Goal: Task Accomplishment & Management: Manage account settings

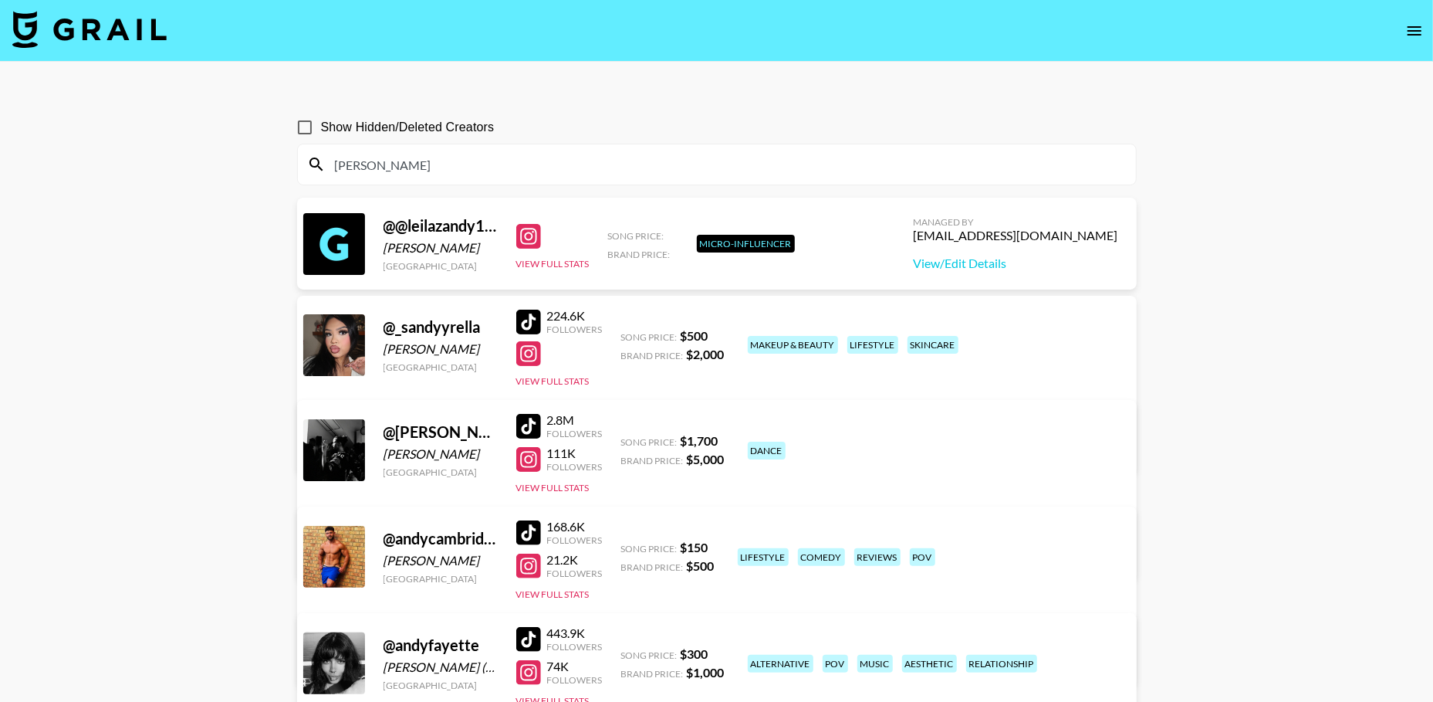
click at [137, 38] on img at bounding box center [89, 29] width 154 height 37
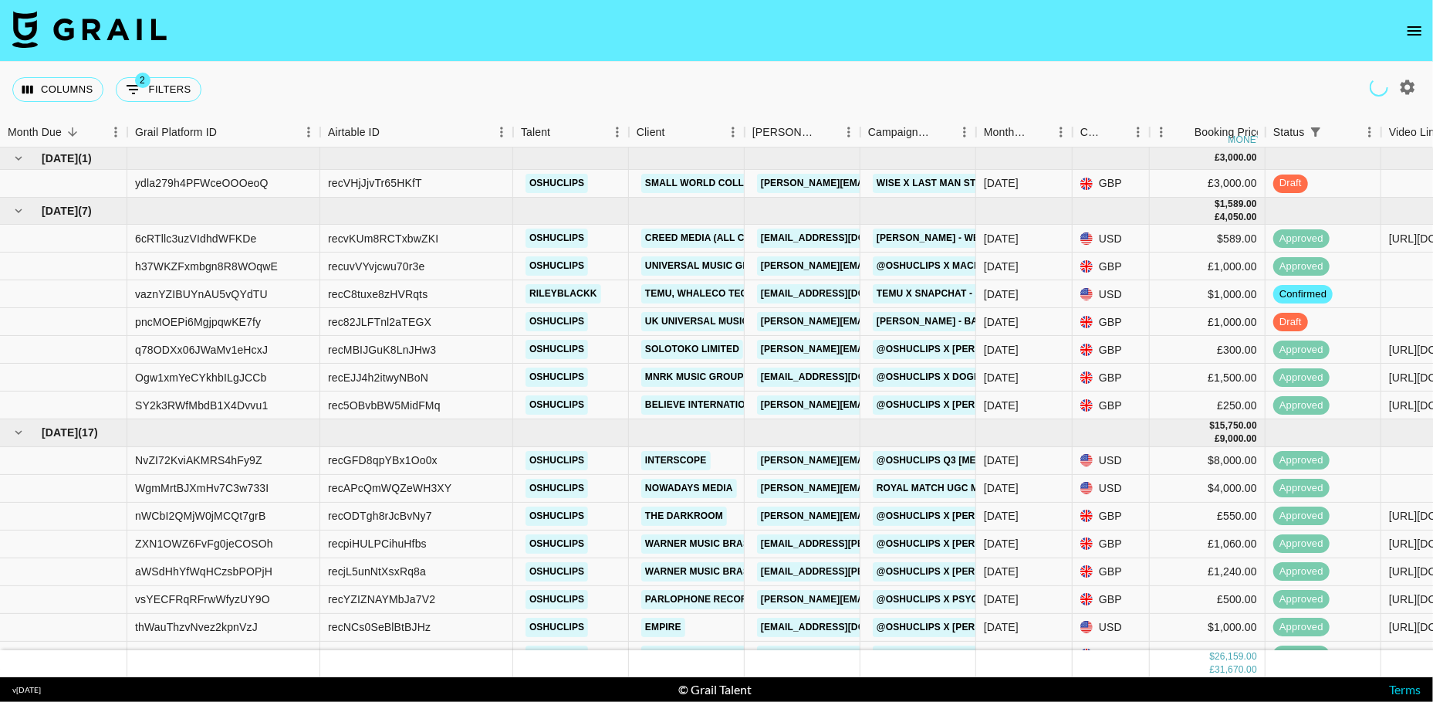
click at [1418, 26] on icon "open drawer" at bounding box center [1415, 30] width 14 height 9
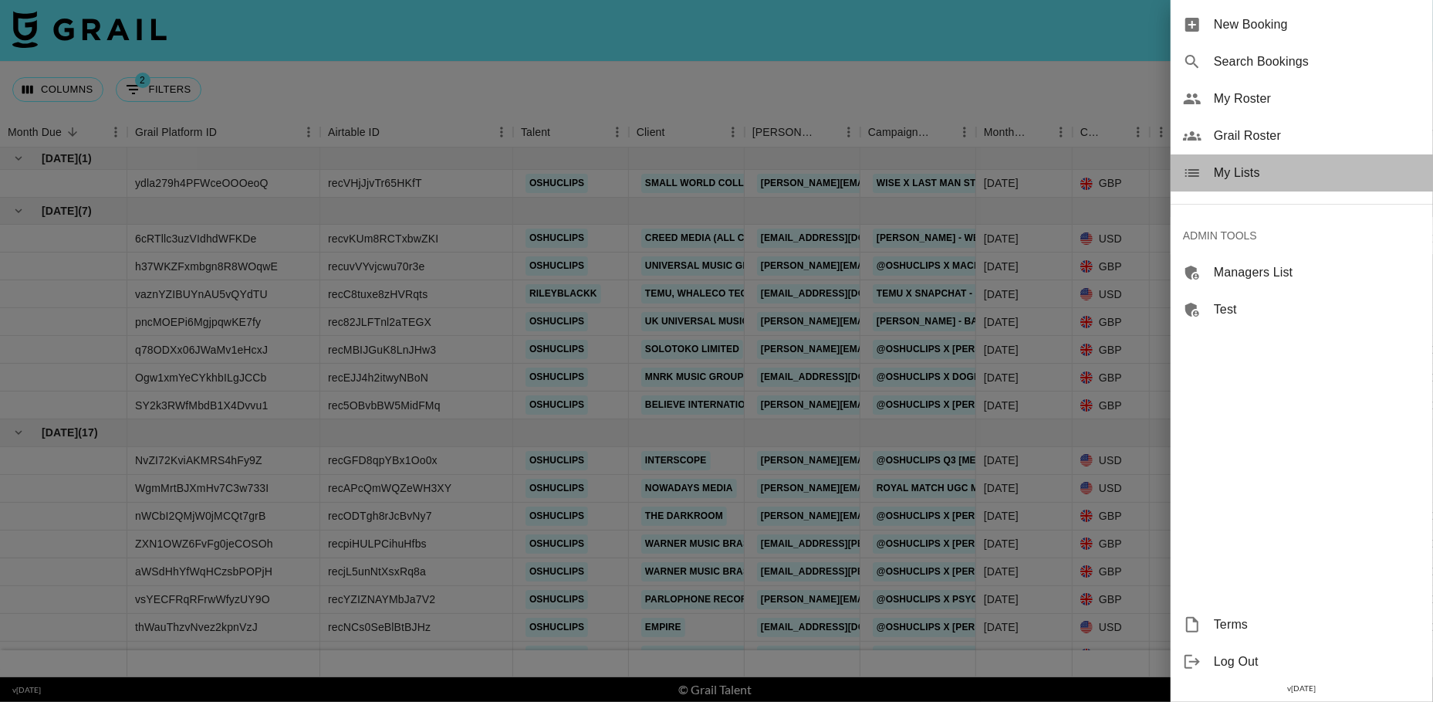
click at [1271, 168] on span "My Lists" at bounding box center [1317, 173] width 207 height 19
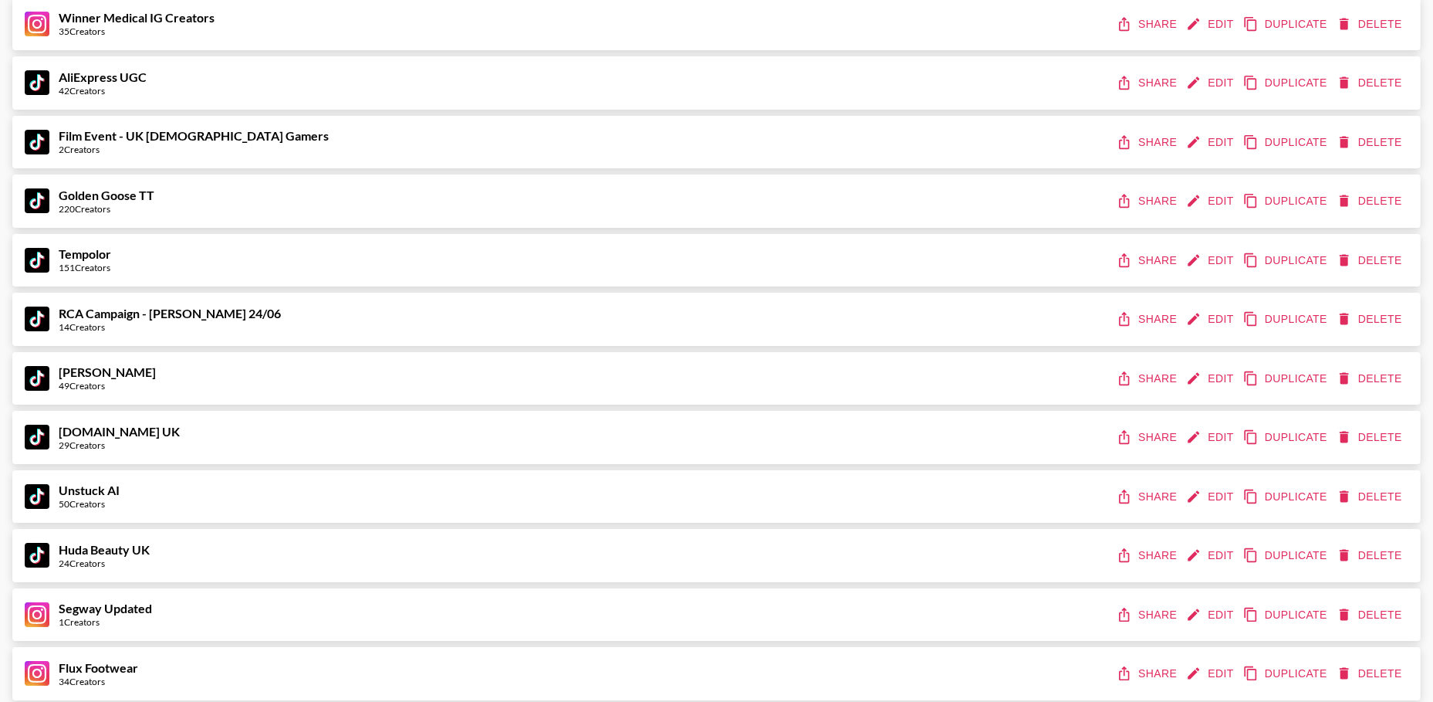
scroll to position [8248, 0]
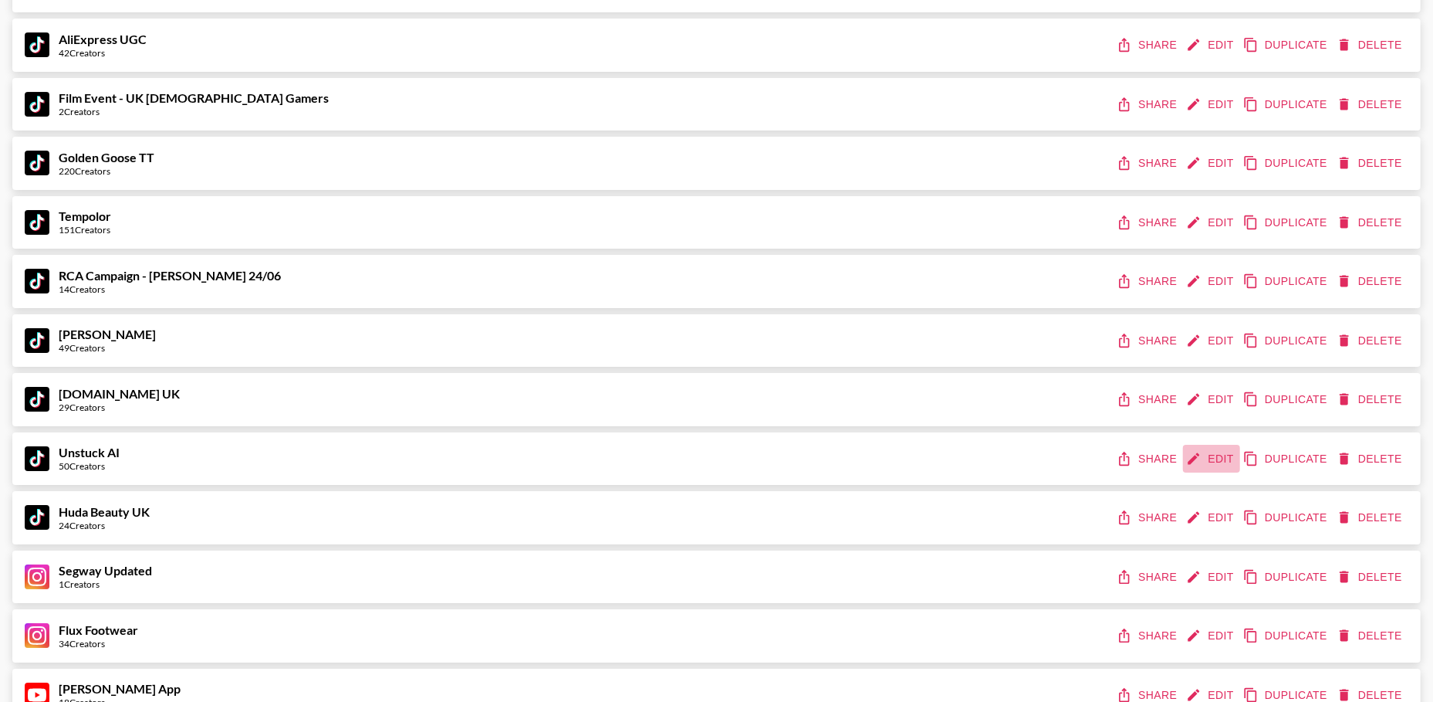
click at [1213, 455] on button "Edit" at bounding box center [1211, 459] width 57 height 29
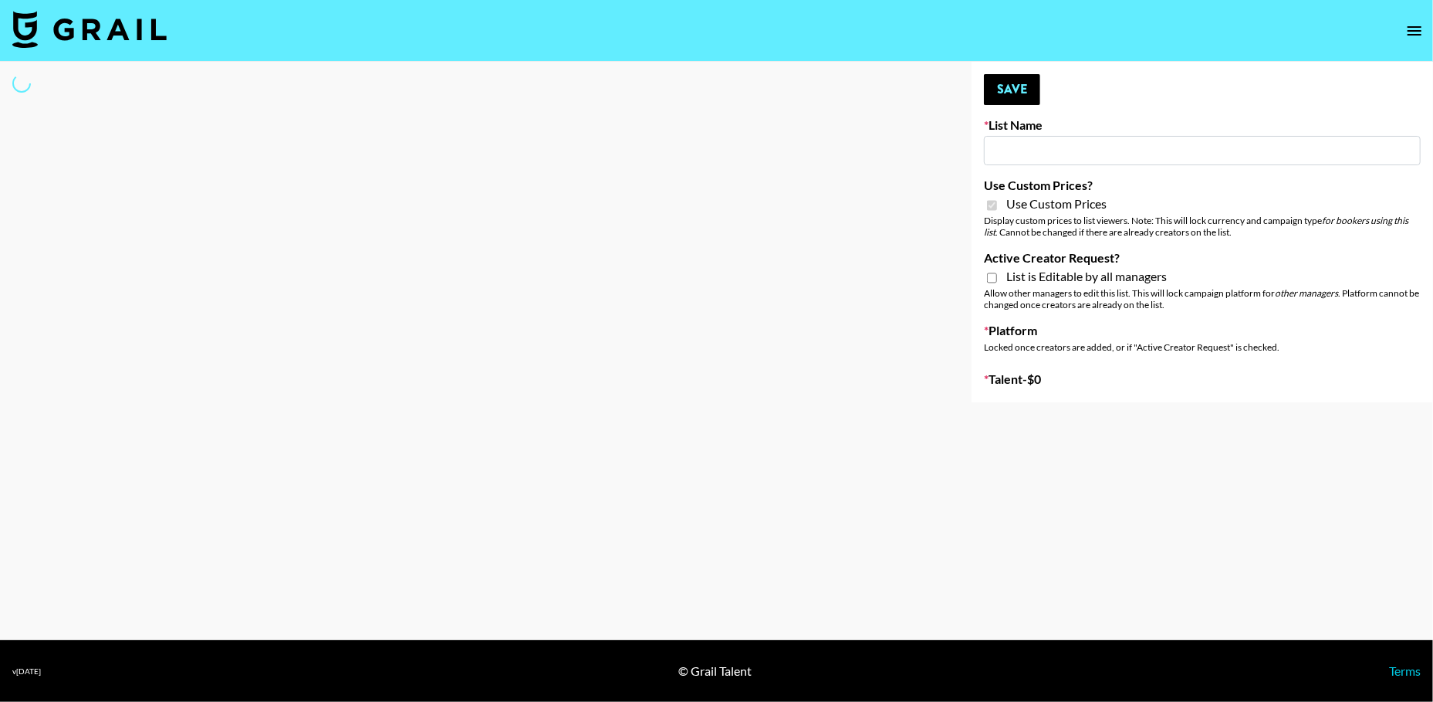
type input "Unstuck AI"
checkbox input "true"
select select "Brand"
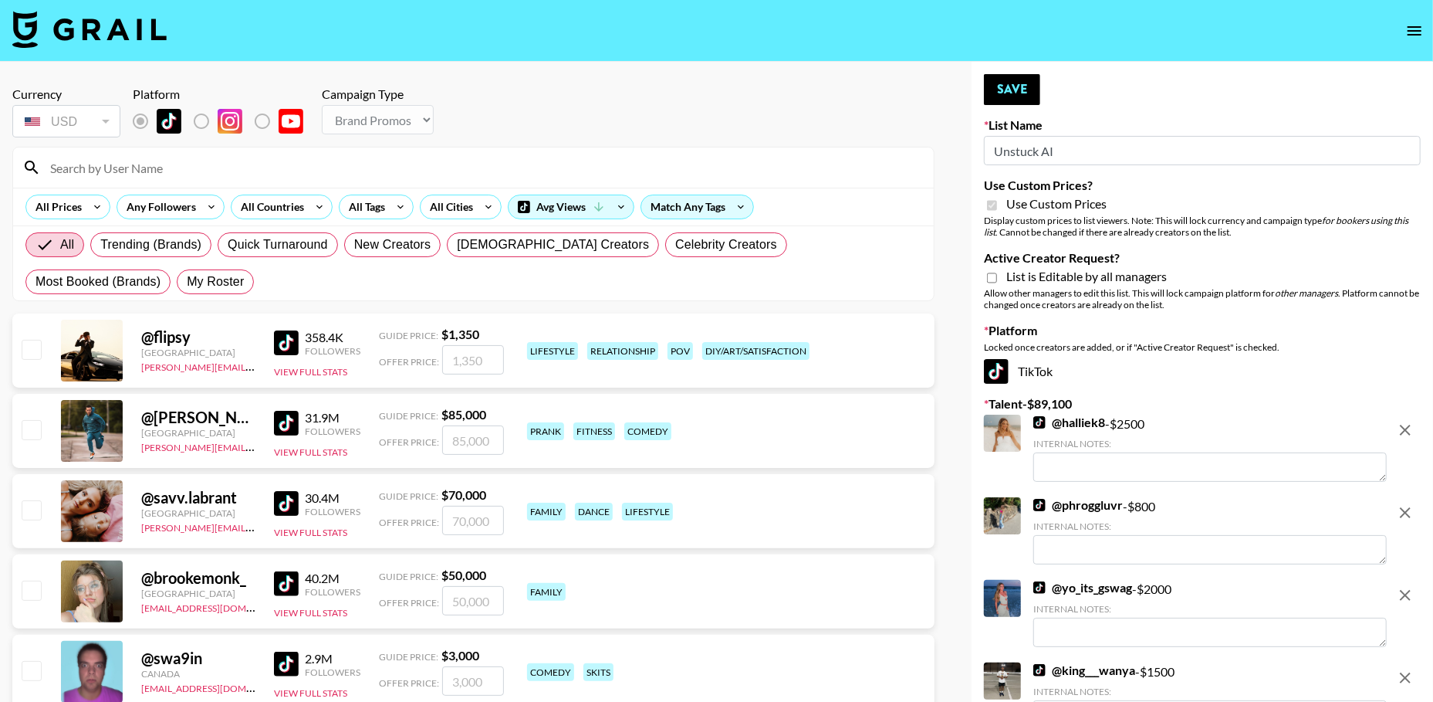
click at [1059, 144] on input "Unstuck AI" at bounding box center [1202, 150] width 437 height 29
click at [1415, 28] on icon "open drawer" at bounding box center [1415, 31] width 19 height 19
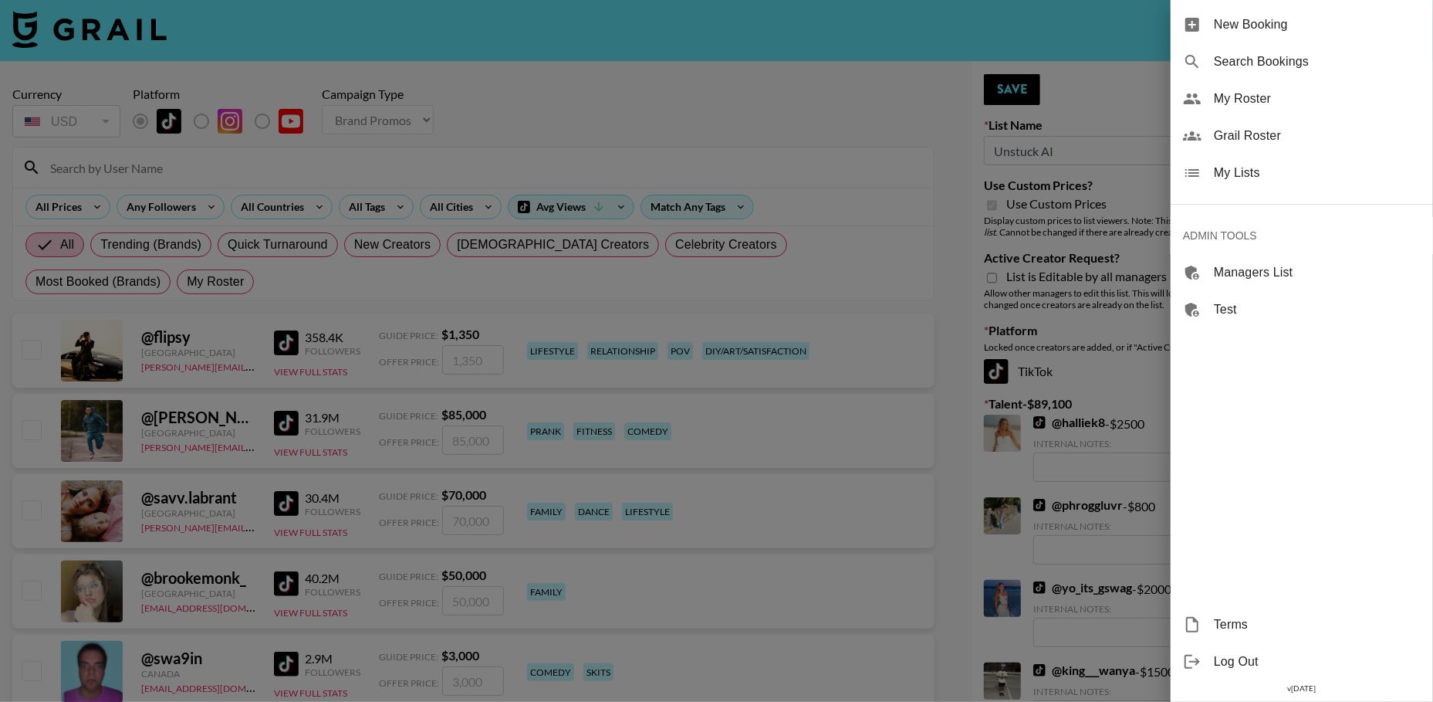
click at [1230, 179] on span "My Lists" at bounding box center [1317, 173] width 207 height 19
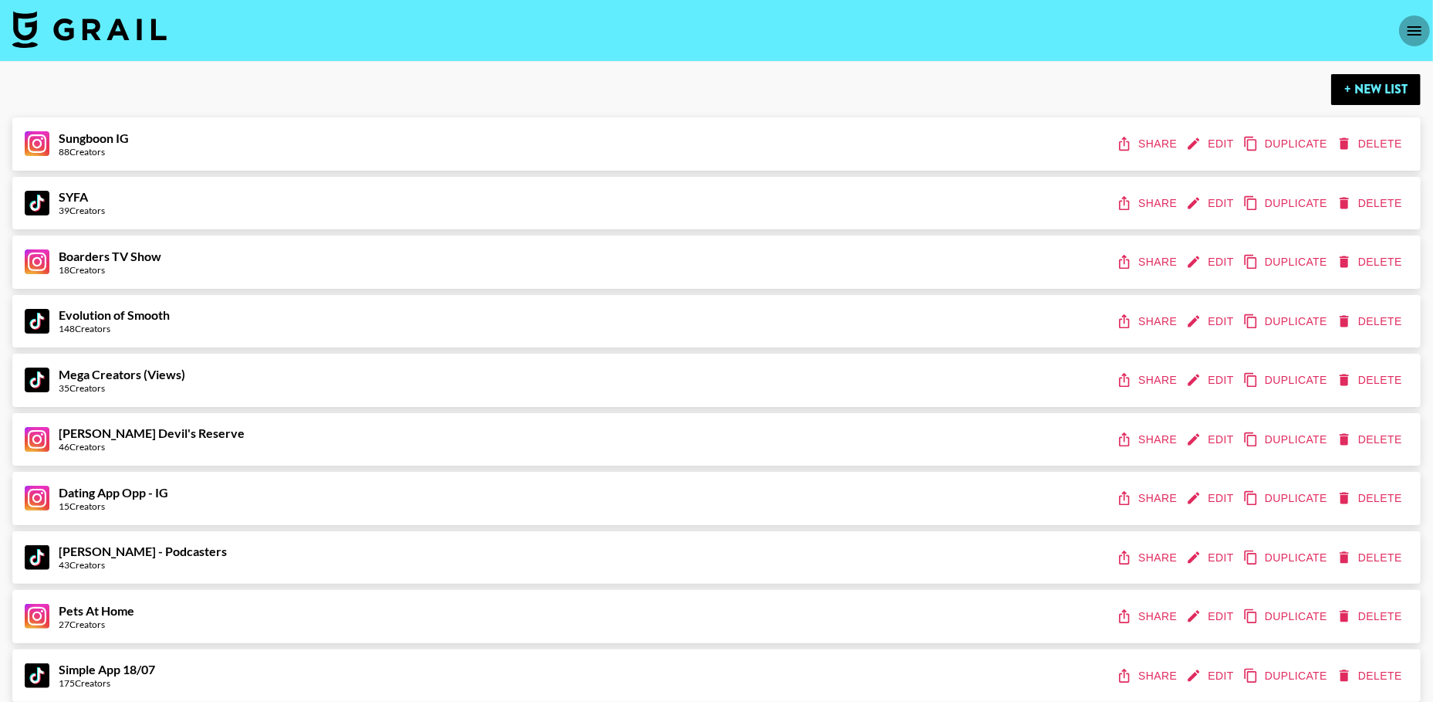
click at [1415, 23] on icon "open drawer" at bounding box center [1415, 31] width 19 height 19
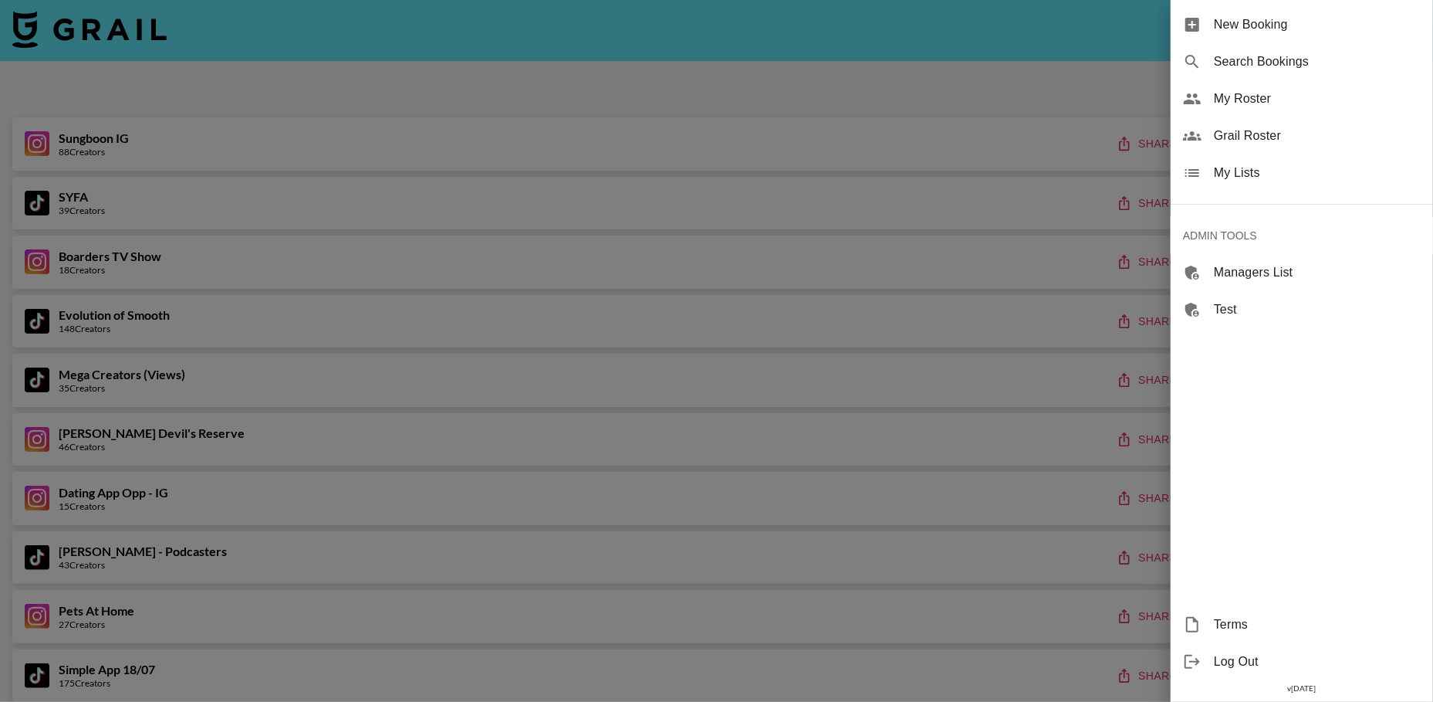
click at [1280, 135] on span "Grail Roster" at bounding box center [1317, 136] width 207 height 19
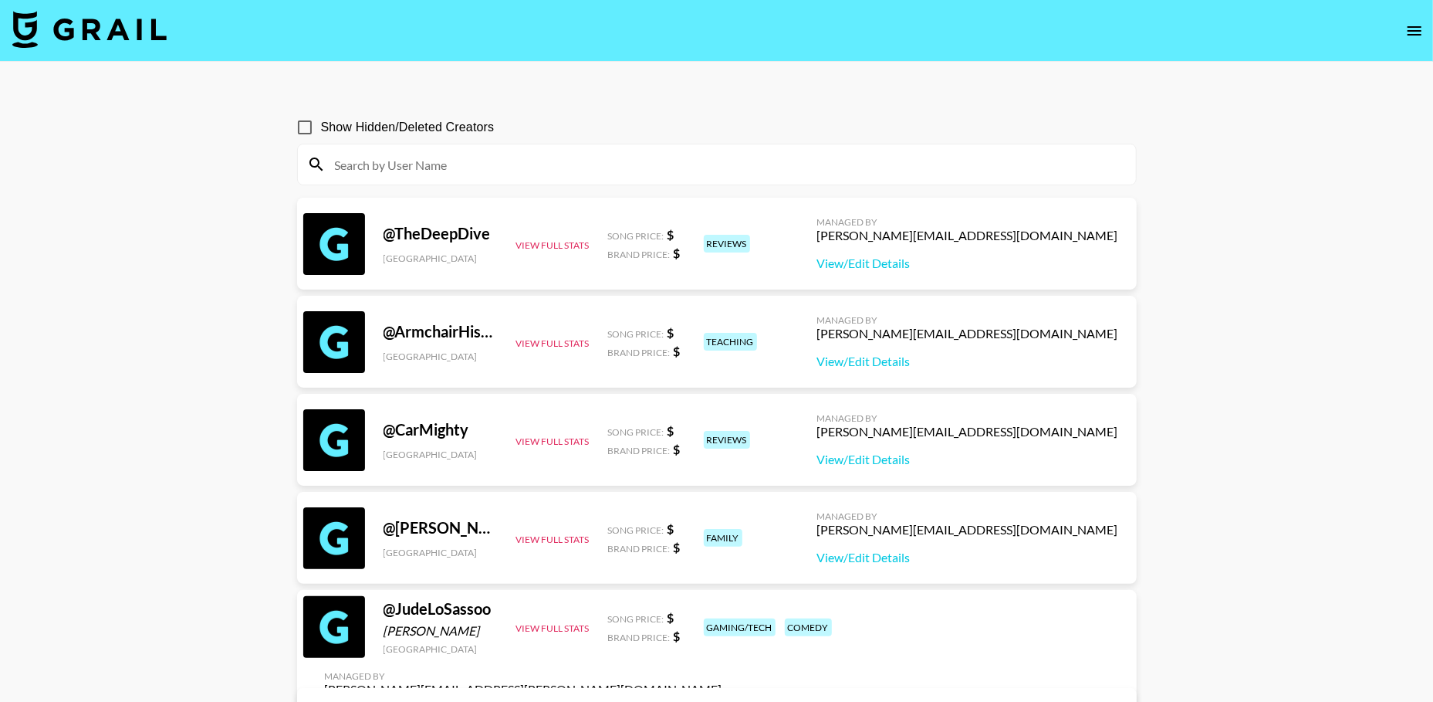
click at [428, 155] on input at bounding box center [726, 164] width 801 height 25
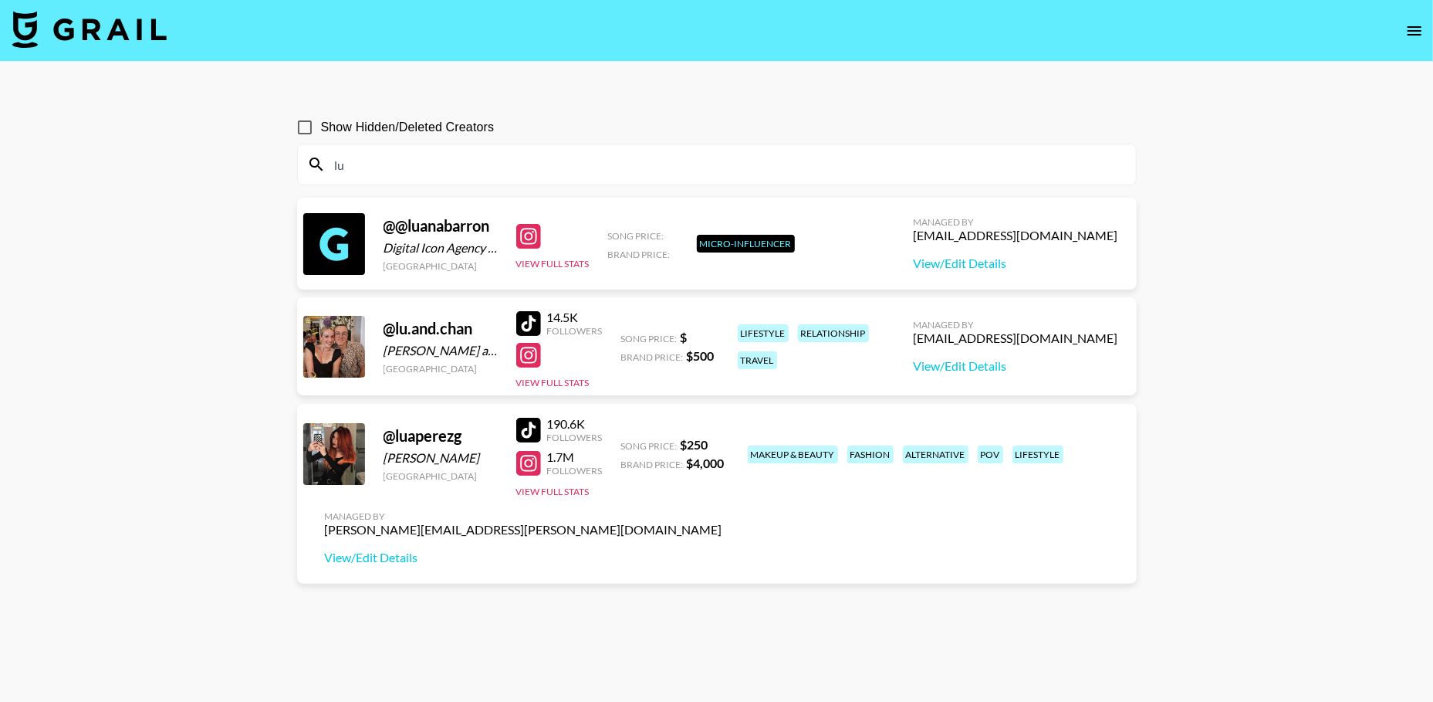
type input "l"
click at [396, 175] on input at bounding box center [726, 164] width 801 height 25
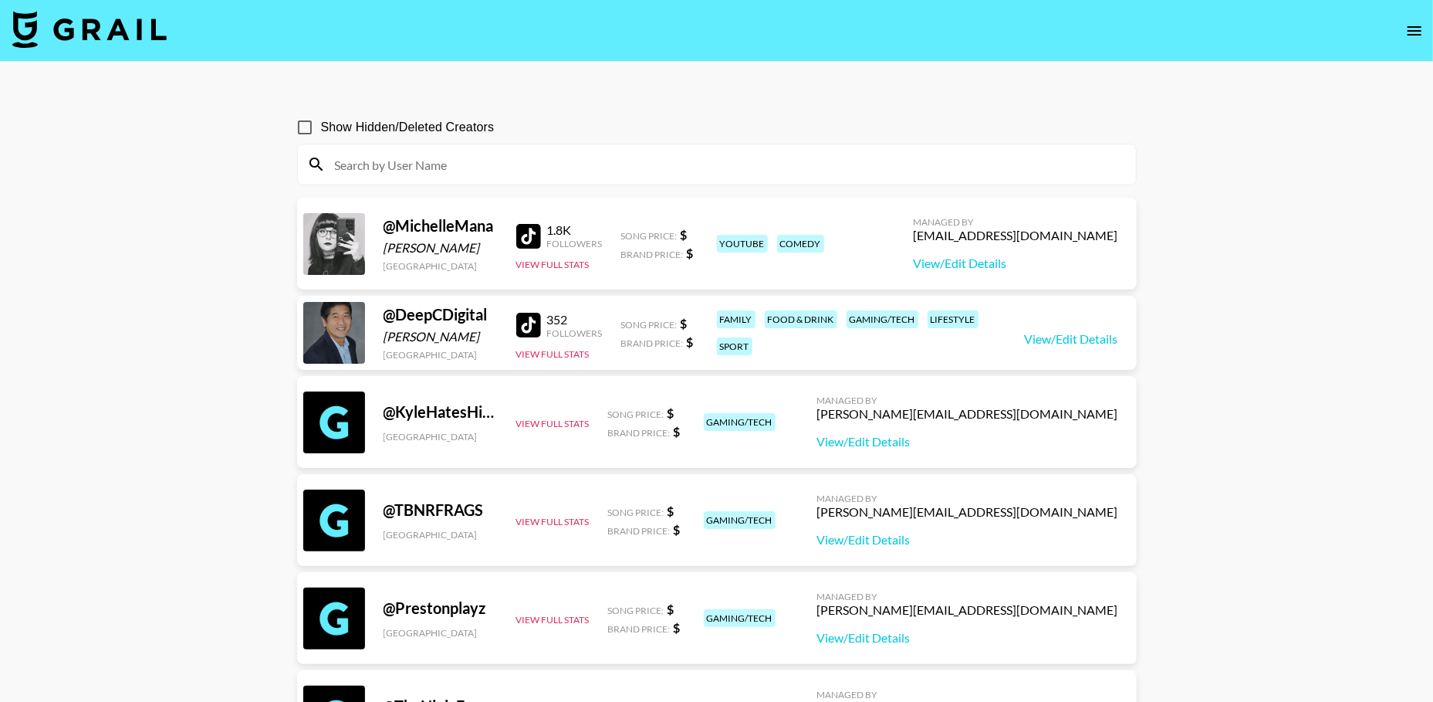
click at [513, 159] on input at bounding box center [726, 164] width 801 height 25
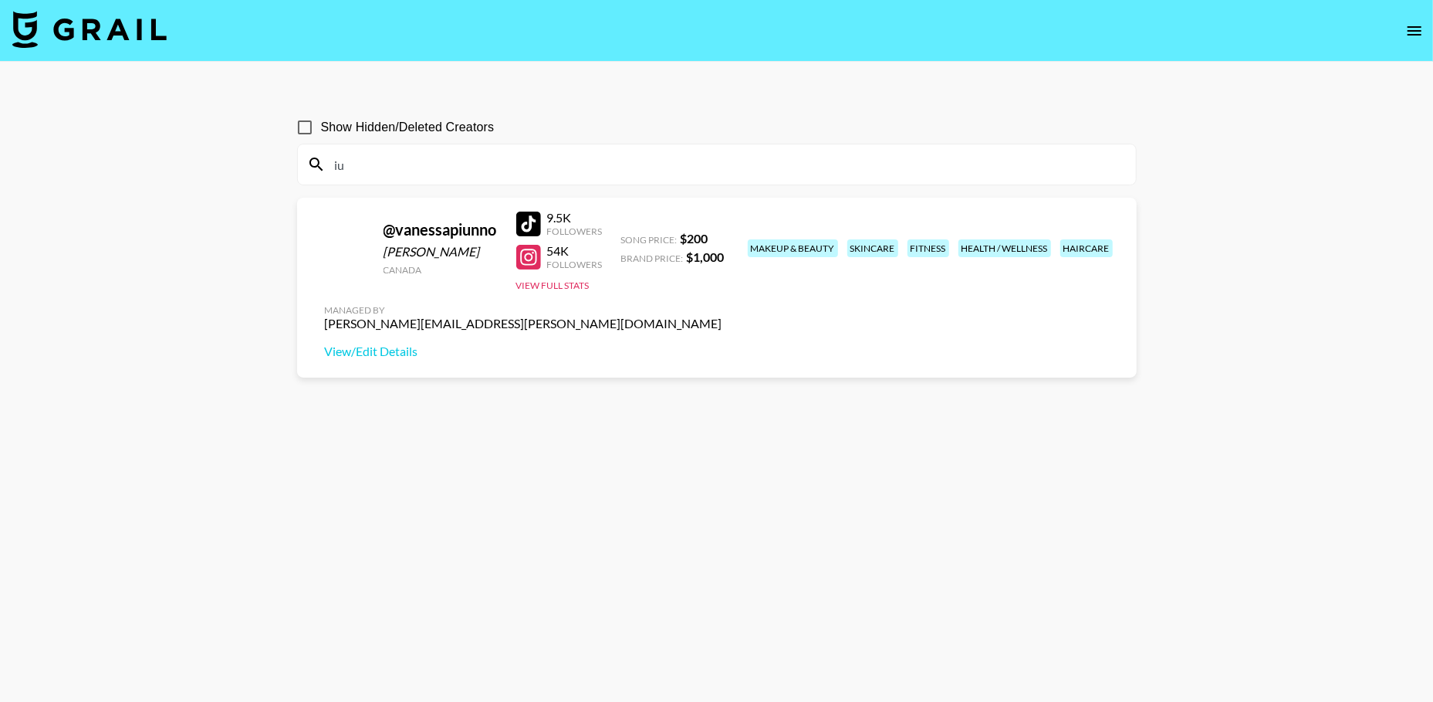
type input "i"
type input "luann"
click at [722, 316] on div "kathleen.kowall@grail-talent.com" at bounding box center [524, 323] width 398 height 15
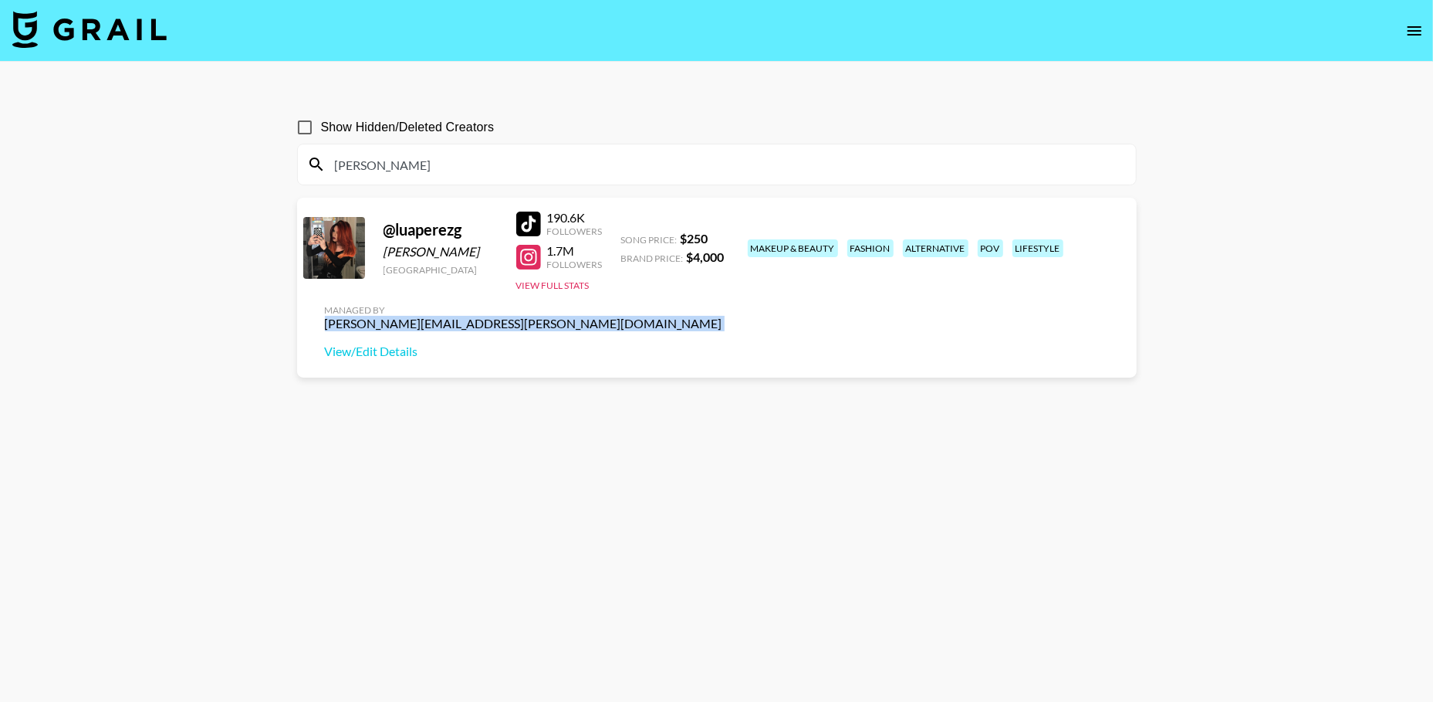
click at [722, 316] on div "kathleen.kowall@grail-talent.com" at bounding box center [524, 323] width 398 height 15
copy div "kathleen.kowall@grail-talent.com"
click at [403, 173] on input "luann" at bounding box center [726, 164] width 801 height 25
click at [403, 166] on input "luann" at bounding box center [726, 164] width 801 height 25
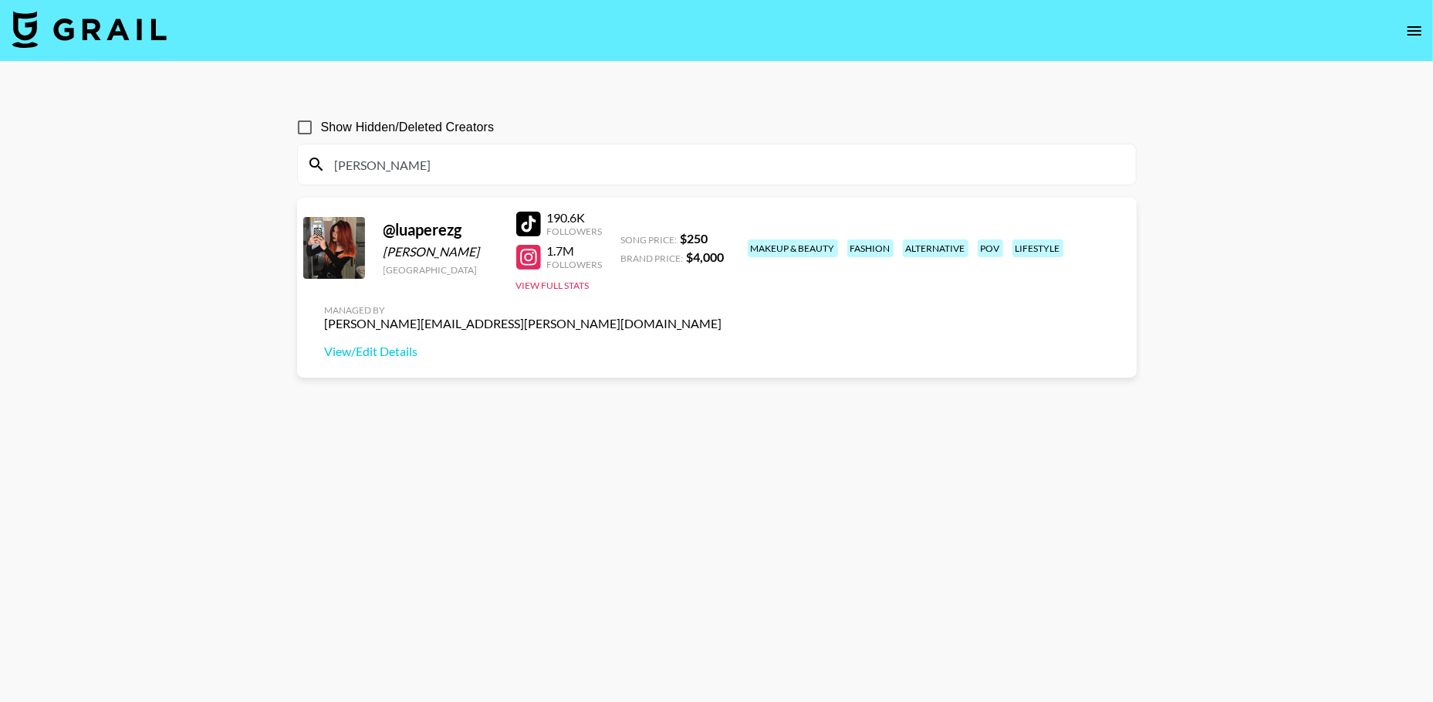
click at [357, 166] on input "luann" at bounding box center [726, 164] width 801 height 25
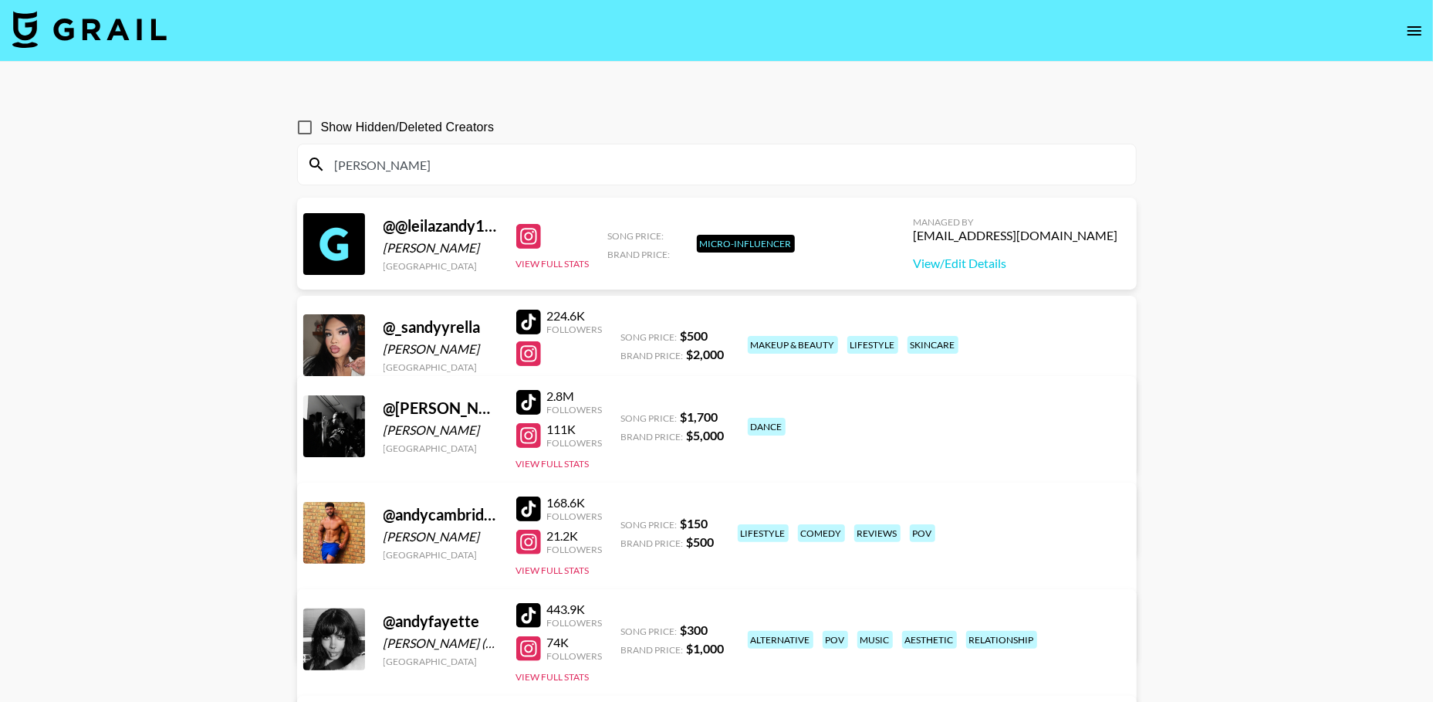
type input "andy"
click at [626, 494] on div "[PERSON_NAME][EMAIL_ADDRESS][DOMAIN_NAME]" at bounding box center [475, 501] width 301 height 15
copy div "[PERSON_NAME][EMAIL_ADDRESS][DOMAIN_NAME]"
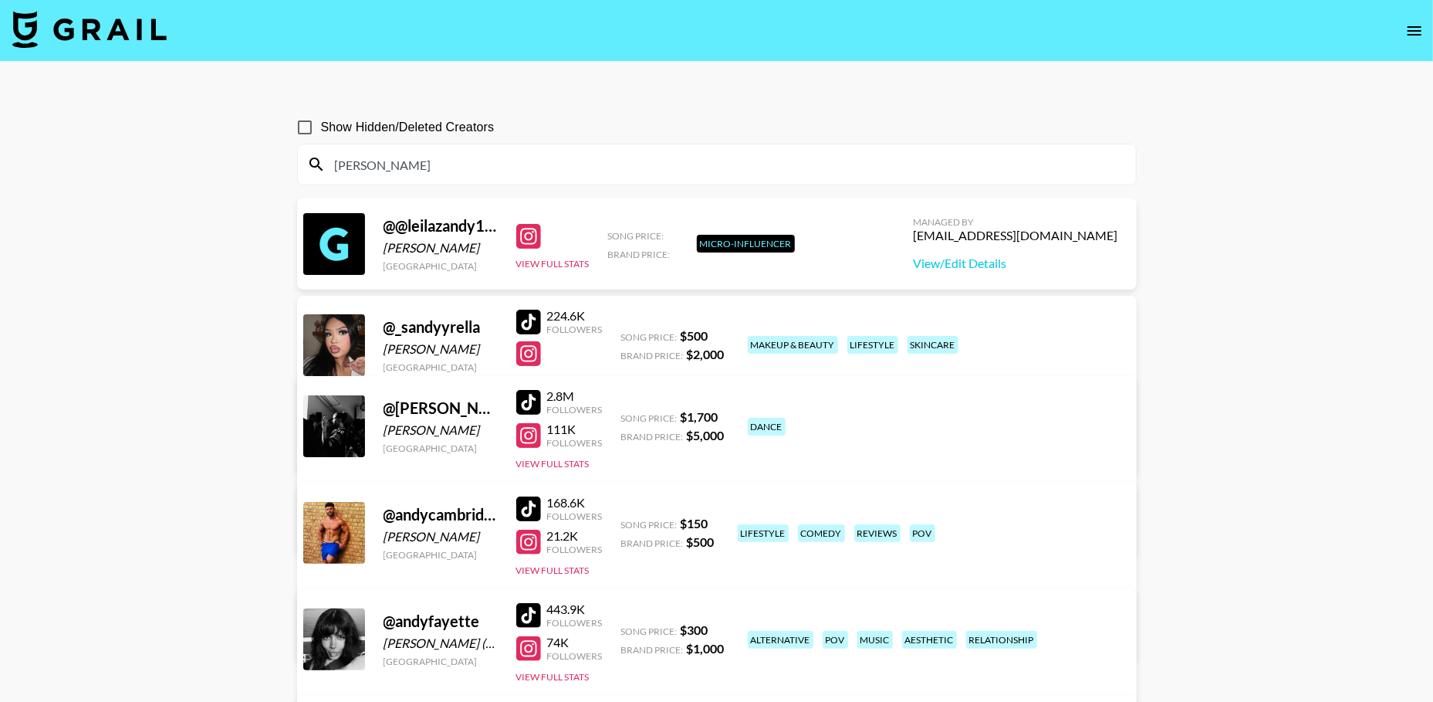
click at [389, 167] on input "andy" at bounding box center [726, 164] width 801 height 25
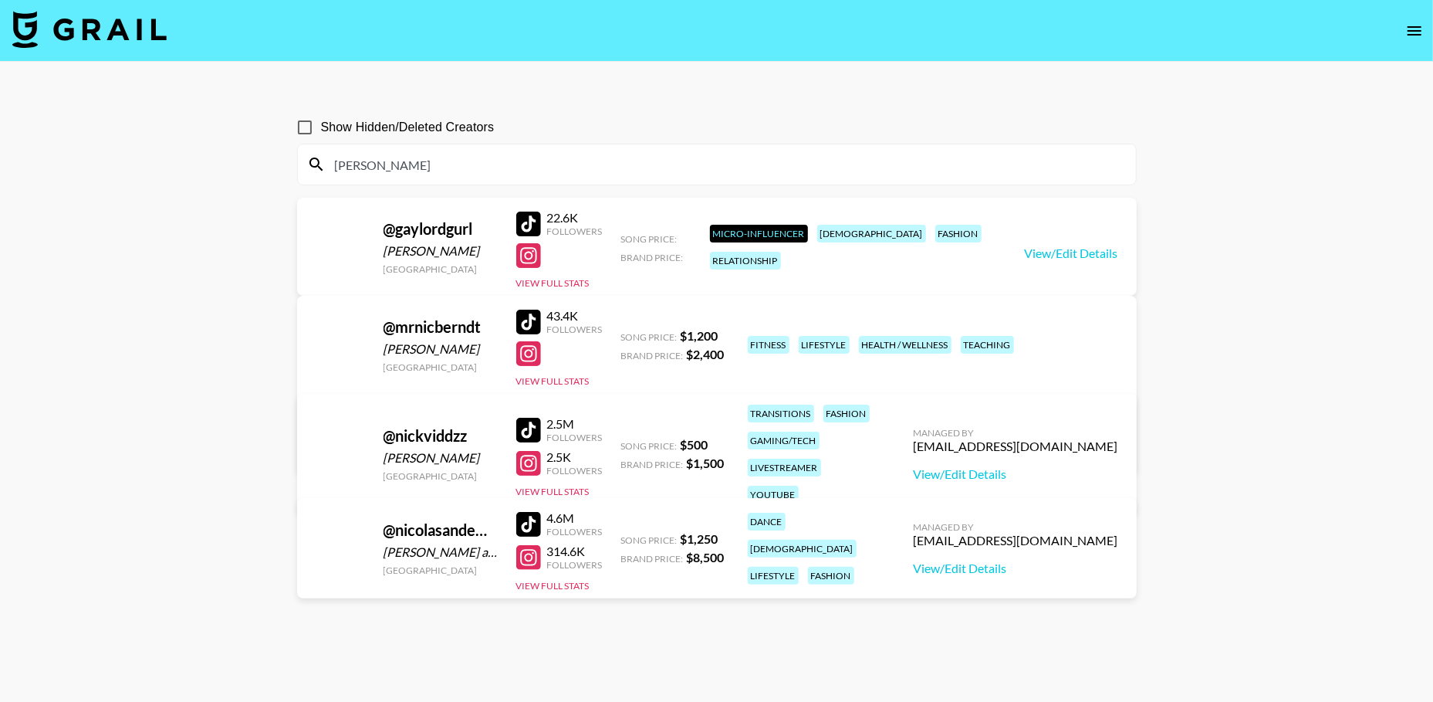
type input "nicolas"
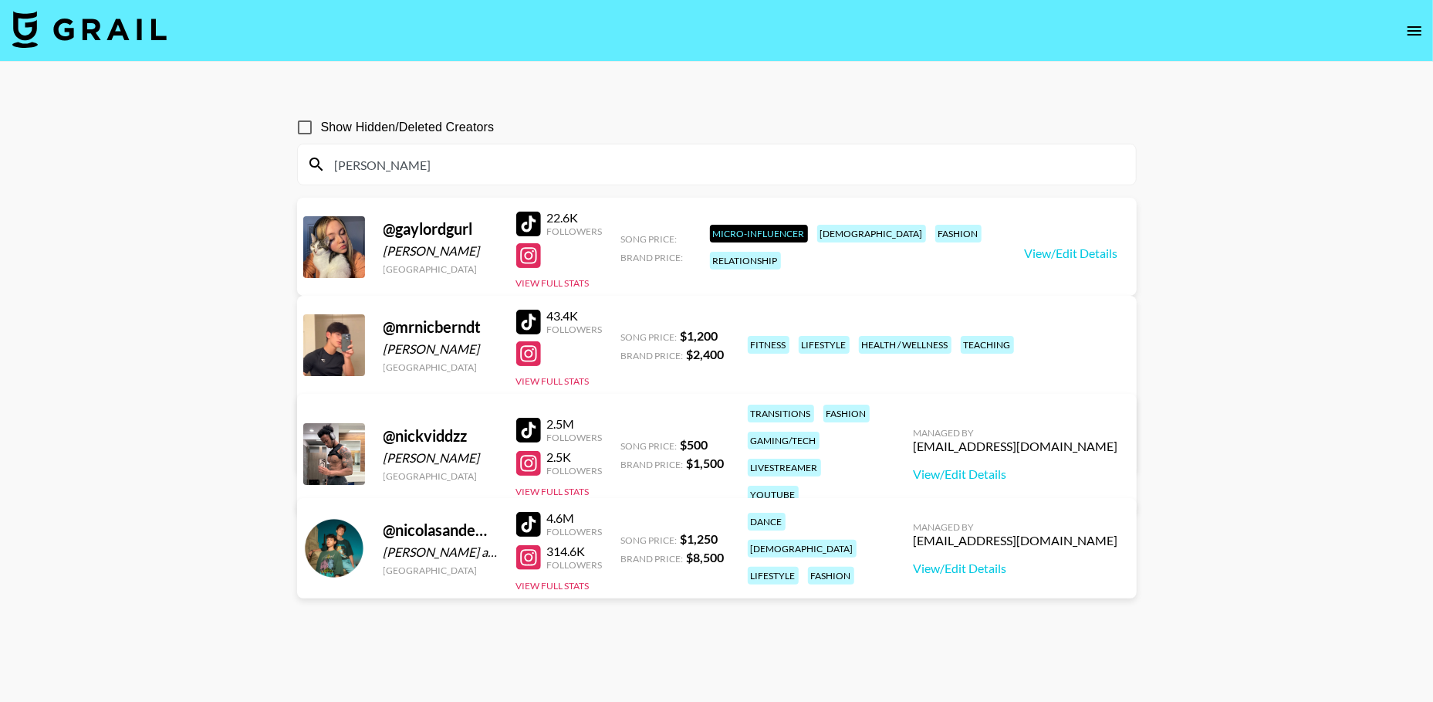
click at [1028, 537] on div "bfuller@grail-talent.com" at bounding box center [1016, 540] width 205 height 15
copy div "bfuller@grail-talent.com"
click at [1405, 38] on button "open drawer" at bounding box center [1414, 30] width 31 height 31
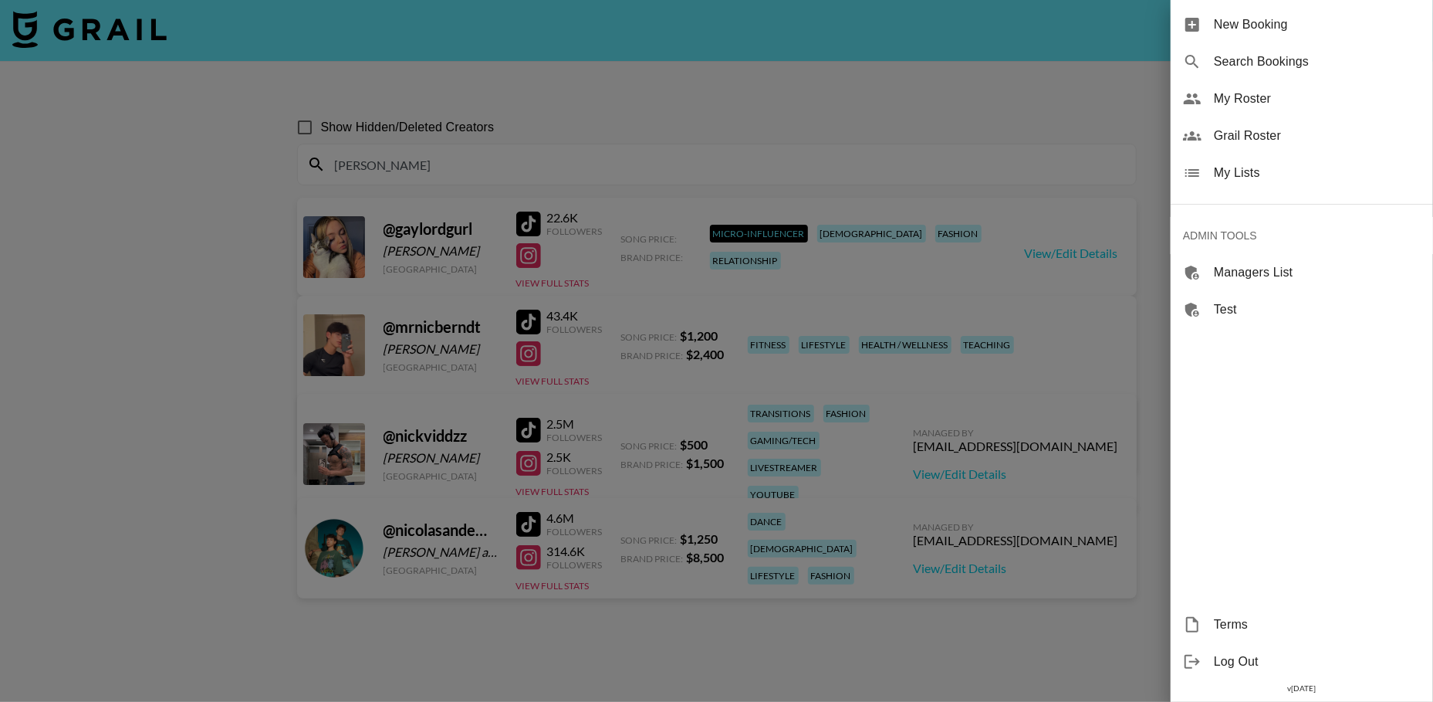
click at [1221, 184] on div "My Lists" at bounding box center [1302, 172] width 262 height 37
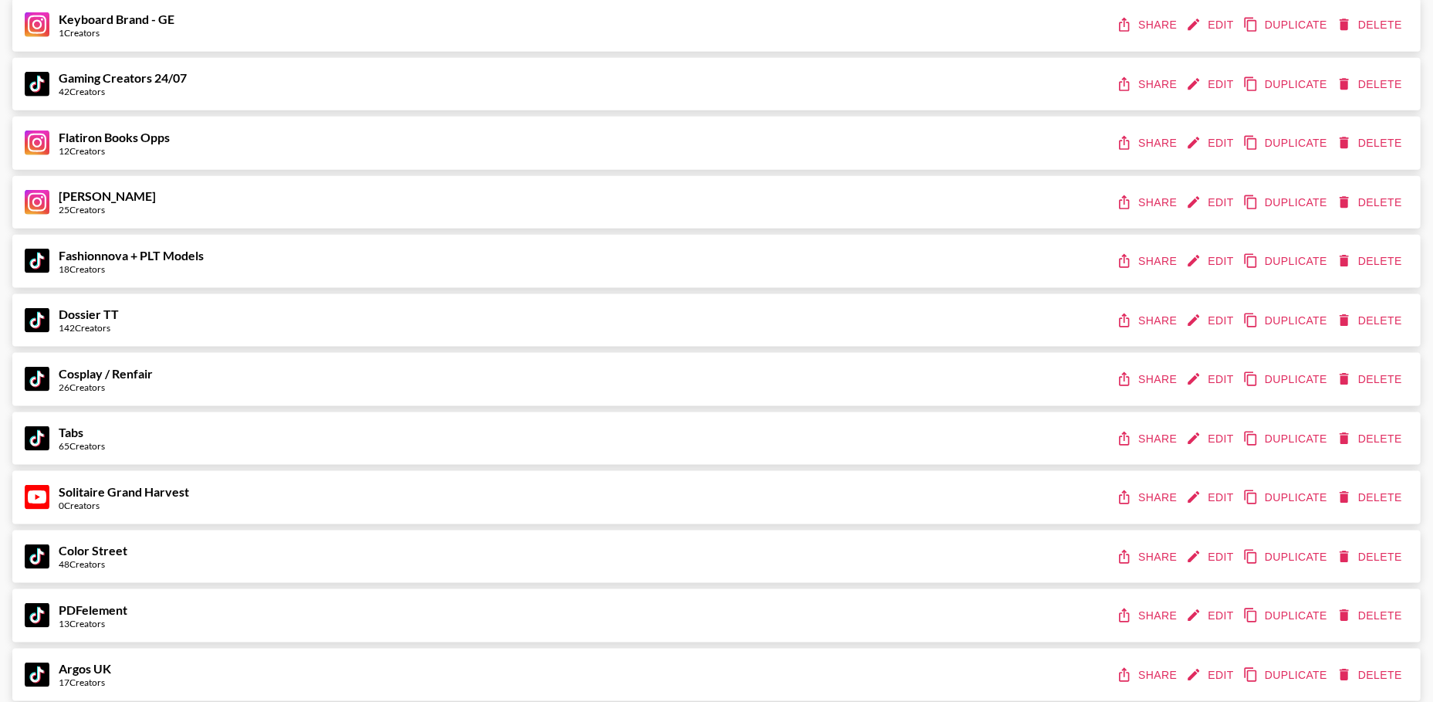
scroll to position [5692, 0]
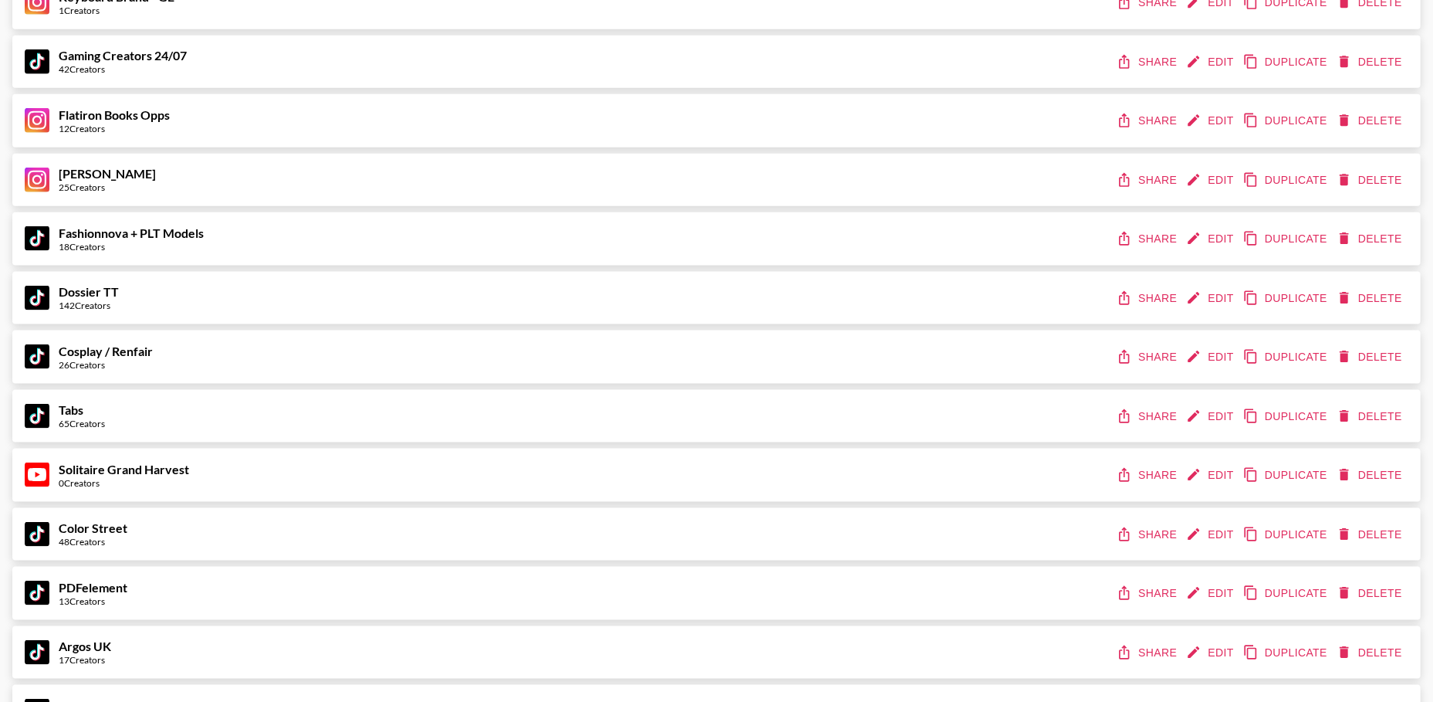
click at [1206, 473] on button "Edit" at bounding box center [1211, 475] width 57 height 29
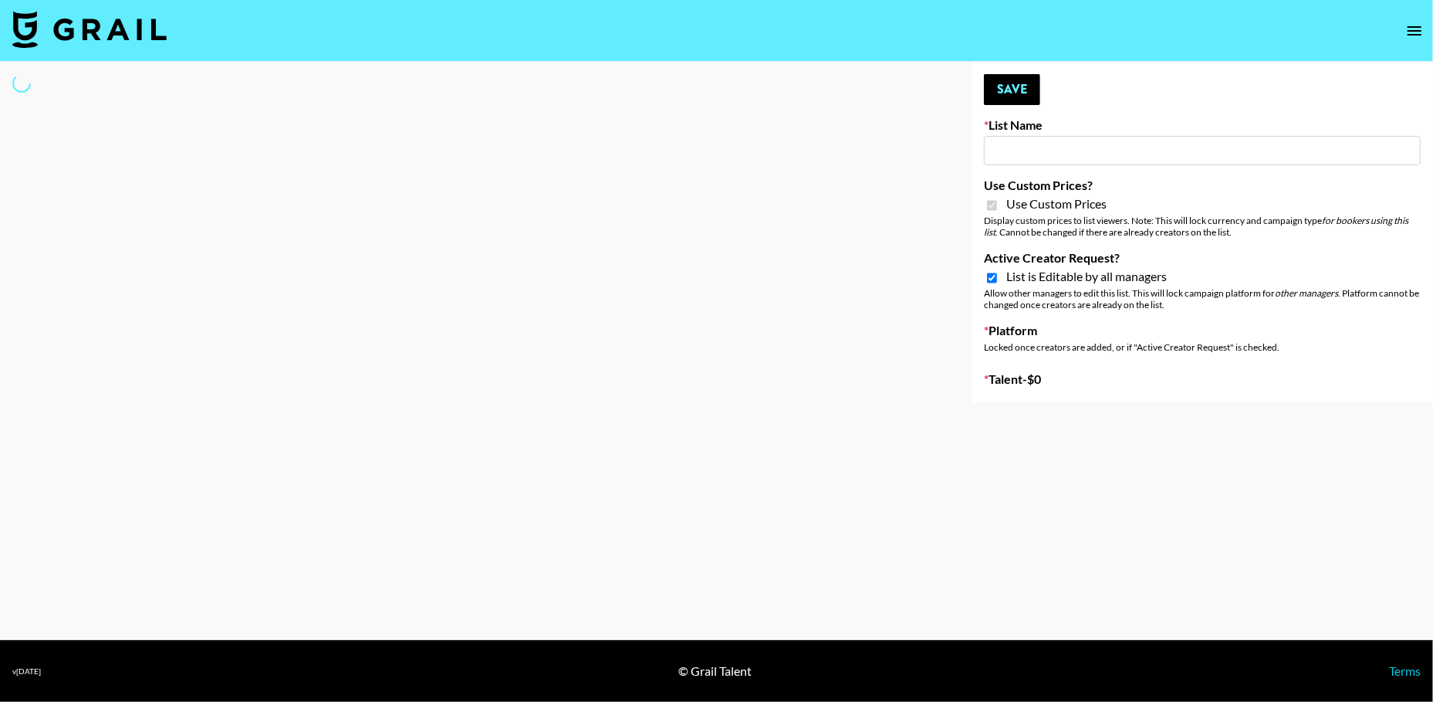
type input "Solitaire Grand Harvest"
checkbox input "true"
select select "Brand"
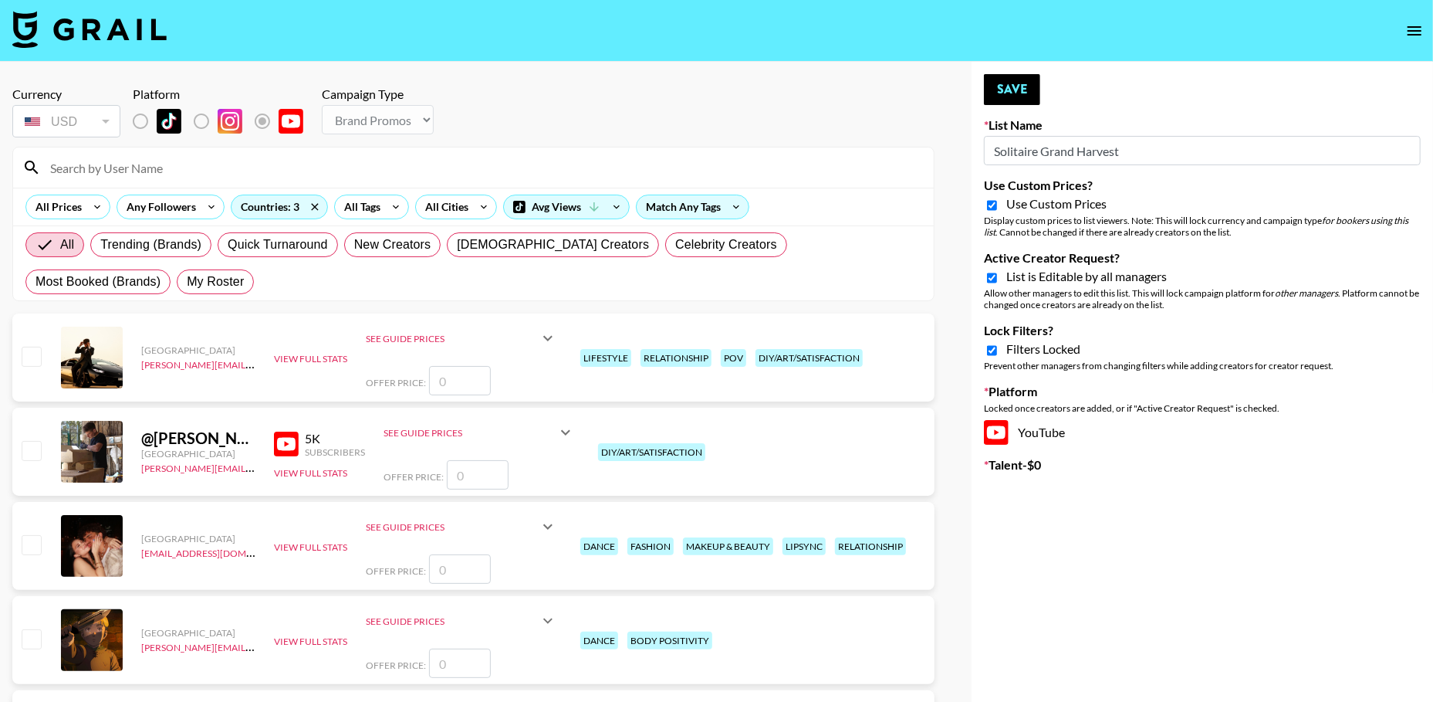
click at [1027, 154] on input "Solitaire Grand Harvest" at bounding box center [1202, 150] width 437 height 29
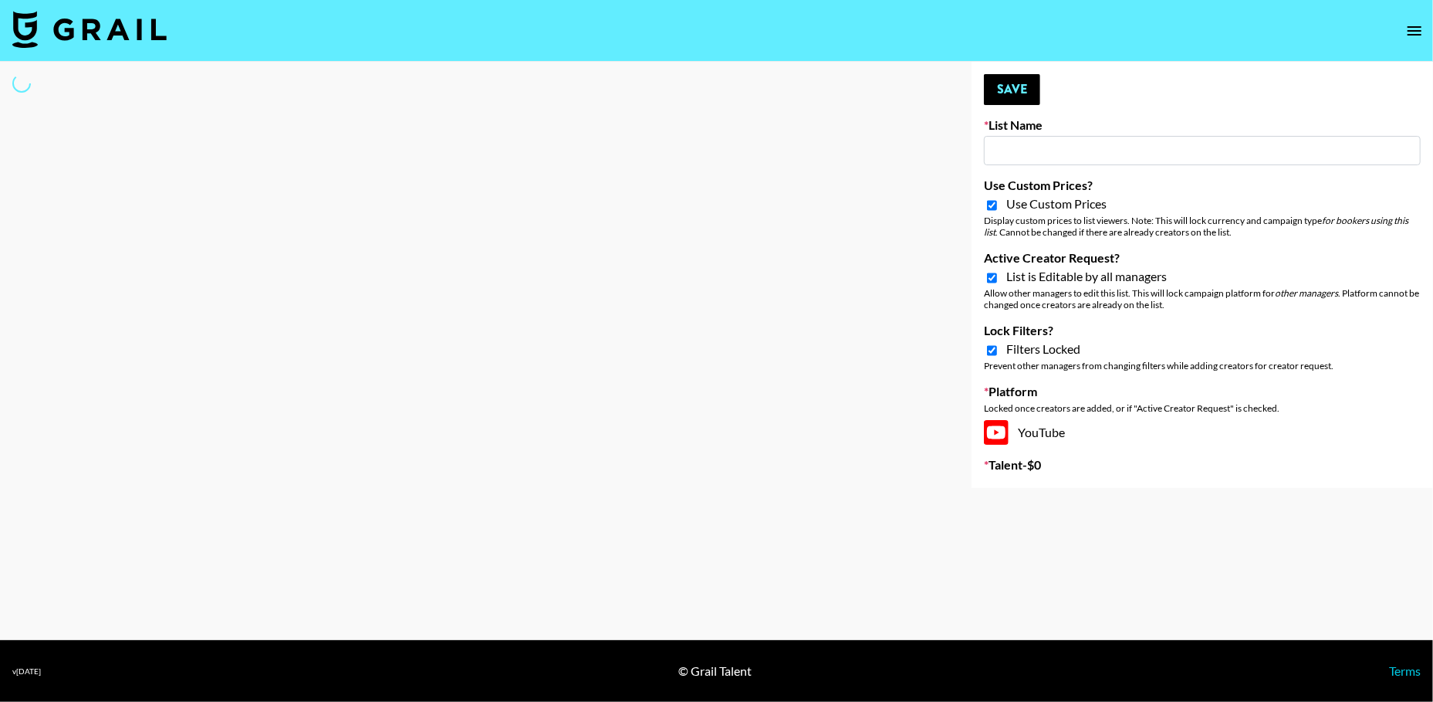
type input "N"
select select "Brand"
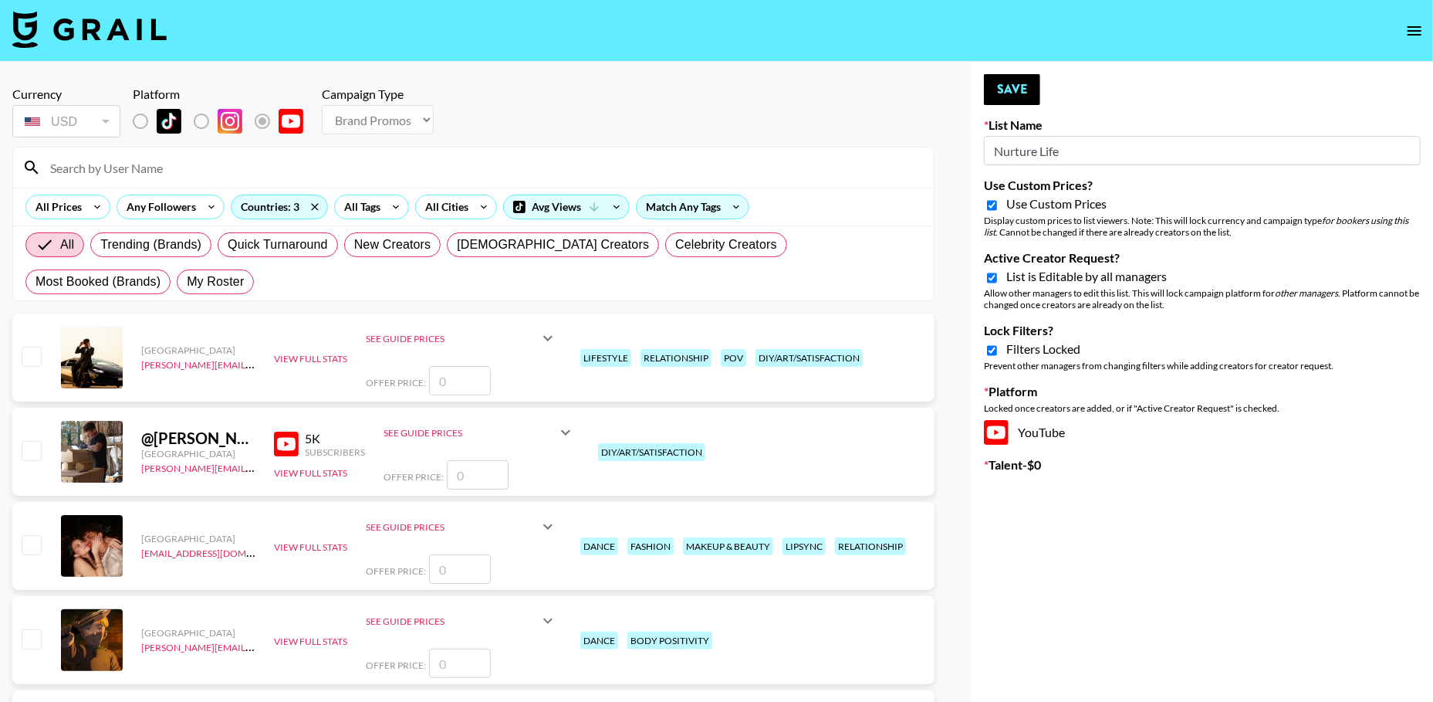
type input "Nurture Life"
click at [993, 352] on input "Lock Filters?" at bounding box center [992, 350] width 10 height 14
checkbox input "false"
click at [1010, 84] on button "Save" at bounding box center [1012, 89] width 56 height 31
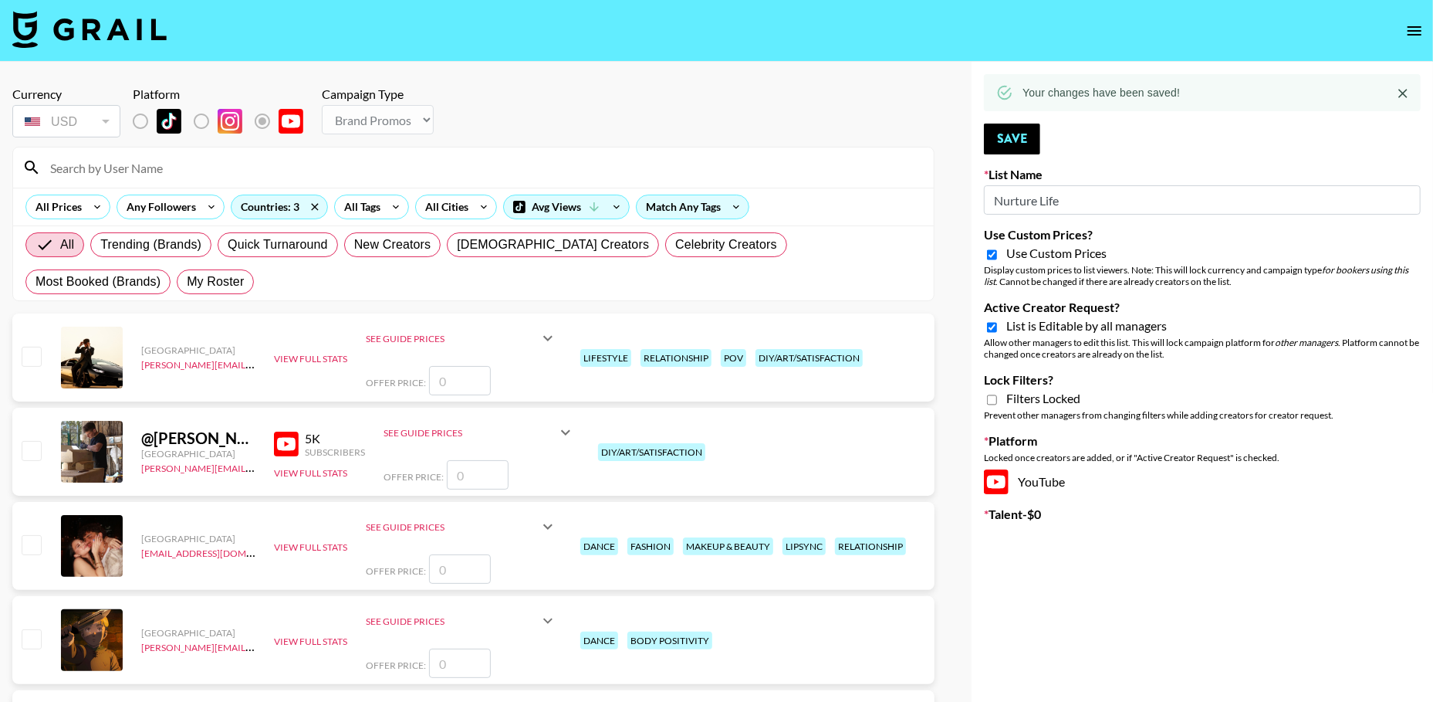
click at [1417, 24] on icon "open drawer" at bounding box center [1415, 31] width 19 height 19
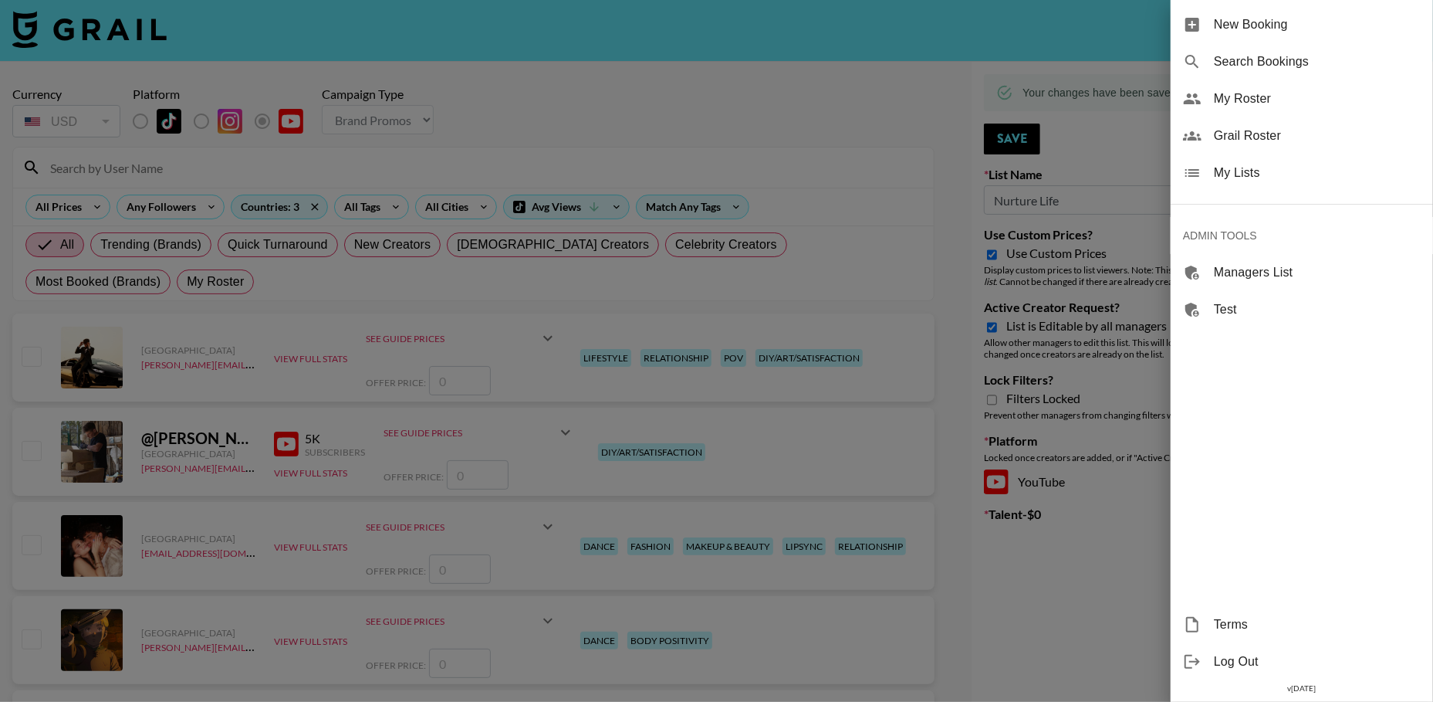
click at [1280, 168] on span "My Lists" at bounding box center [1317, 173] width 207 height 19
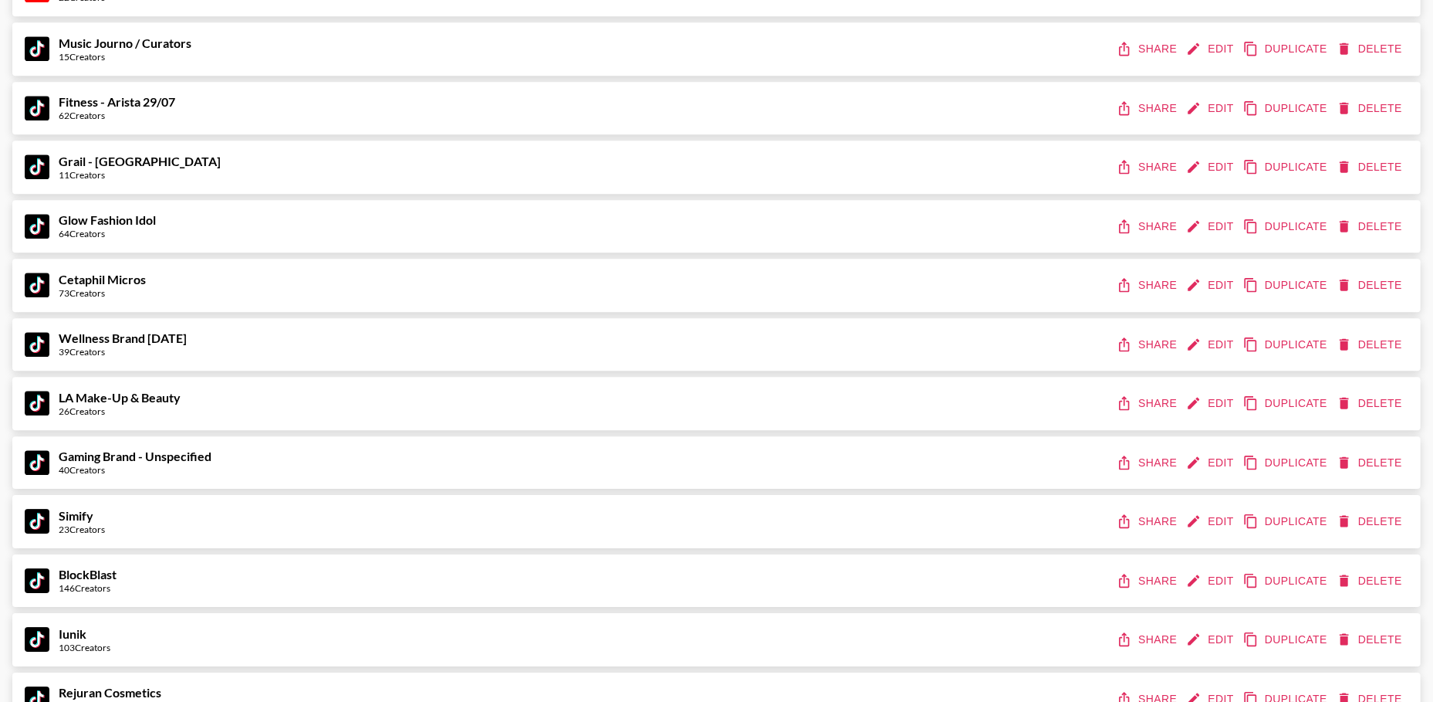
scroll to position [3290, 0]
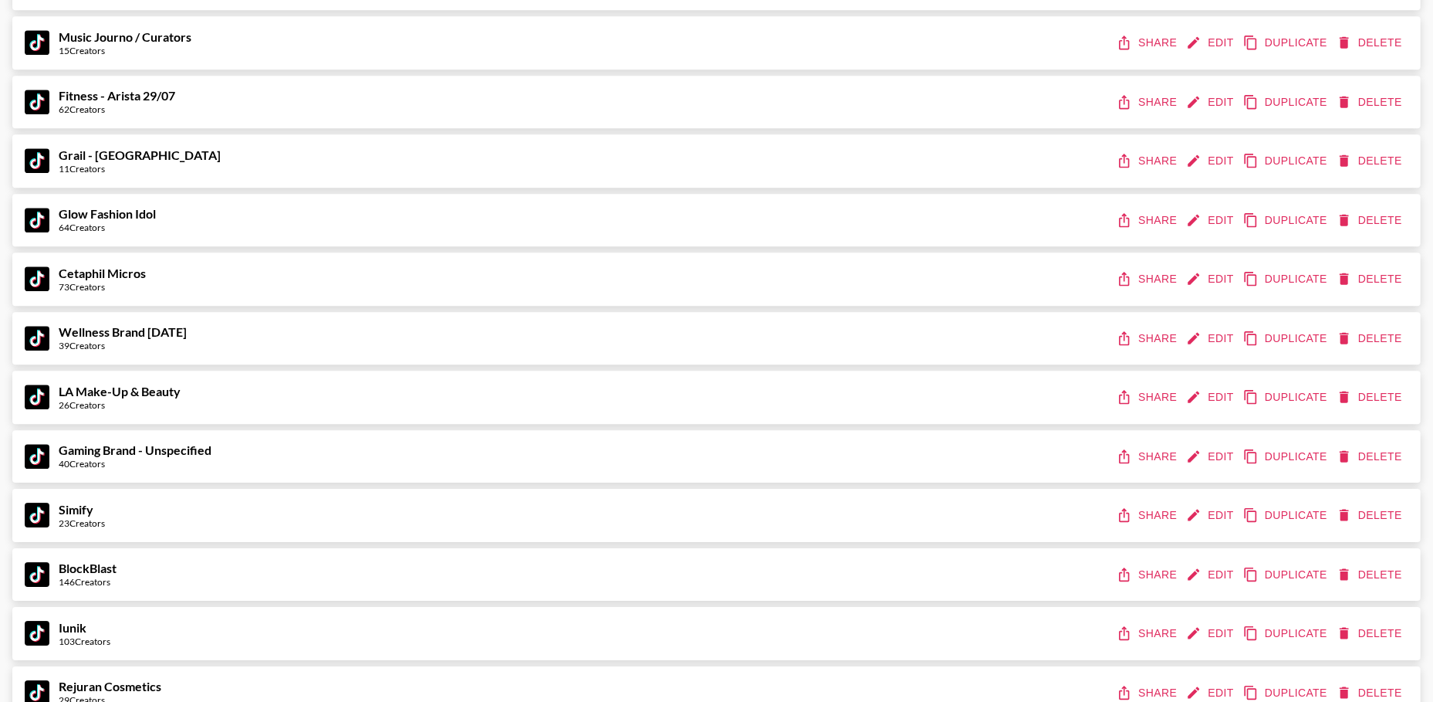
click at [1218, 214] on button "Edit" at bounding box center [1211, 220] width 57 height 29
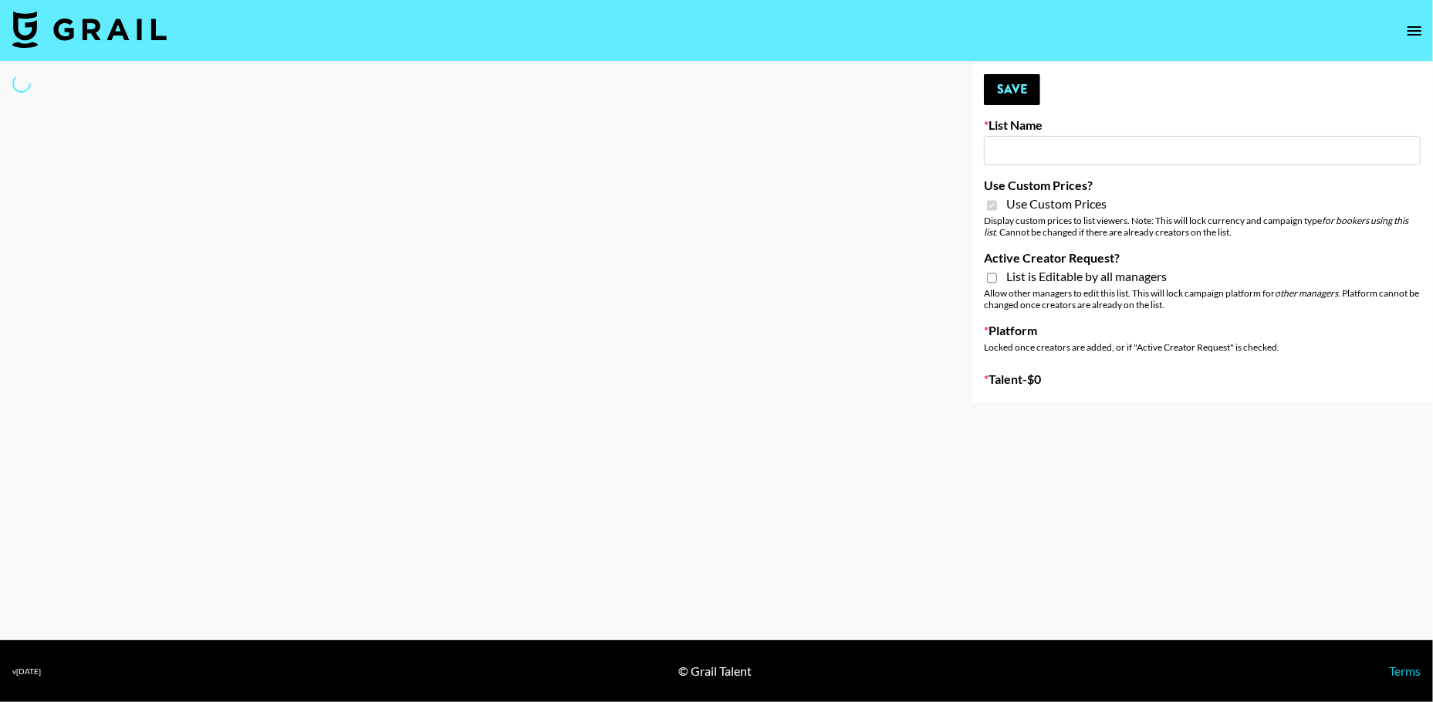
type input "Glow Fashion Idol"
checkbox input "true"
select select "Brand"
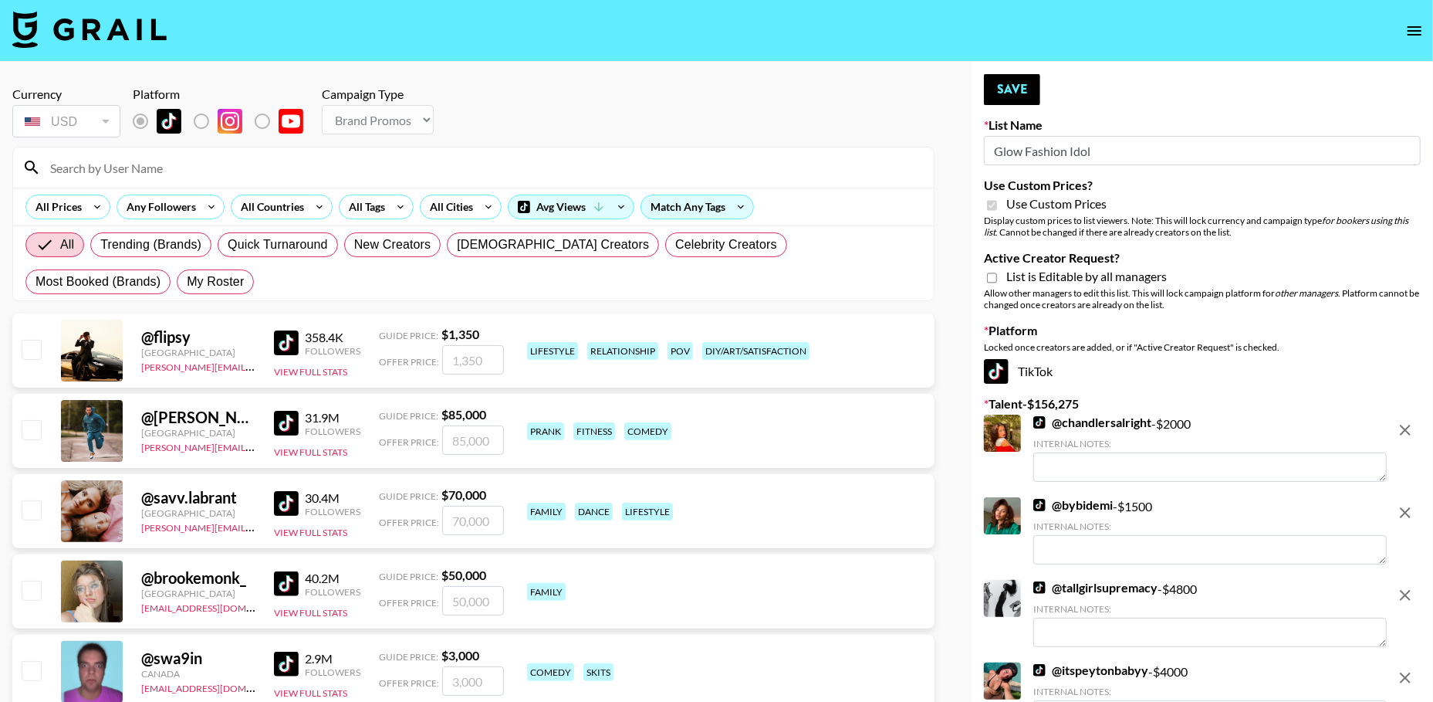
click at [1078, 155] on input "Glow Fashion Idol" at bounding box center [1202, 150] width 437 height 29
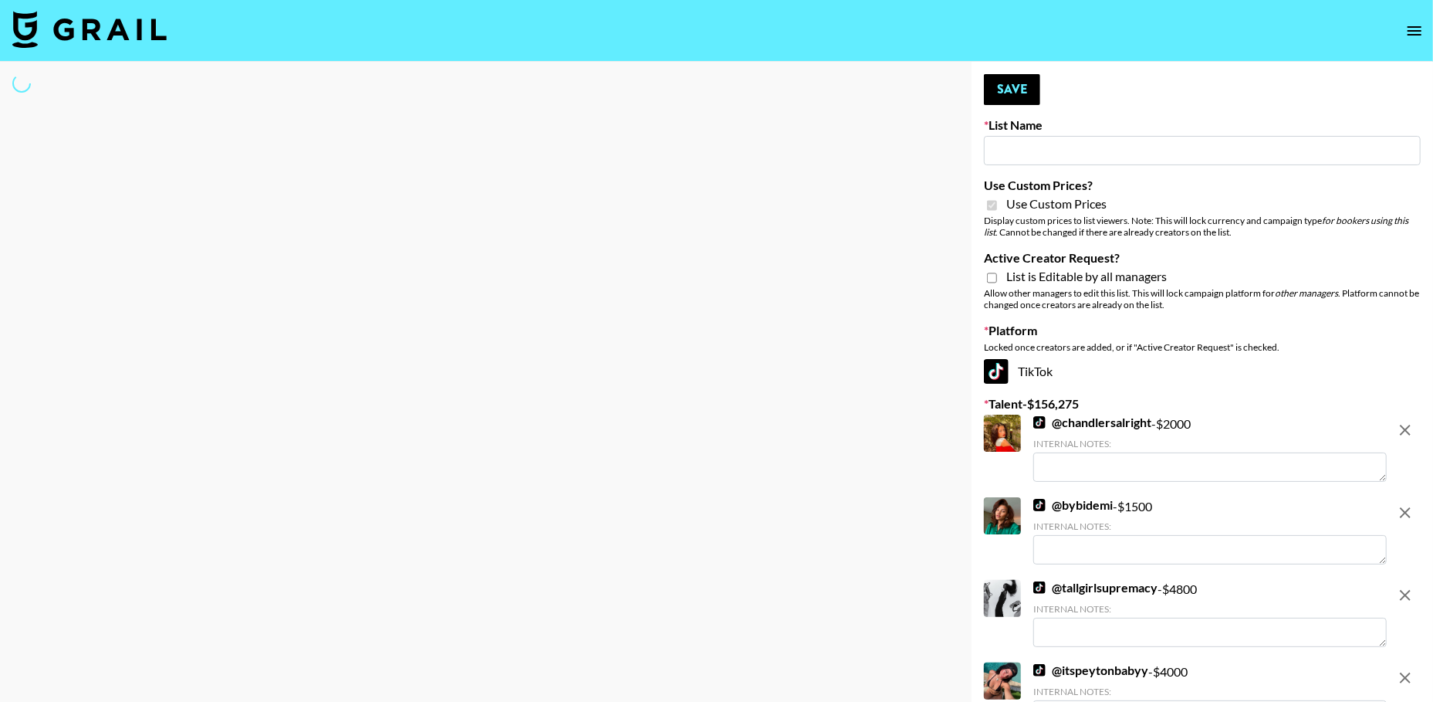
type input "G"
select select "Brand"
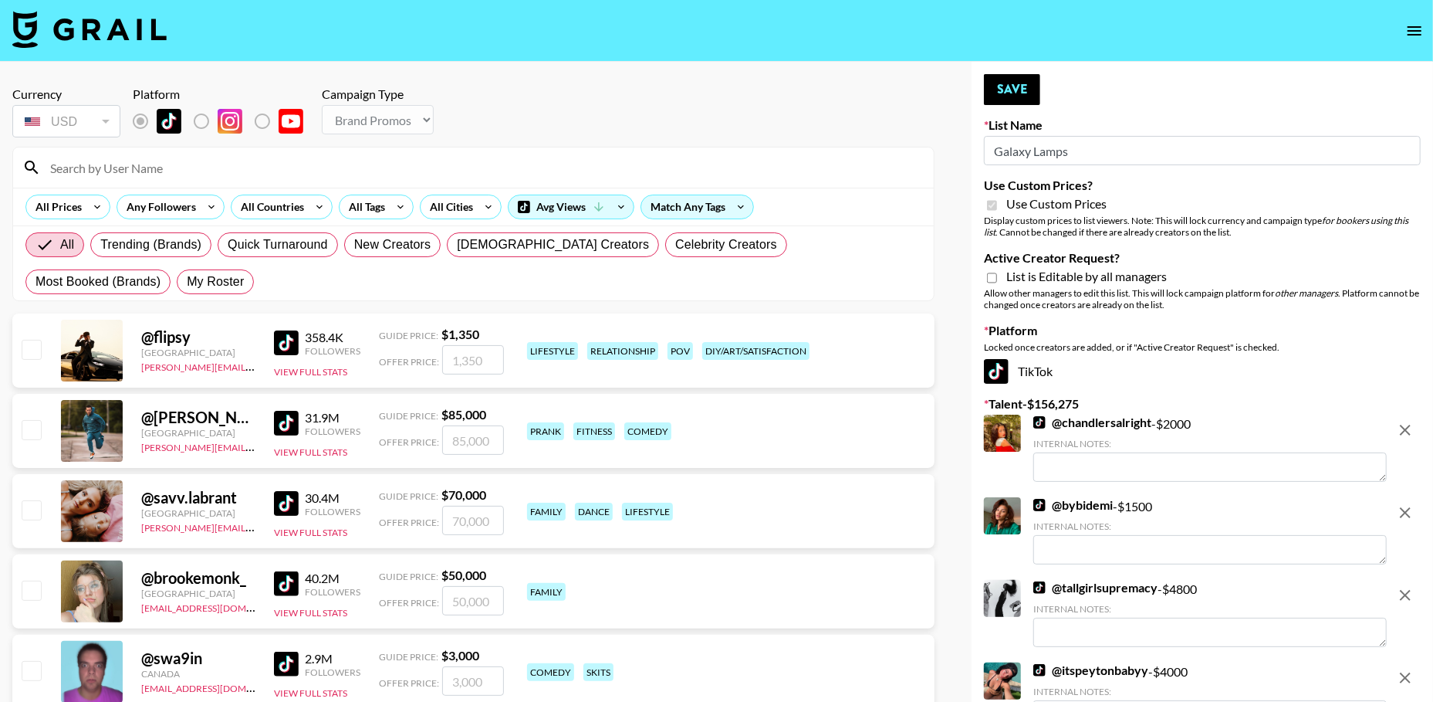
click at [1408, 429] on icon "remove" at bounding box center [1405, 430] width 19 height 19
click at [1408, 503] on icon "remove" at bounding box center [1405, 512] width 19 height 19
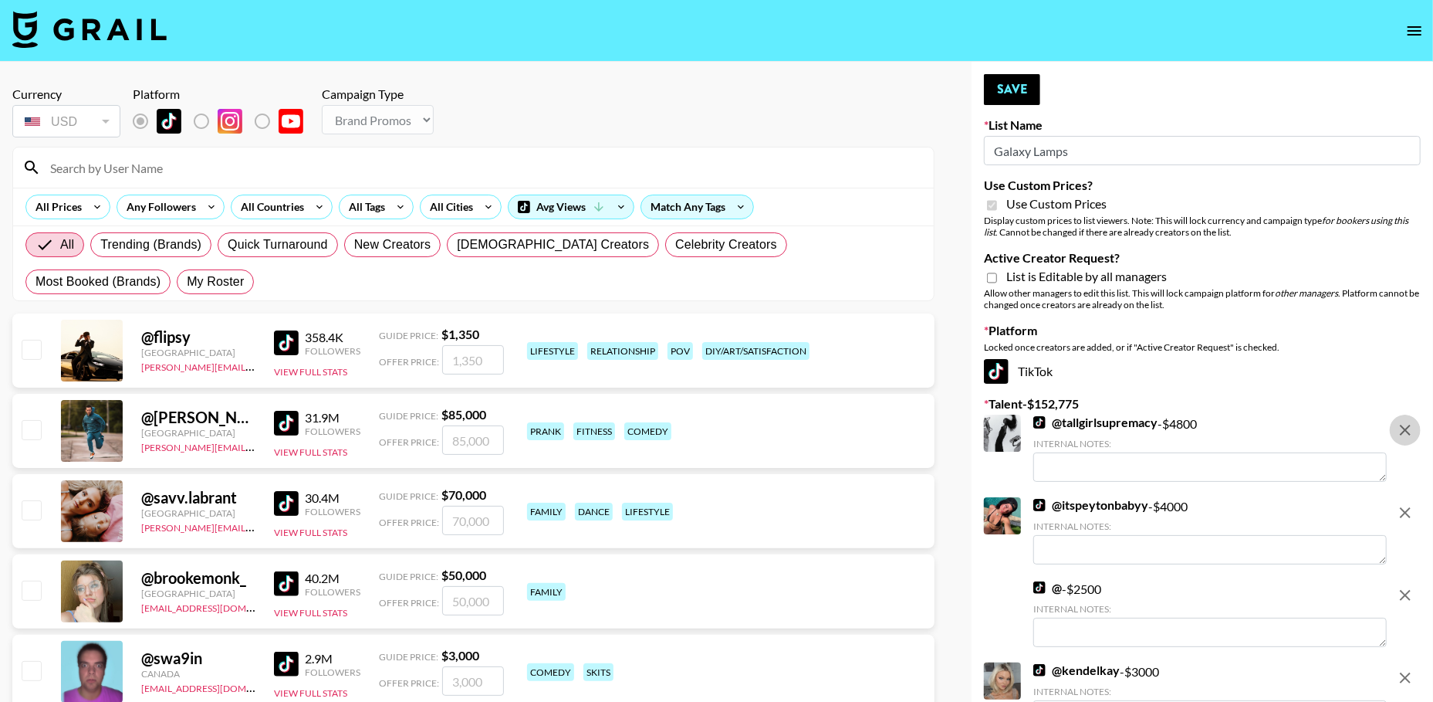
click at [1408, 429] on icon "remove" at bounding box center [1405, 430] width 19 height 19
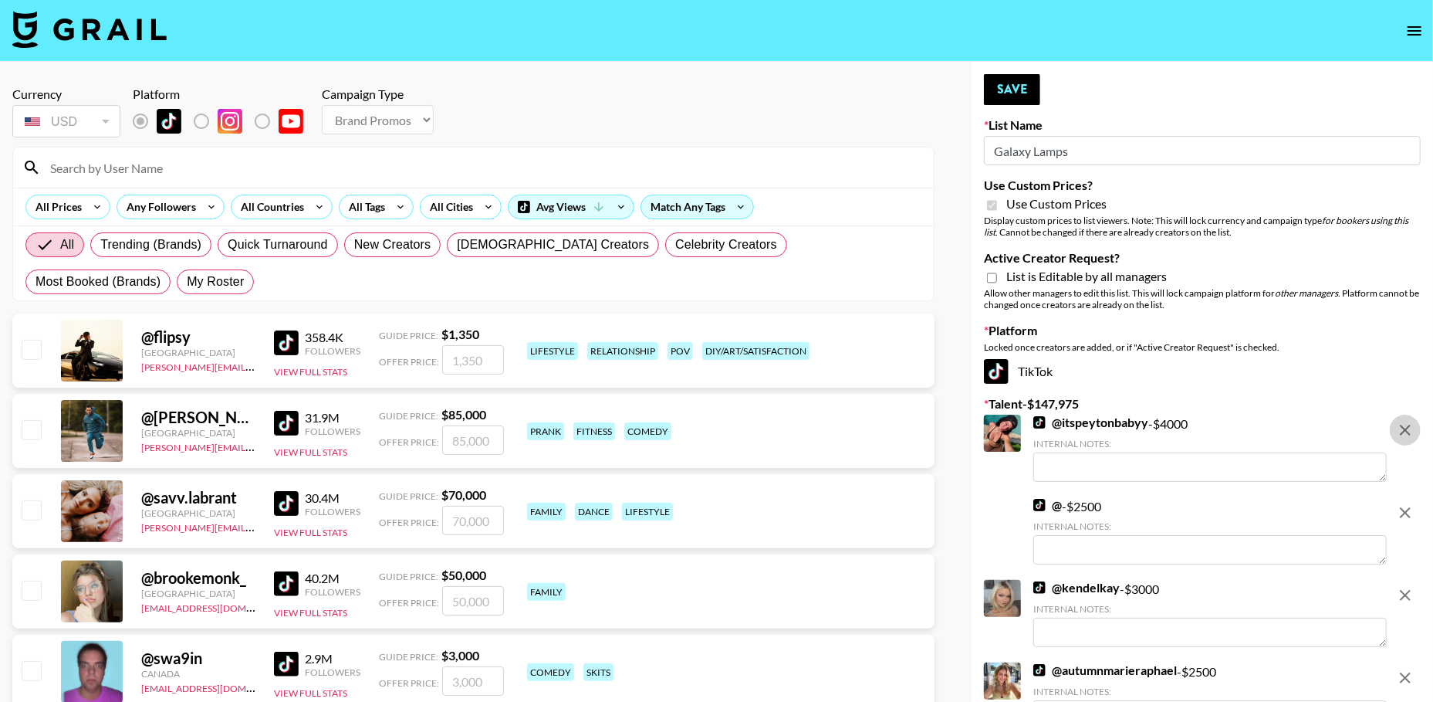
click at [1408, 429] on icon "remove" at bounding box center [1405, 430] width 19 height 19
click at [1408, 503] on icon "remove" at bounding box center [1405, 512] width 19 height 19
click at [1408, 586] on icon "remove" at bounding box center [1405, 595] width 19 height 19
click at [1408, 668] on icon "remove" at bounding box center [1405, 677] width 19 height 19
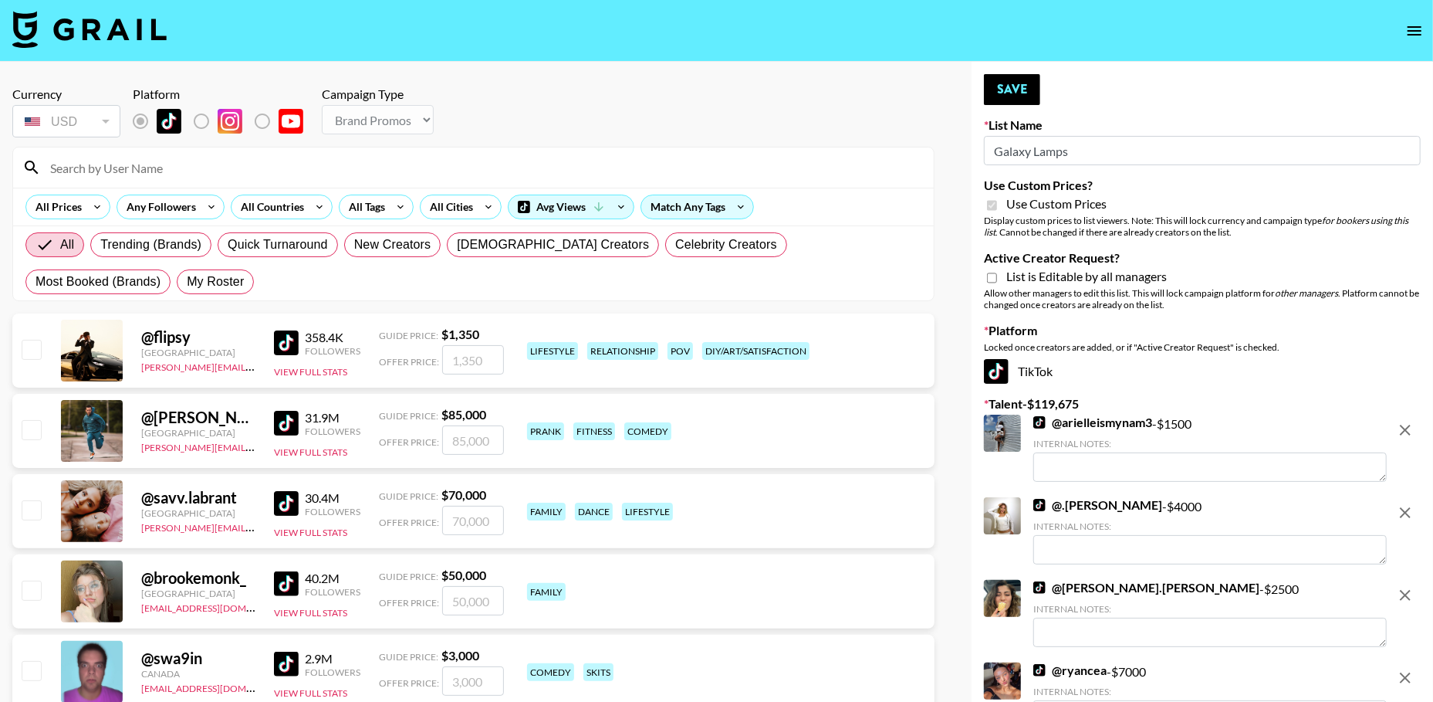
click at [1408, 429] on icon "remove" at bounding box center [1405, 430] width 19 height 19
click at [1408, 503] on icon "remove" at bounding box center [1405, 512] width 19 height 19
click at [1408, 586] on icon "remove" at bounding box center [1405, 595] width 19 height 19
click at [1408, 668] on icon "remove" at bounding box center [1405, 677] width 19 height 19
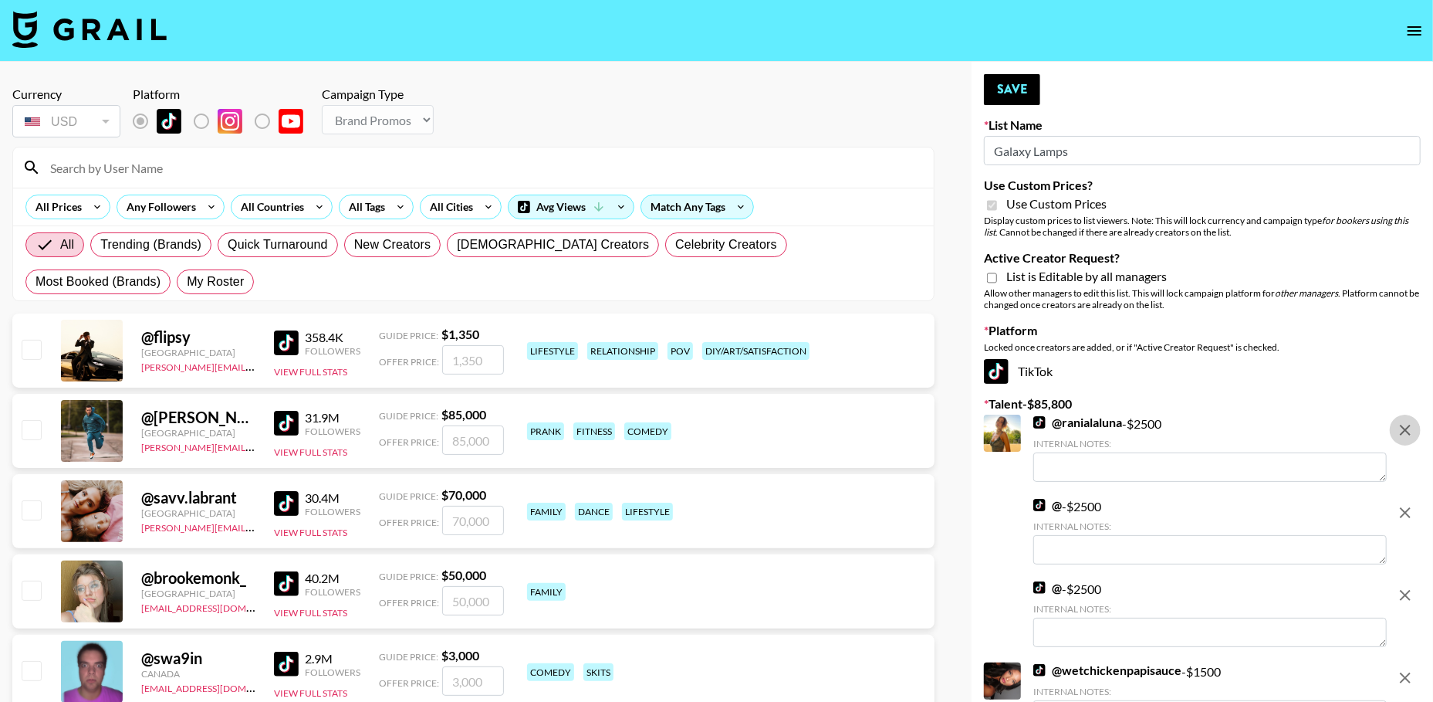
click at [1408, 429] on icon "remove" at bounding box center [1405, 430] width 19 height 19
click at [1408, 503] on icon "remove" at bounding box center [1405, 512] width 19 height 19
click at [1408, 586] on icon "remove" at bounding box center [1405, 595] width 19 height 19
click at [1408, 668] on icon "remove" at bounding box center [1405, 677] width 19 height 19
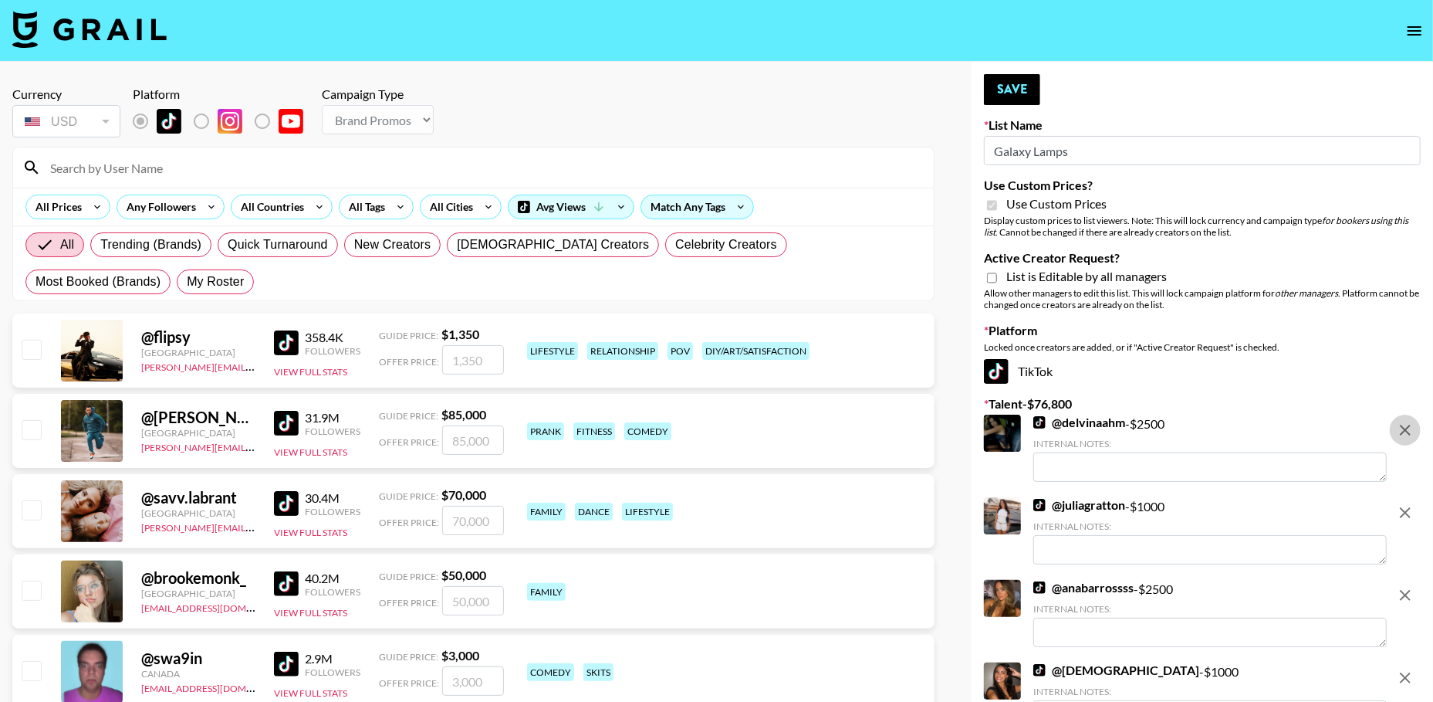
click at [1408, 429] on icon "remove" at bounding box center [1405, 430] width 19 height 19
click at [1408, 503] on icon "remove" at bounding box center [1405, 512] width 19 height 19
click at [1408, 586] on icon "remove" at bounding box center [1405, 595] width 19 height 19
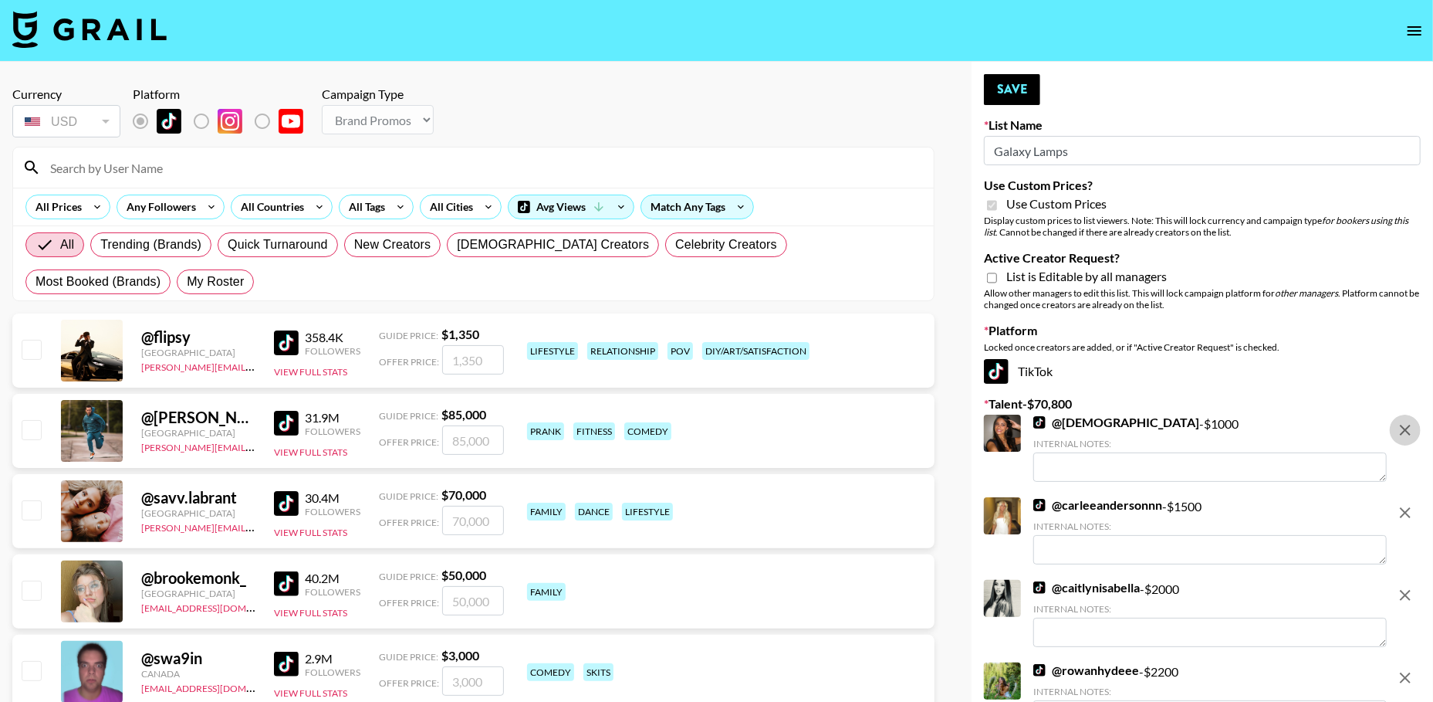
click at [1408, 429] on icon "remove" at bounding box center [1405, 430] width 19 height 19
click at [1408, 503] on icon "remove" at bounding box center [1405, 512] width 19 height 19
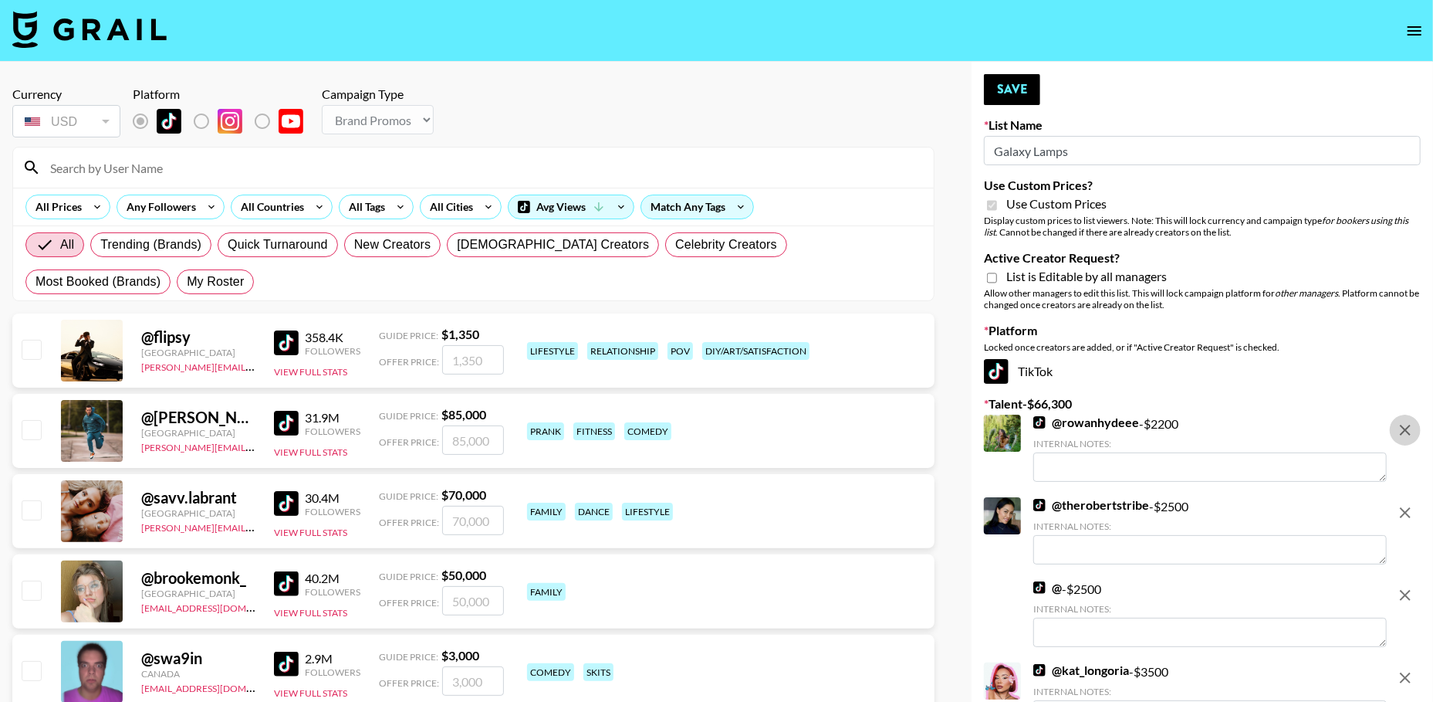
click at [1408, 429] on icon "remove" at bounding box center [1405, 430] width 19 height 19
click at [1408, 503] on icon "remove" at bounding box center [1405, 512] width 19 height 19
click at [1408, 586] on icon "remove" at bounding box center [1405, 595] width 19 height 19
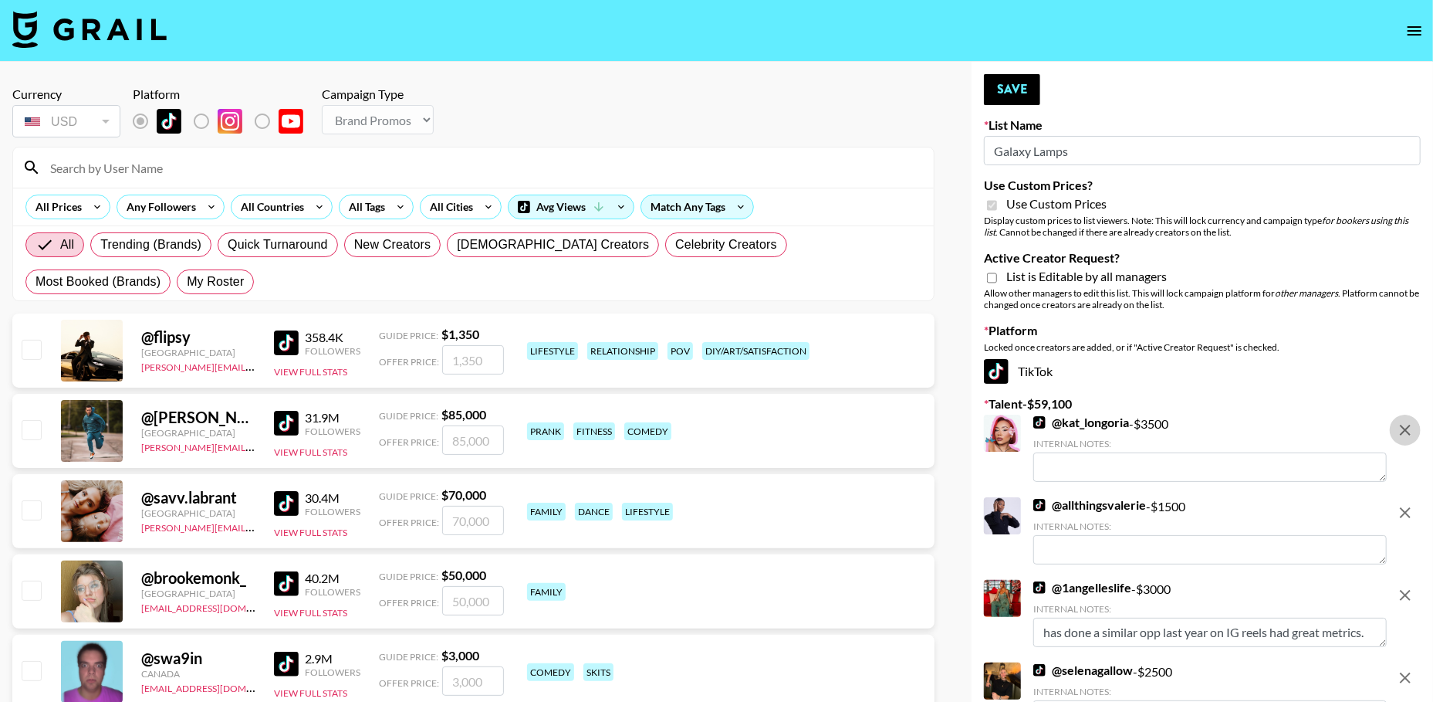
click at [1408, 429] on icon "remove" at bounding box center [1405, 430] width 19 height 19
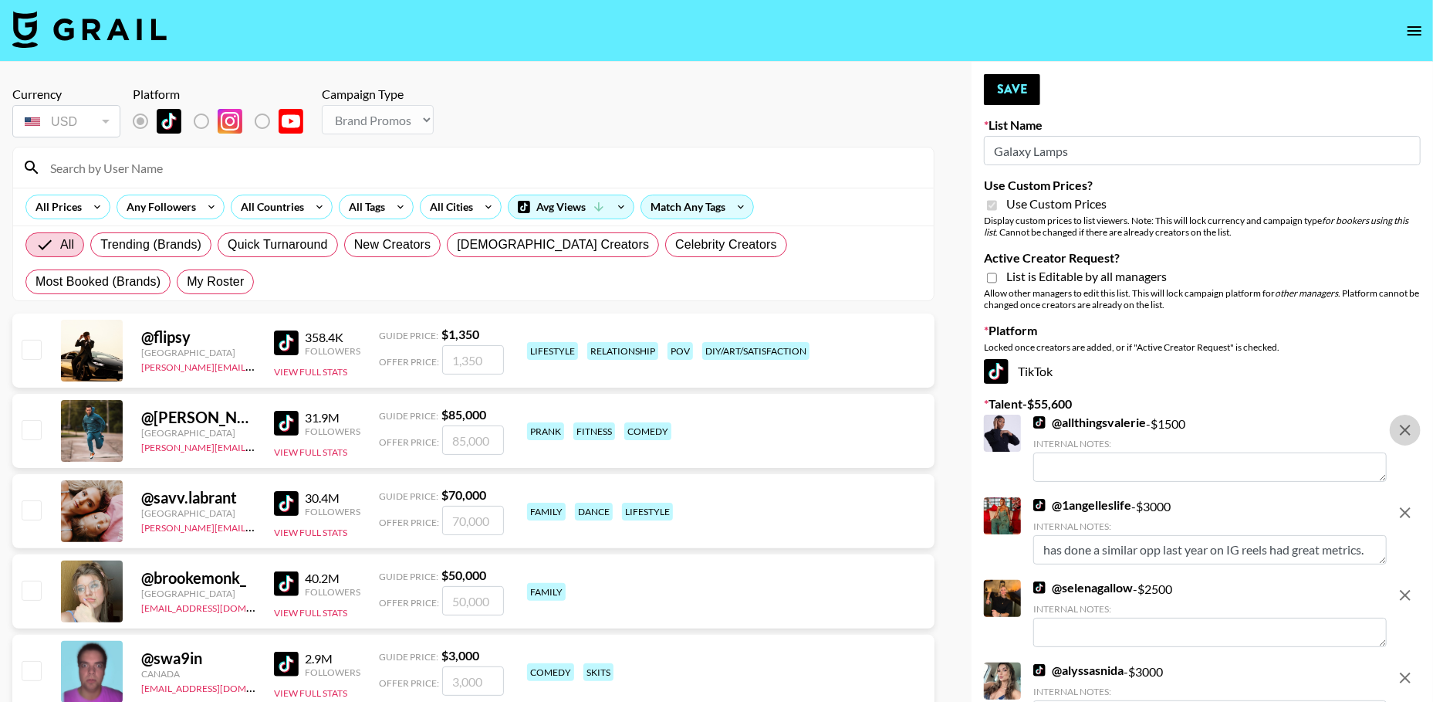
click at [1408, 429] on icon "remove" at bounding box center [1405, 430] width 19 height 19
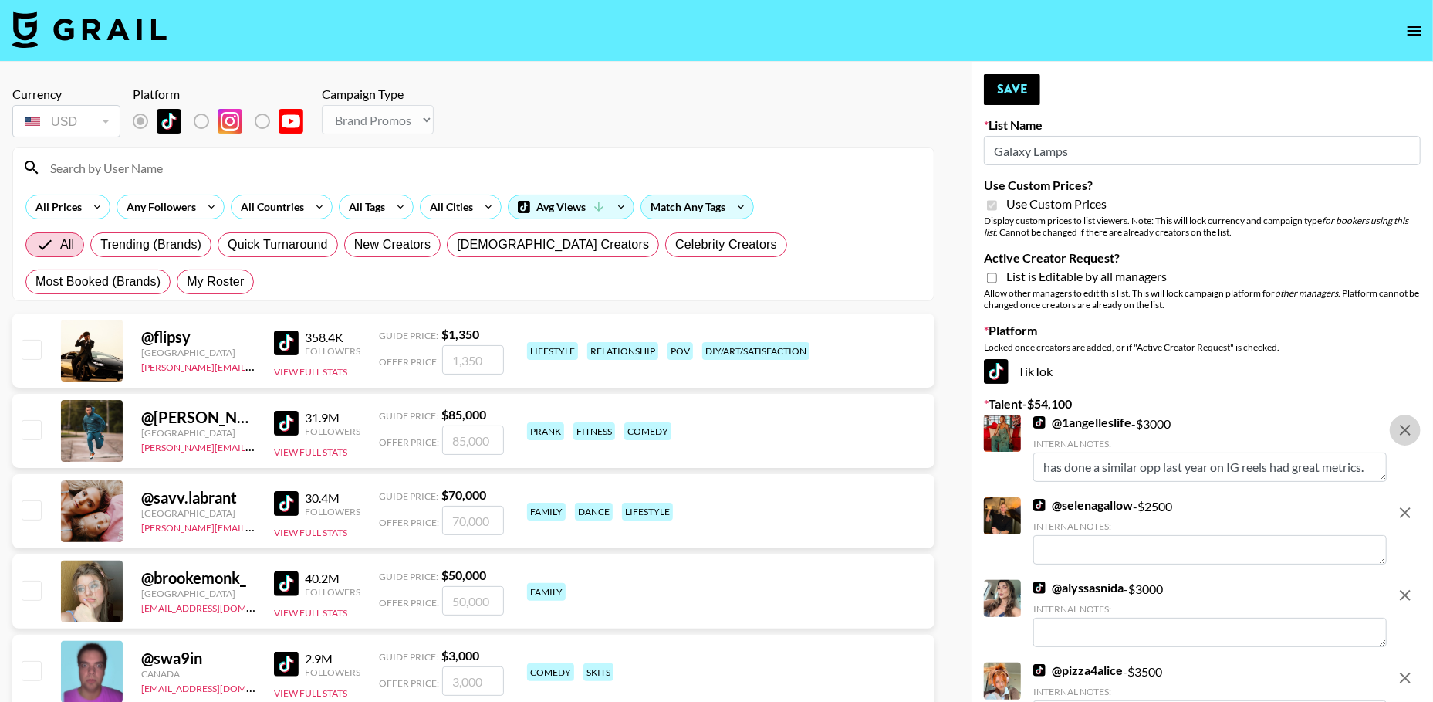
click at [1408, 429] on icon "remove" at bounding box center [1405, 430] width 19 height 19
click at [1408, 503] on icon "remove" at bounding box center [1405, 512] width 19 height 19
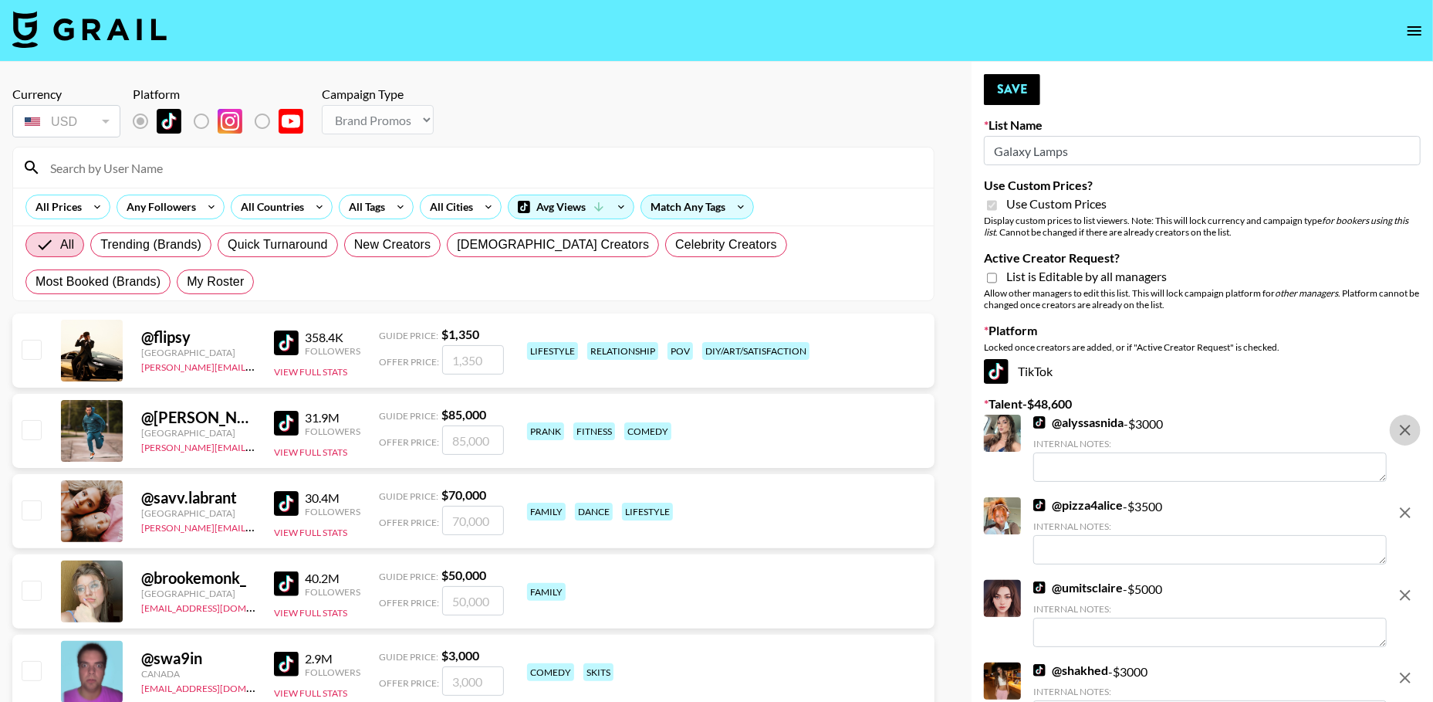
click at [1408, 429] on icon "remove" at bounding box center [1405, 430] width 19 height 19
click at [1408, 503] on icon "remove" at bounding box center [1405, 512] width 19 height 19
click at [1408, 429] on icon "remove" at bounding box center [1405, 430] width 19 height 19
click at [1408, 503] on icon "remove" at bounding box center [1405, 512] width 19 height 19
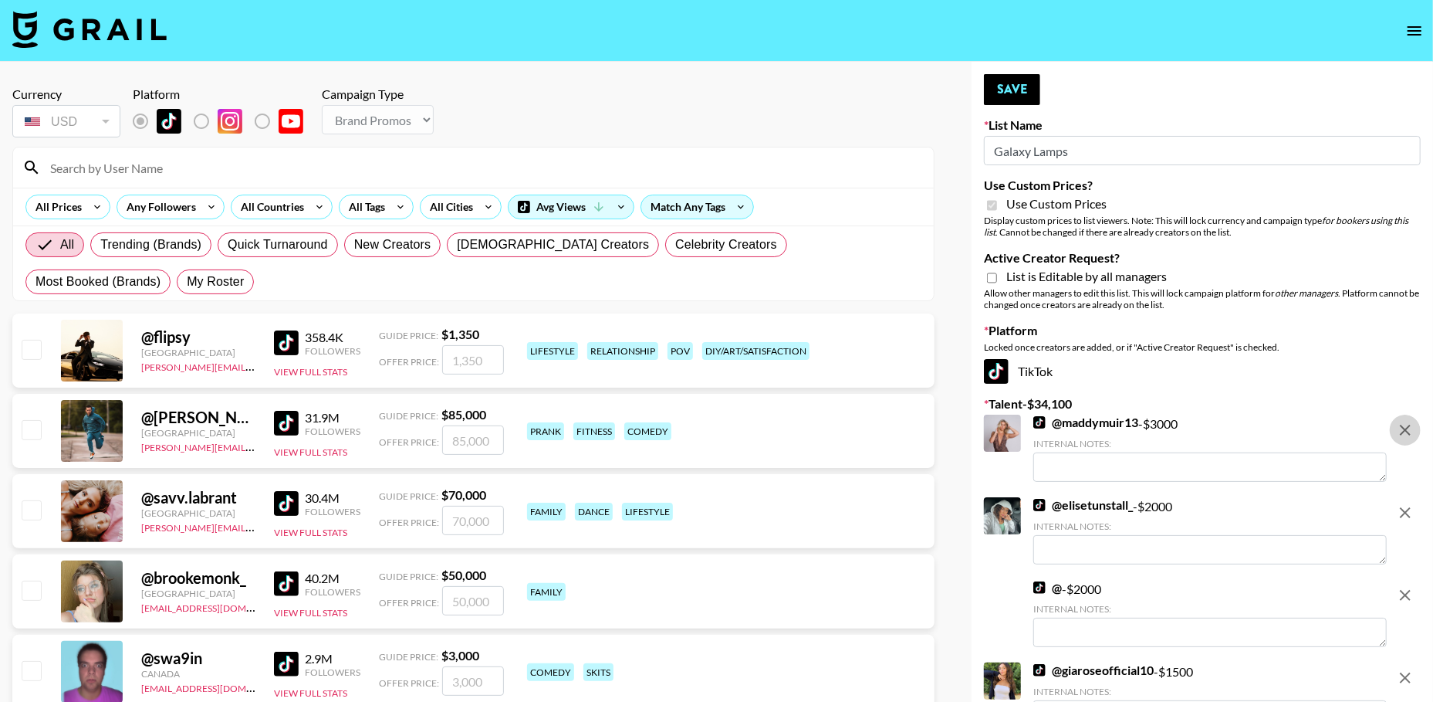
click at [1408, 429] on icon "remove" at bounding box center [1405, 430] width 19 height 19
click at [1408, 503] on icon "remove" at bounding box center [1405, 512] width 19 height 19
click at [1408, 429] on icon "remove" at bounding box center [1405, 430] width 19 height 19
click at [1408, 503] on icon "remove" at bounding box center [1405, 512] width 19 height 19
click at [1408, 429] on icon "remove" at bounding box center [1405, 430] width 19 height 19
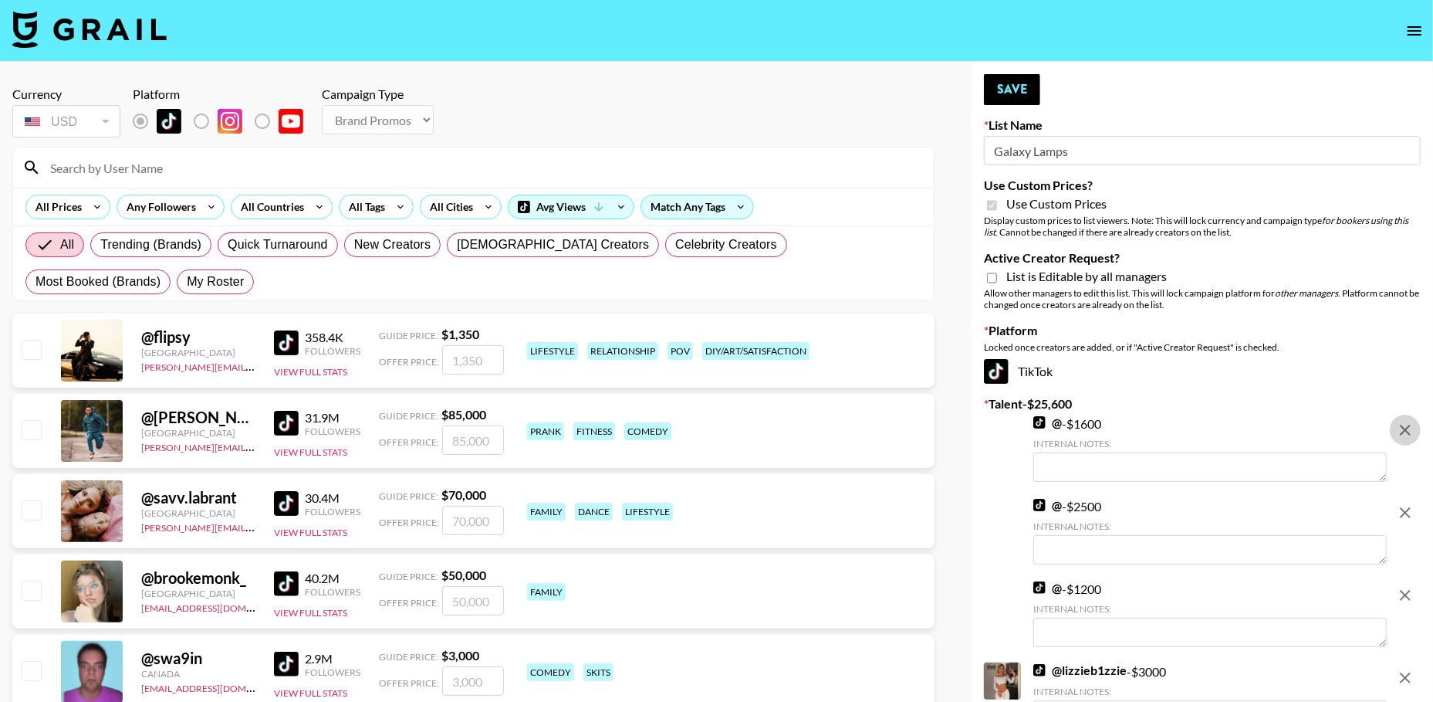
click at [1408, 503] on icon "remove" at bounding box center [1405, 512] width 19 height 19
click at [1408, 429] on icon "remove" at bounding box center [1405, 430] width 19 height 19
click at [1408, 503] on icon "remove" at bounding box center [1405, 512] width 19 height 19
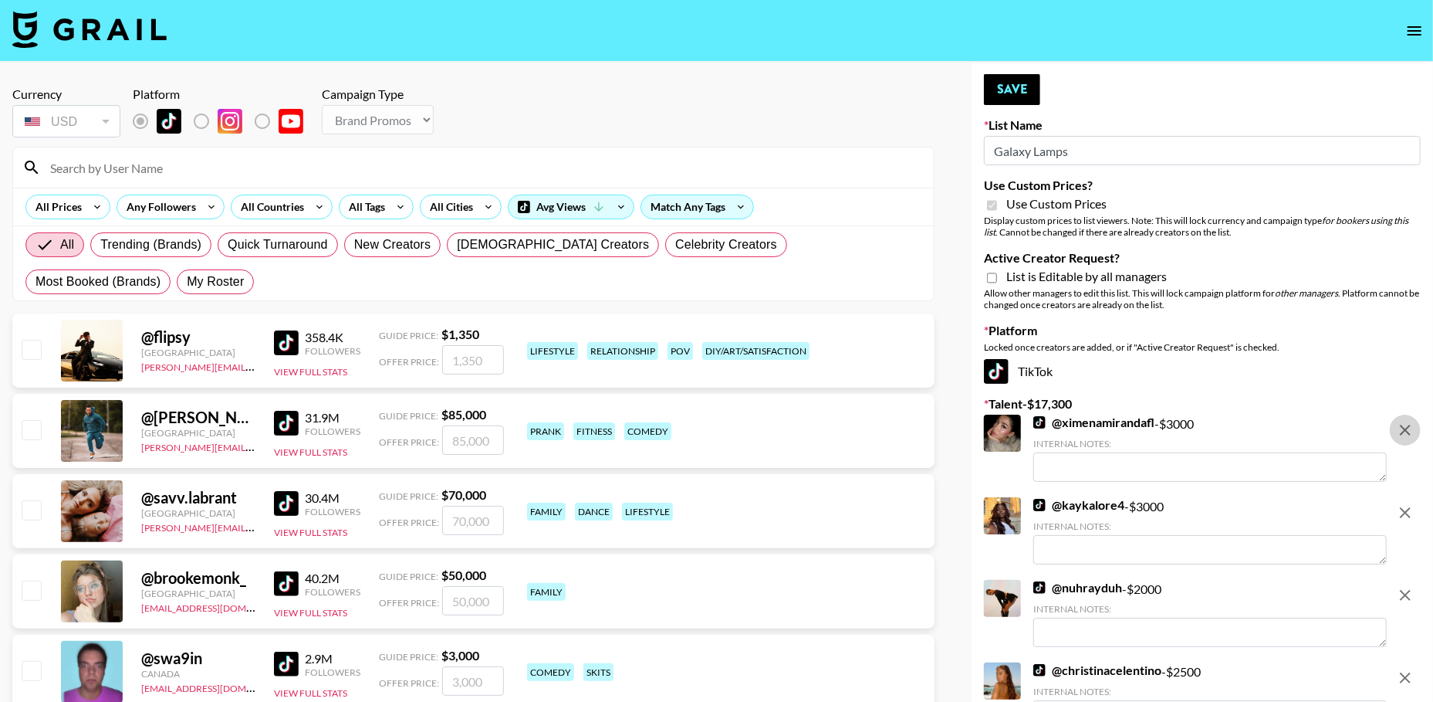
click at [1408, 429] on icon "remove" at bounding box center [1405, 430] width 19 height 19
click at [1408, 503] on icon "remove" at bounding box center [1405, 512] width 19 height 19
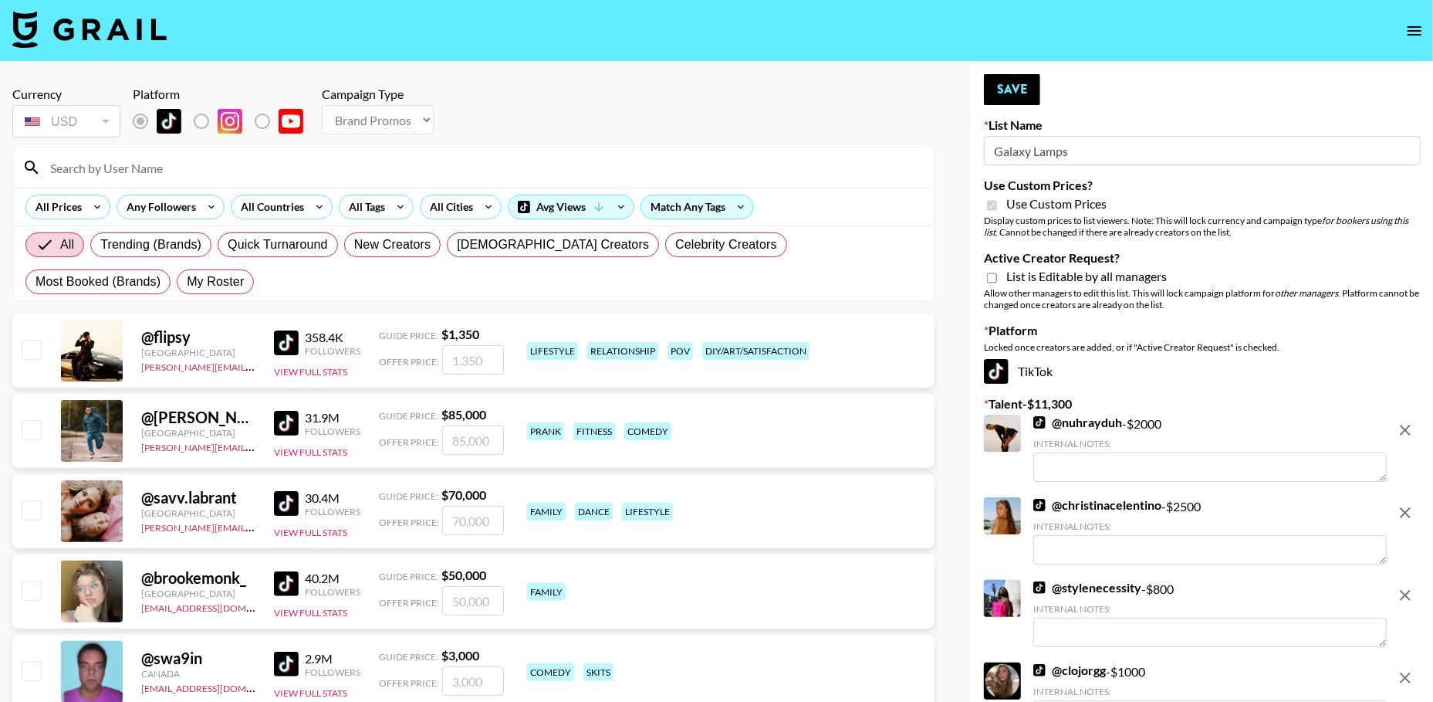
click at [1408, 429] on icon "remove" at bounding box center [1405, 430] width 19 height 19
click at [1408, 503] on icon "remove" at bounding box center [1405, 512] width 19 height 19
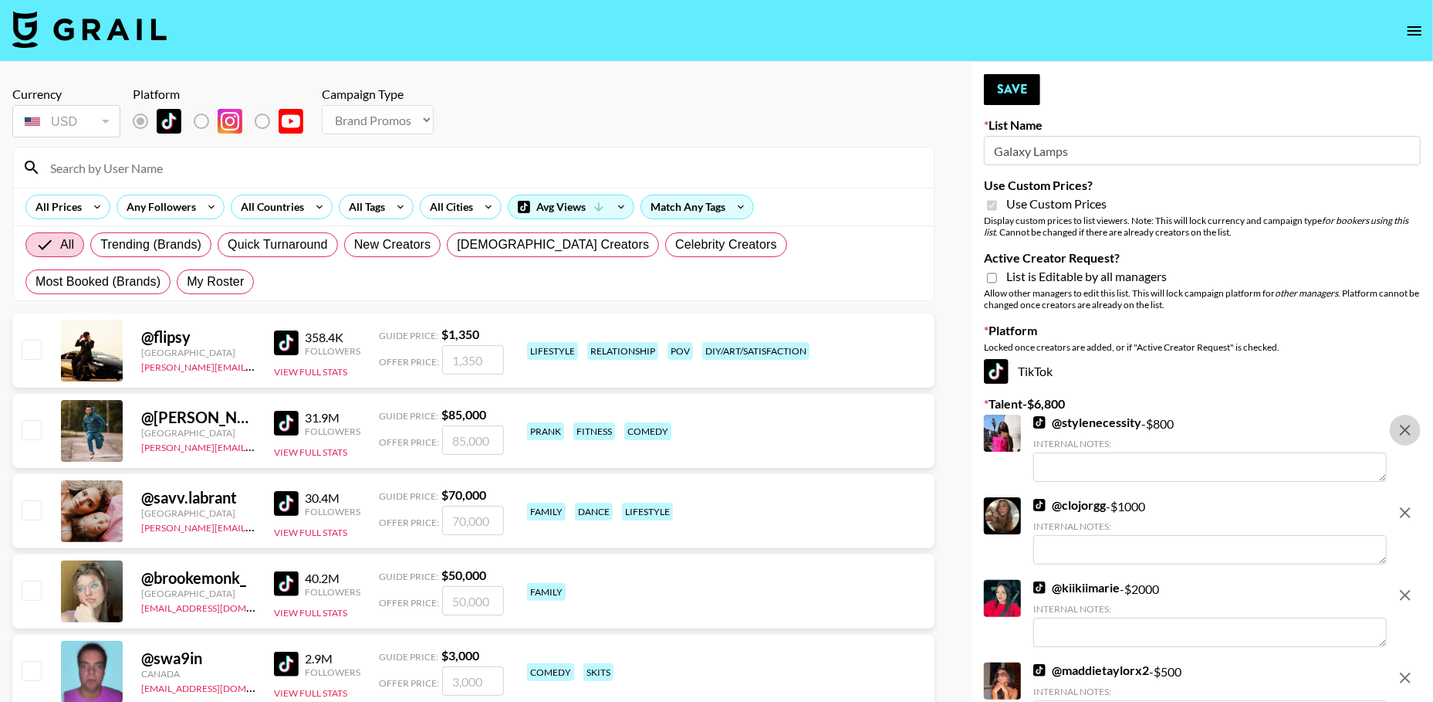
click at [1408, 429] on icon "remove" at bounding box center [1405, 430] width 19 height 19
click at [1408, 503] on icon "remove" at bounding box center [1405, 512] width 19 height 19
click at [1408, 429] on icon "remove" at bounding box center [1405, 430] width 19 height 19
click at [1408, 503] on icon "remove" at bounding box center [1405, 512] width 19 height 19
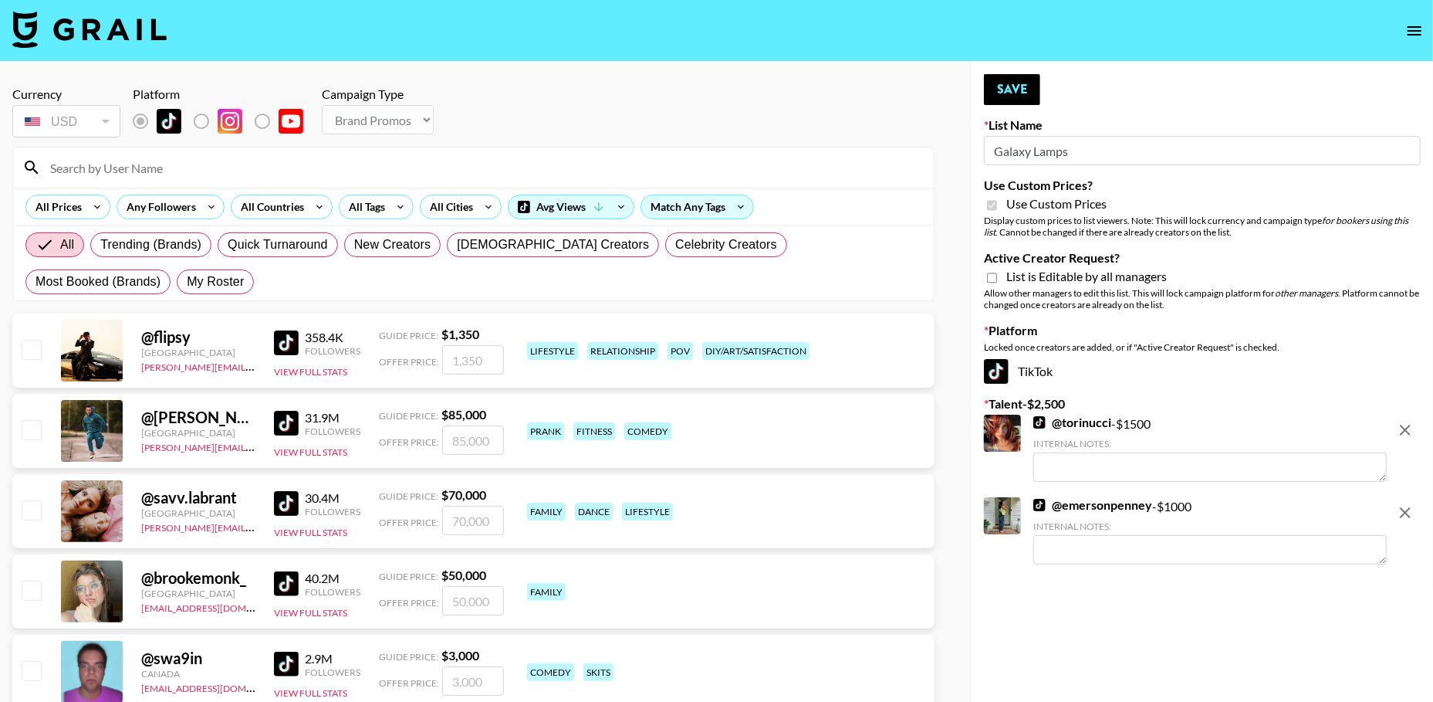
click at [1408, 429] on icon "remove" at bounding box center [1405, 430] width 19 height 19
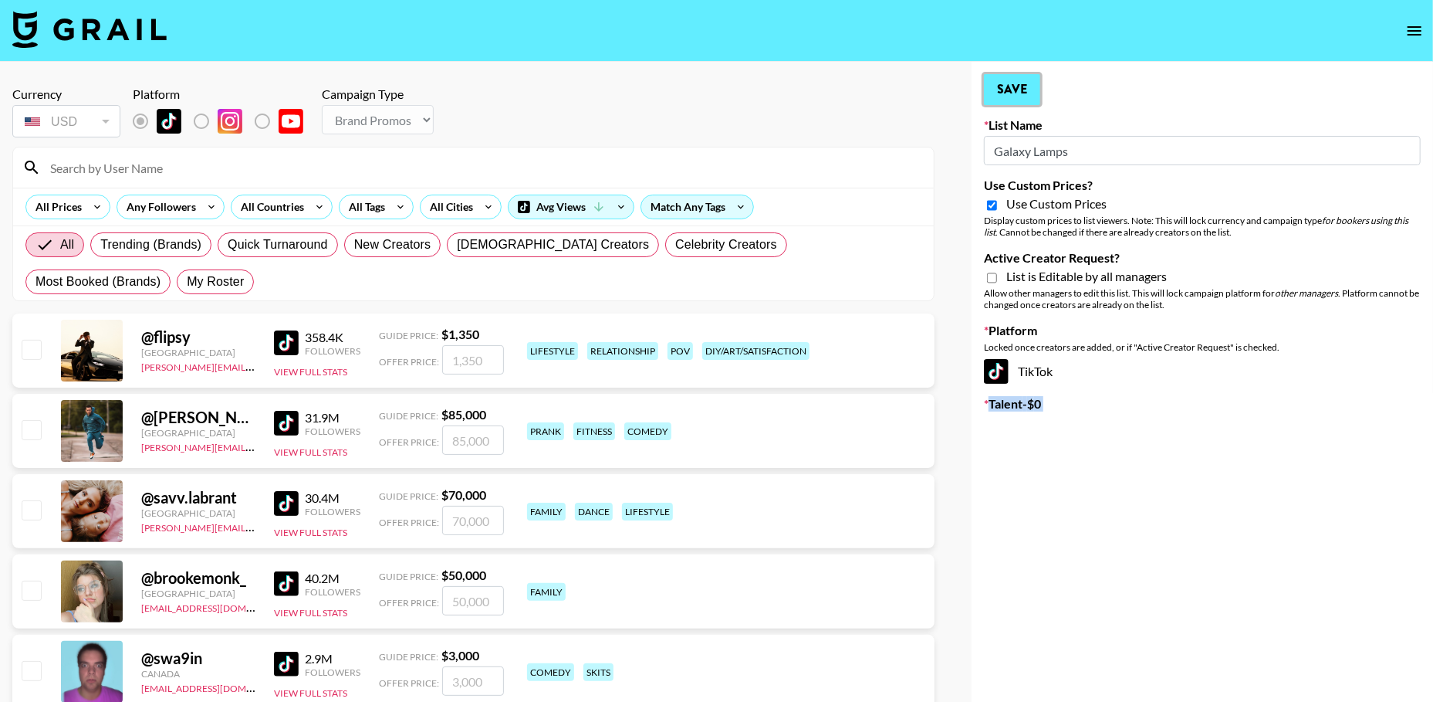
click at [1020, 78] on button "Save" at bounding box center [1012, 89] width 56 height 31
type input "Glow Fashion Idol"
click at [992, 283] on input "Active Creator Request?" at bounding box center [992, 278] width 10 height 14
checkbox input "true"
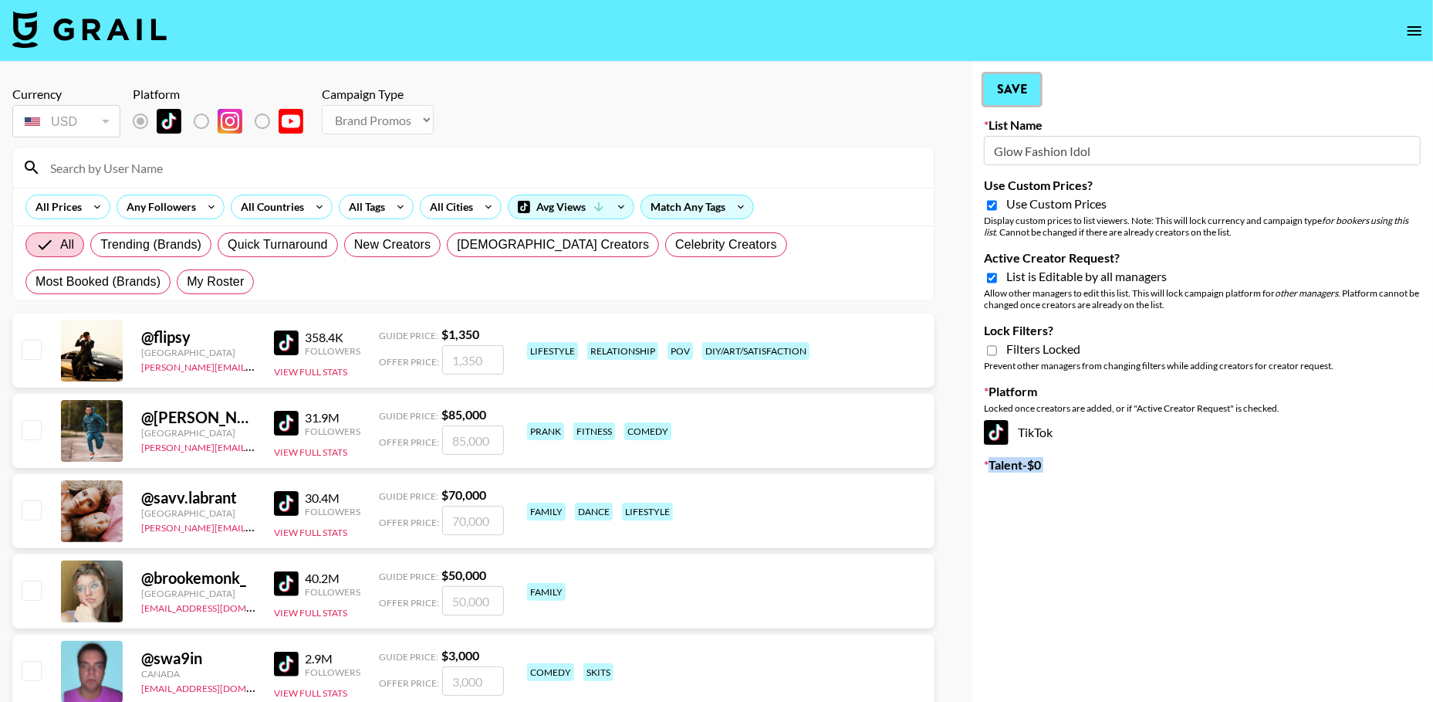
click at [1009, 84] on button "Save" at bounding box center [1012, 89] width 56 height 31
type input "Galaxy Lamps"
checkbox input "false"
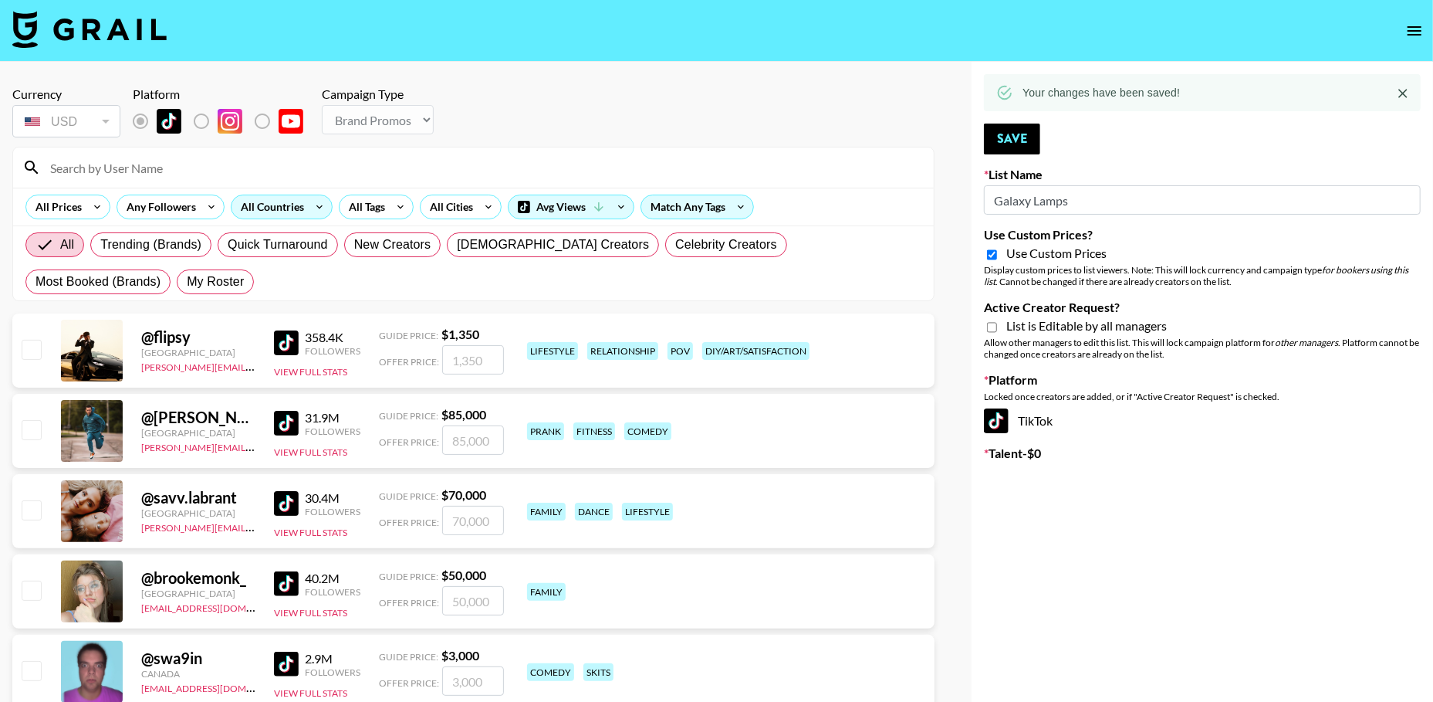
click at [289, 206] on div "All Countries" at bounding box center [270, 206] width 76 height 23
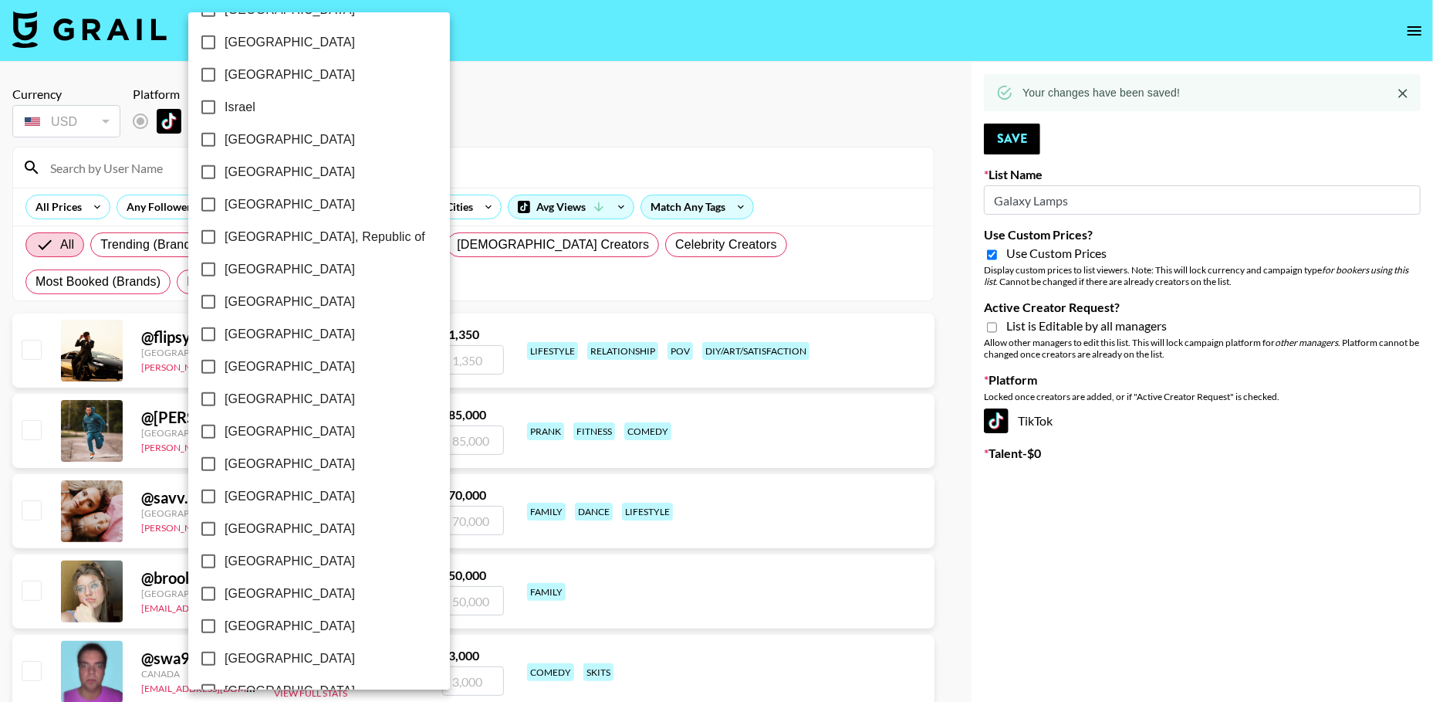
scroll to position [1098, 0]
click at [265, 597] on span "[GEOGRAPHIC_DATA]" at bounding box center [290, 596] width 130 height 19
click at [225, 597] on input "[GEOGRAPHIC_DATA]" at bounding box center [208, 596] width 32 height 32
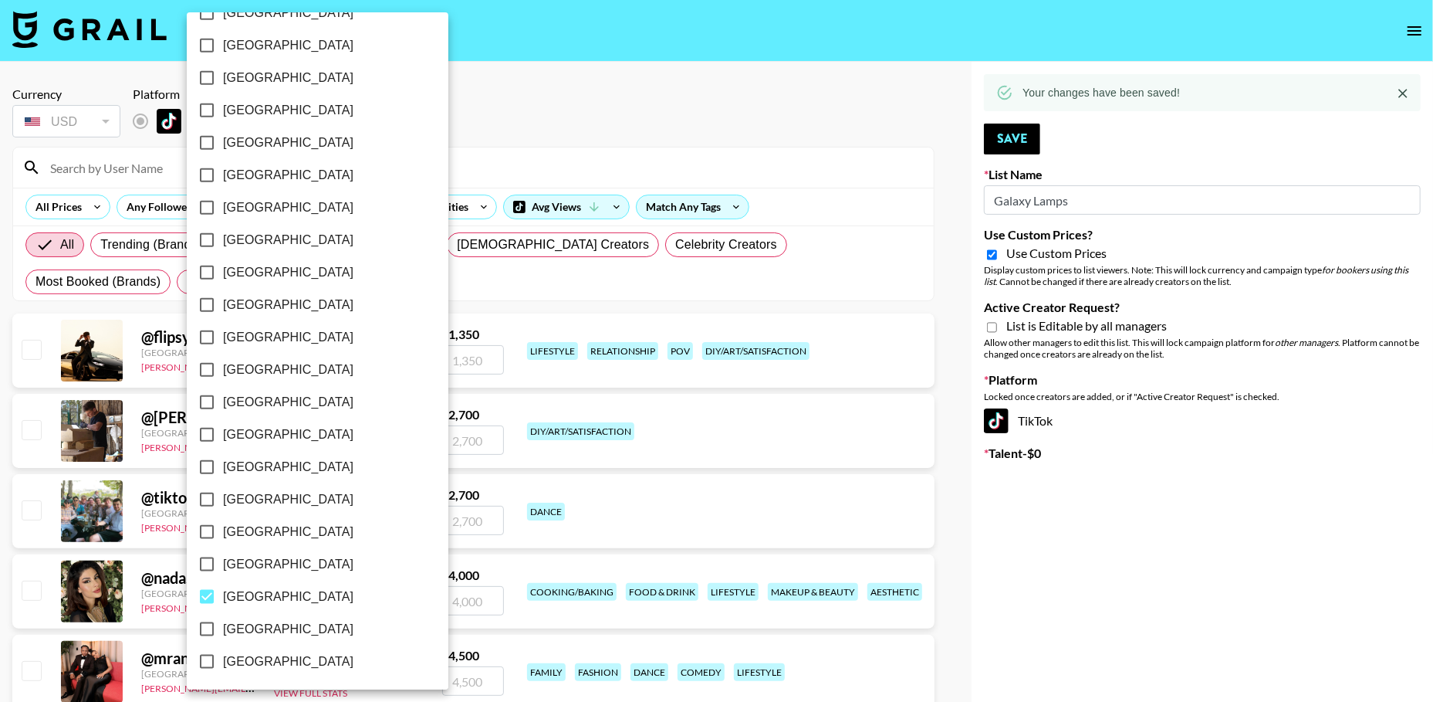
click at [265, 597] on span "[GEOGRAPHIC_DATA]" at bounding box center [288, 596] width 130 height 19
click at [223, 597] on input "[GEOGRAPHIC_DATA]" at bounding box center [207, 596] width 32 height 32
checkbox input "false"
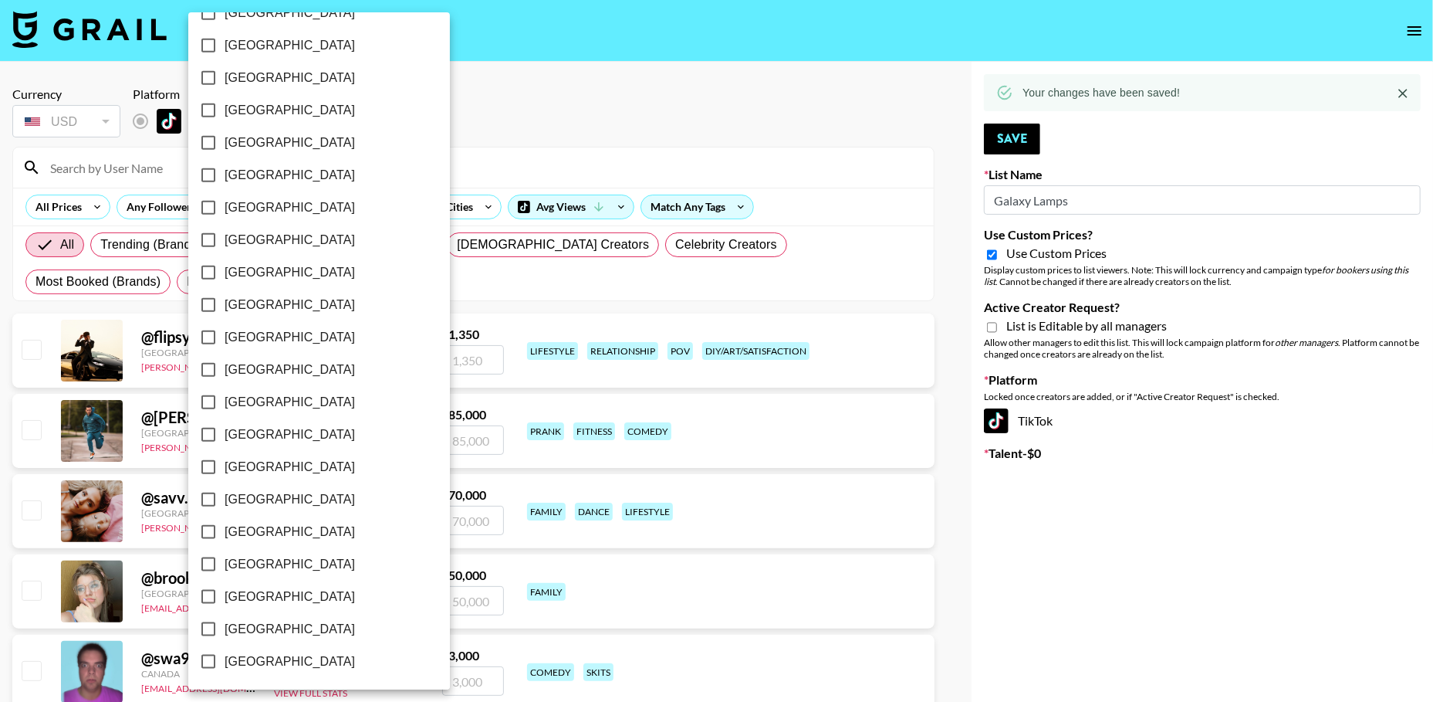
click at [262, 625] on span "[GEOGRAPHIC_DATA]" at bounding box center [290, 629] width 130 height 19
click at [225, 625] on input "[GEOGRAPHIC_DATA]" at bounding box center [208, 629] width 32 height 32
checkbox input "true"
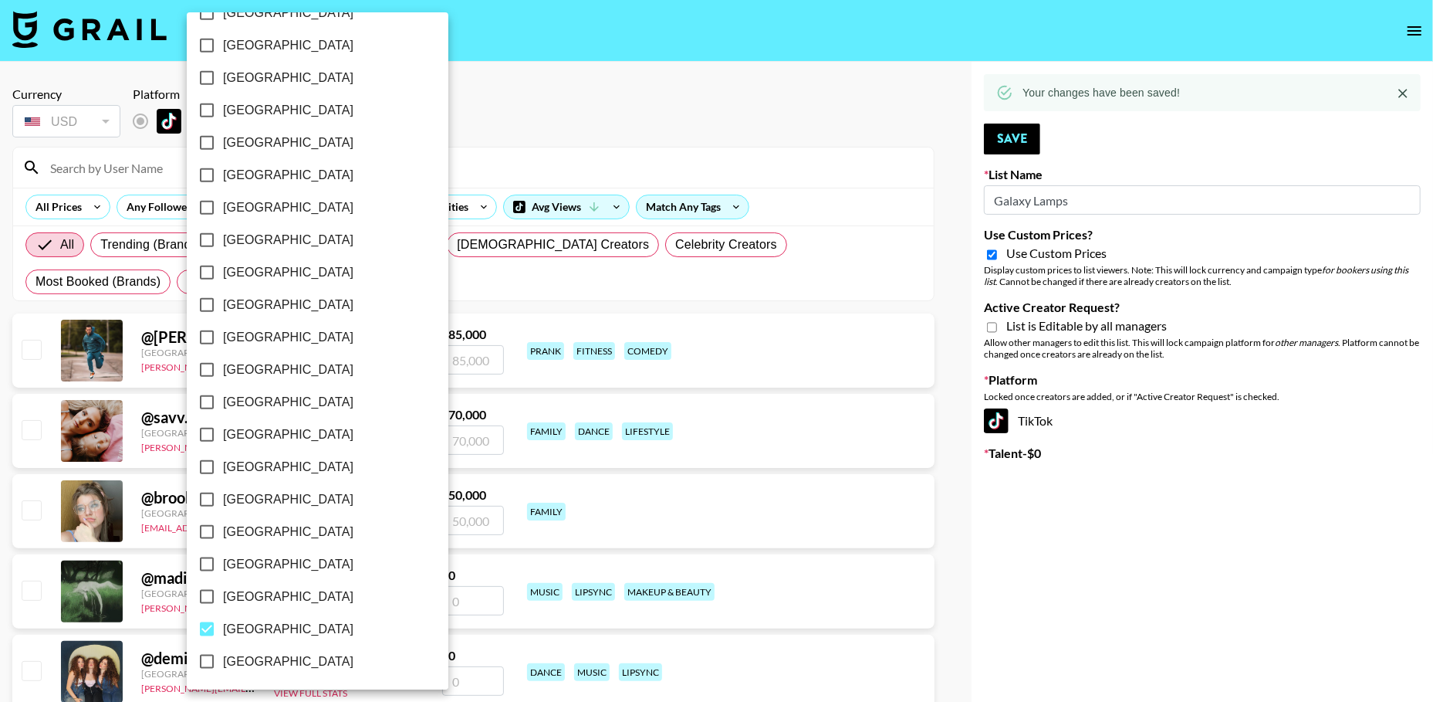
click at [841, 111] on div at bounding box center [716, 351] width 1433 height 702
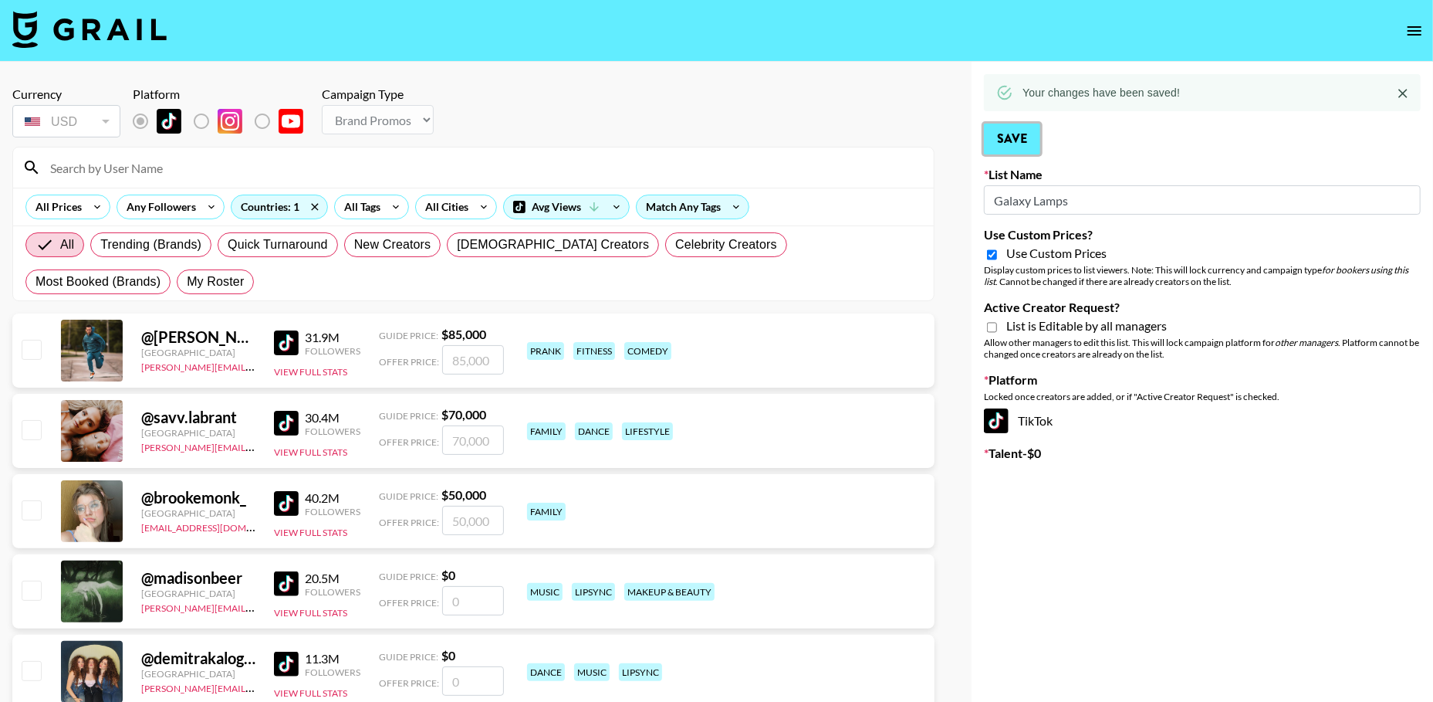
click at [1007, 130] on button "Save" at bounding box center [1012, 139] width 56 height 31
click at [990, 325] on input "Active Creator Request?" at bounding box center [992, 327] width 10 height 14
checkbox input "true"
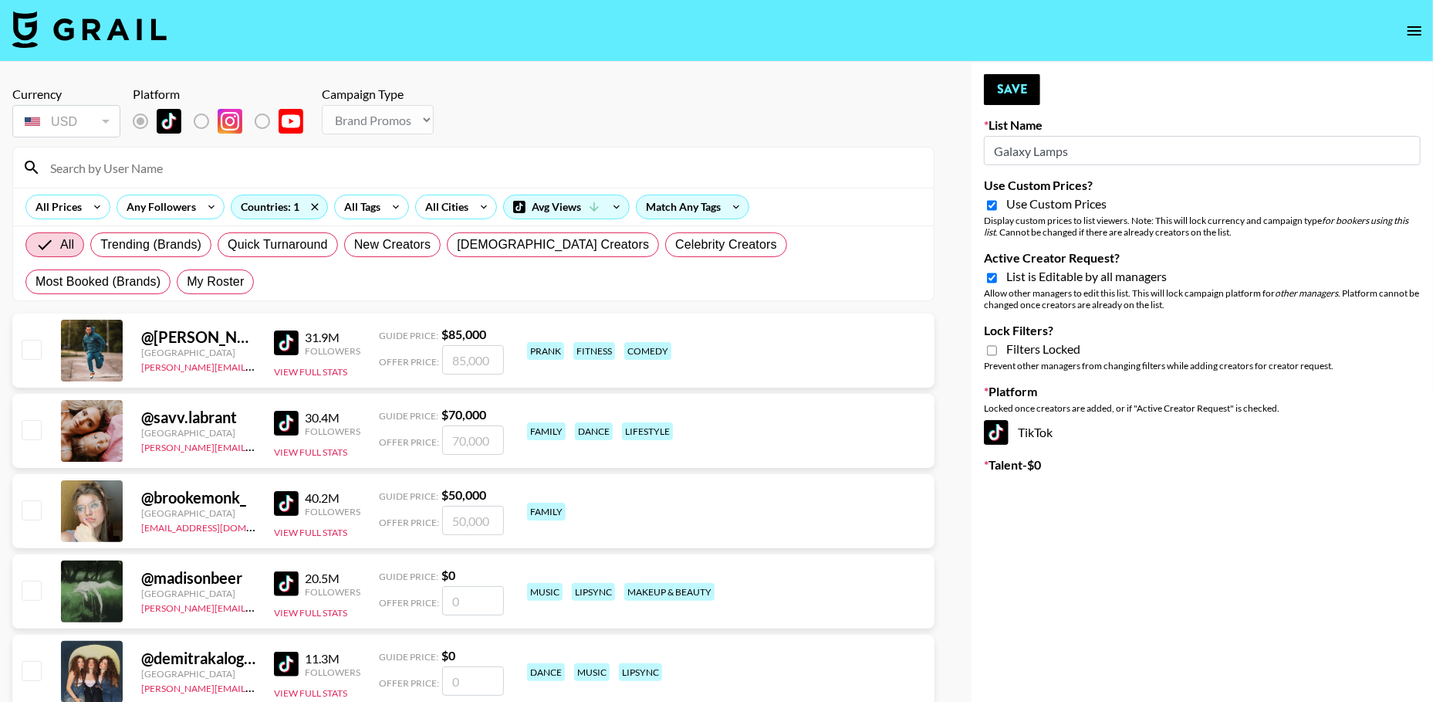
click at [993, 343] on input "Lock Filters?" at bounding box center [992, 350] width 10 height 14
checkbox input "true"
click at [1014, 89] on button "Save" at bounding box center [1012, 89] width 56 height 31
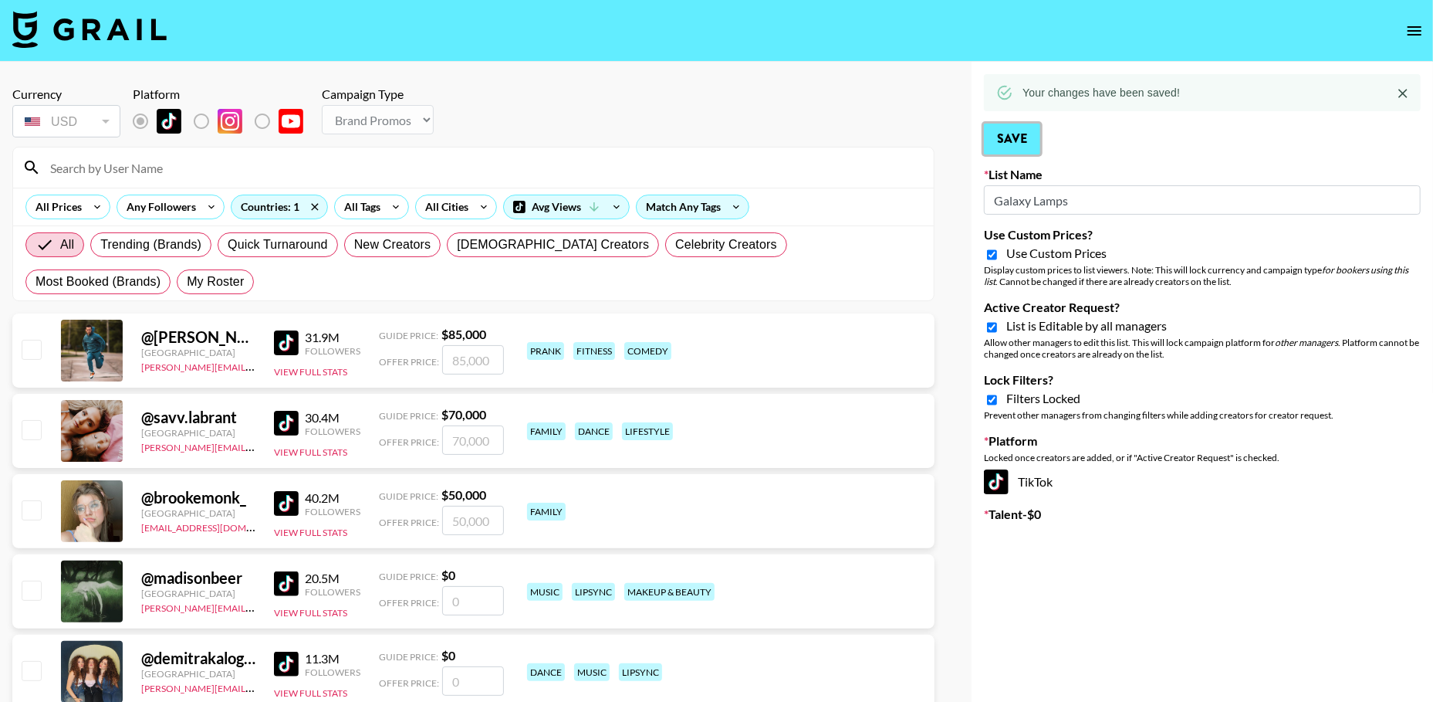
click at [1021, 146] on button "Save" at bounding box center [1012, 139] width 56 height 31
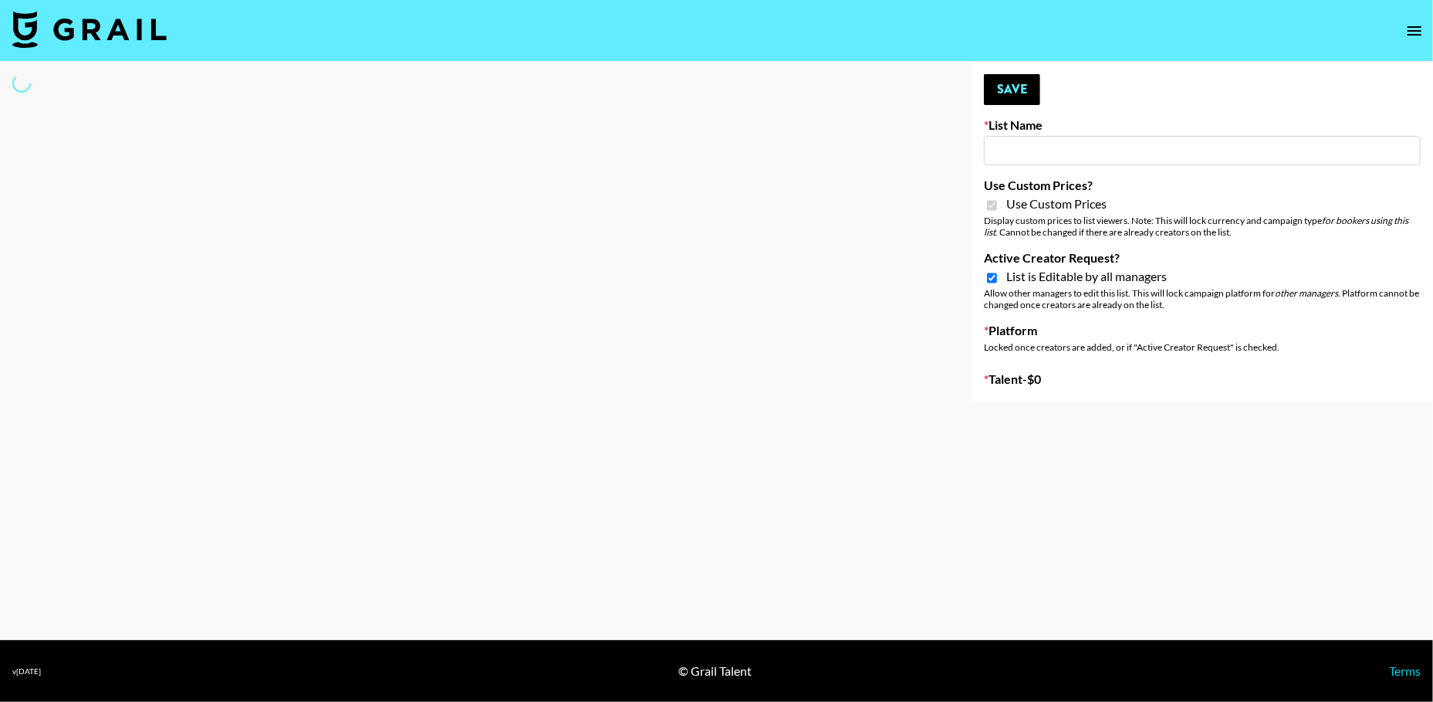
type input "sss"
checkbox input "true"
select select "Brand"
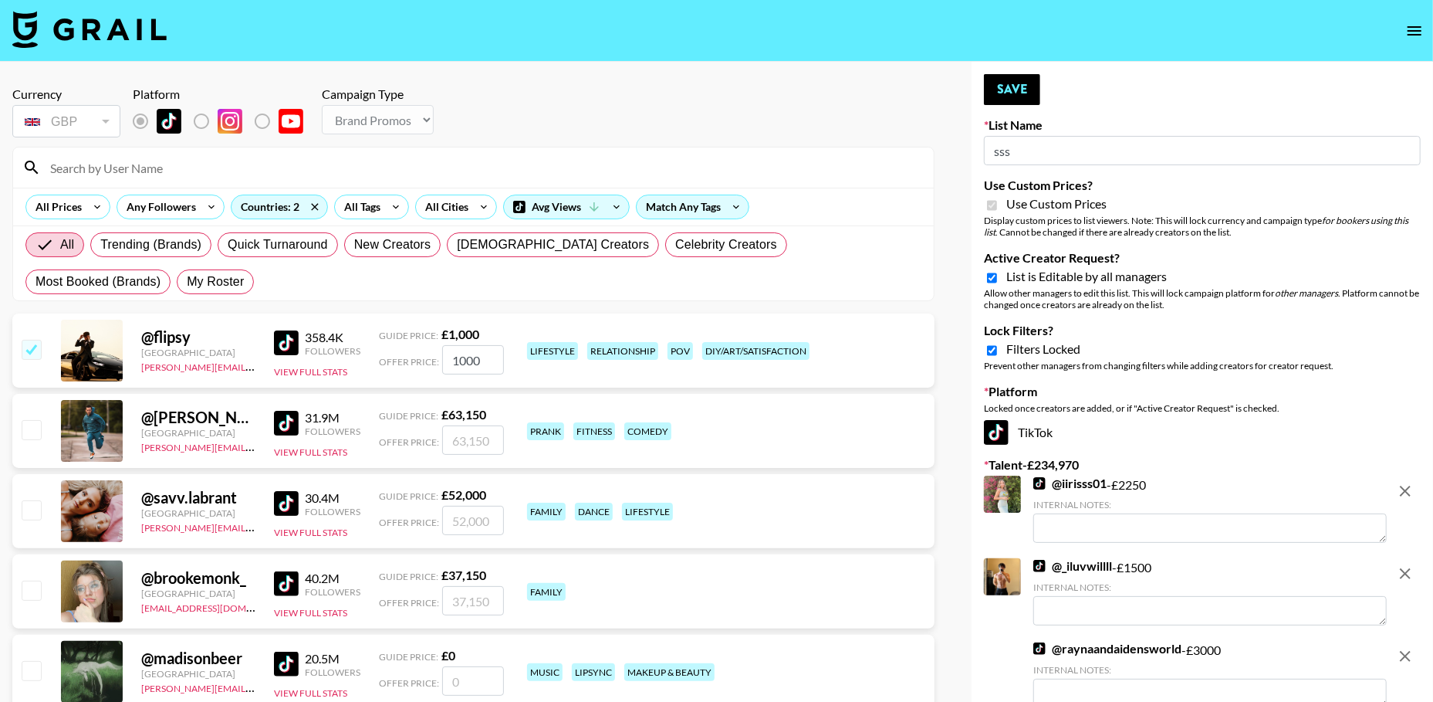
click at [1057, 154] on input "sss" at bounding box center [1202, 150] width 437 height 29
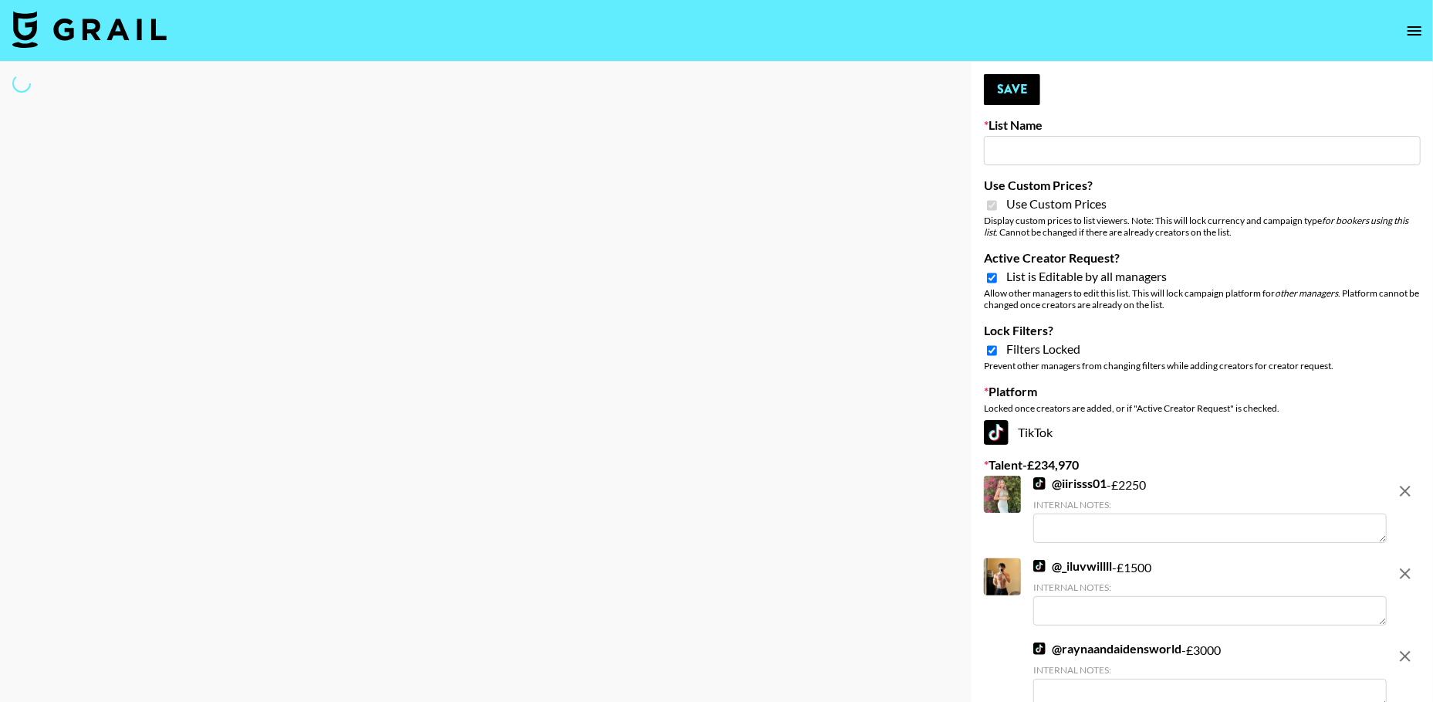
type input "C"
select select "Brand"
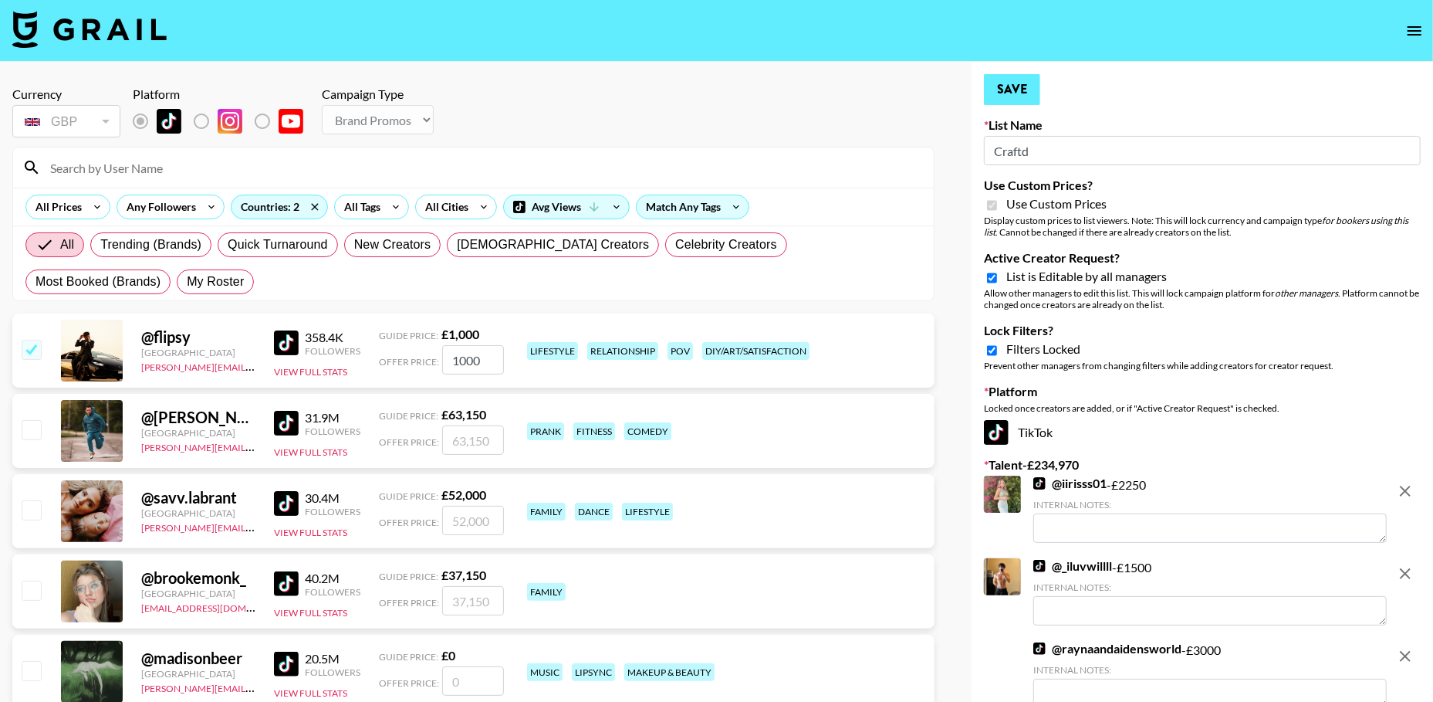
type input "Craftd"
click at [1020, 93] on button "Save" at bounding box center [1012, 89] width 56 height 31
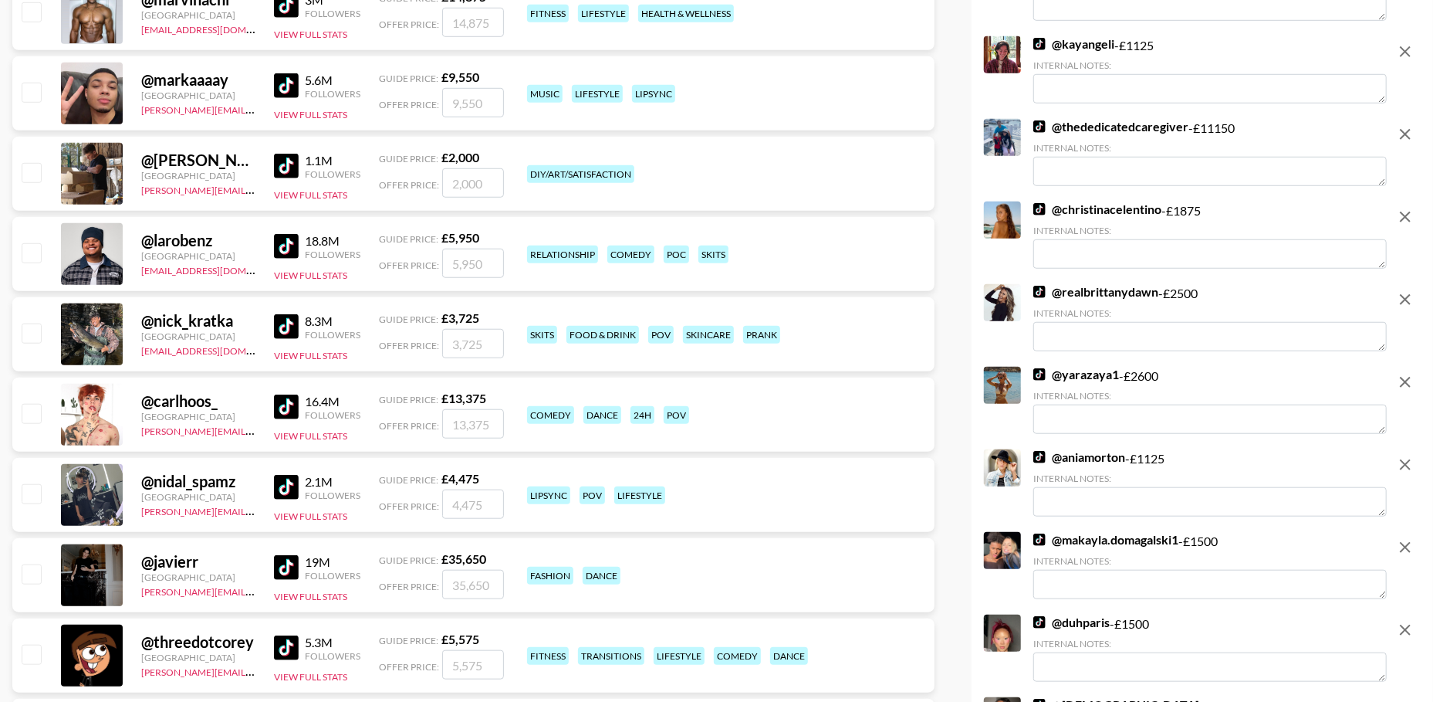
scroll to position [588, 0]
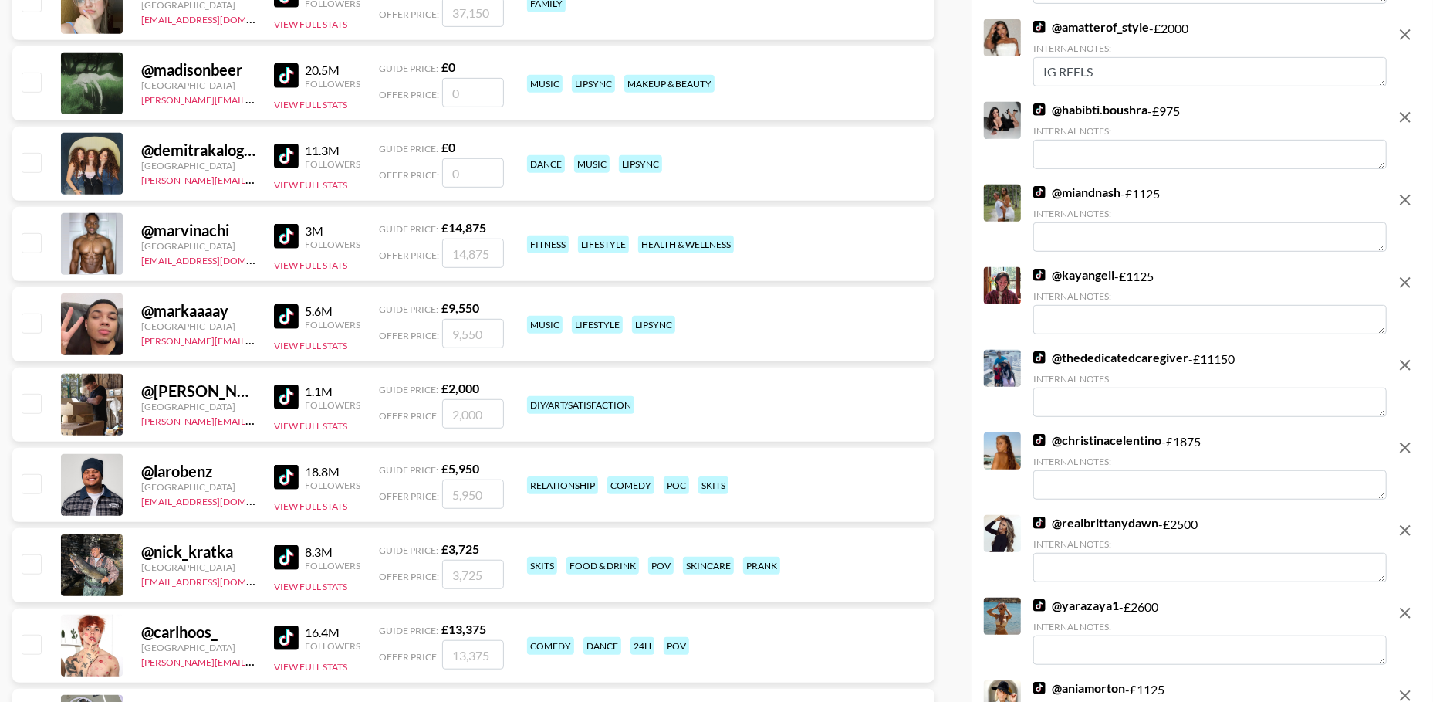
click at [1403, 364] on icon "remove" at bounding box center [1405, 365] width 19 height 19
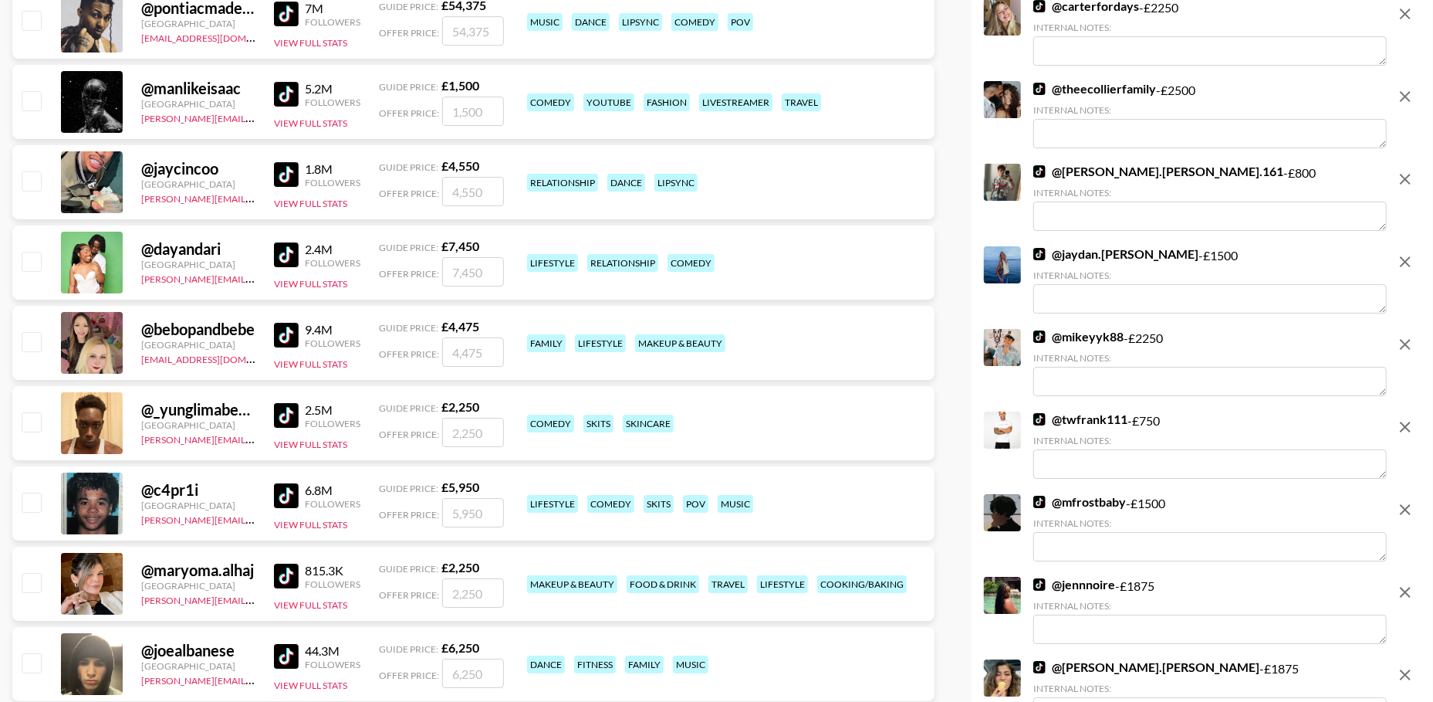
scroll to position [3775, 0]
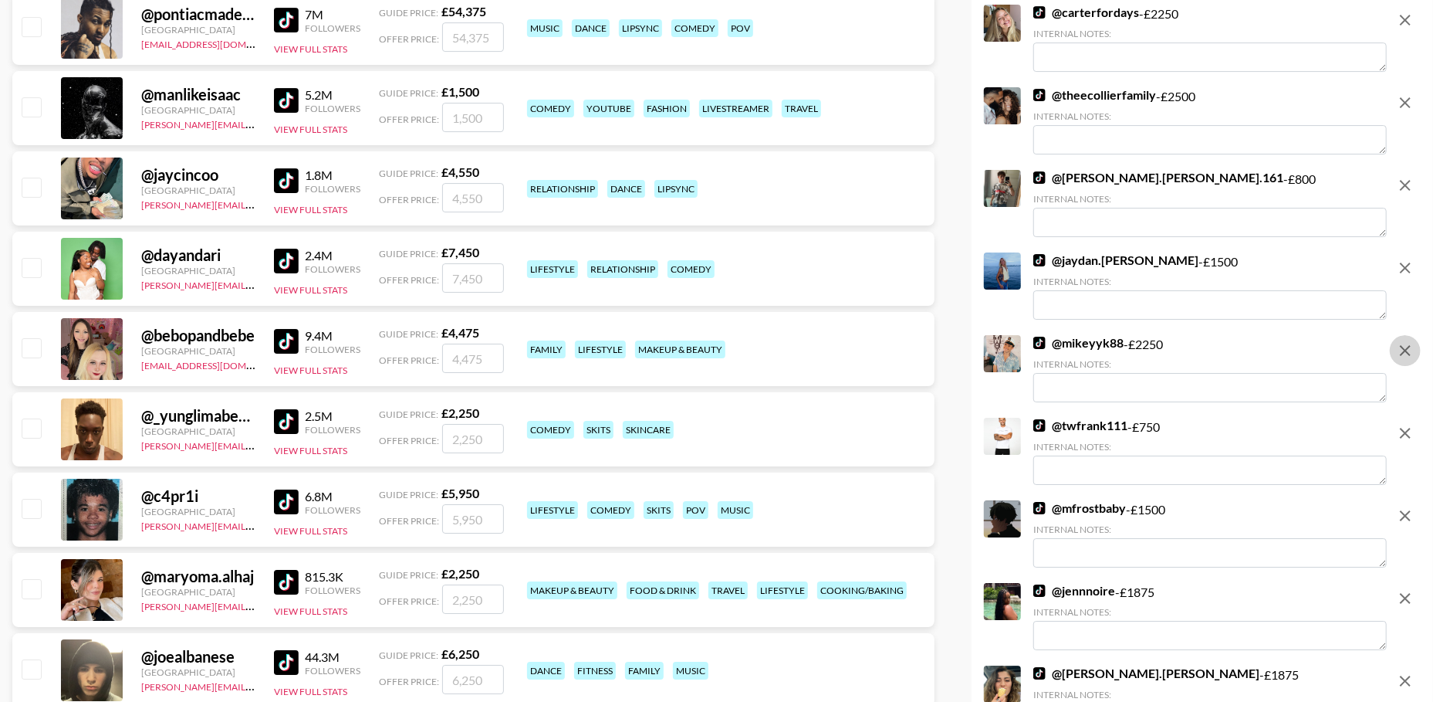
click at [1405, 342] on icon "remove" at bounding box center [1405, 350] width 19 height 19
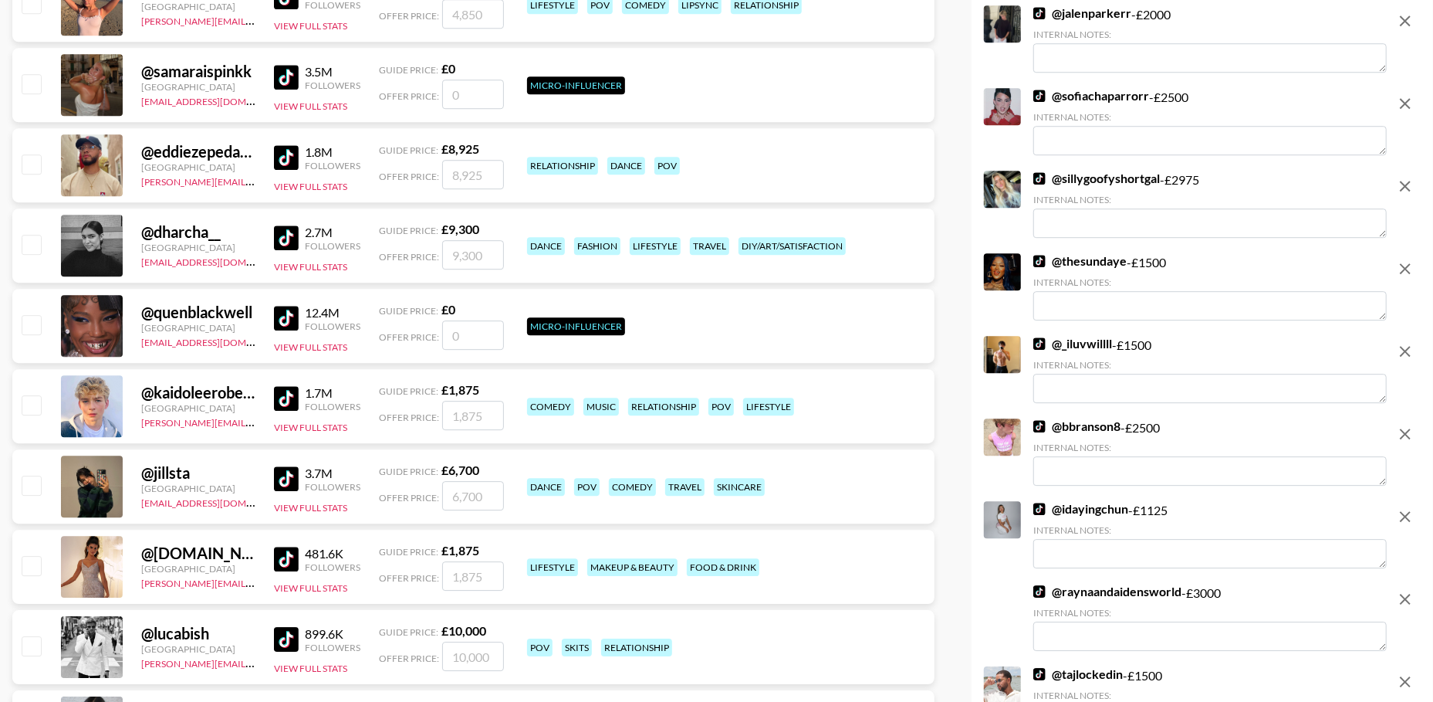
scroll to position [7491, 0]
click at [1407, 184] on icon "remove" at bounding box center [1405, 185] width 19 height 19
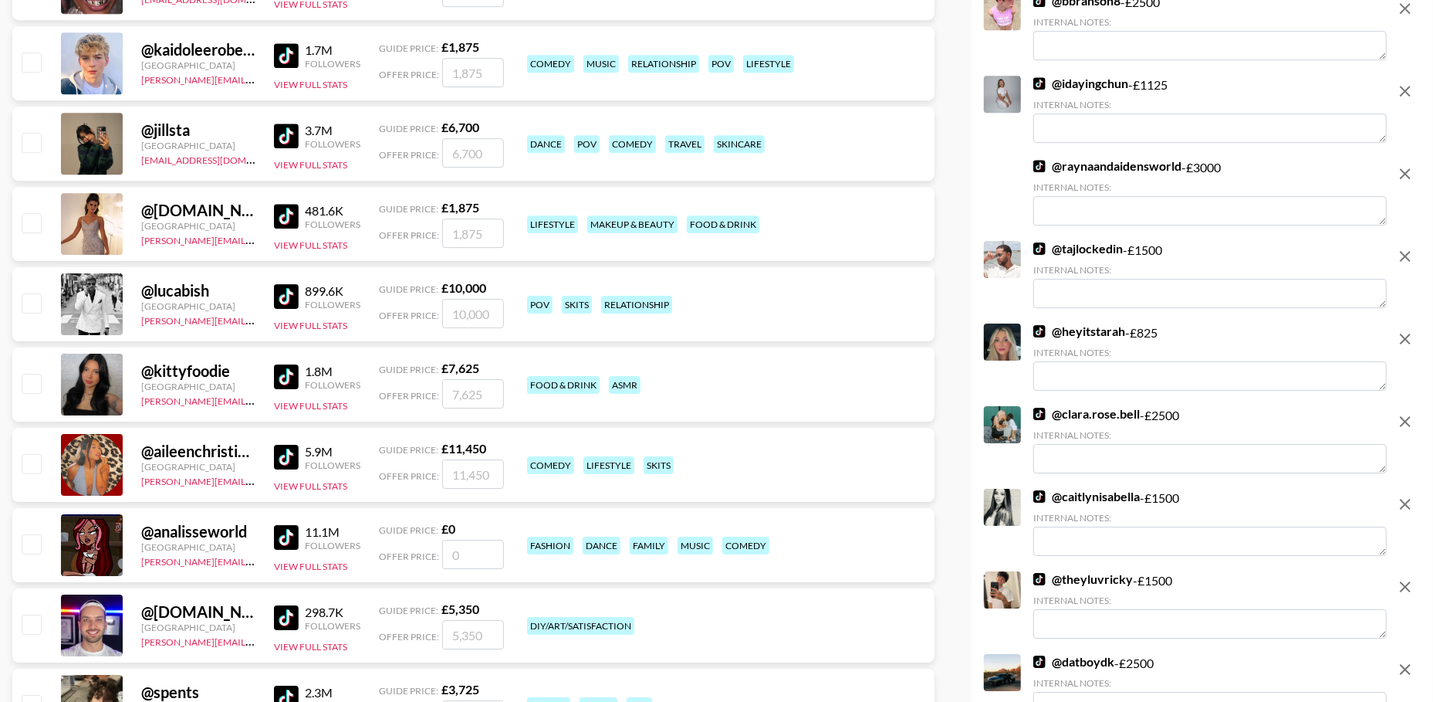
scroll to position [7835, 0]
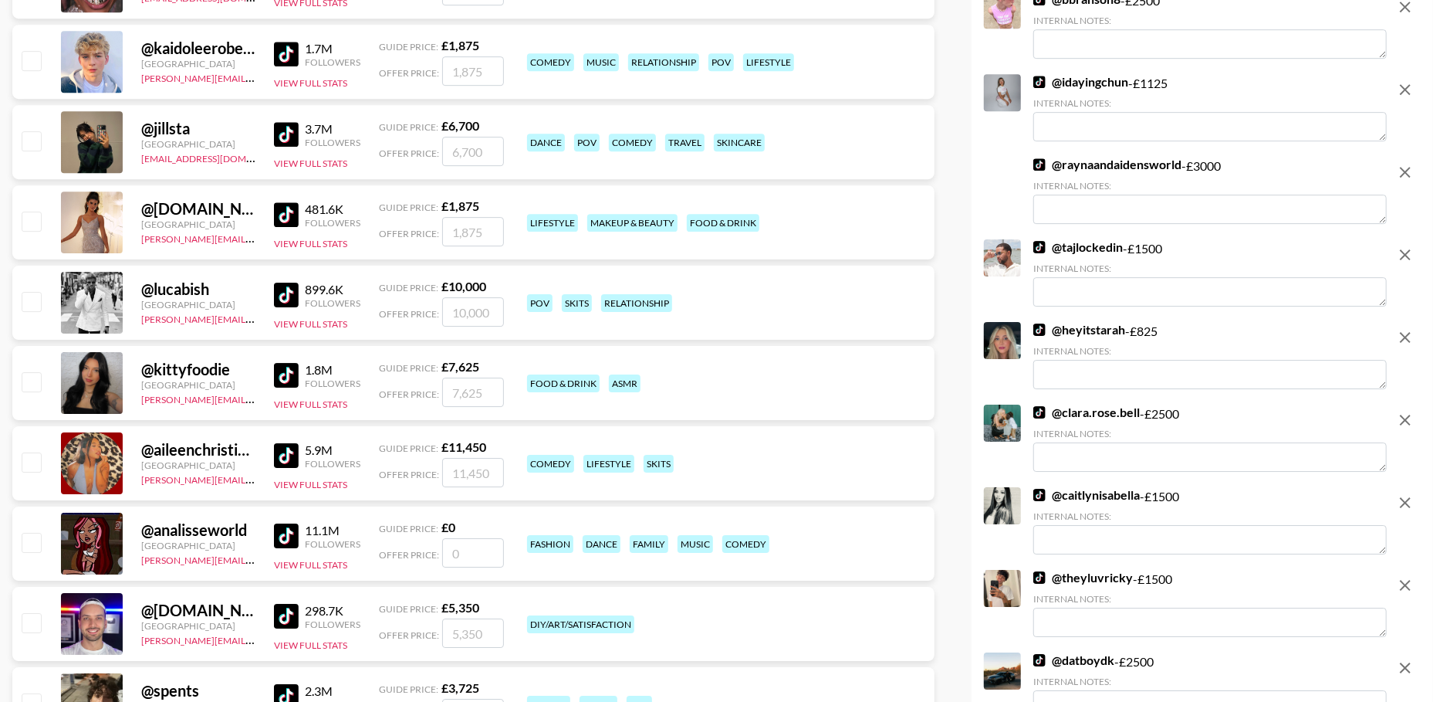
click at [1403, 168] on icon "remove" at bounding box center [1405, 172] width 11 height 11
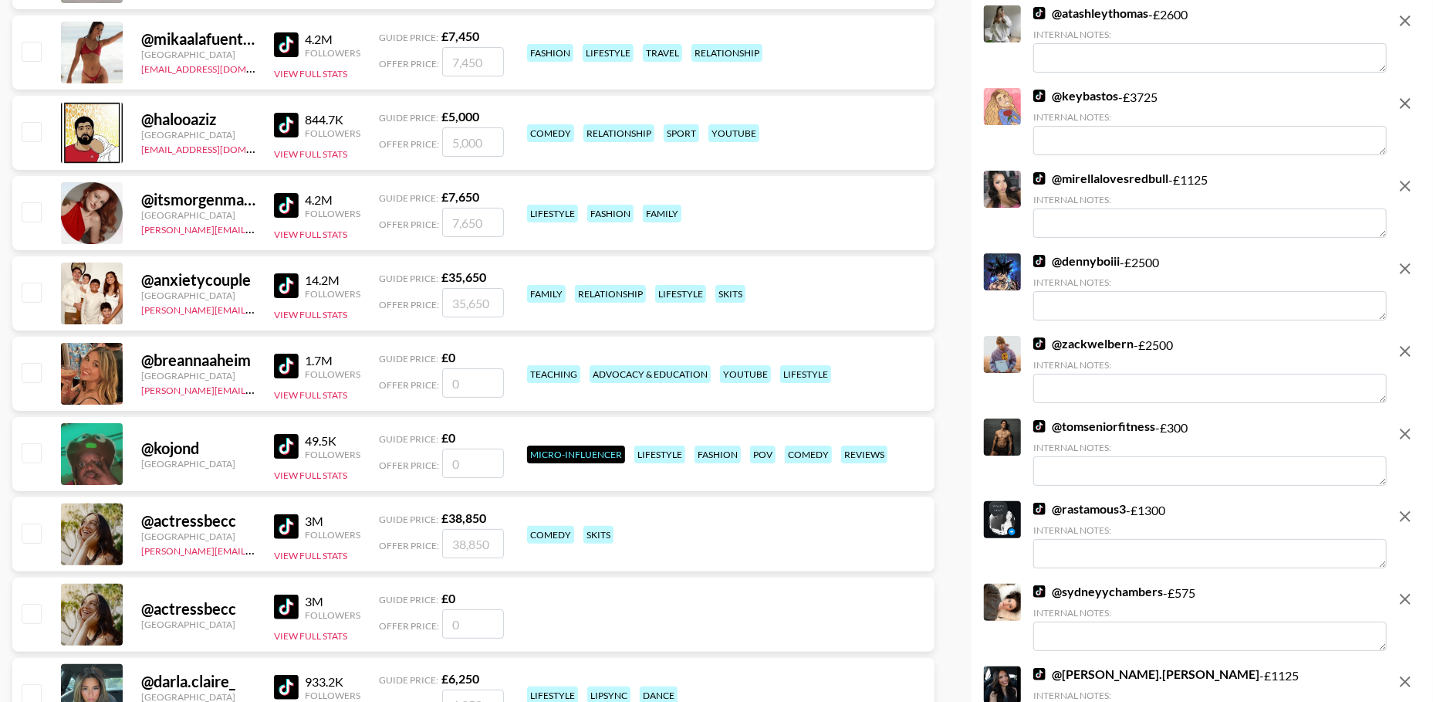
scroll to position [8664, 0]
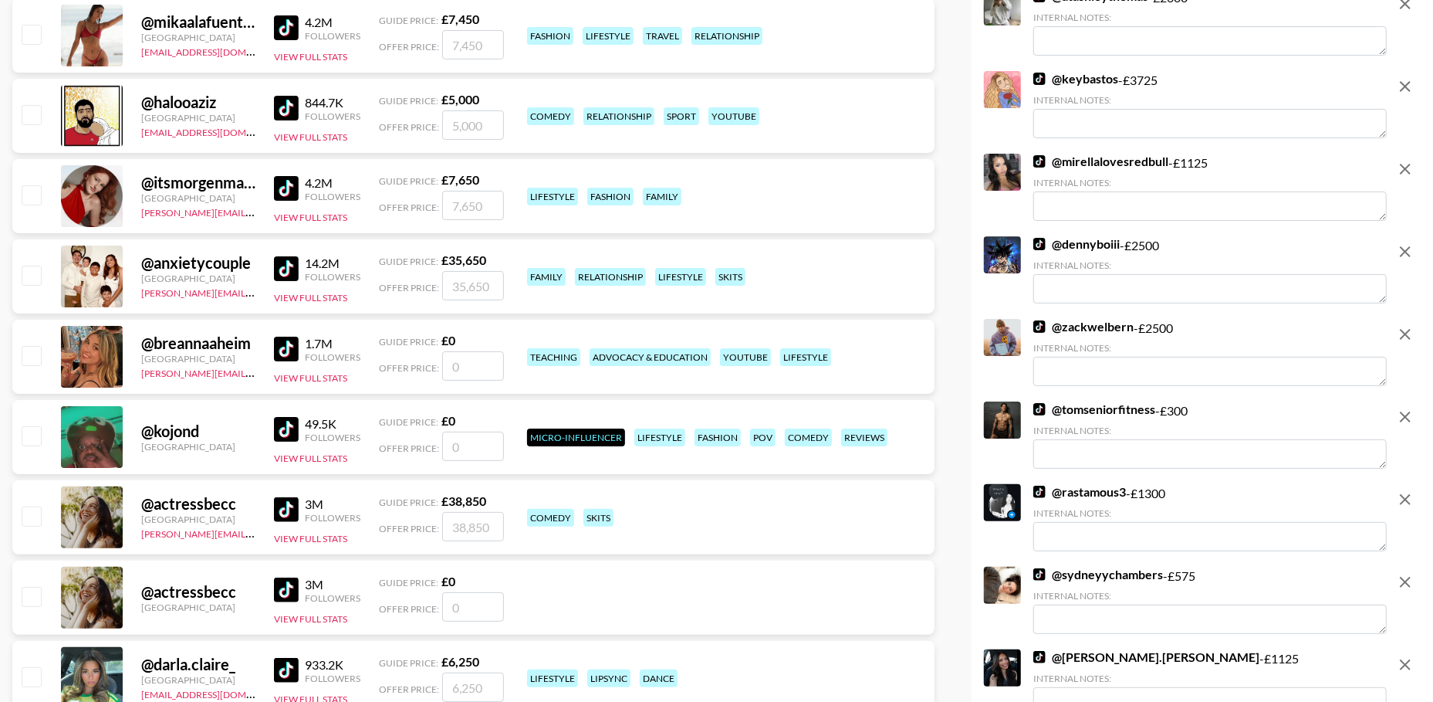
click at [1403, 87] on icon "remove" at bounding box center [1405, 86] width 19 height 19
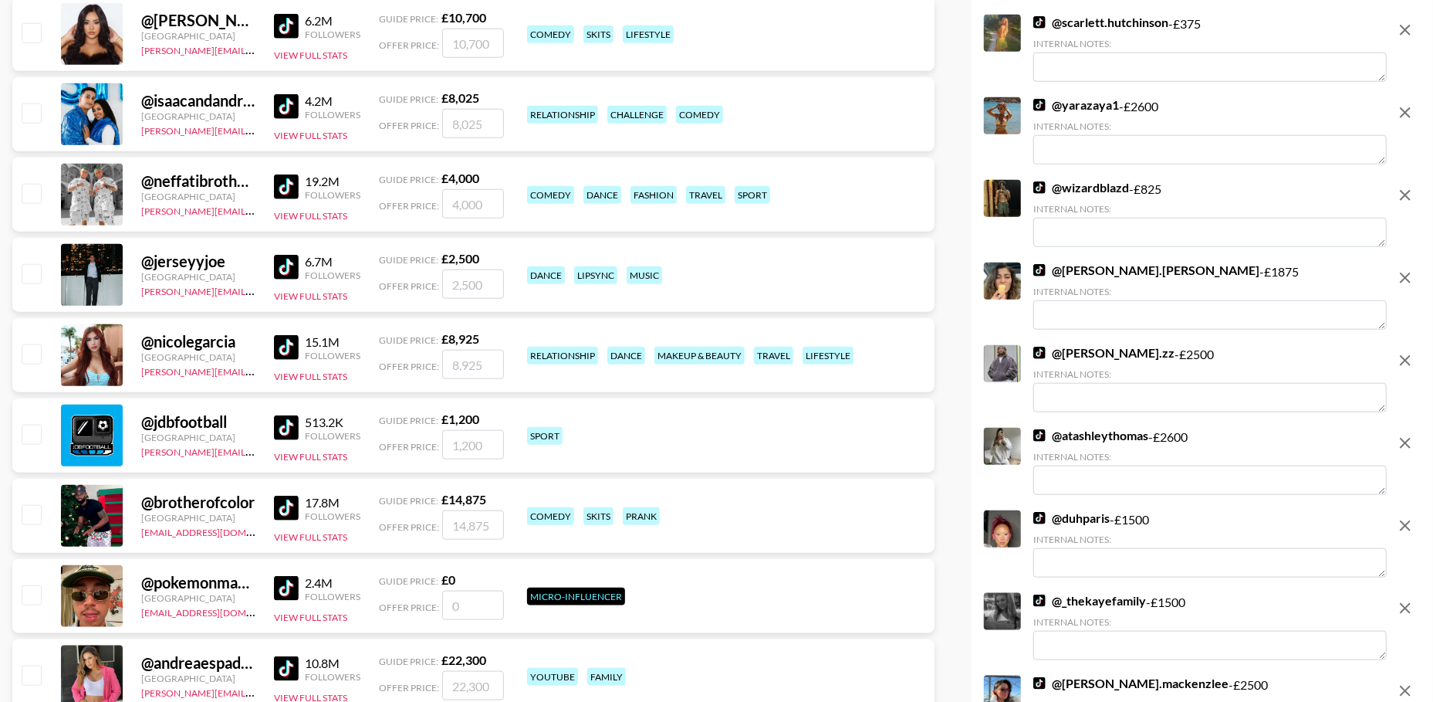
scroll to position [9618, 0]
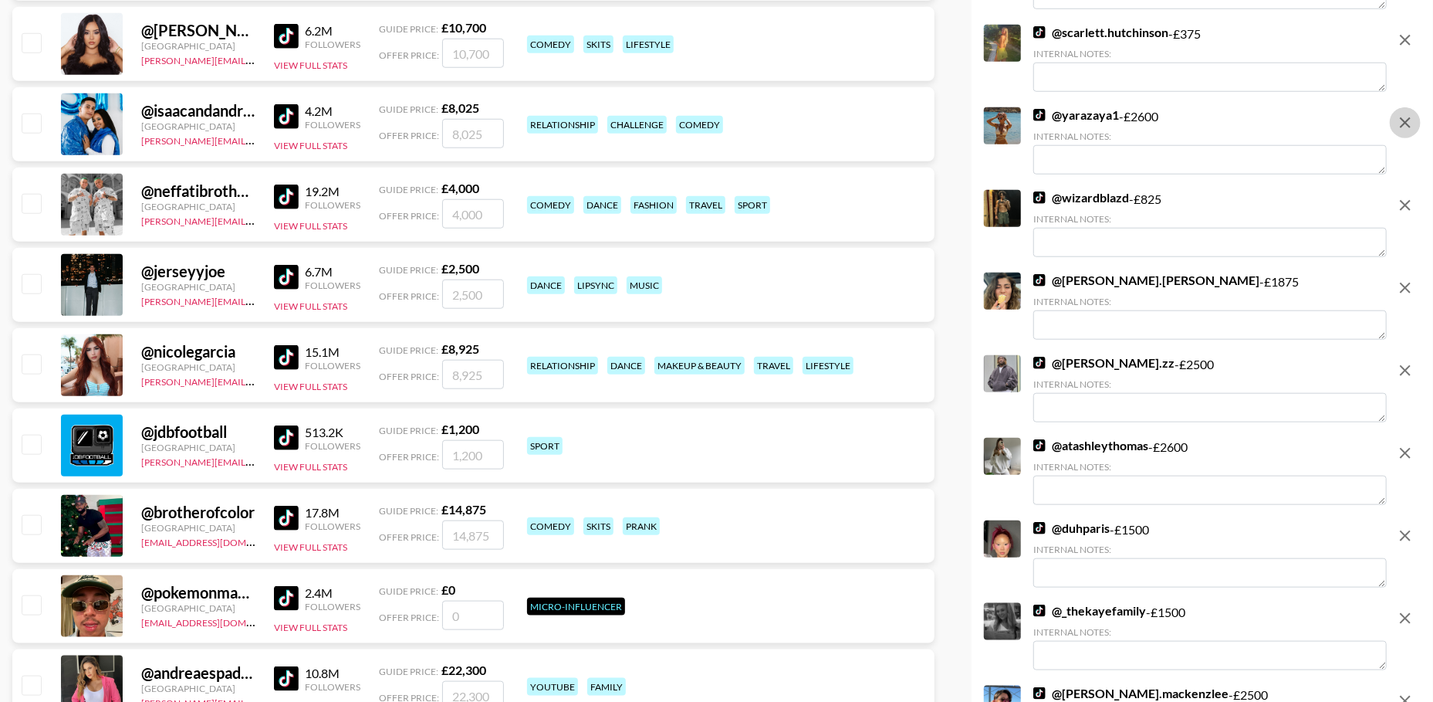
click at [1401, 120] on icon "remove" at bounding box center [1405, 122] width 19 height 19
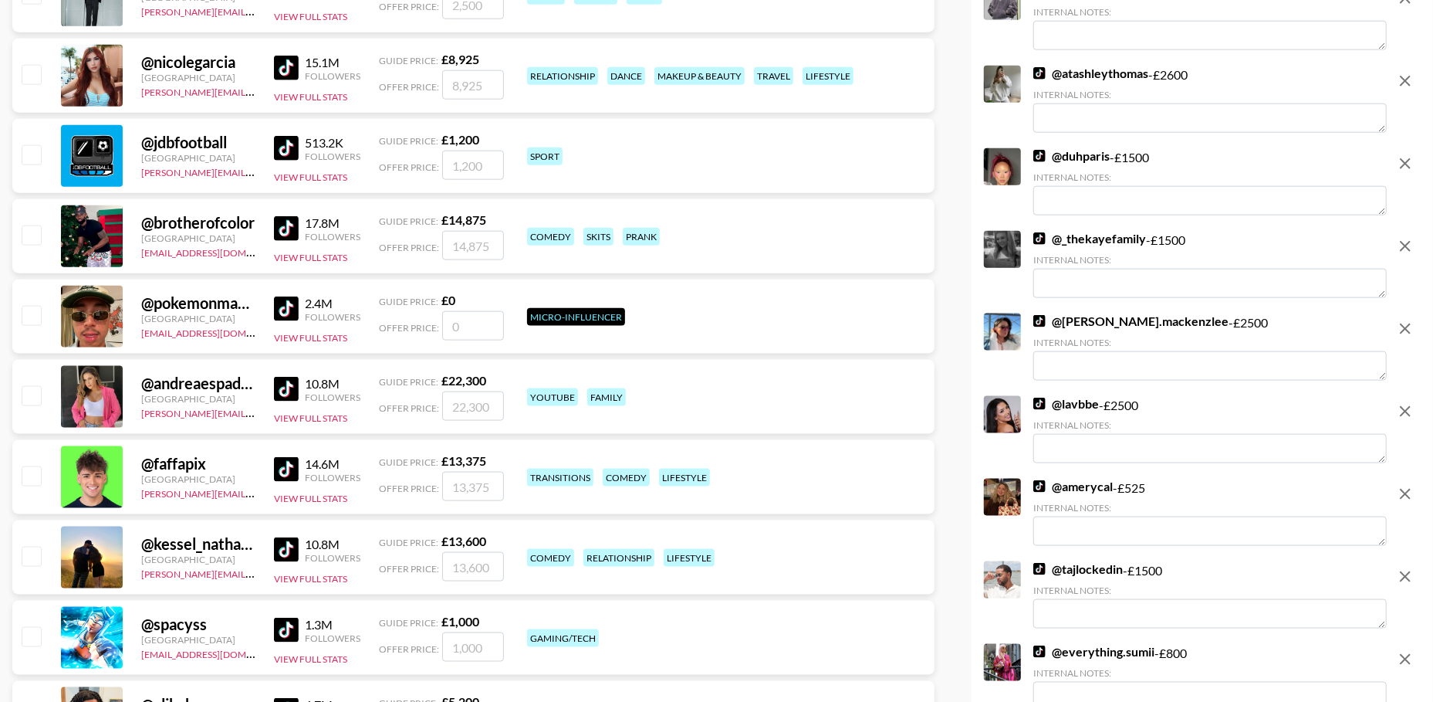
scroll to position [9916, 0]
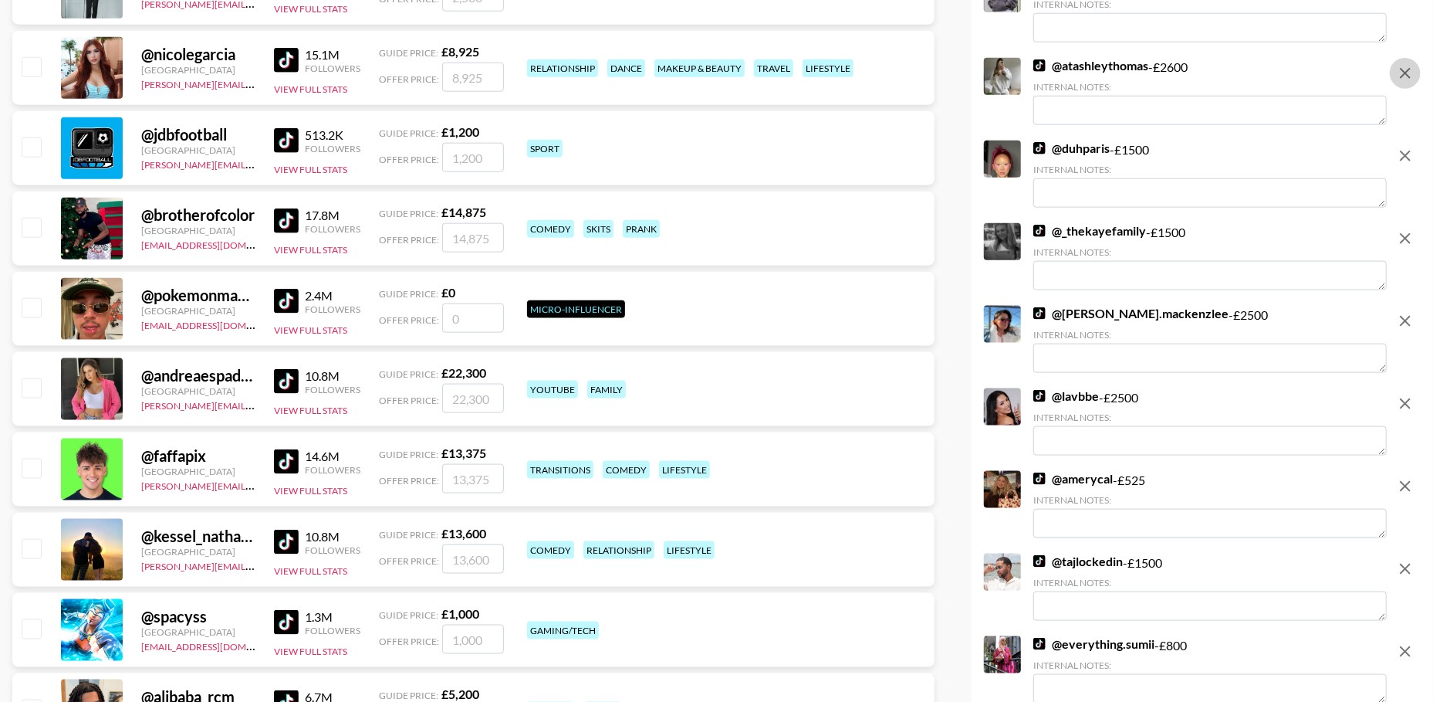
click at [1409, 80] on icon "remove" at bounding box center [1405, 73] width 19 height 19
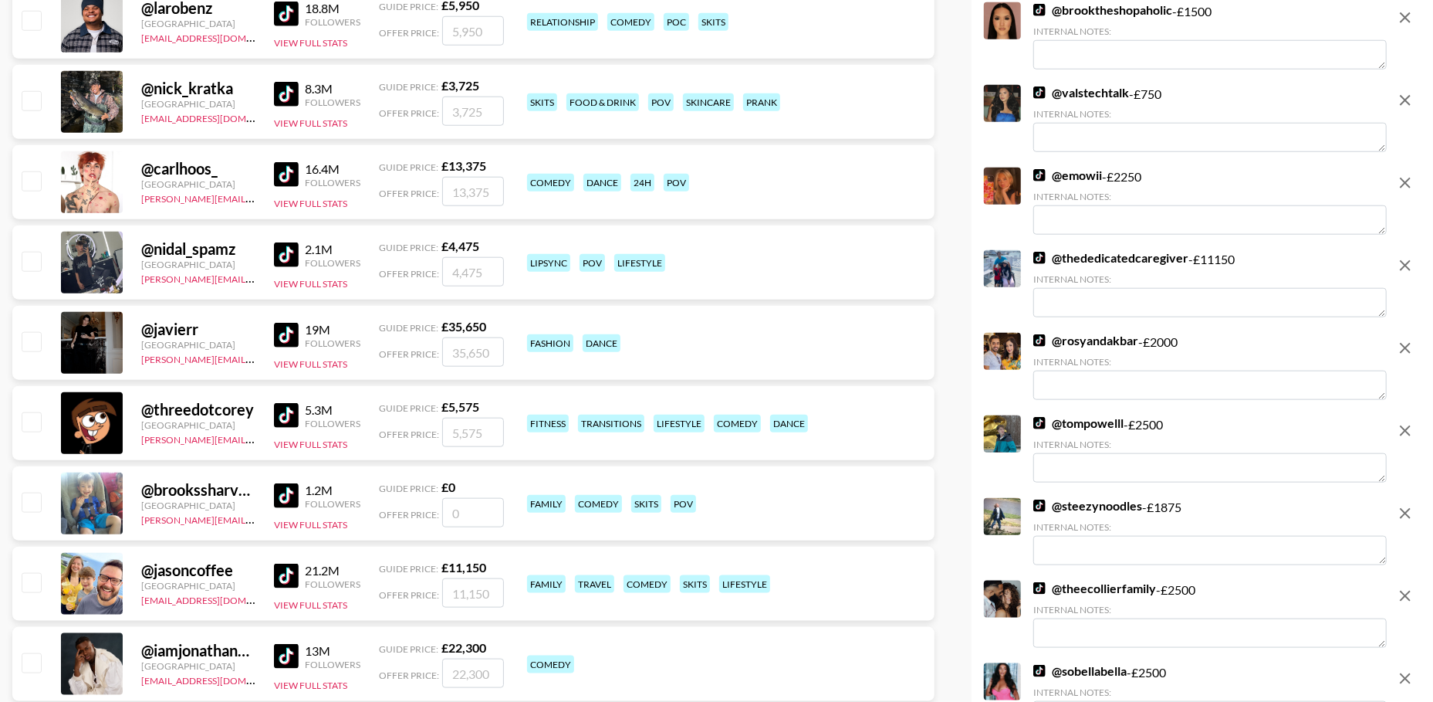
scroll to position [0, 0]
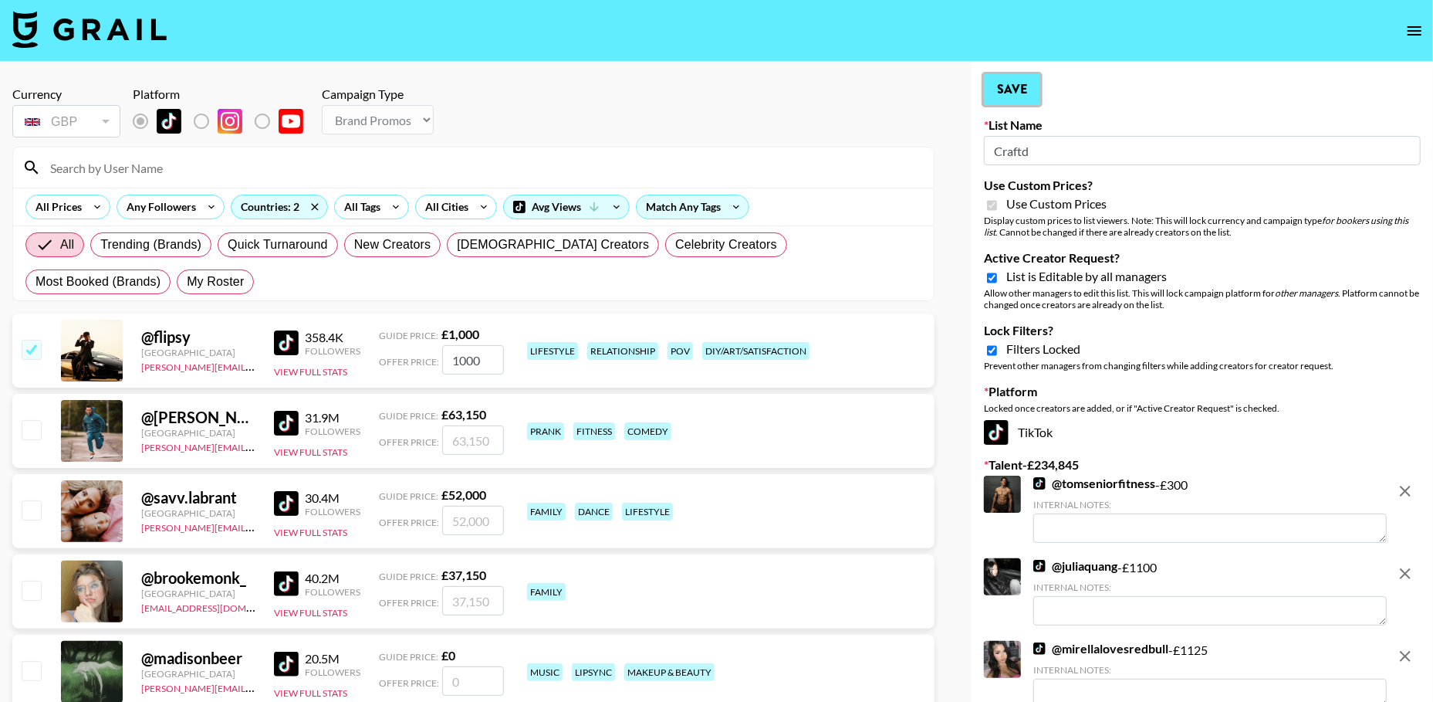
click at [1003, 91] on button "Save" at bounding box center [1012, 89] width 56 height 31
click at [1410, 34] on icon "open drawer" at bounding box center [1415, 30] width 14 height 9
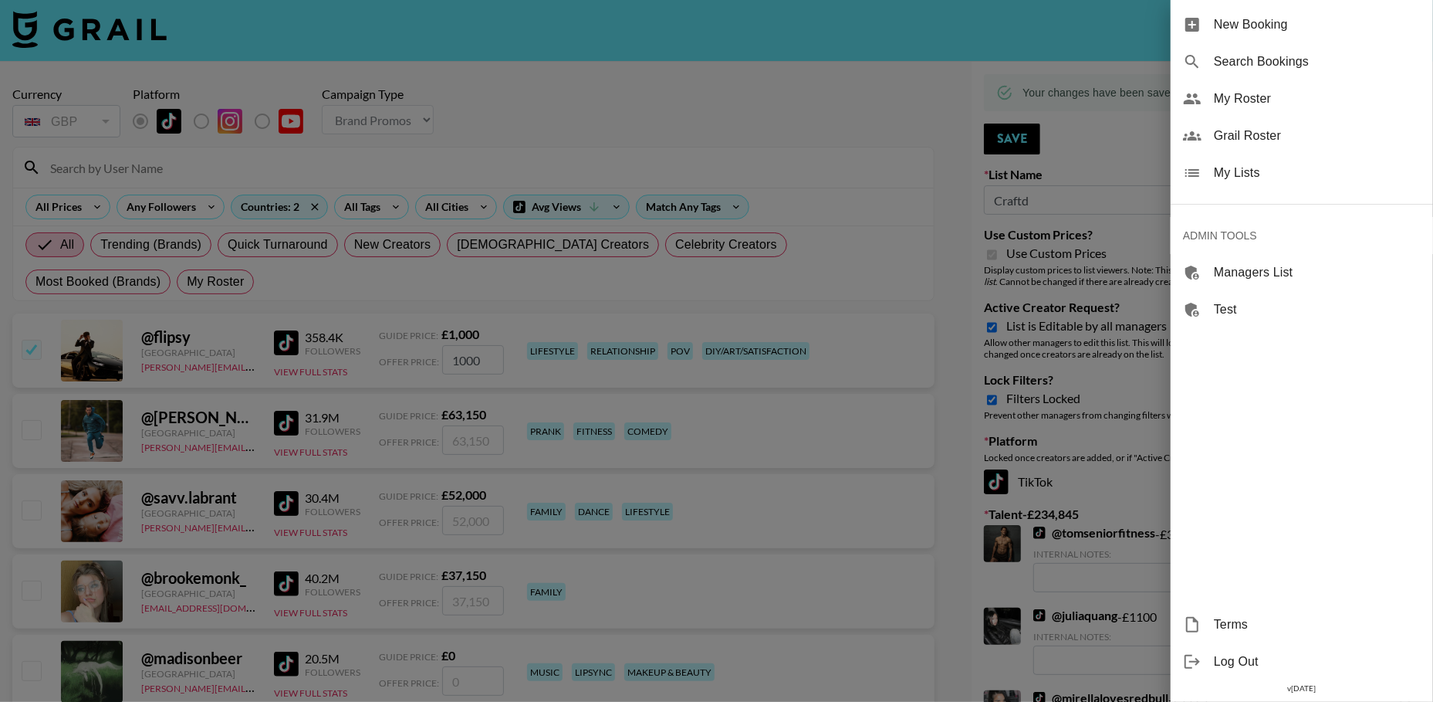
click at [1217, 173] on span "My Lists" at bounding box center [1317, 173] width 207 height 19
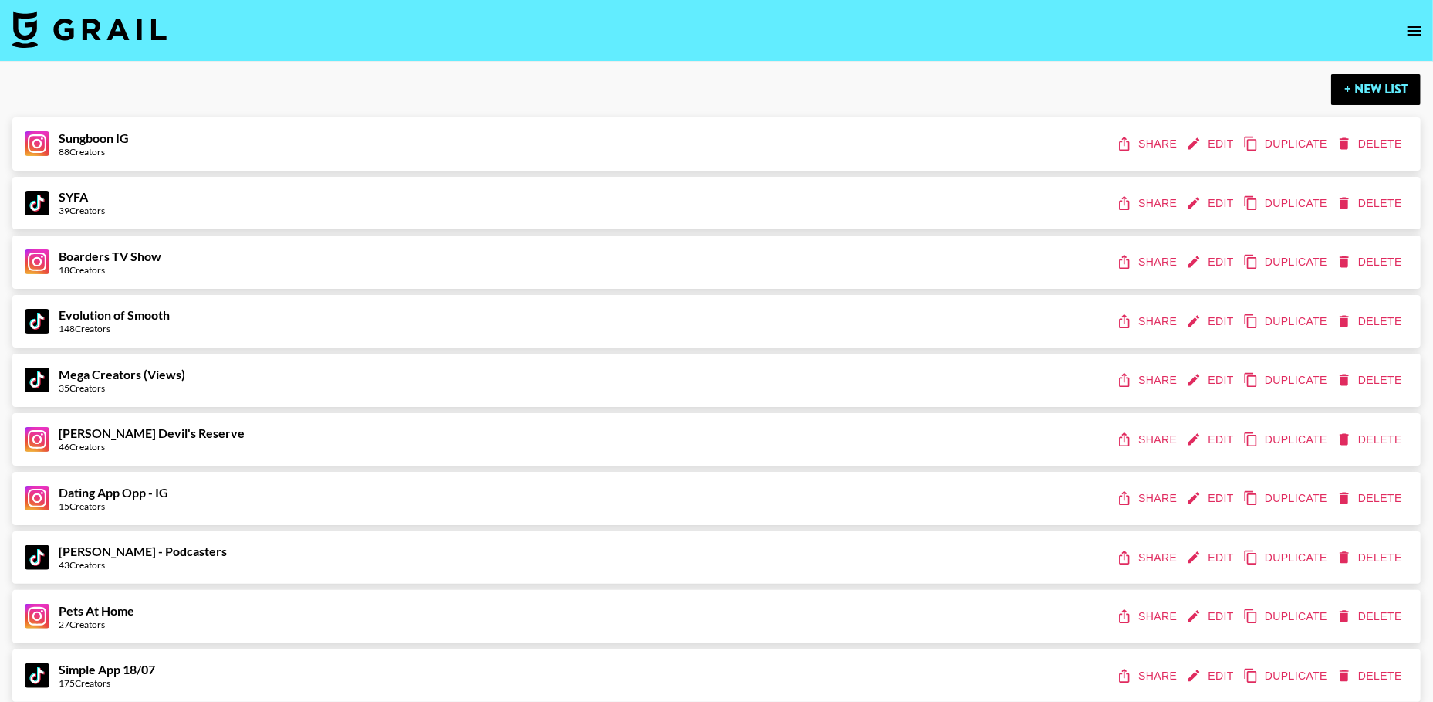
scroll to position [8583, 0]
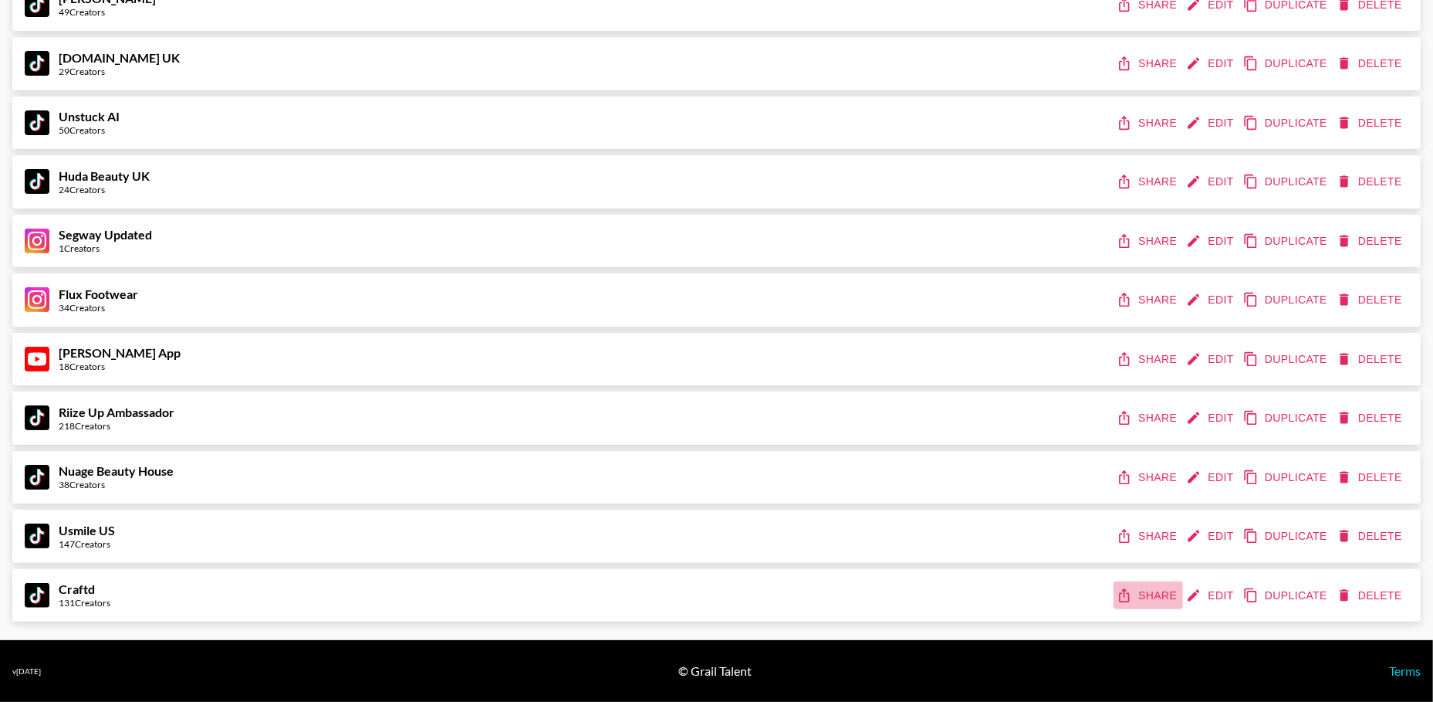
click at [1146, 586] on button "Share" at bounding box center [1148, 595] width 69 height 29
click at [1206, 121] on button "Edit" at bounding box center [1211, 123] width 57 height 29
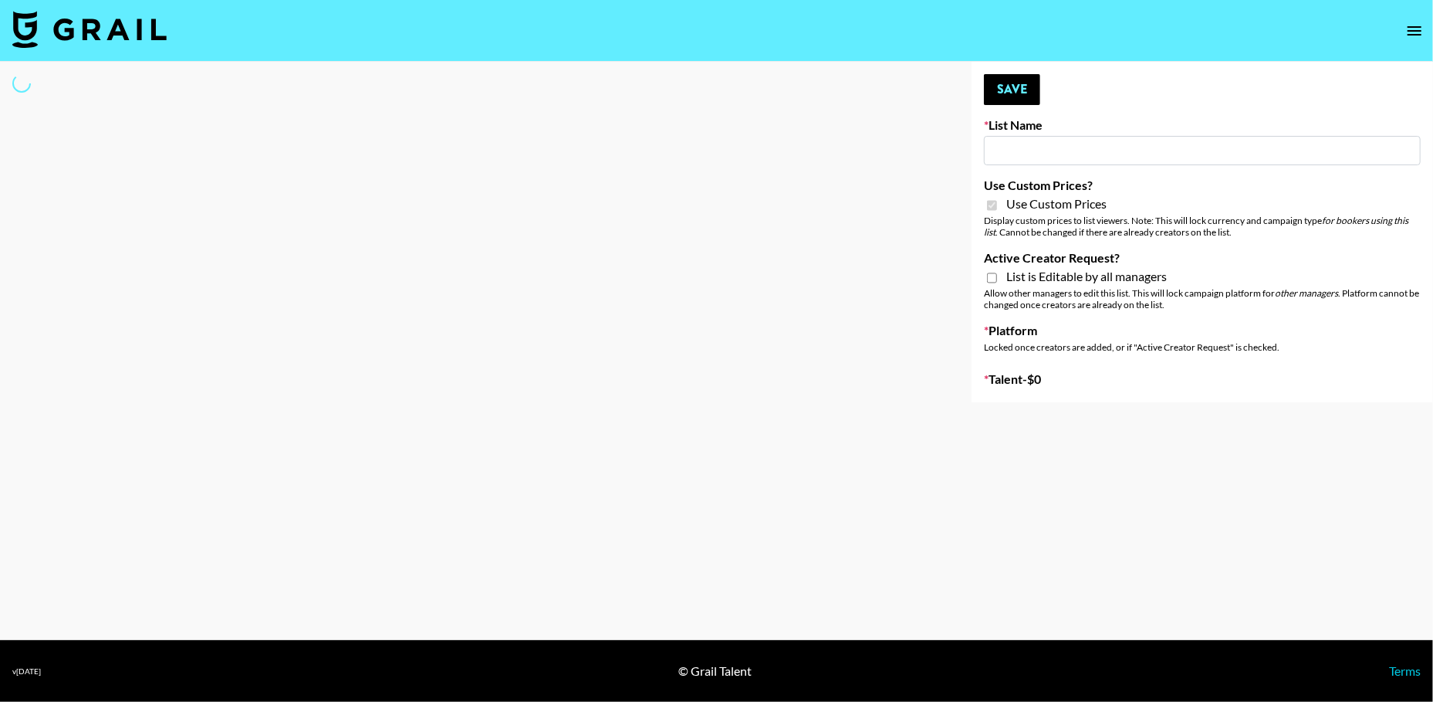
type input "Unstuck AI"
checkbox input "true"
select select "Brand"
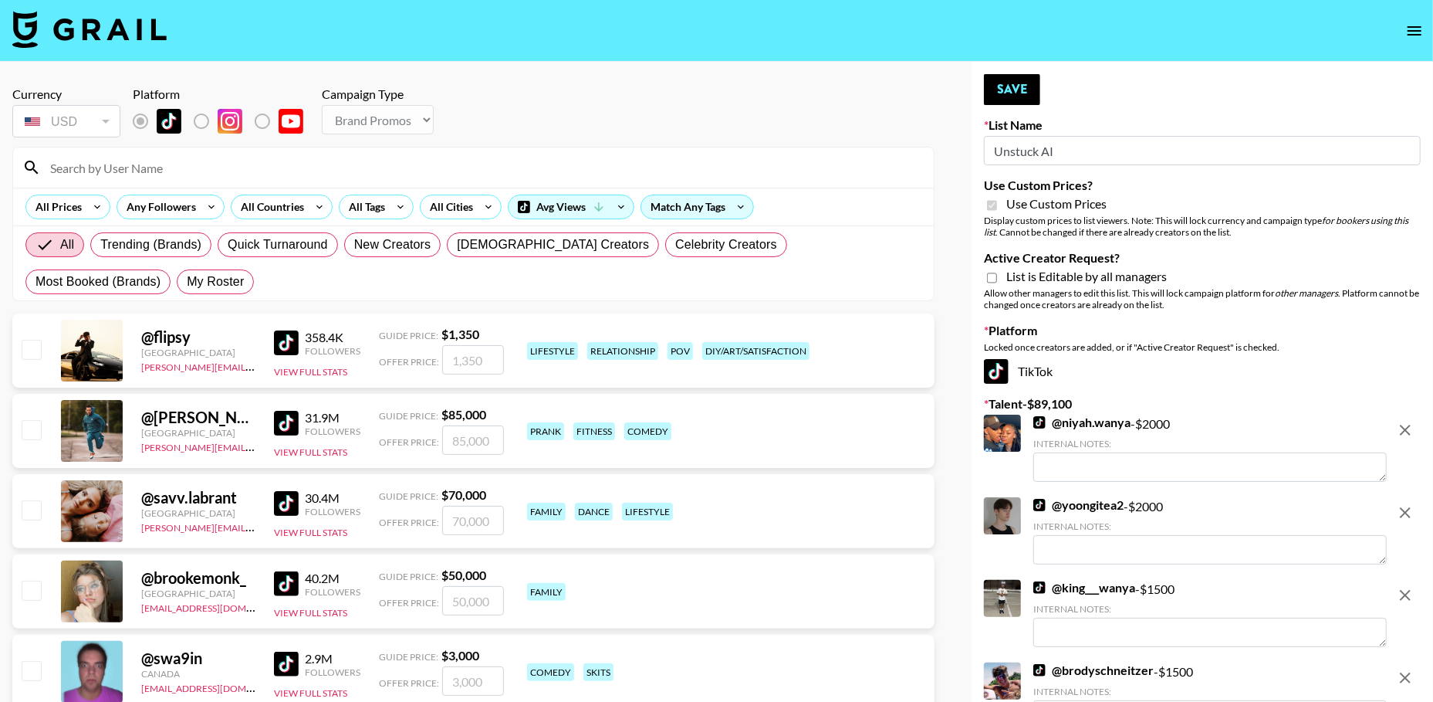
click at [1054, 157] on input "Unstuck AI" at bounding box center [1202, 150] width 437 height 29
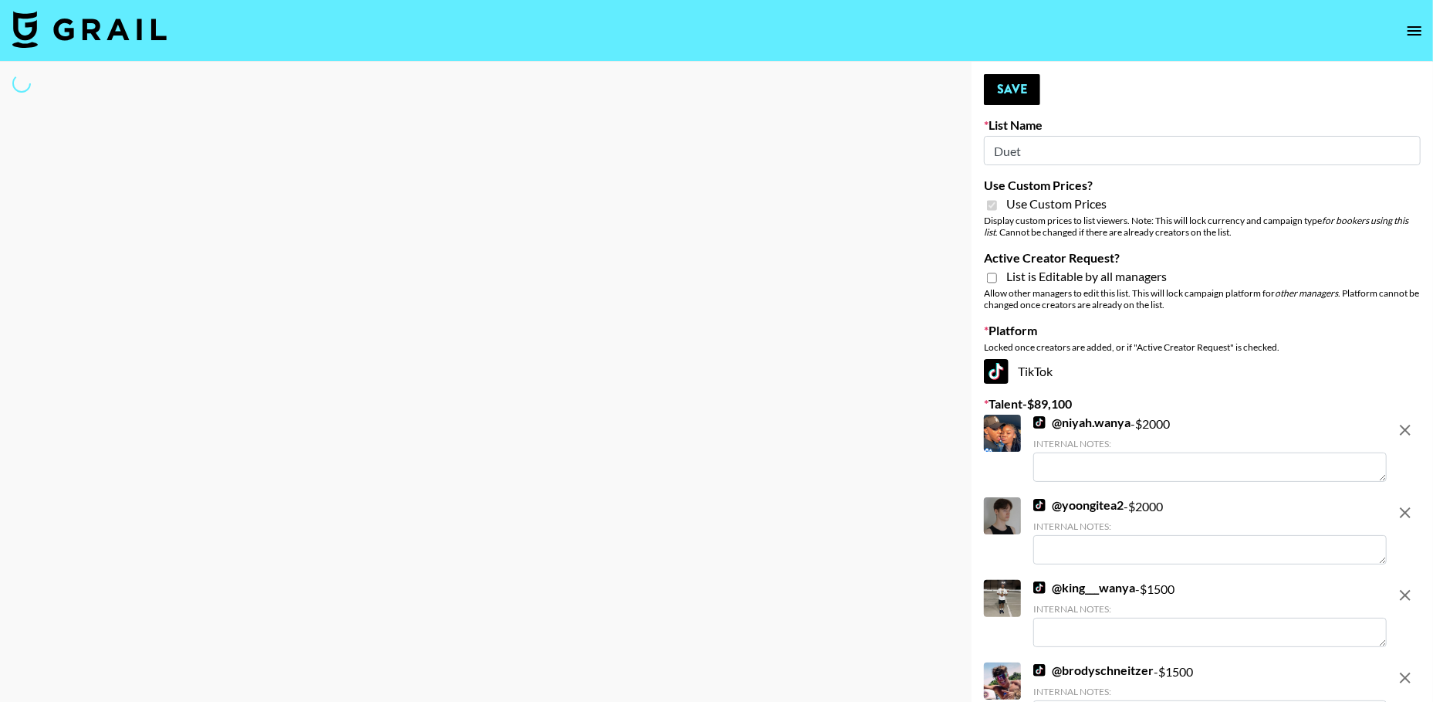
type input "Duet"
select select "Brand"
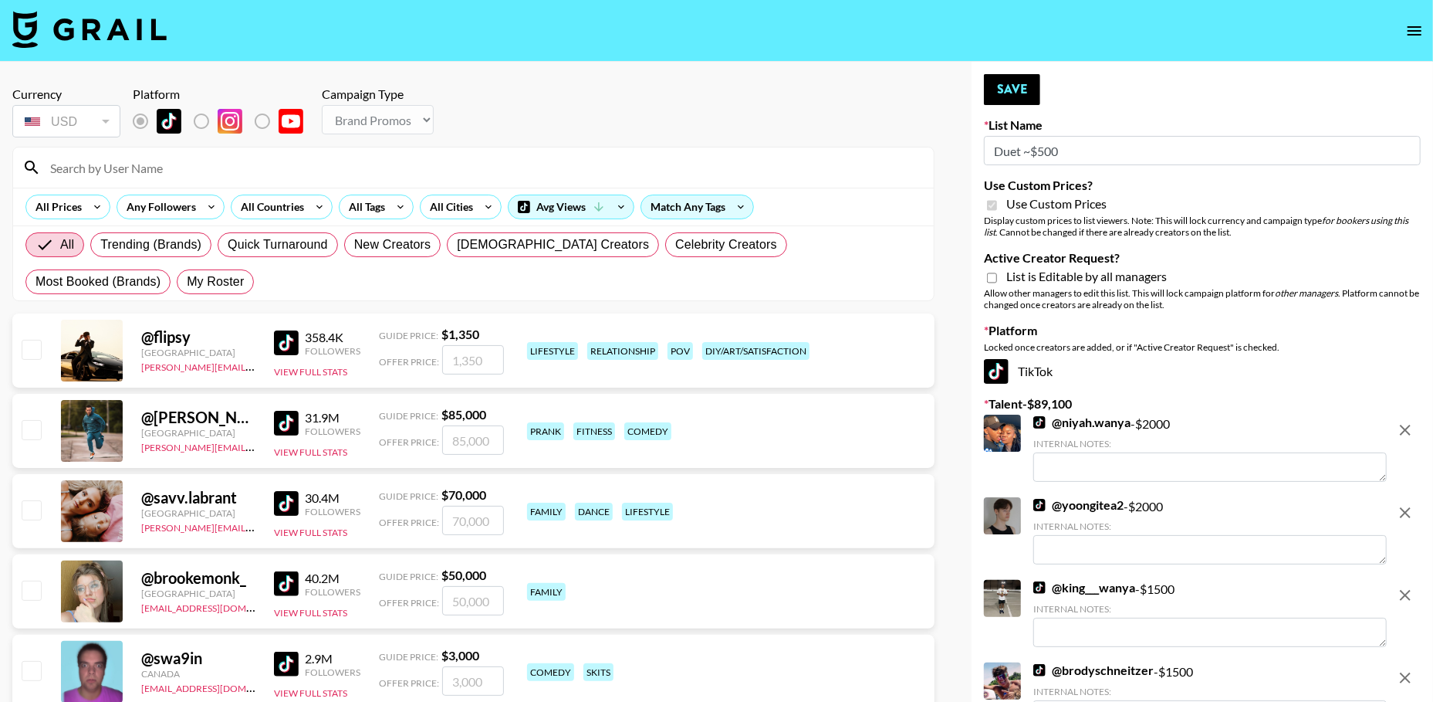
type input "Duet ~$500"
click at [1407, 427] on icon "remove" at bounding box center [1405, 430] width 11 height 11
click at [1407, 507] on icon "remove" at bounding box center [1405, 512] width 11 height 11
click at [1407, 427] on icon "remove" at bounding box center [1405, 430] width 11 height 11
click at [1407, 507] on icon "remove" at bounding box center [1405, 512] width 11 height 11
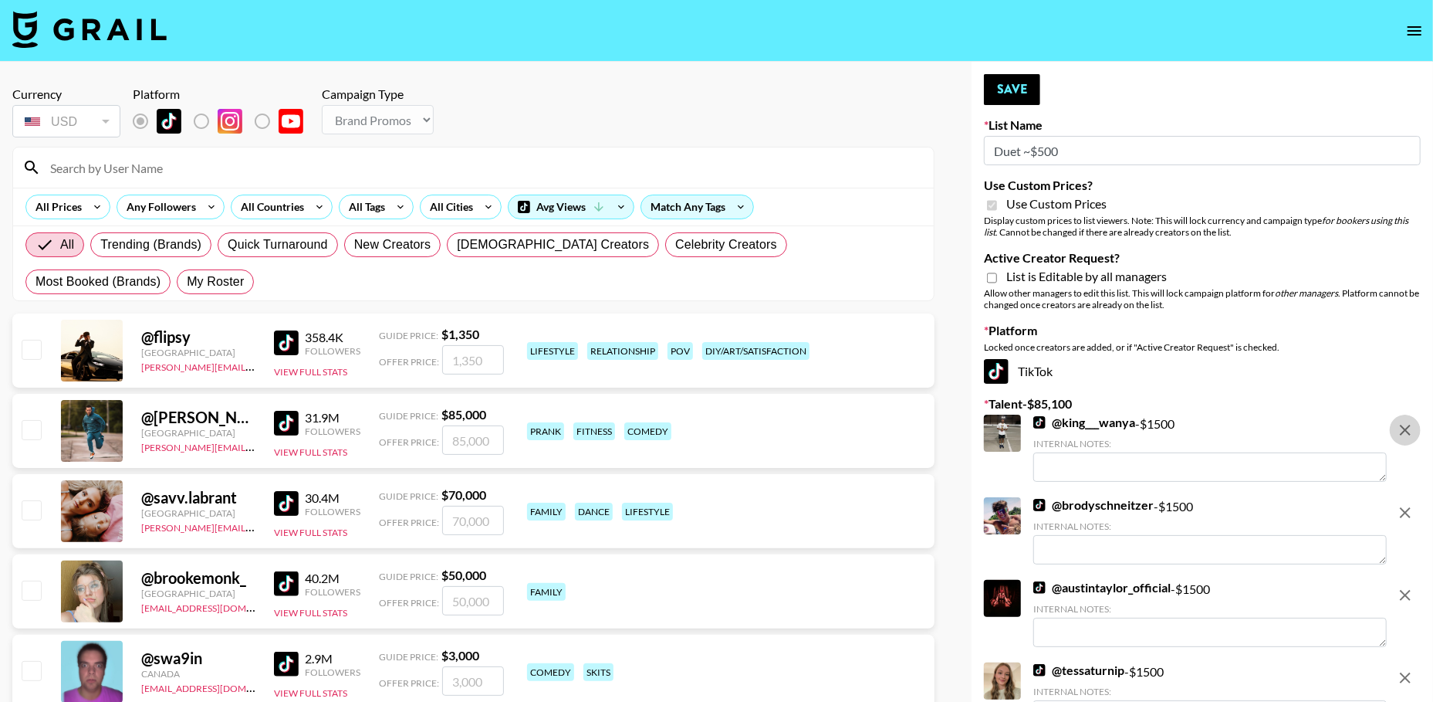
click at [1407, 590] on icon "remove" at bounding box center [1405, 595] width 11 height 11
click at [1407, 672] on icon "remove" at bounding box center [1405, 677] width 11 height 11
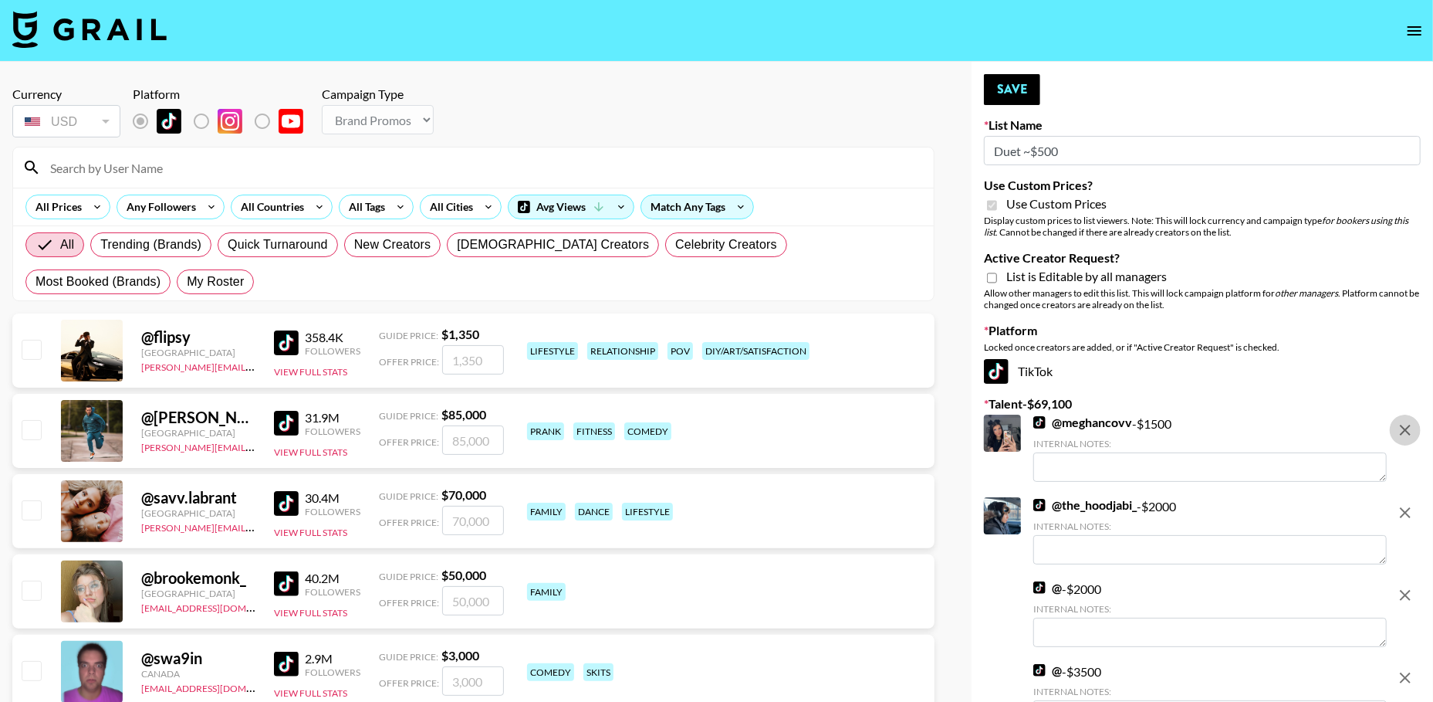
click at [1407, 427] on icon "remove" at bounding box center [1405, 430] width 11 height 11
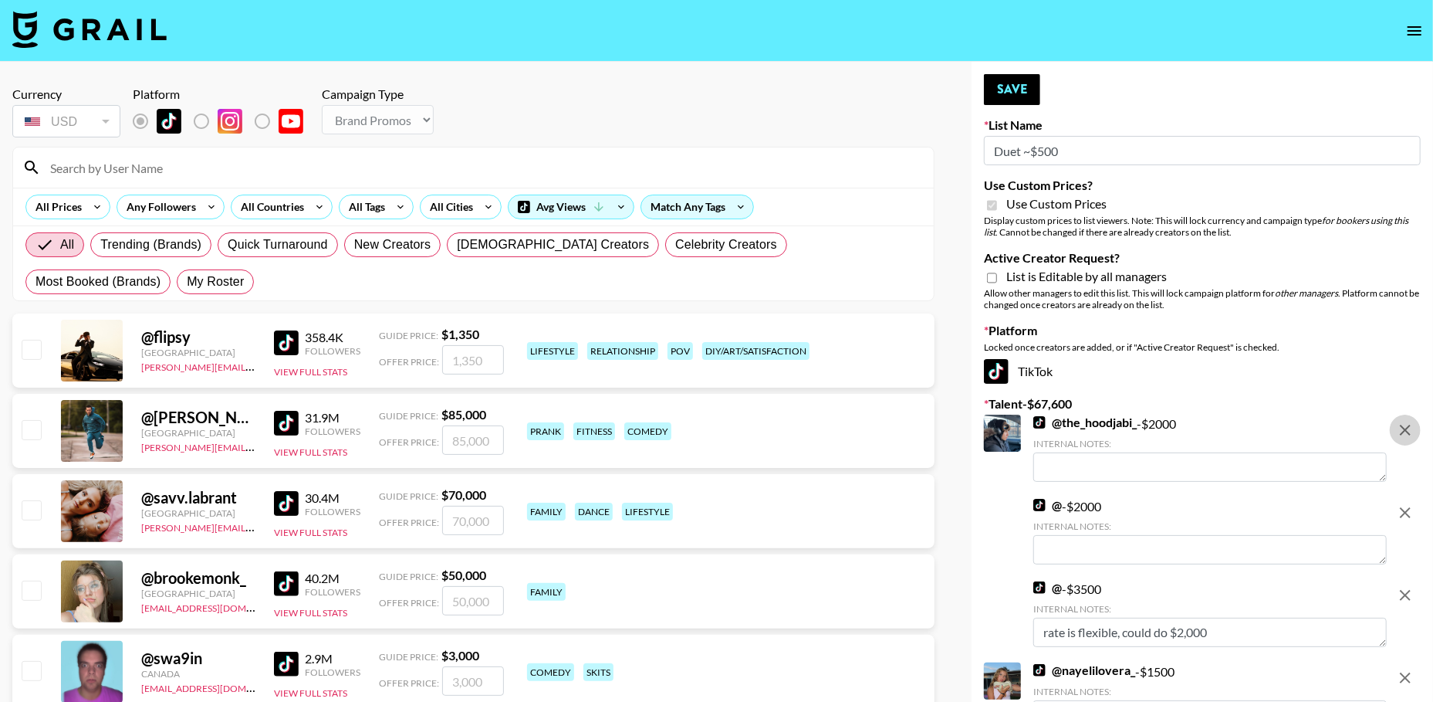
click at [1407, 427] on icon "remove" at bounding box center [1405, 430] width 11 height 11
click at [1407, 507] on icon "remove" at bounding box center [1405, 512] width 11 height 11
click at [1407, 590] on icon "remove" at bounding box center [1405, 595] width 11 height 11
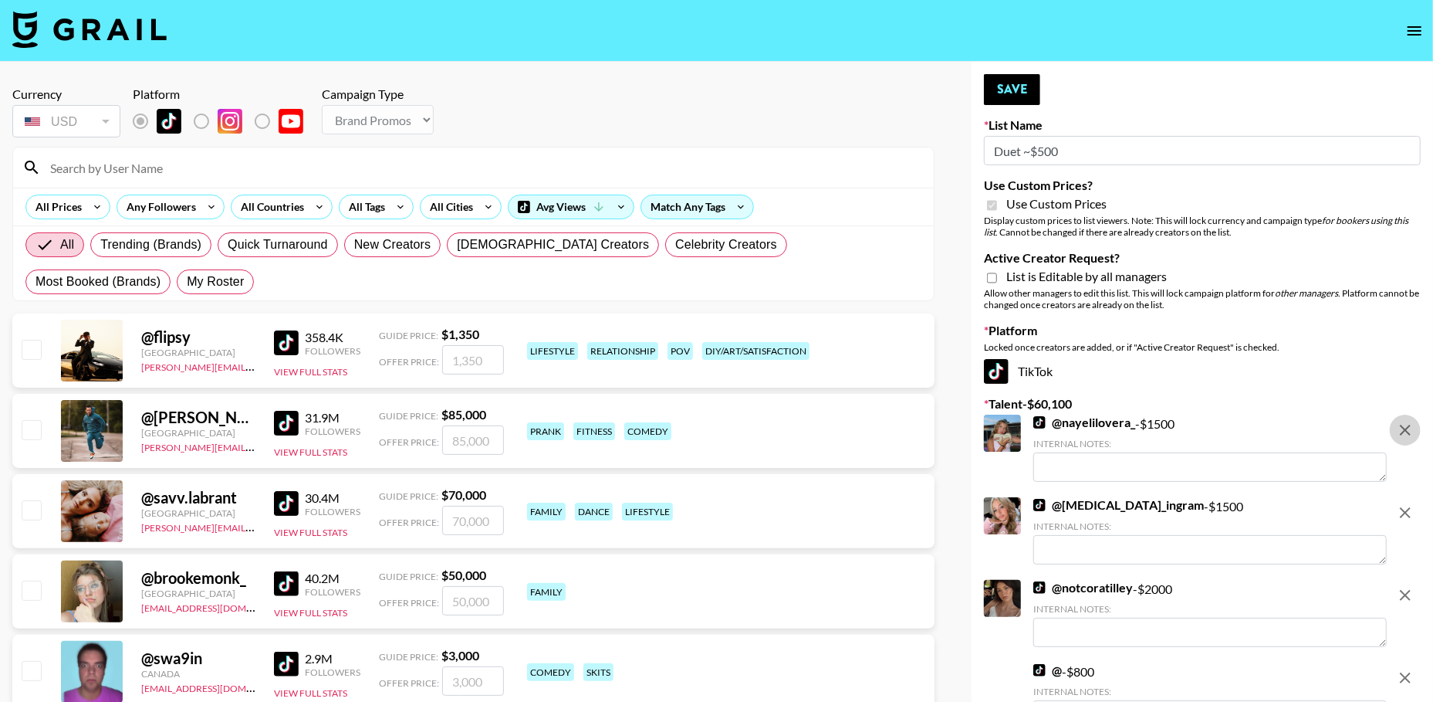
click at [1407, 427] on icon "remove" at bounding box center [1405, 430] width 11 height 11
click at [1407, 507] on icon "remove" at bounding box center [1405, 512] width 11 height 11
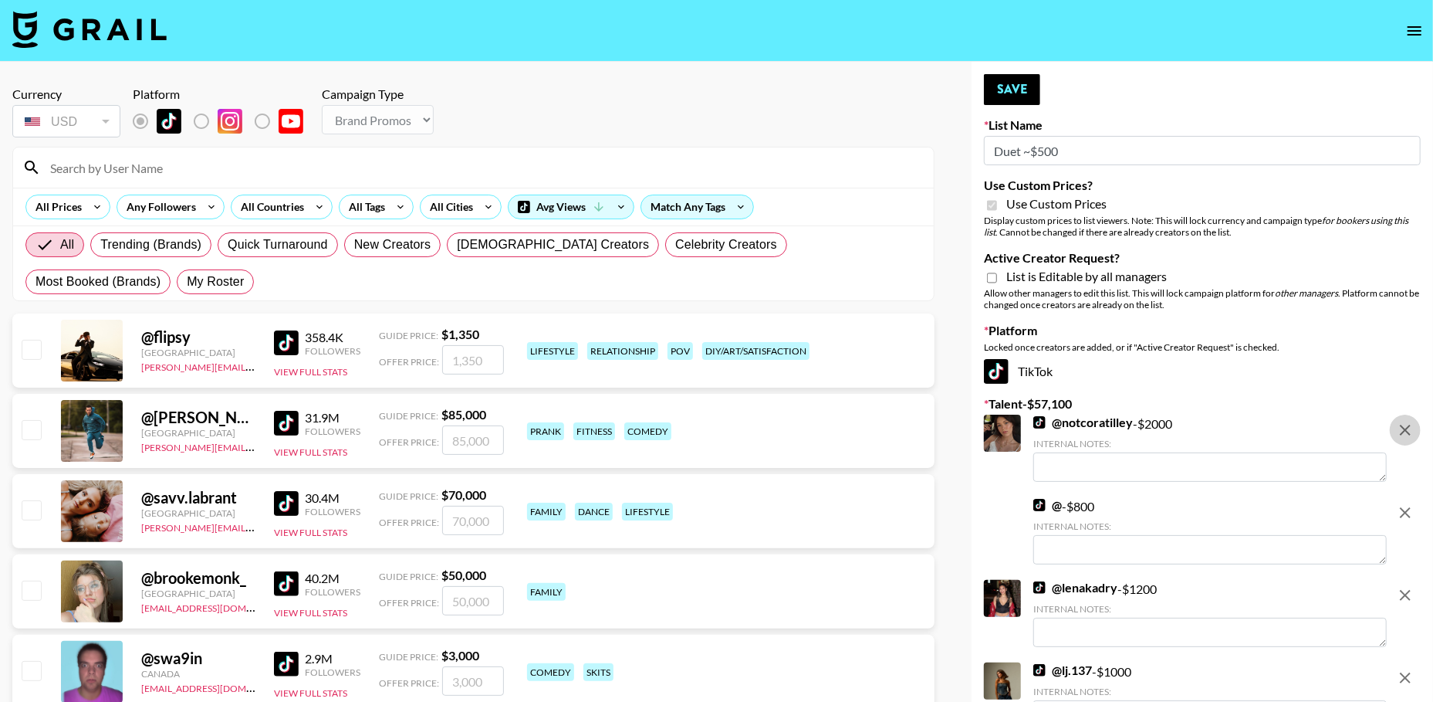
click at [1407, 427] on icon "remove" at bounding box center [1405, 430] width 11 height 11
click at [1407, 507] on icon "remove" at bounding box center [1405, 512] width 11 height 11
click at [1407, 427] on icon "remove" at bounding box center [1405, 430] width 11 height 11
click at [1407, 507] on icon "remove" at bounding box center [1405, 512] width 11 height 11
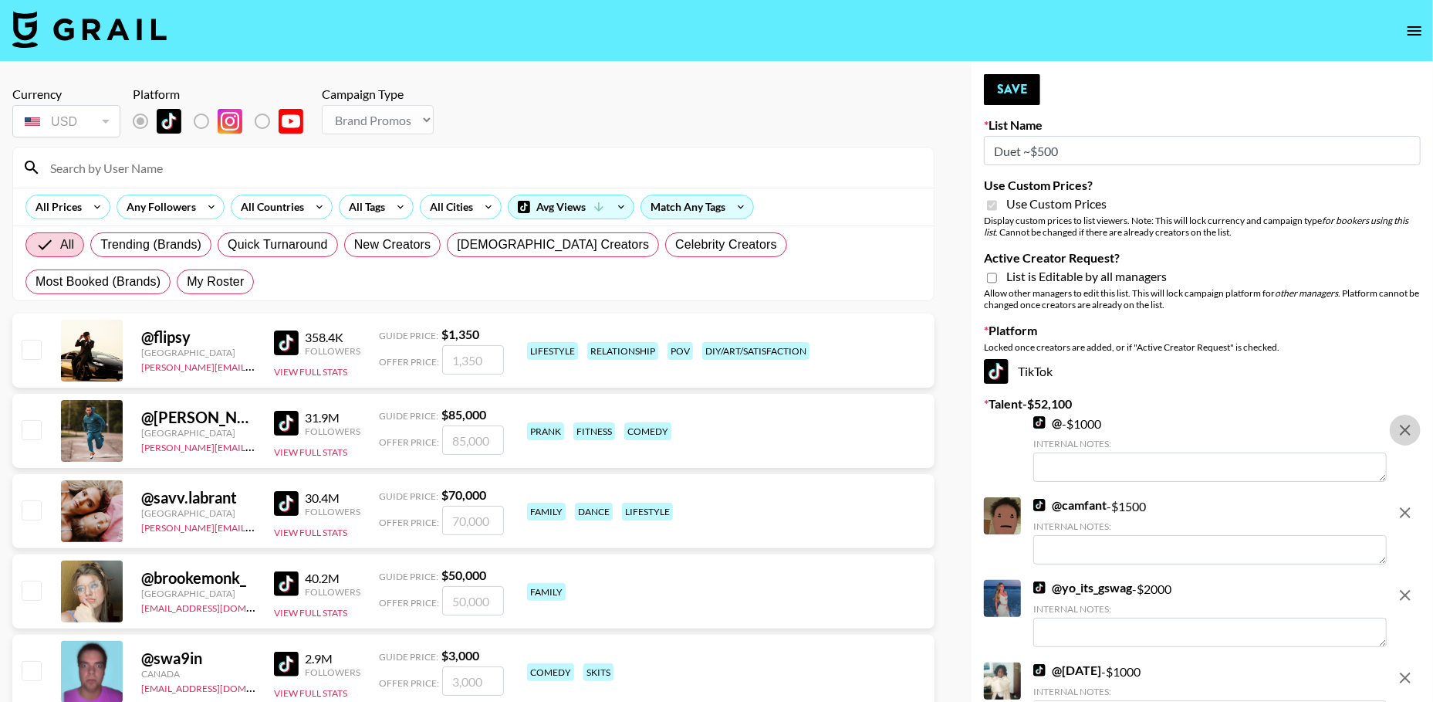
click at [1407, 427] on icon "remove" at bounding box center [1405, 430] width 11 height 11
click at [1407, 507] on icon "remove" at bounding box center [1405, 512] width 11 height 11
click at [1407, 590] on icon "remove" at bounding box center [1405, 595] width 11 height 11
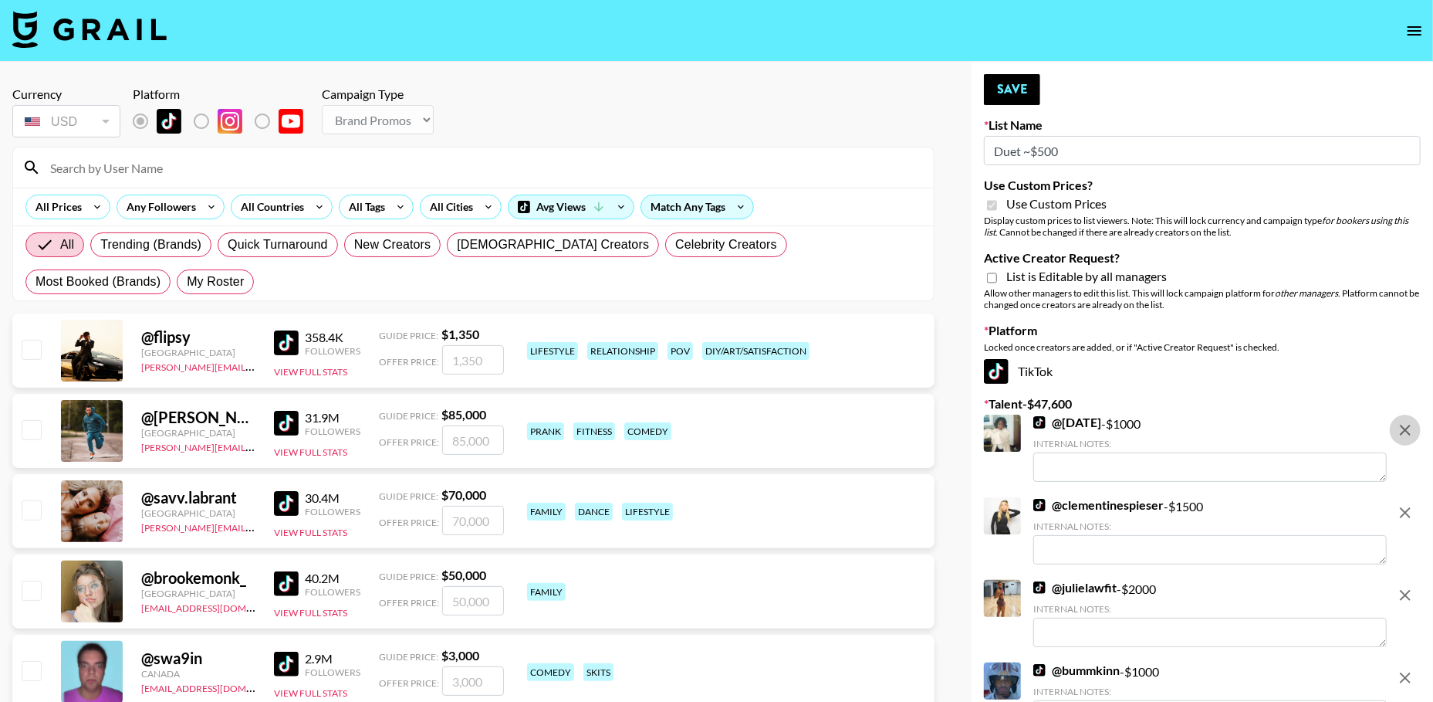
click at [1407, 427] on icon "remove" at bounding box center [1405, 430] width 11 height 11
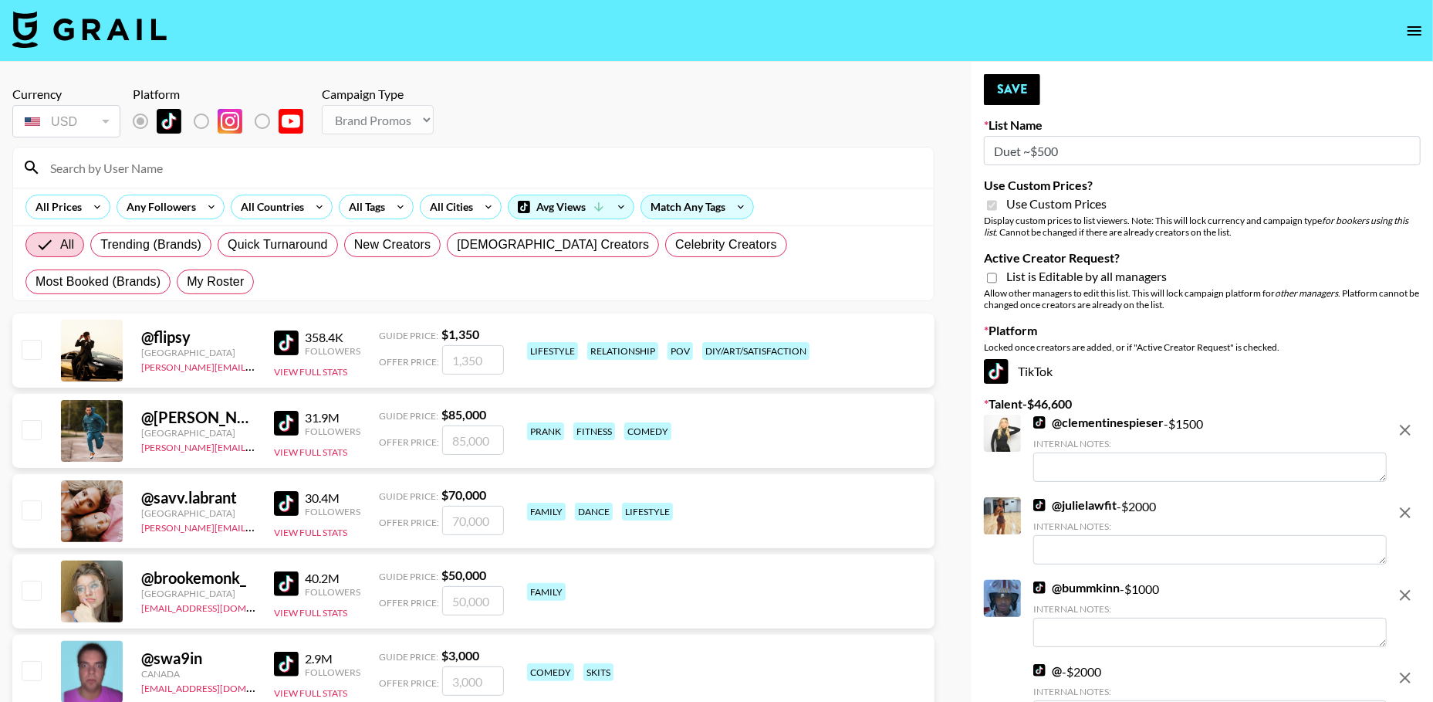
click at [1407, 427] on icon "remove" at bounding box center [1405, 430] width 11 height 11
click at [1407, 507] on icon "remove" at bounding box center [1405, 512] width 11 height 11
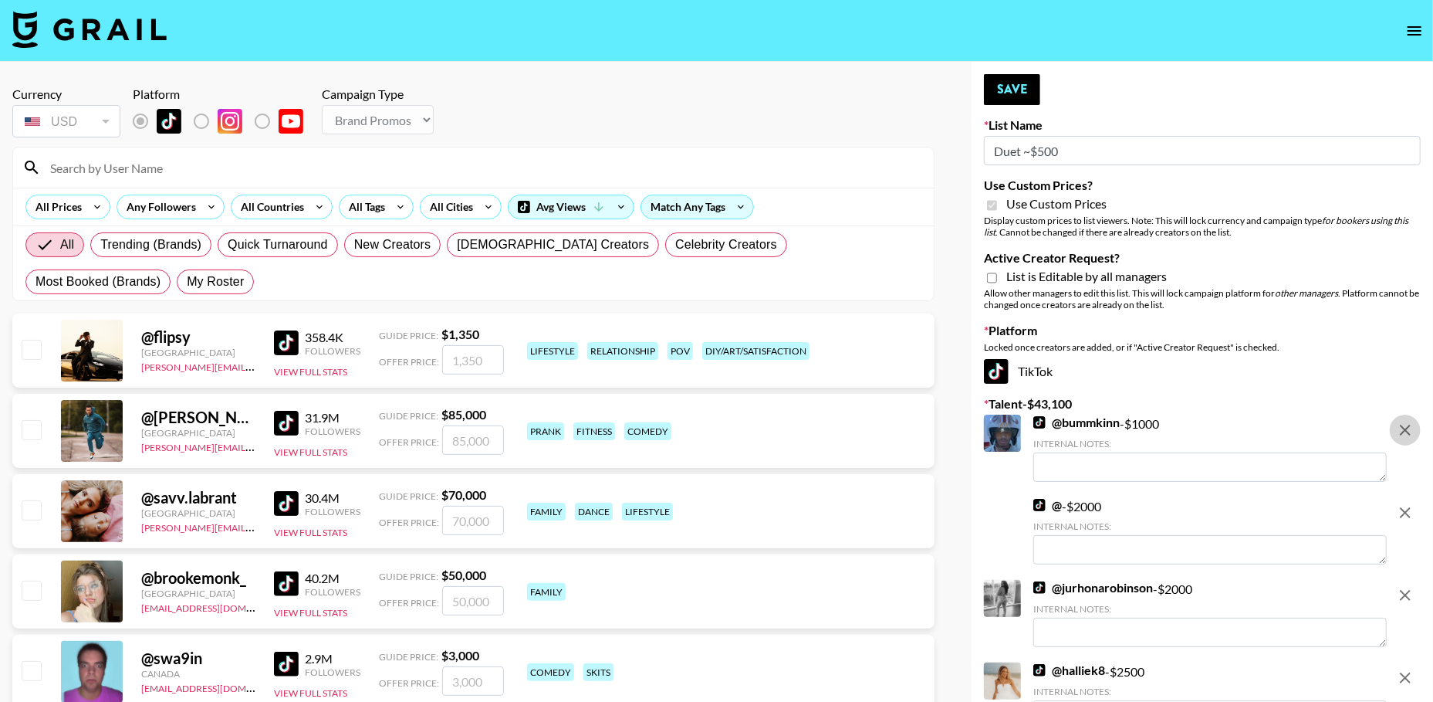
click at [1407, 427] on icon "remove" at bounding box center [1405, 430] width 11 height 11
click at [1407, 507] on icon "remove" at bounding box center [1405, 512] width 11 height 11
click at [1407, 427] on icon "remove" at bounding box center [1405, 430] width 11 height 11
click at [1407, 507] on icon "remove" at bounding box center [1405, 512] width 11 height 11
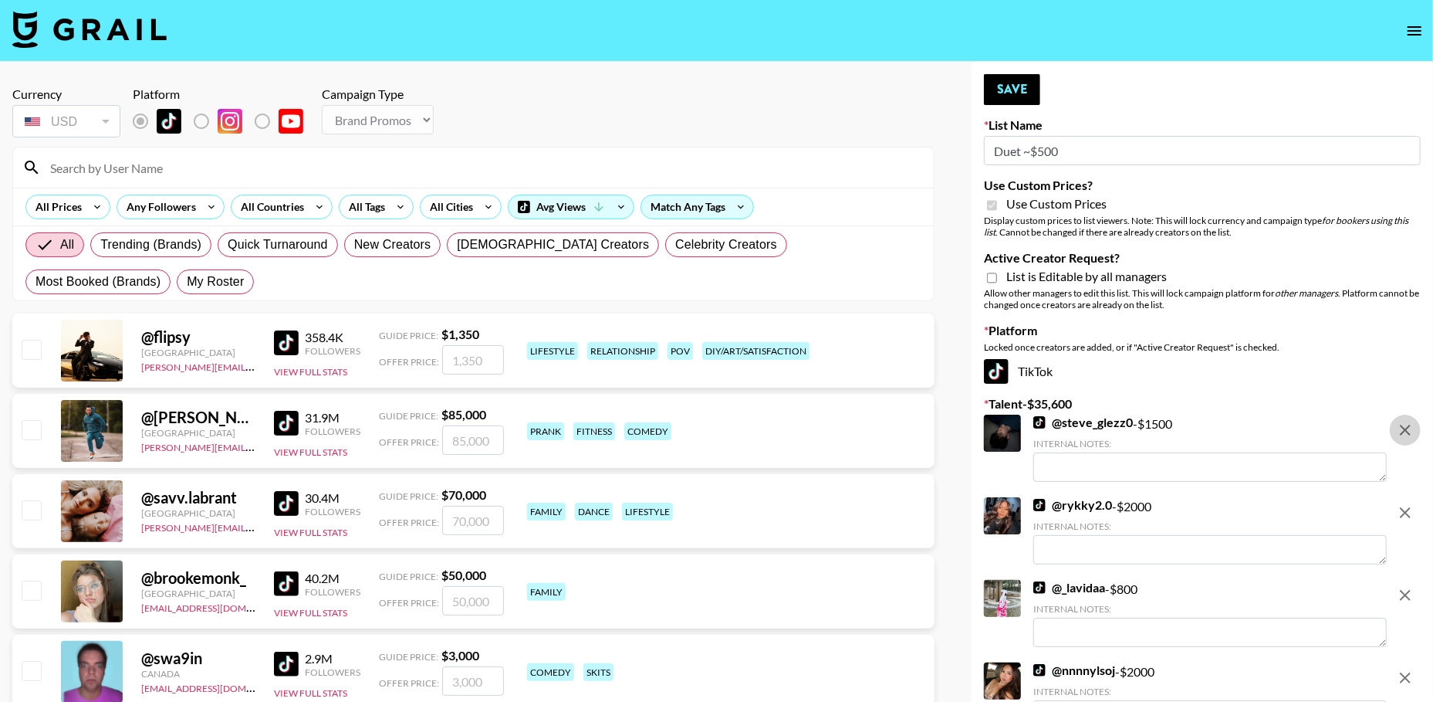
click at [1407, 427] on icon "remove" at bounding box center [1405, 430] width 11 height 11
click at [1407, 507] on icon "remove" at bounding box center [1405, 512] width 11 height 11
click at [1407, 427] on icon "remove" at bounding box center [1405, 430] width 11 height 11
click at [1407, 507] on icon "remove" at bounding box center [1405, 512] width 11 height 11
click at [1407, 427] on icon "remove" at bounding box center [1405, 430] width 11 height 11
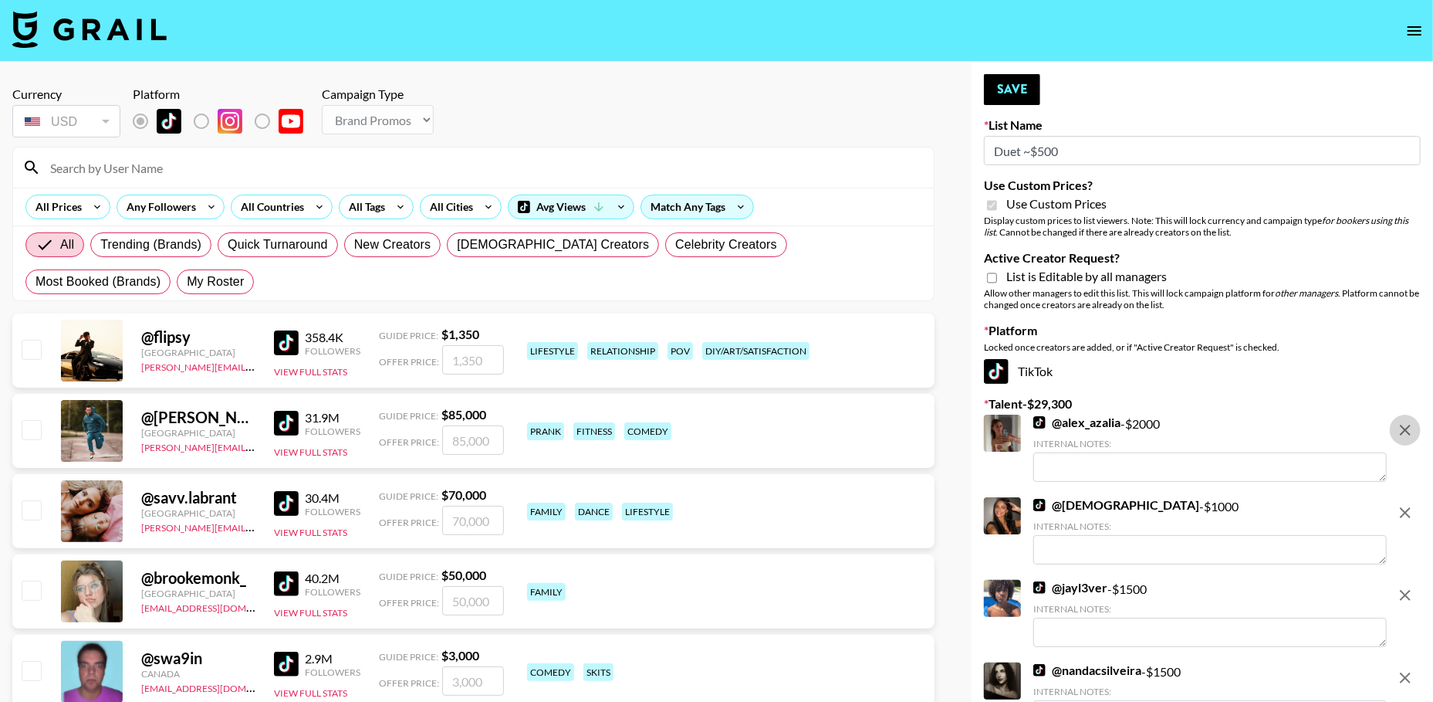
click at [1407, 507] on icon "remove" at bounding box center [1405, 512] width 11 height 11
click at [1407, 590] on icon "remove" at bounding box center [1405, 595] width 11 height 11
click at [1407, 672] on icon "remove" at bounding box center [1405, 677] width 11 height 11
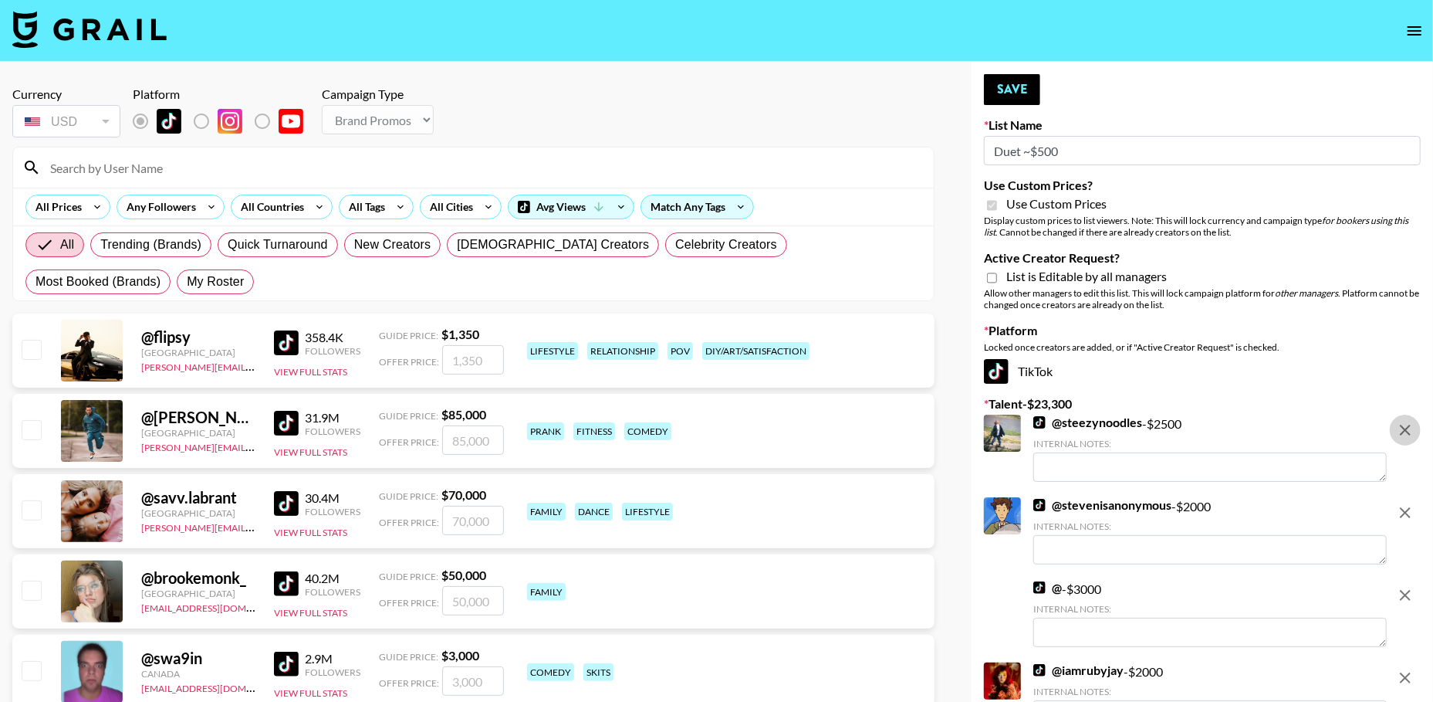
click at [1407, 427] on icon "remove" at bounding box center [1405, 430] width 11 height 11
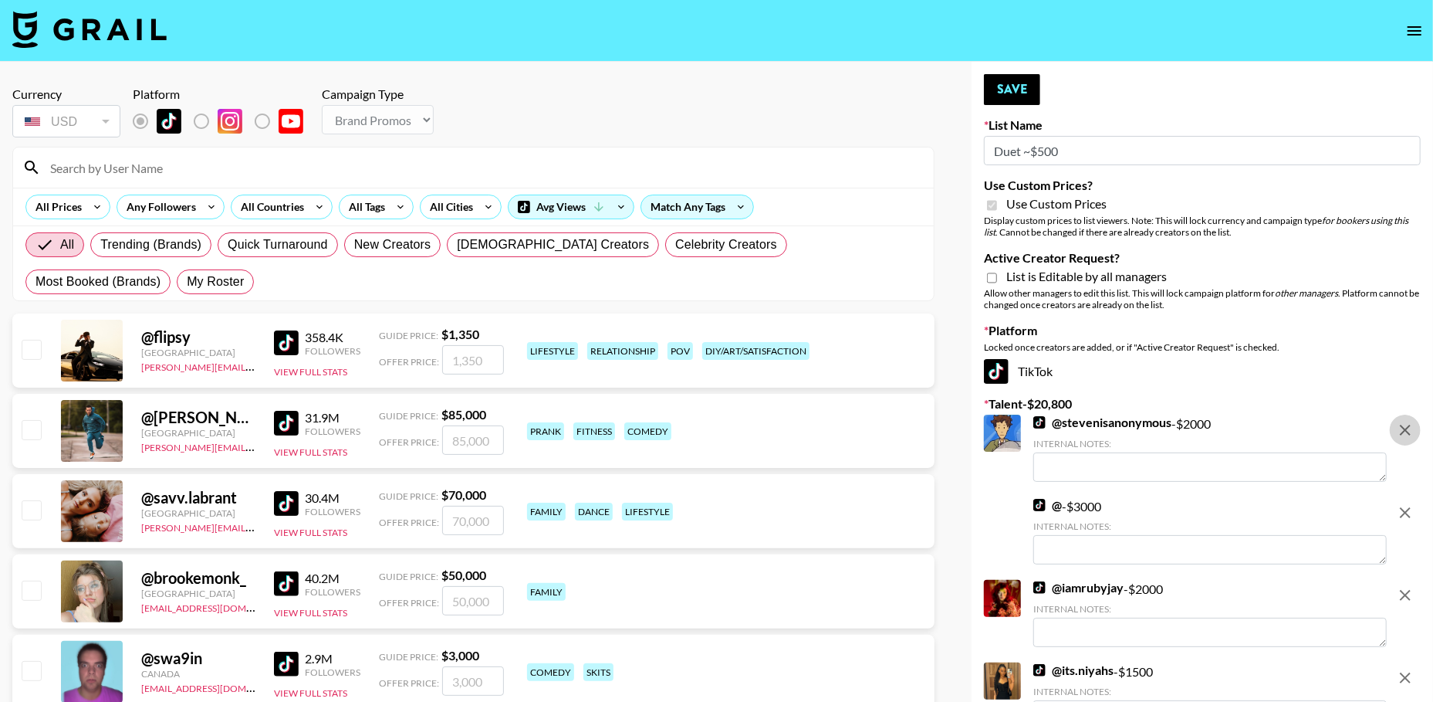
click at [1407, 427] on icon "remove" at bounding box center [1405, 430] width 11 height 11
click at [1407, 507] on icon "remove" at bounding box center [1405, 512] width 11 height 11
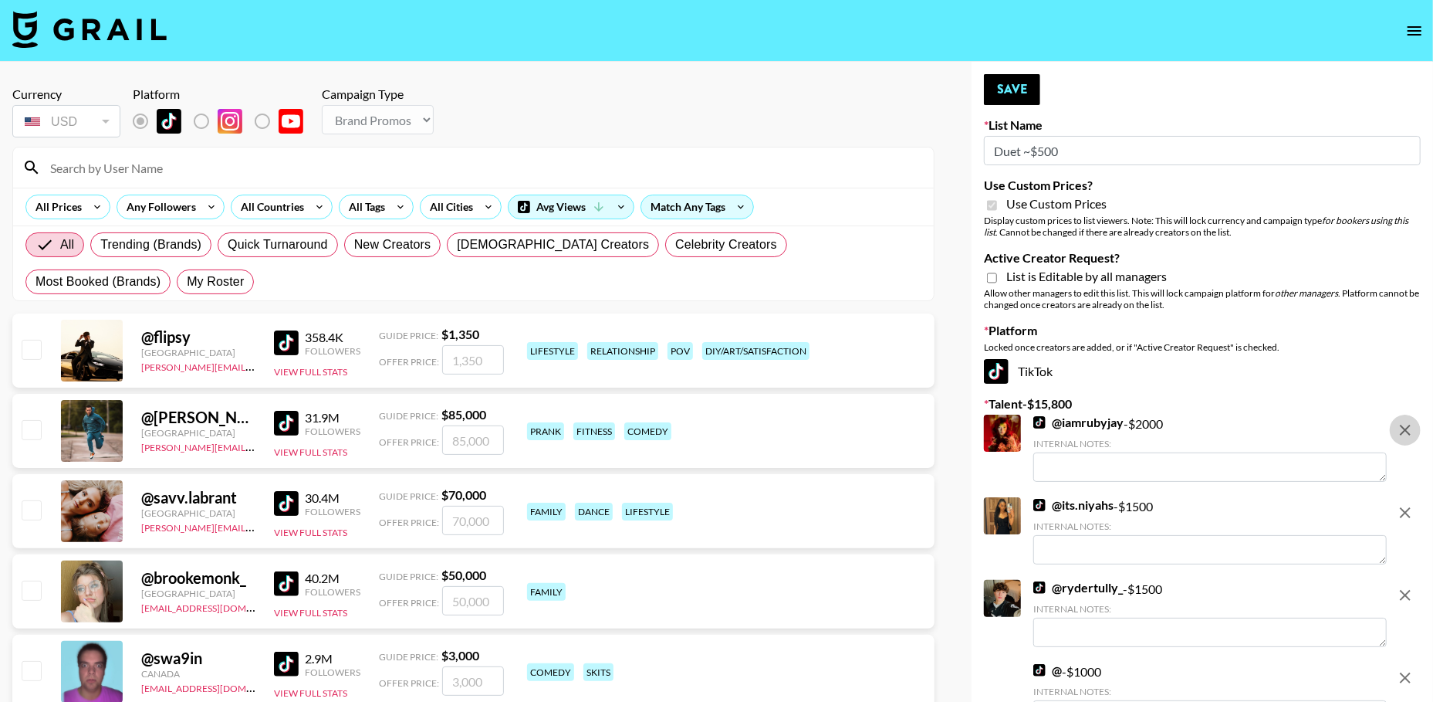
click at [1407, 427] on icon "remove" at bounding box center [1405, 430] width 11 height 11
click at [1407, 507] on icon "remove" at bounding box center [1405, 512] width 11 height 11
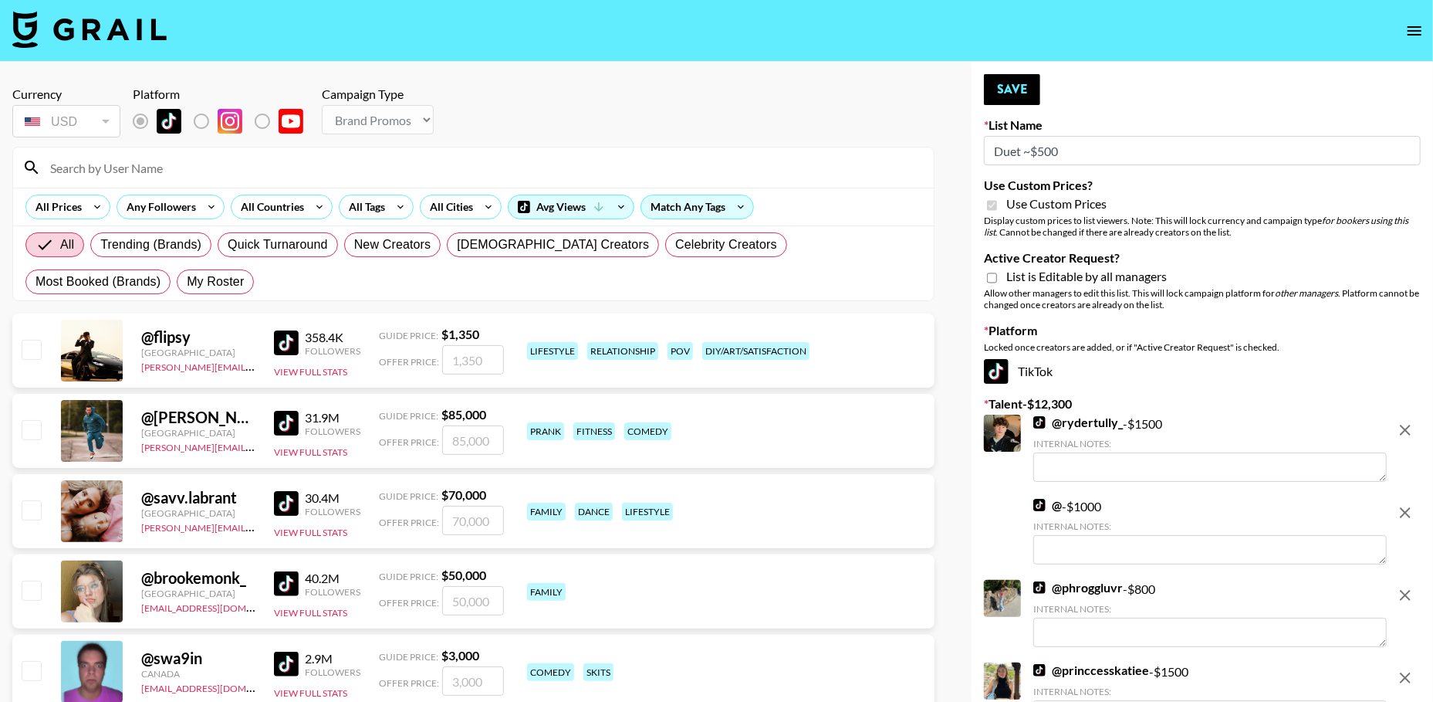
click at [1407, 427] on icon "remove" at bounding box center [1405, 430] width 11 height 11
click at [1407, 507] on icon "remove" at bounding box center [1405, 512] width 11 height 11
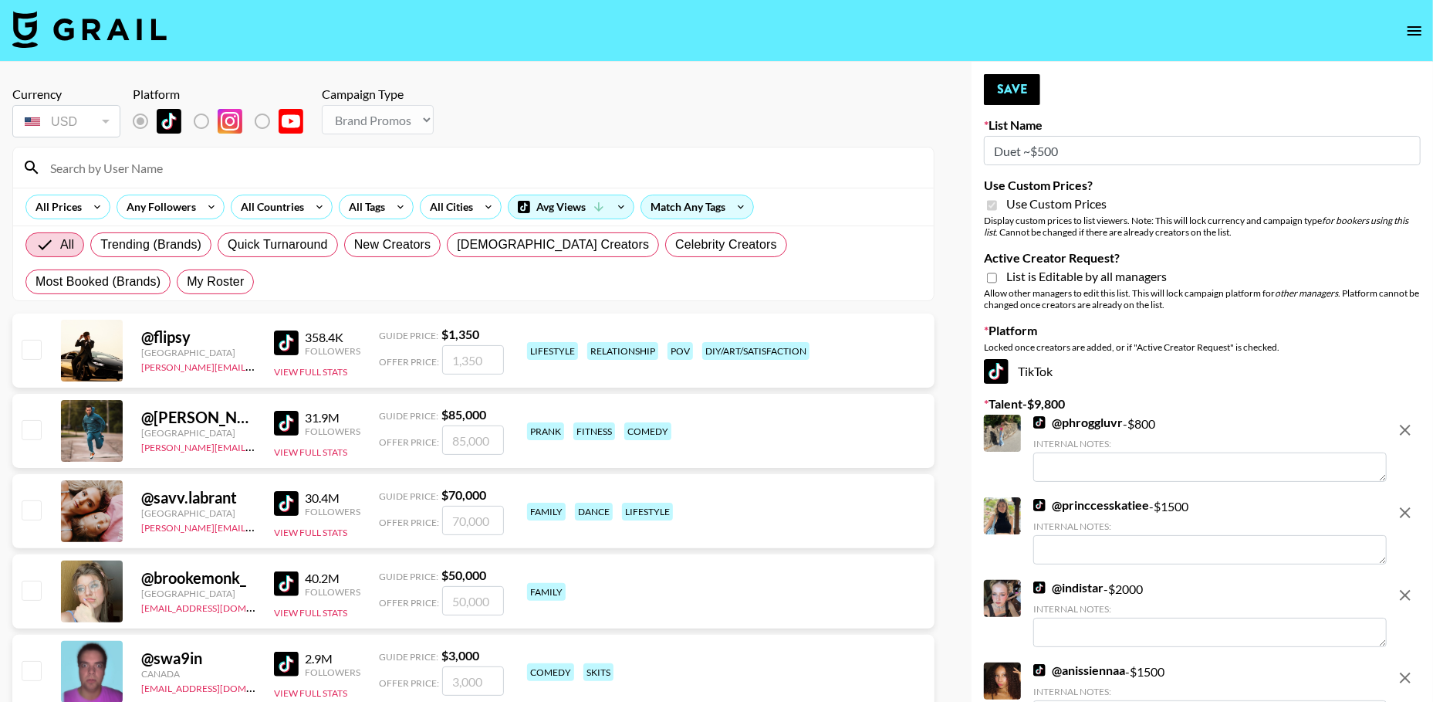
click at [1407, 427] on icon "remove" at bounding box center [1405, 430] width 11 height 11
click at [1407, 507] on icon "remove" at bounding box center [1405, 512] width 11 height 11
click at [1407, 427] on icon "remove" at bounding box center [1405, 430] width 11 height 11
click at [1407, 507] on icon "remove" at bounding box center [1405, 512] width 11 height 11
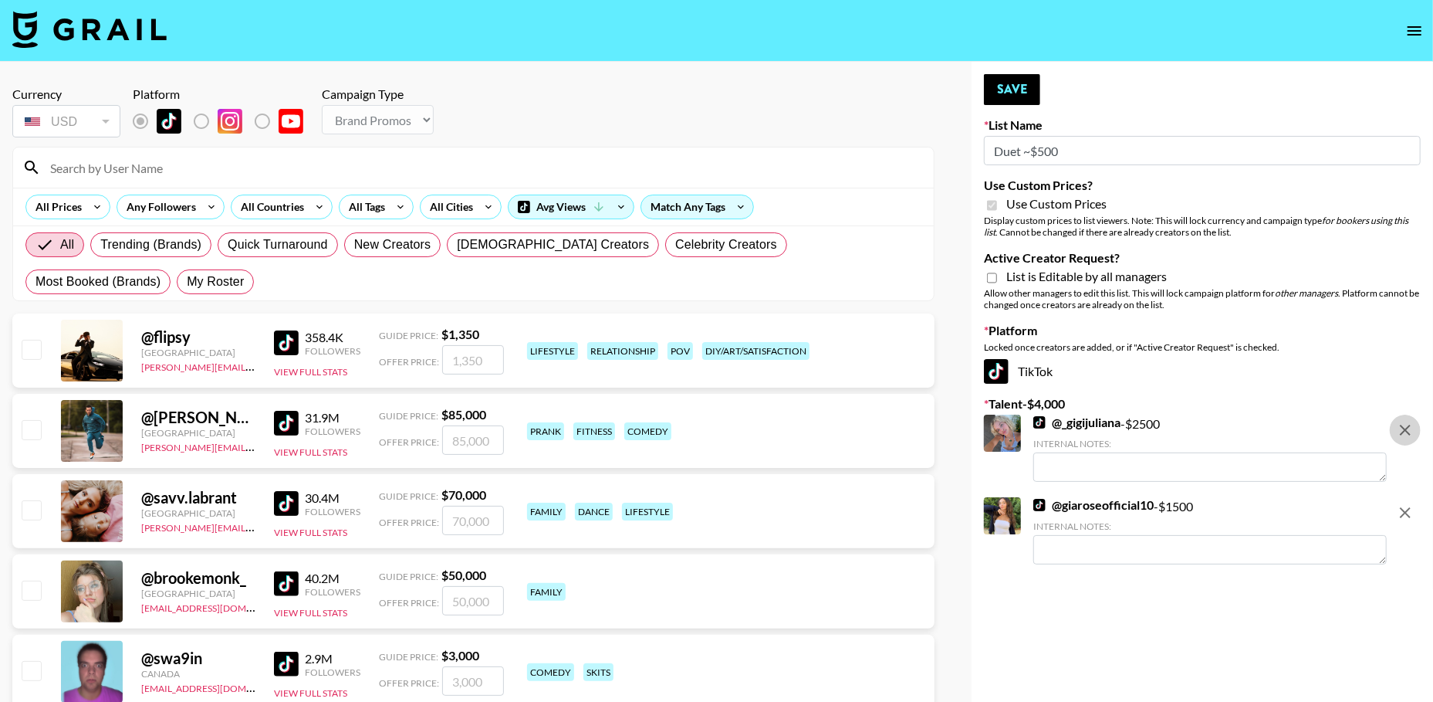
click at [1407, 427] on icon "remove" at bounding box center [1405, 430] width 11 height 11
click at [1407, 507] on icon "remove" at bounding box center [1405, 512] width 11 height 11
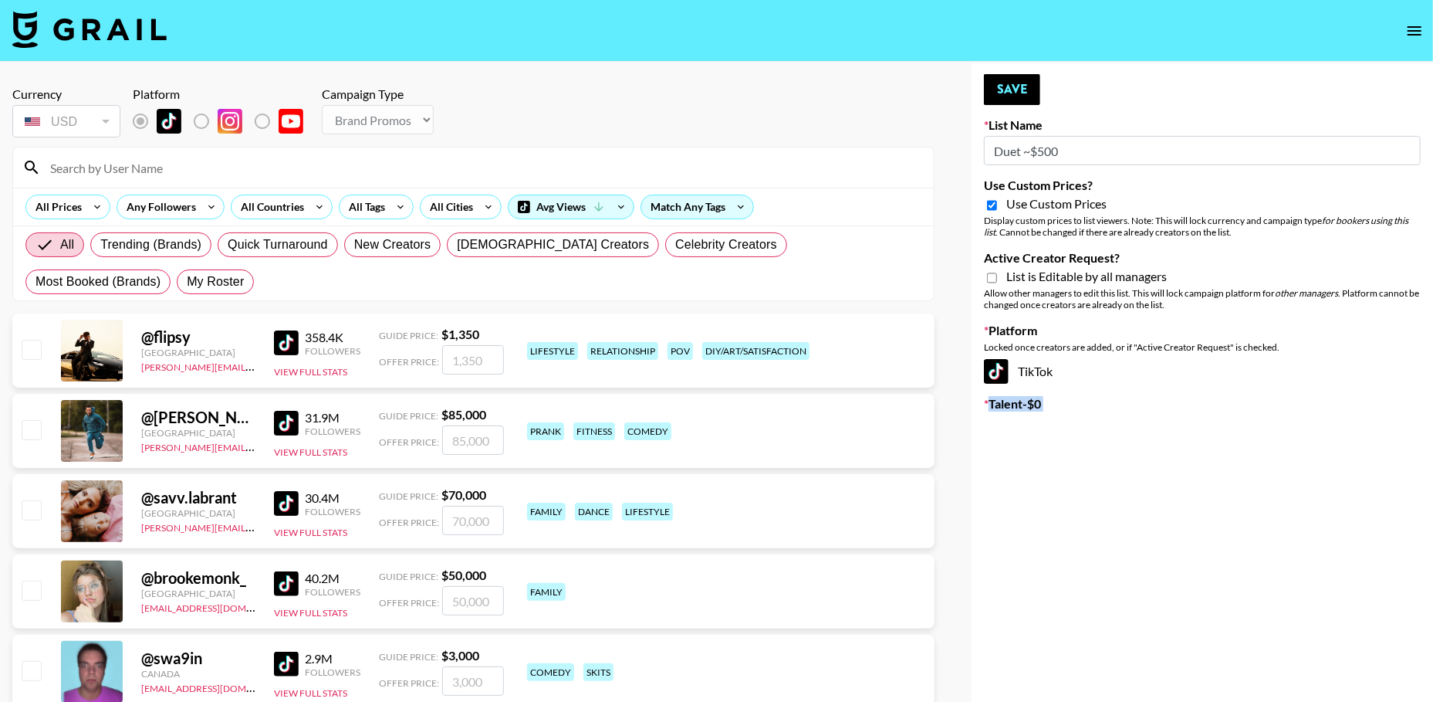
click at [281, 202] on div "All Countries" at bounding box center [270, 206] width 76 height 23
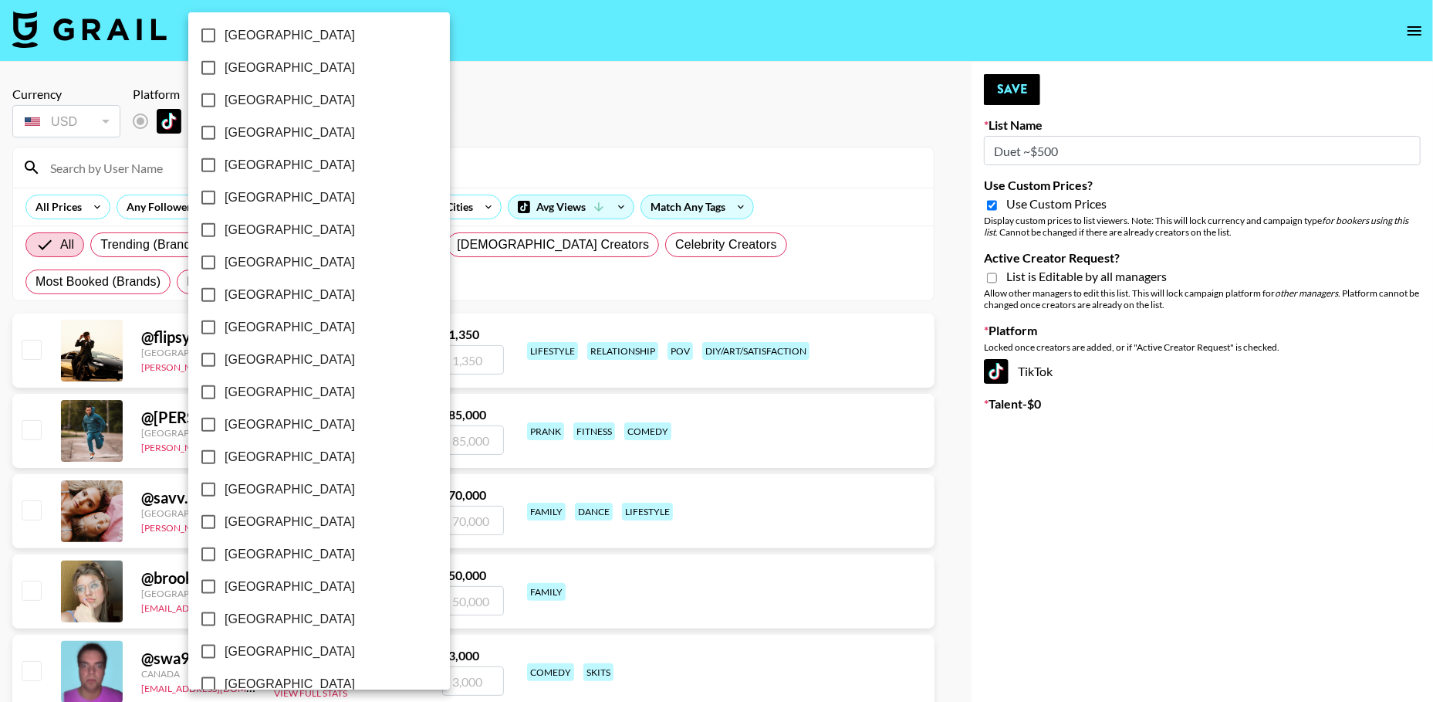
scroll to position [1098, 0]
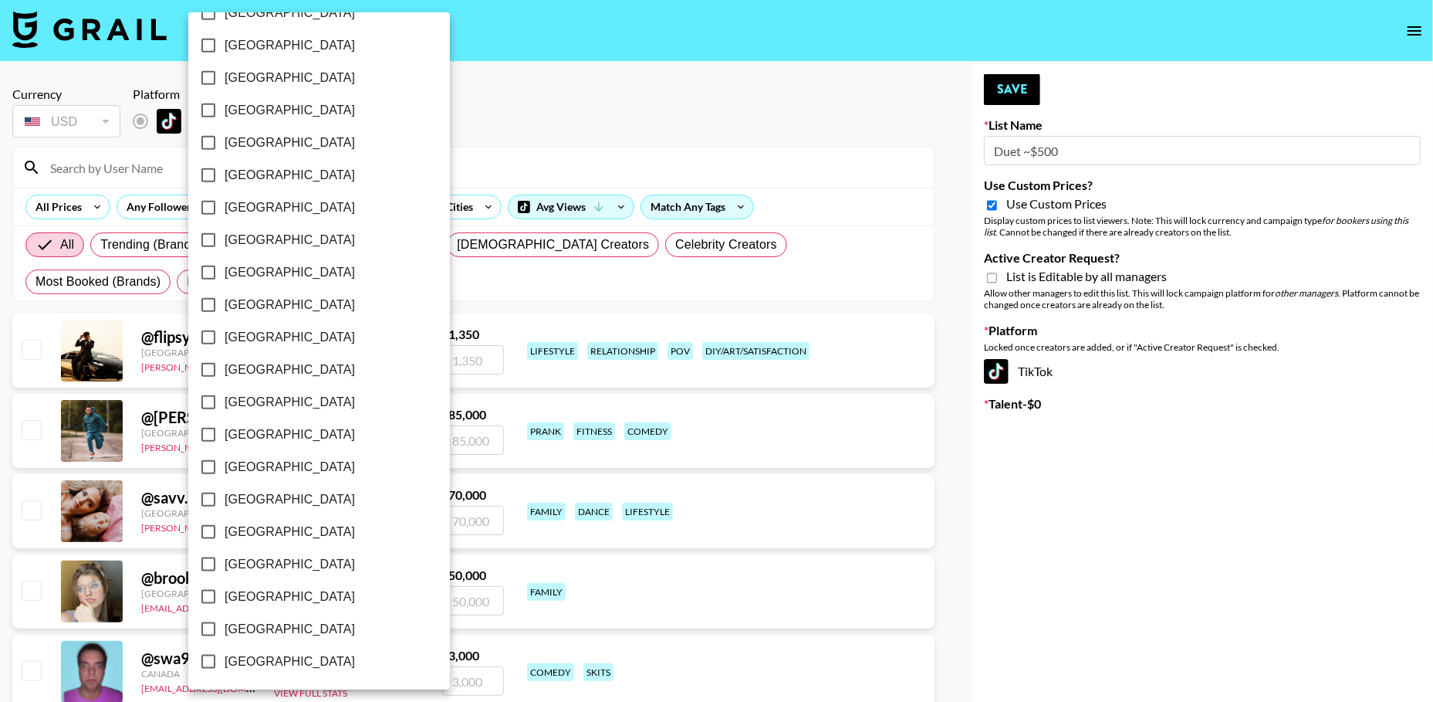
click at [262, 624] on span "[GEOGRAPHIC_DATA]" at bounding box center [290, 629] width 130 height 19
click at [225, 624] on input "[GEOGRAPHIC_DATA]" at bounding box center [208, 629] width 32 height 32
checkbox input "true"
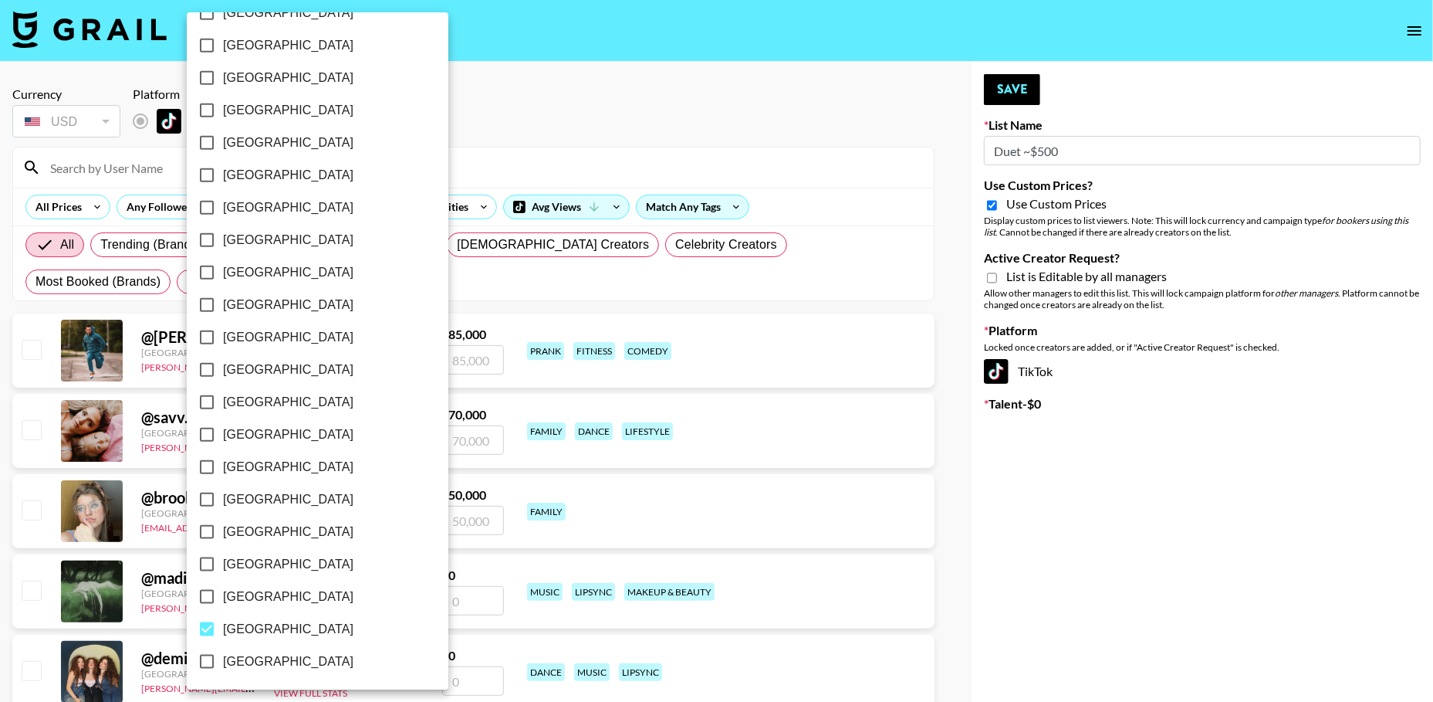
click at [573, 73] on div at bounding box center [716, 351] width 1433 height 702
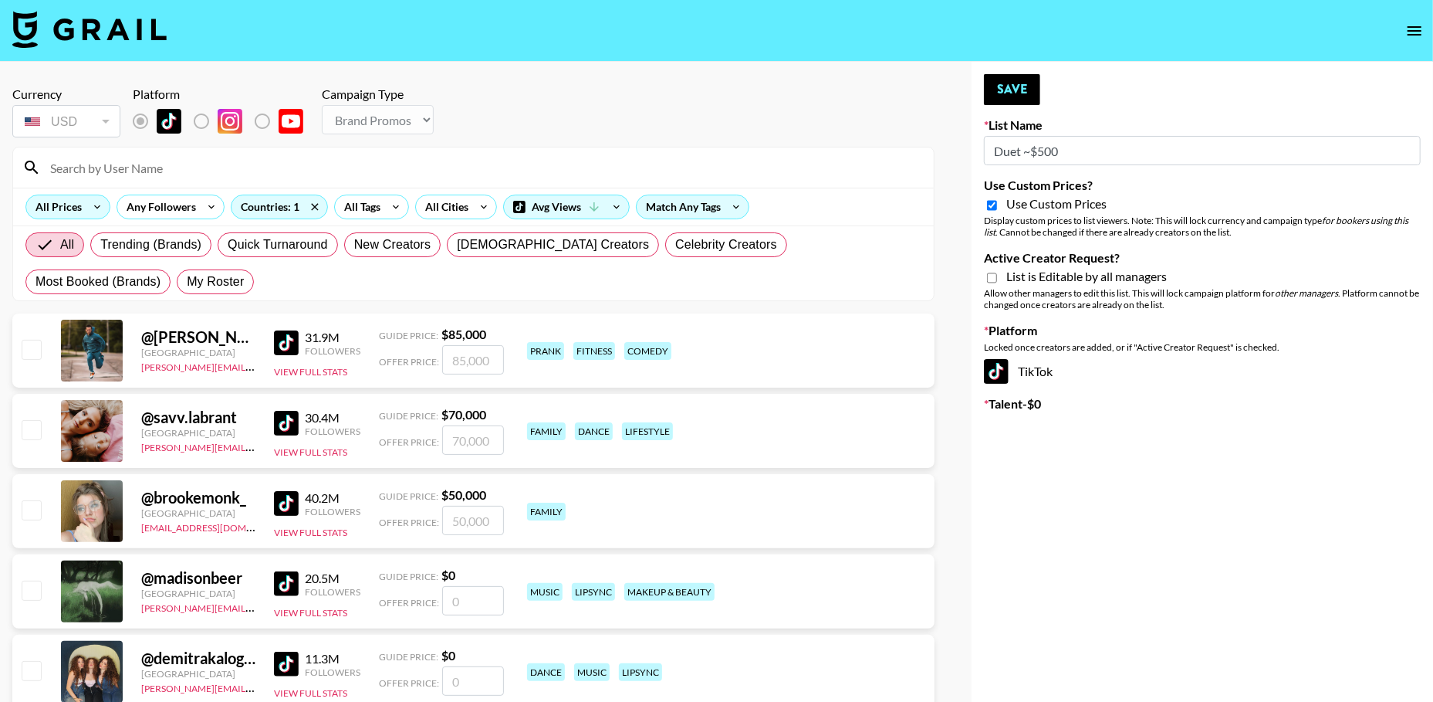
click at [46, 214] on div "All Prices" at bounding box center [55, 206] width 59 height 23
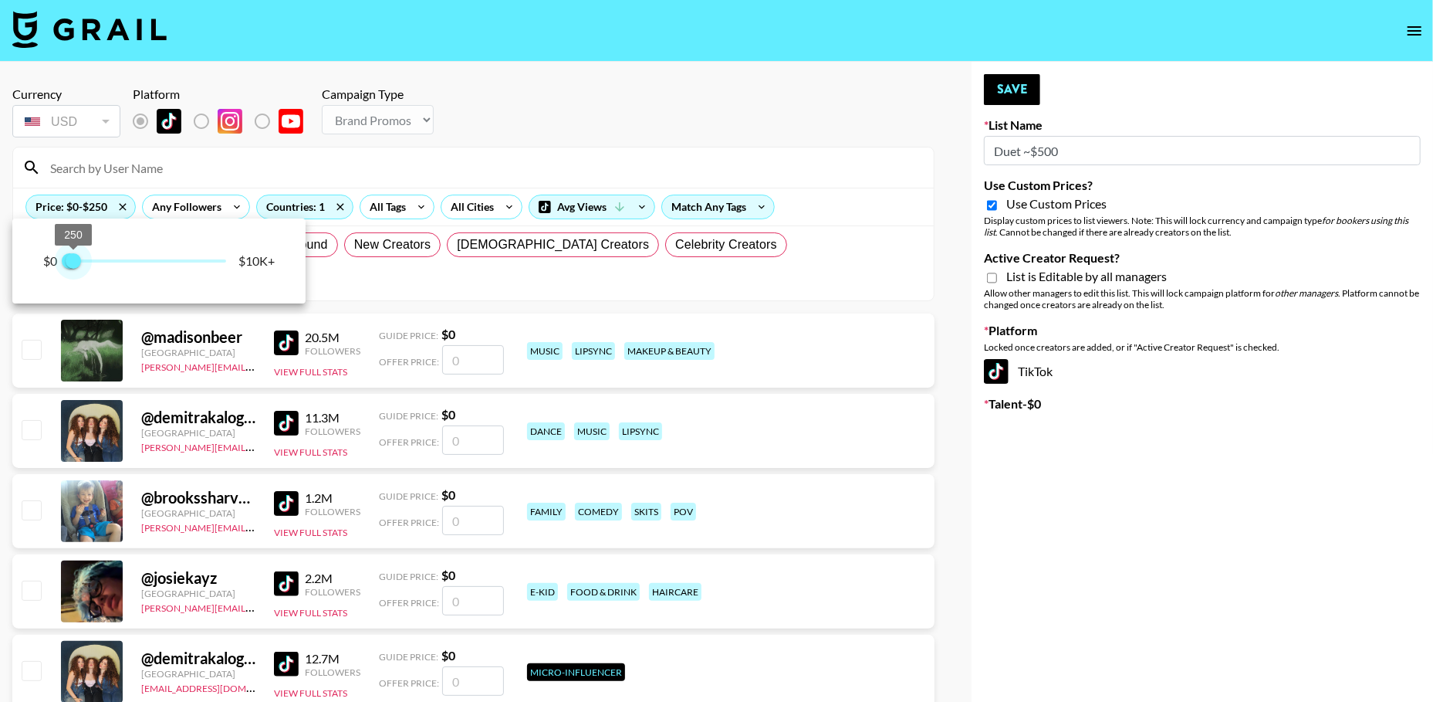
type input "500"
drag, startPoint x: 218, startPoint y: 257, endPoint x: 76, endPoint y: 258, distance: 141.3
click at [76, 258] on span "500" at bounding box center [76, 260] width 15 height 15
click at [540, 108] on div at bounding box center [716, 351] width 1433 height 702
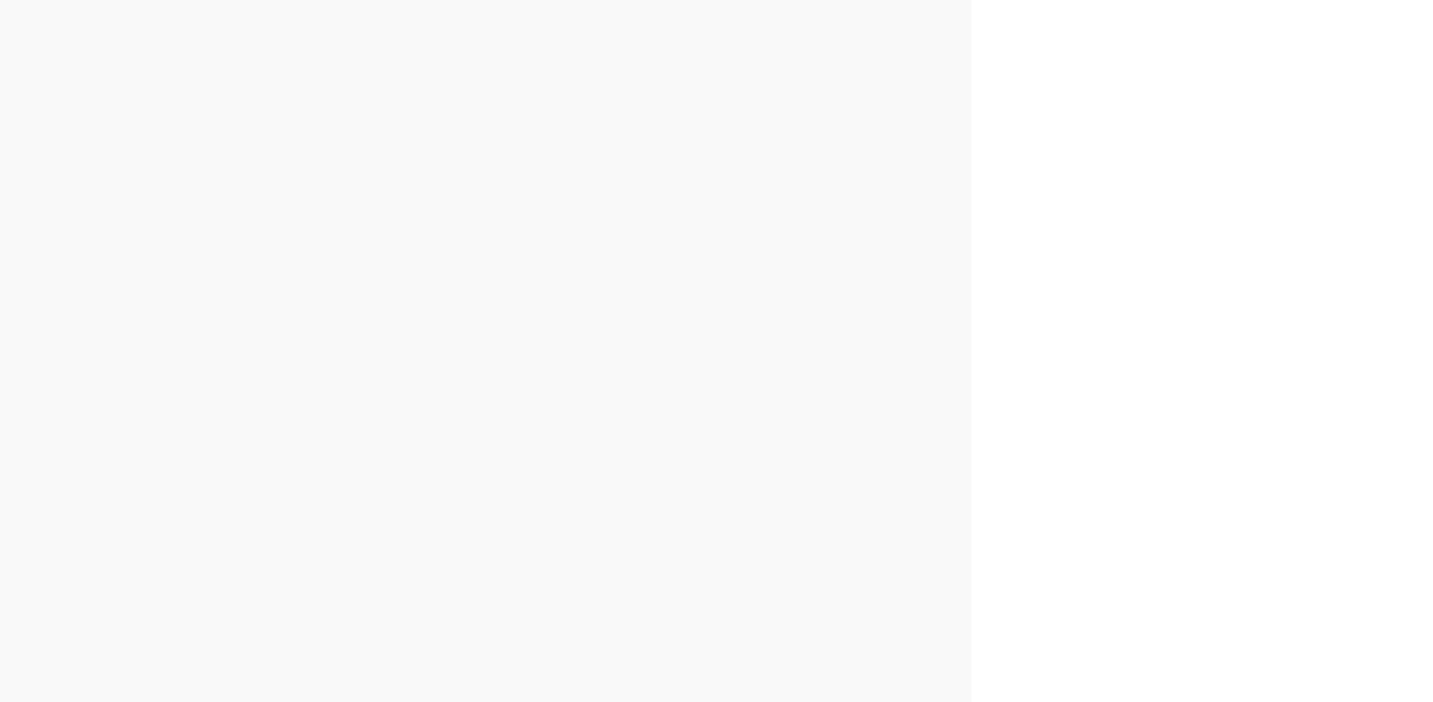
scroll to position [0, 0]
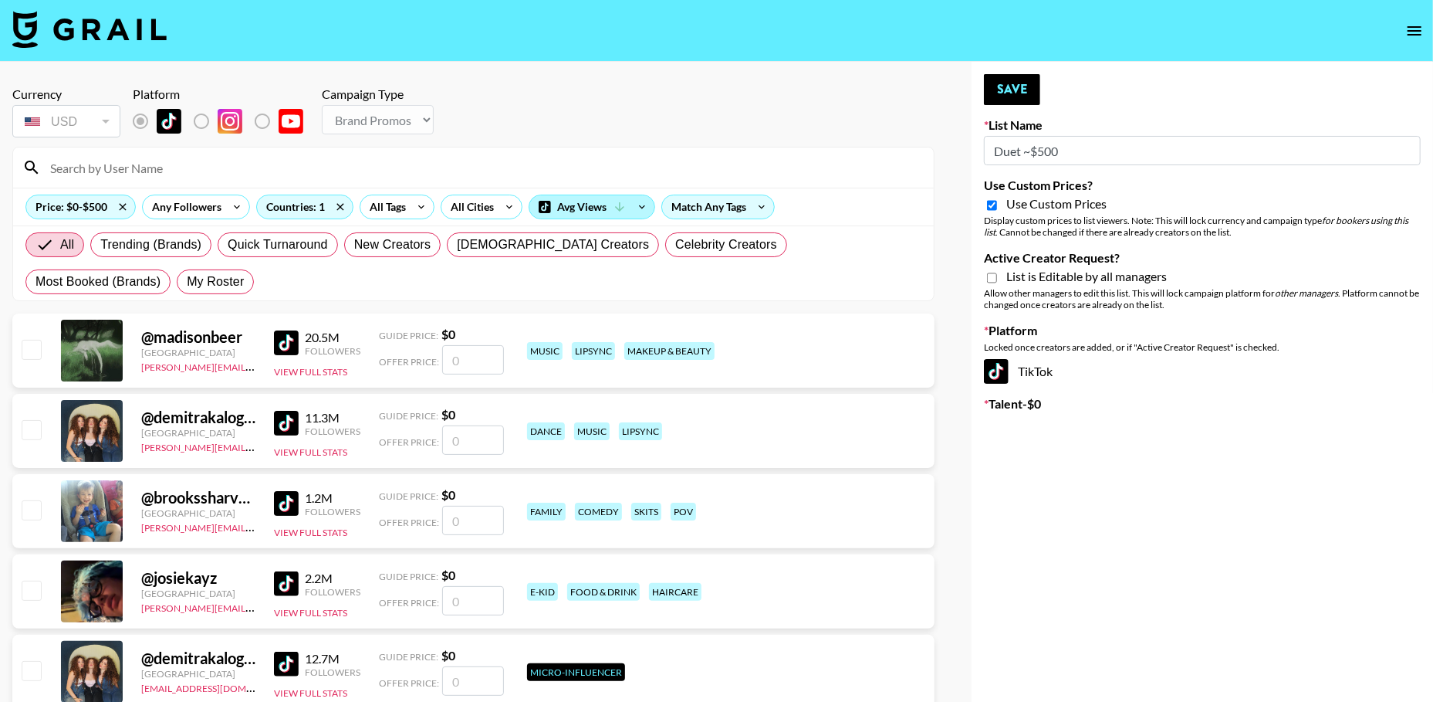
click at [576, 206] on div "Avg Views" at bounding box center [592, 206] width 125 height 23
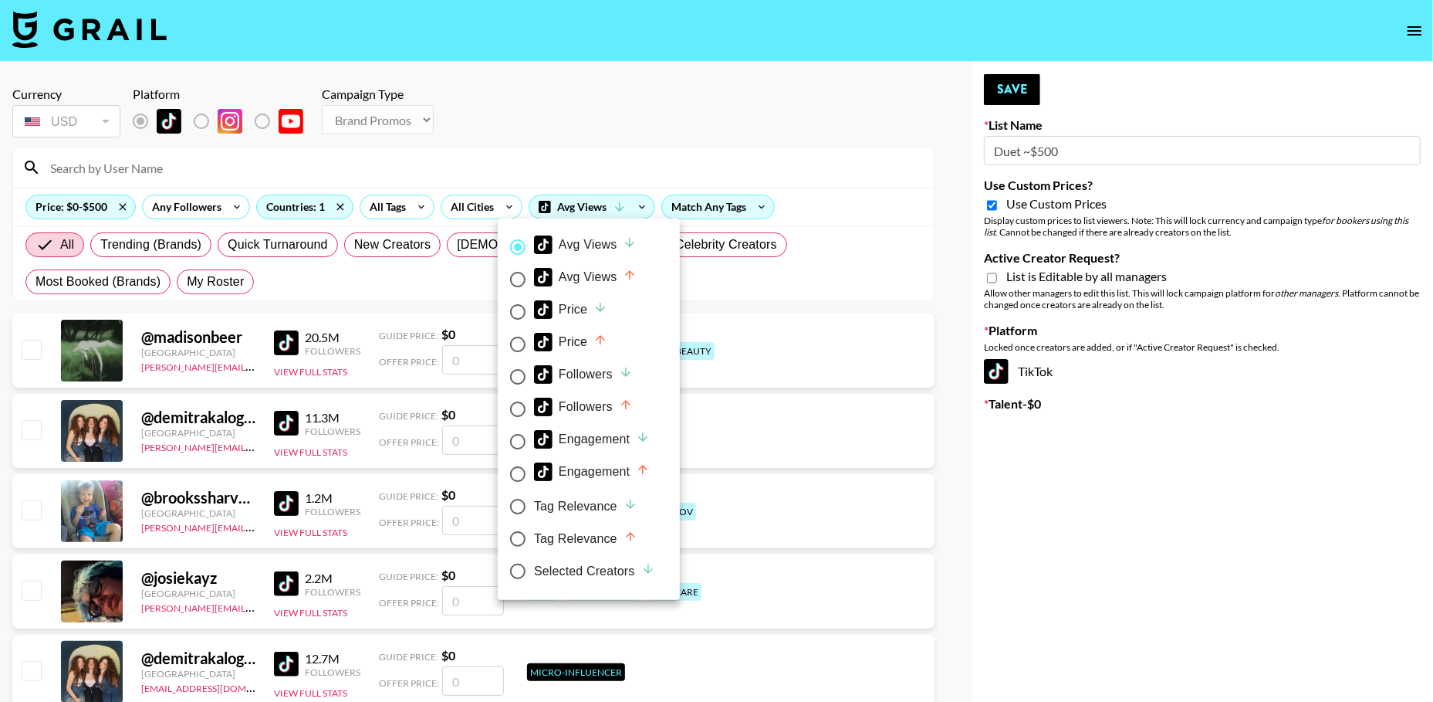
click at [523, 316] on input "Price" at bounding box center [518, 312] width 32 height 32
radio input "true"
radio input "false"
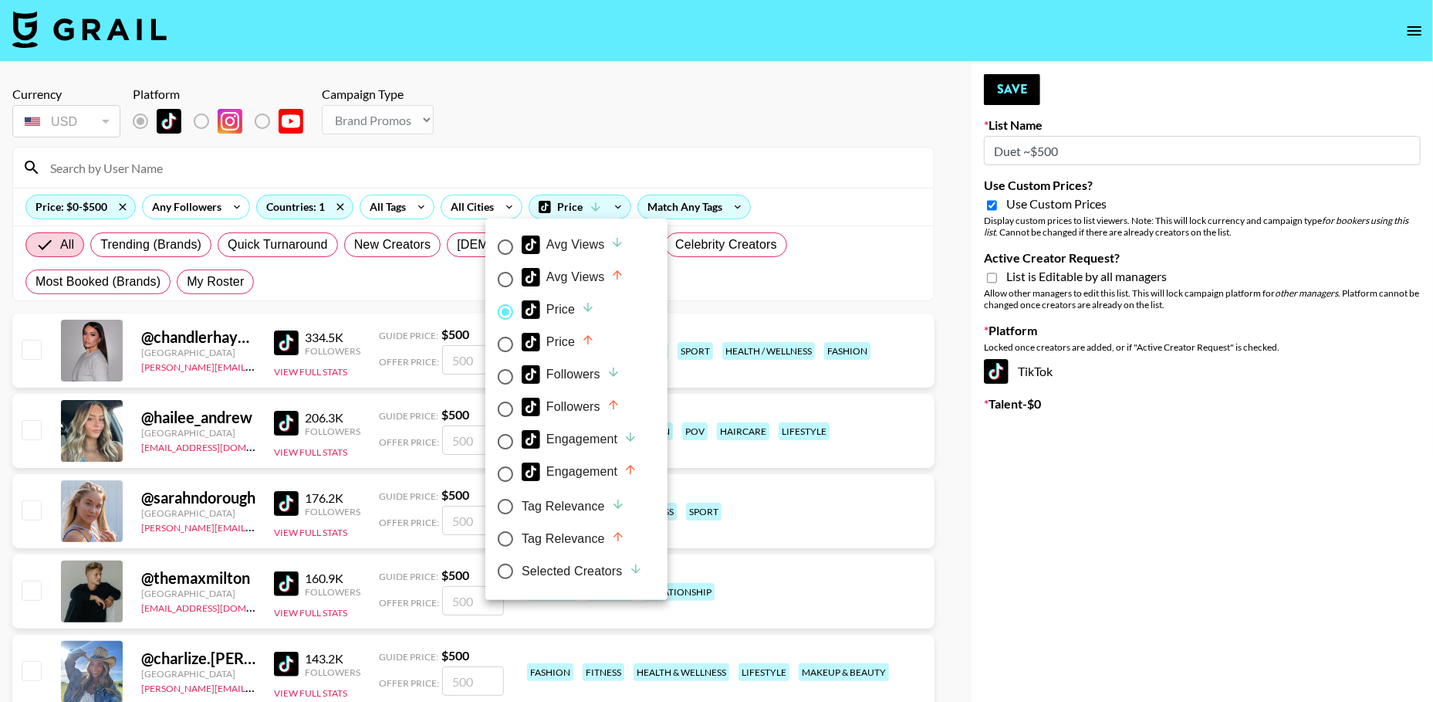
click at [456, 121] on div at bounding box center [716, 351] width 1433 height 702
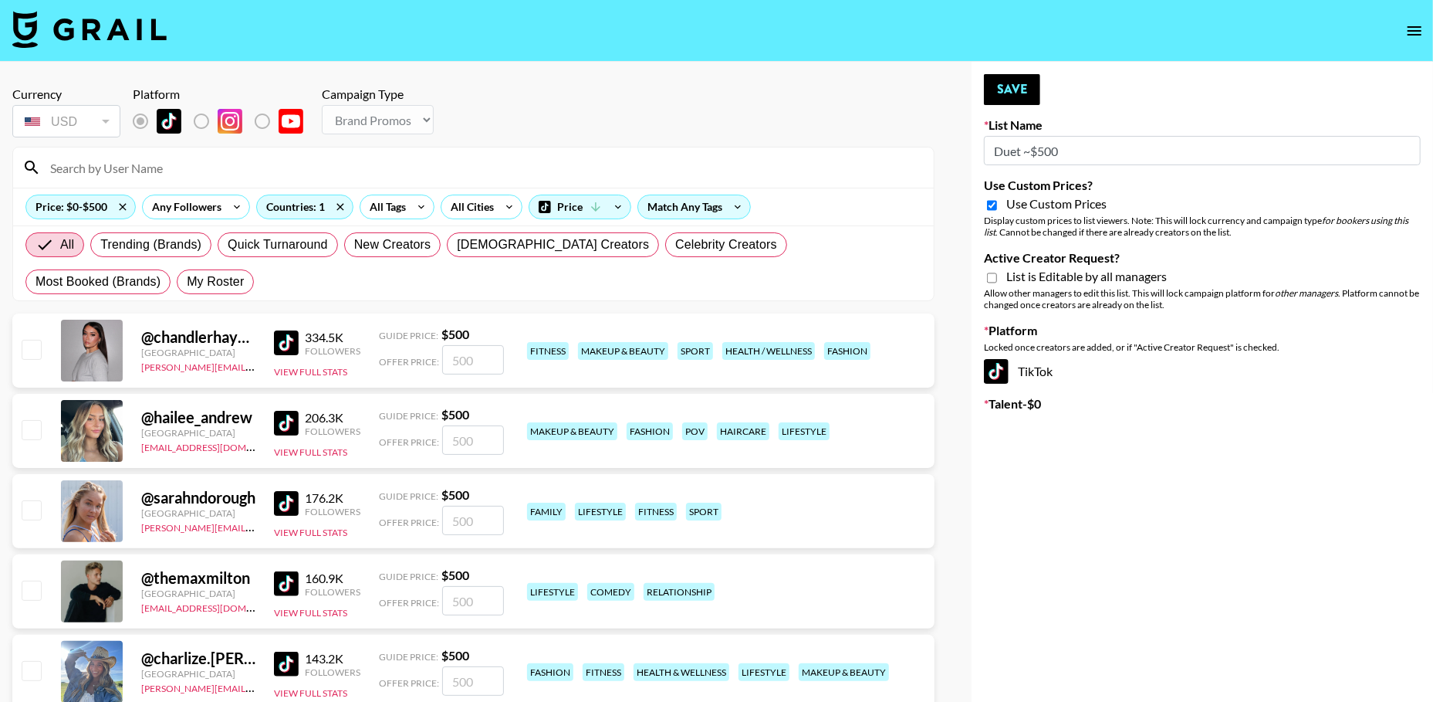
scroll to position [16, 0]
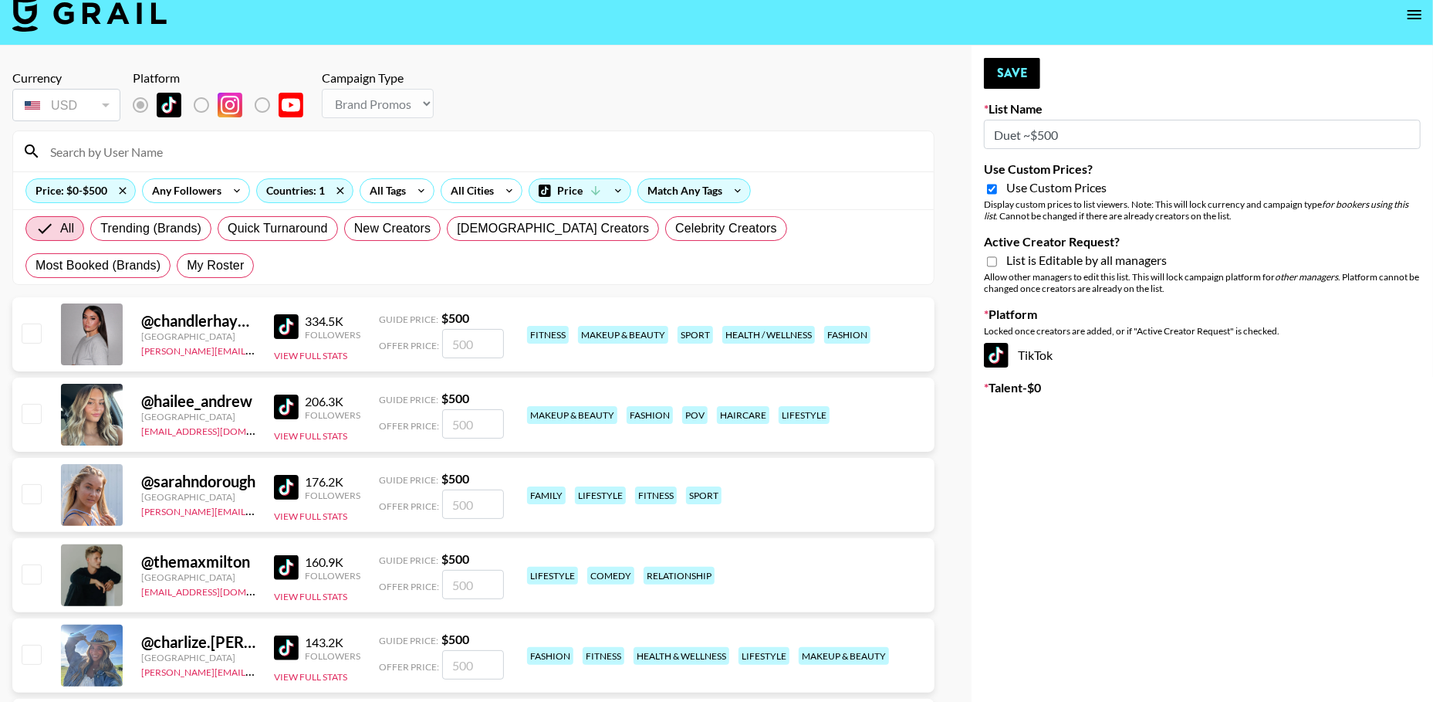
click at [28, 327] on input "checkbox" at bounding box center [31, 332] width 19 height 19
checkbox input "true"
type input "500"
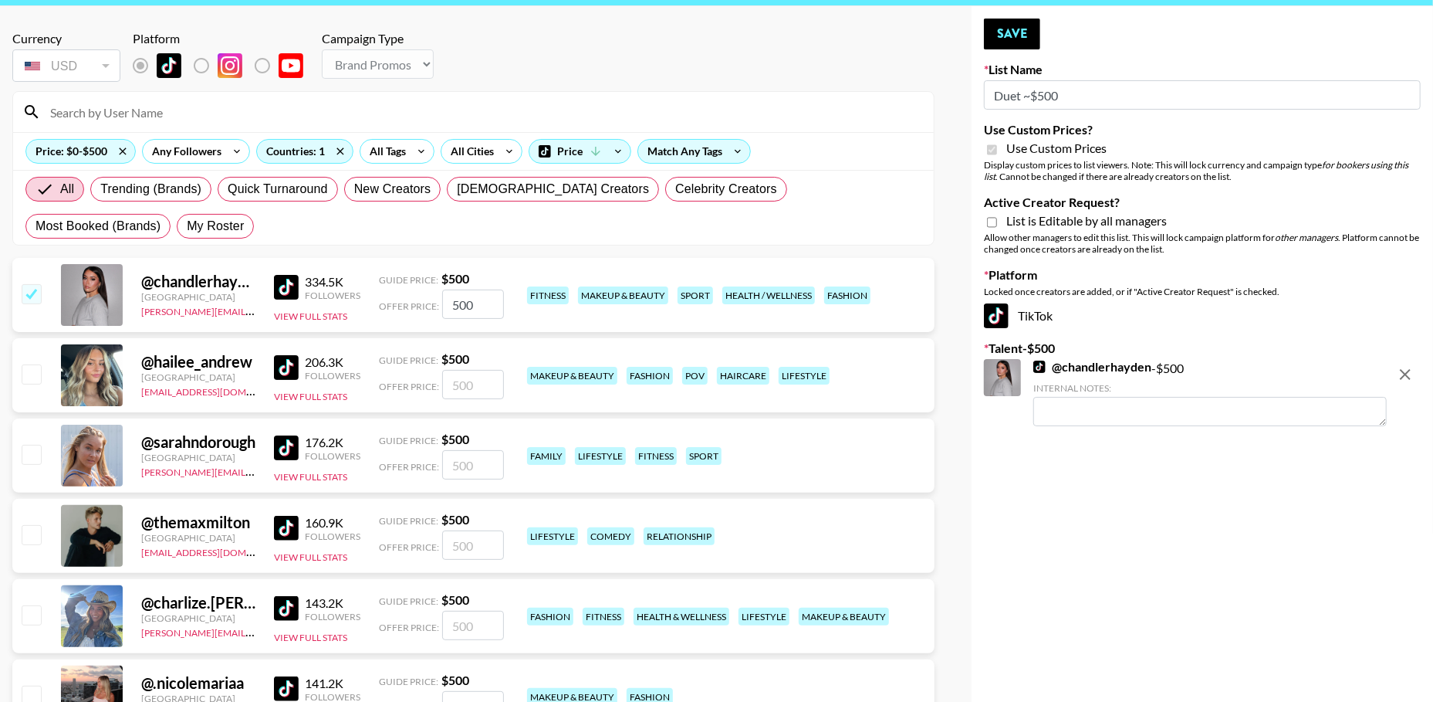
scroll to position [86, 0]
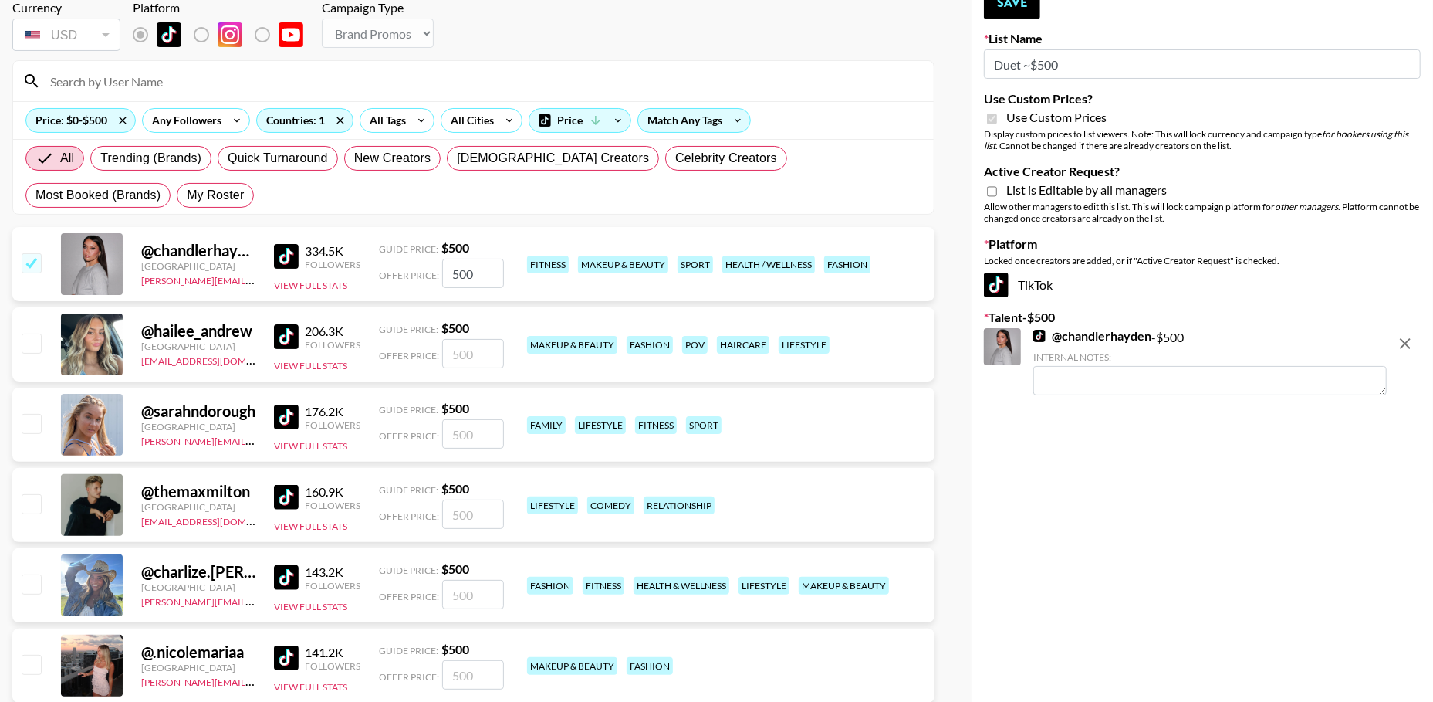
click at [29, 344] on input "checkbox" at bounding box center [31, 342] width 19 height 19
checkbox input "true"
type input "500"
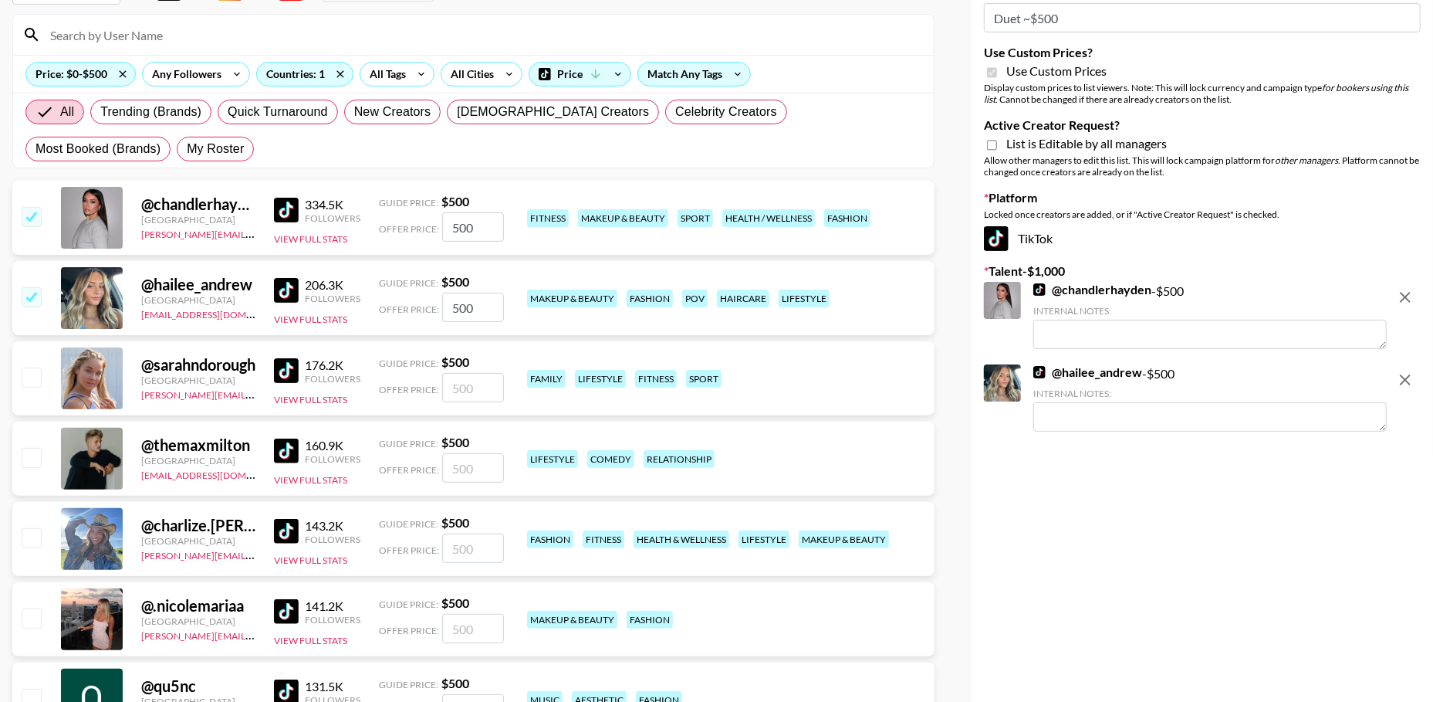
scroll to position [162, 0]
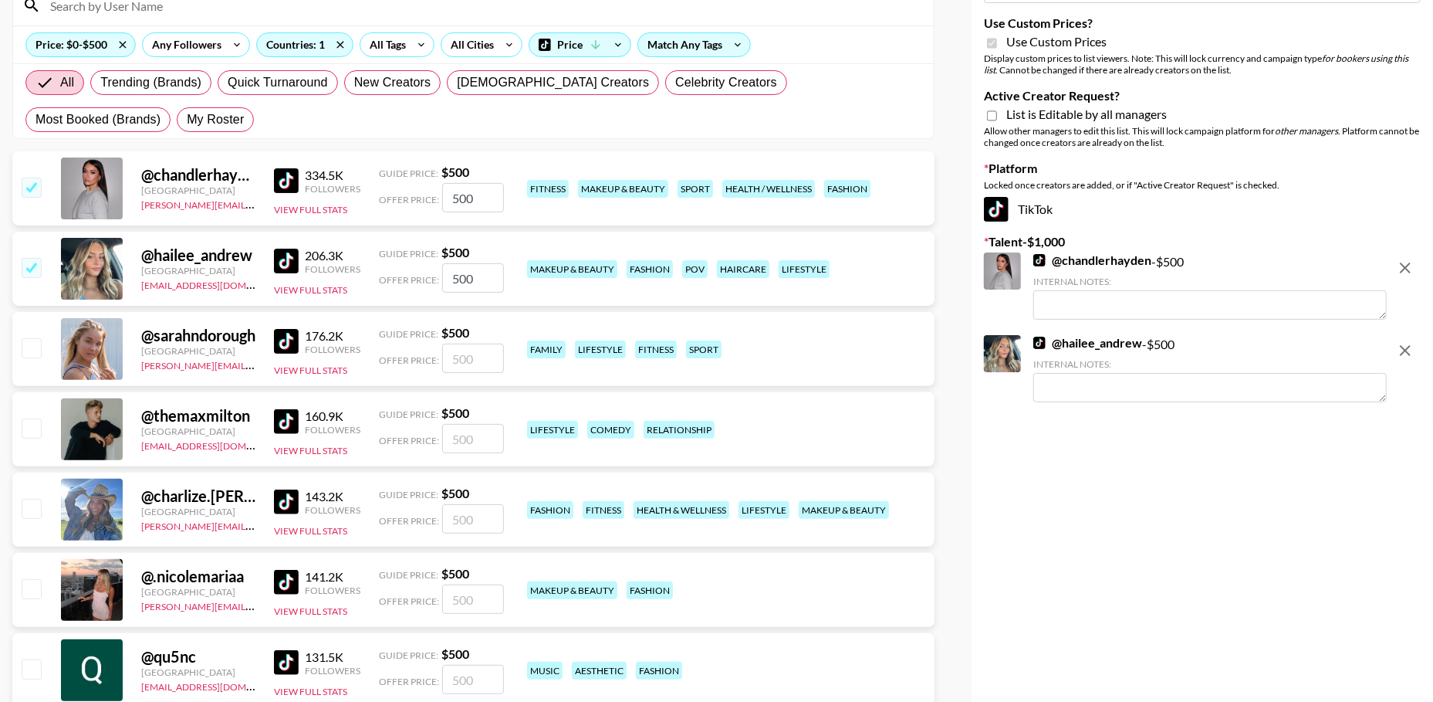
click at [29, 349] on input "checkbox" at bounding box center [31, 347] width 19 height 19
checkbox input "true"
type input "500"
click at [30, 425] on input "checkbox" at bounding box center [31, 427] width 19 height 19
checkbox input "true"
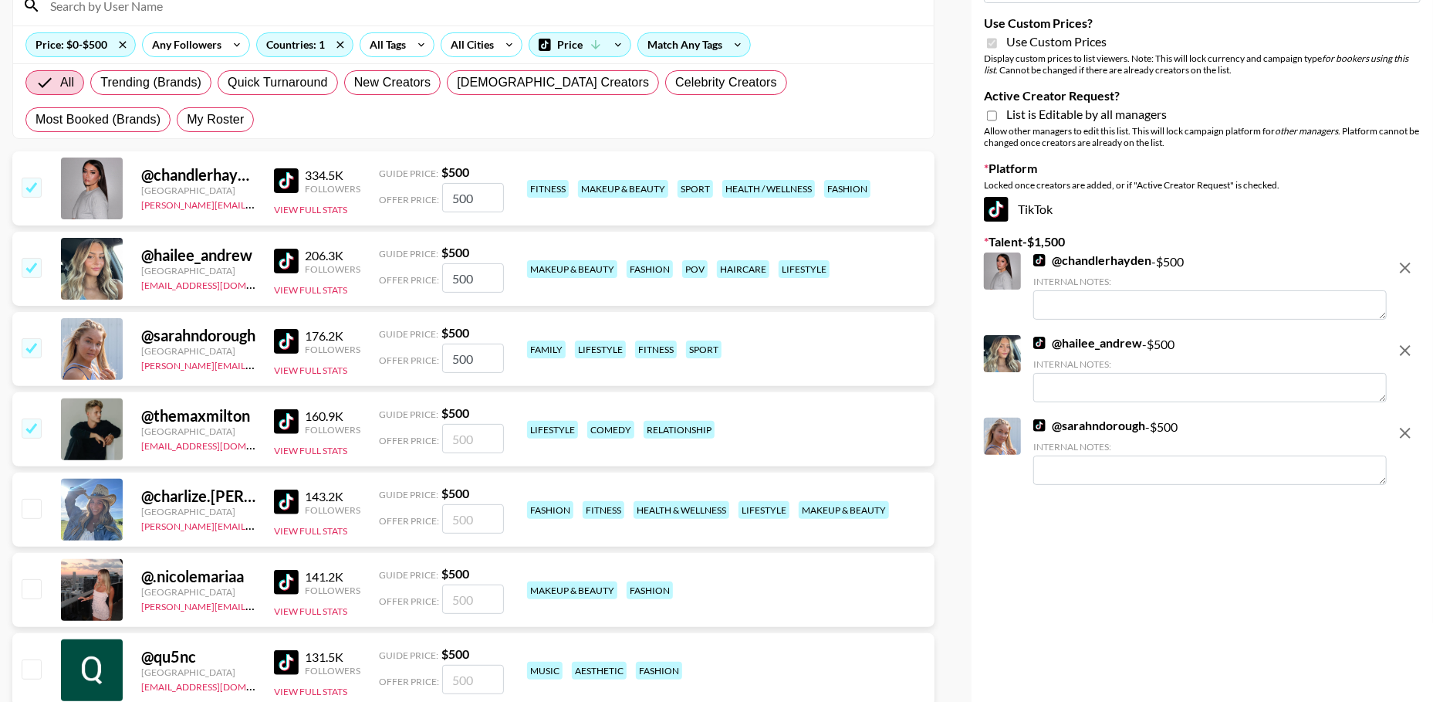
type input "500"
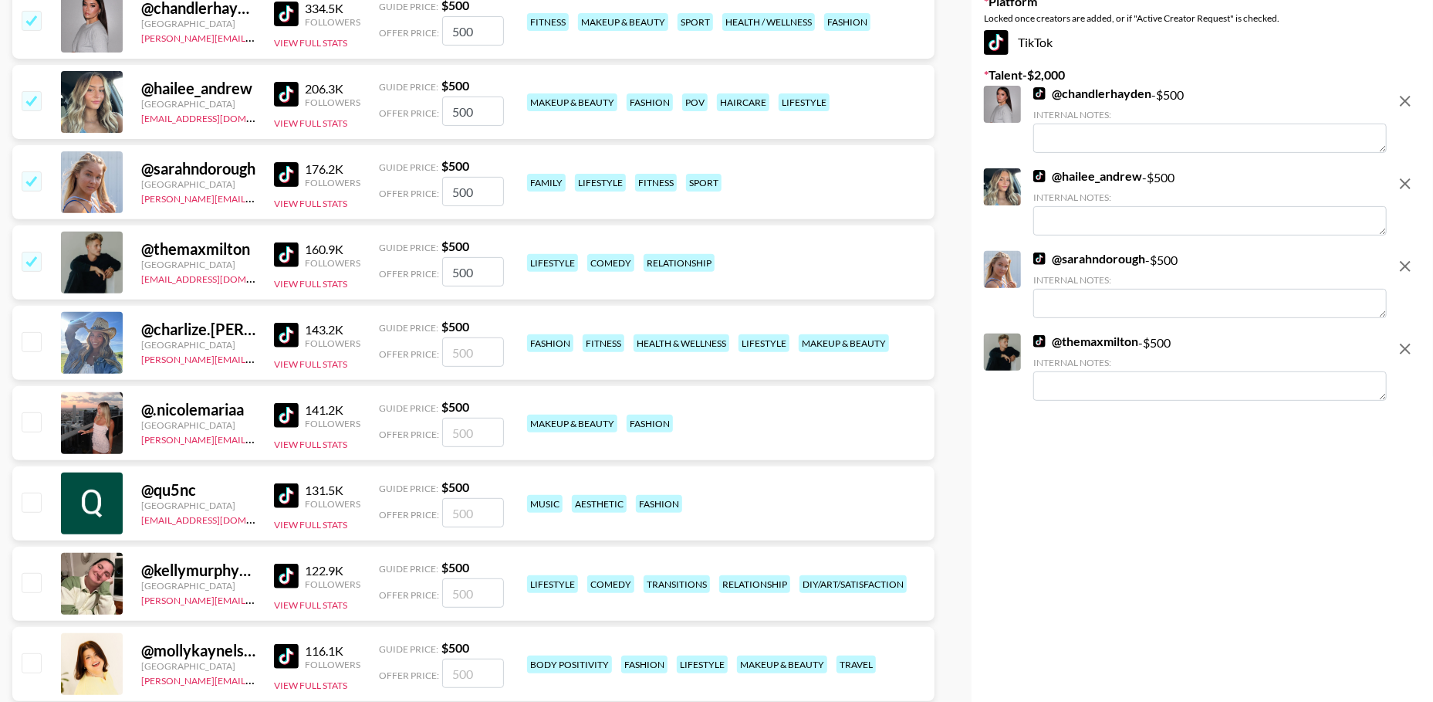
click at [29, 341] on input "checkbox" at bounding box center [31, 341] width 19 height 19
checkbox input "true"
type input "500"
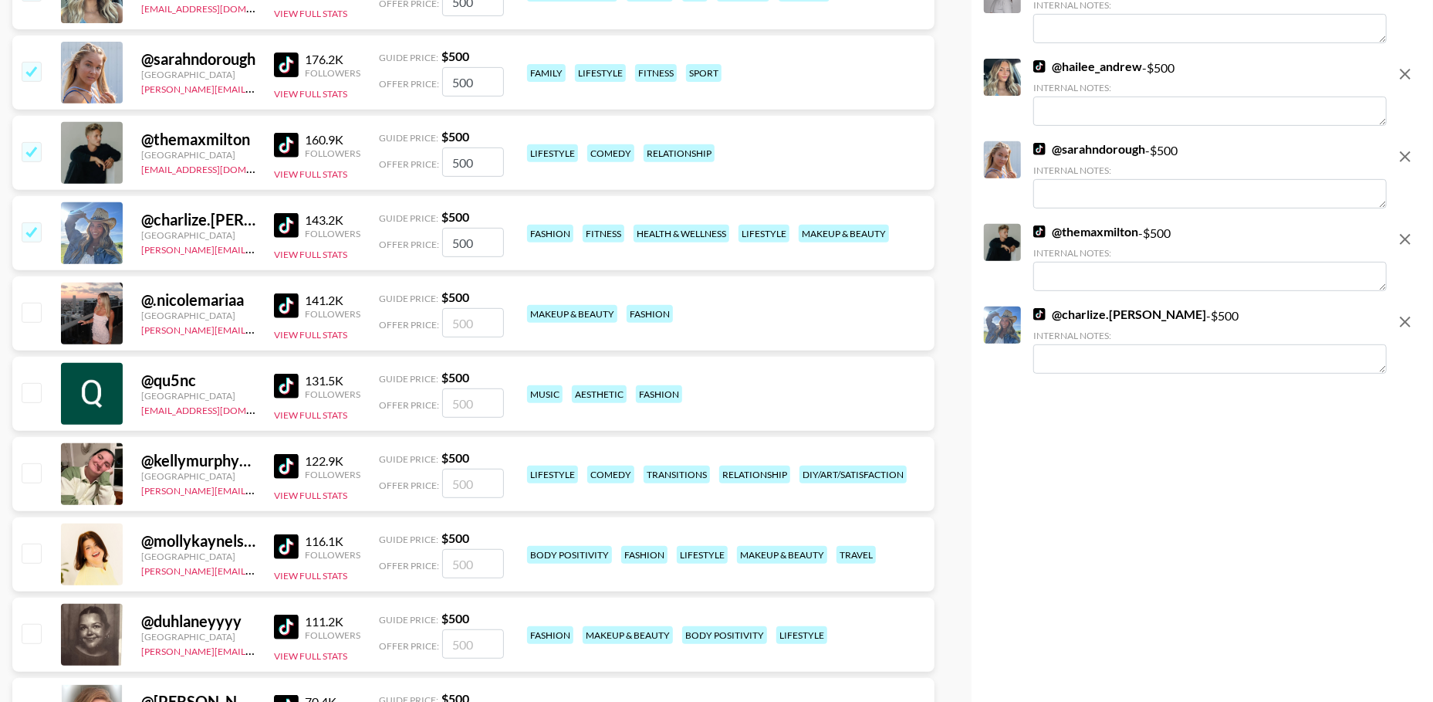
click at [22, 306] on input "checkbox" at bounding box center [31, 312] width 19 height 19
checkbox input "true"
type input "500"
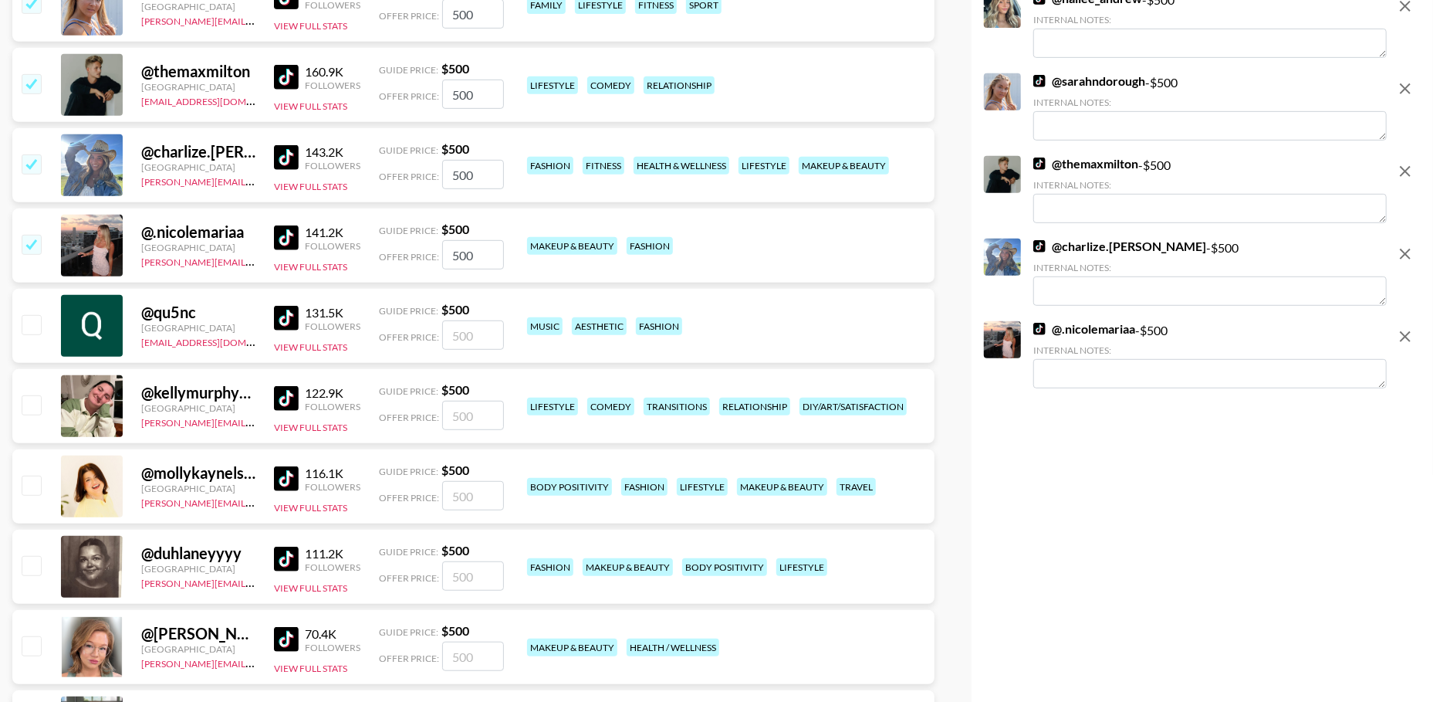
click at [26, 402] on input "checkbox" at bounding box center [31, 404] width 19 height 19
checkbox input "true"
type input "500"
click at [39, 487] on input "checkbox" at bounding box center [31, 484] width 19 height 19
checkbox input "true"
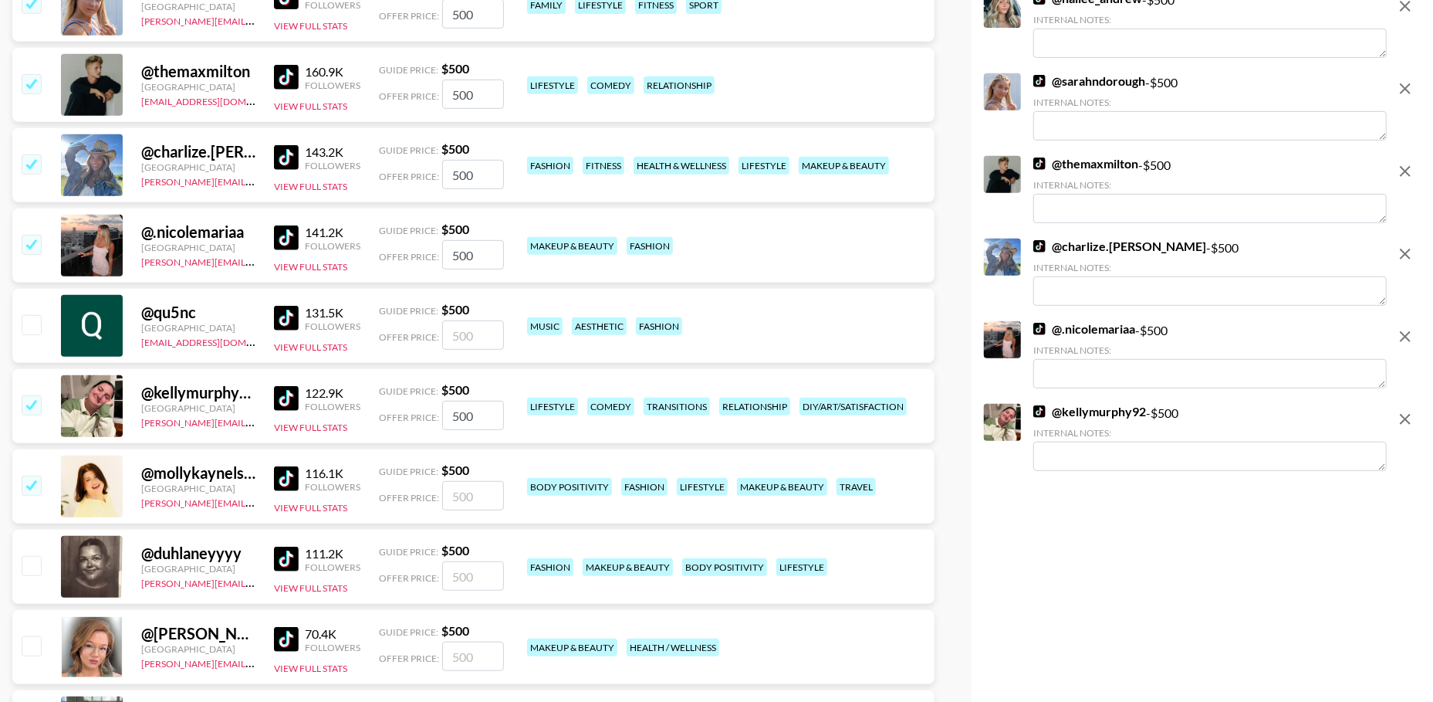
type input "500"
click at [39, 487] on input "checkbox" at bounding box center [31, 484] width 19 height 19
checkbox input "false"
click at [31, 563] on input "checkbox" at bounding box center [31, 565] width 19 height 19
checkbox input "true"
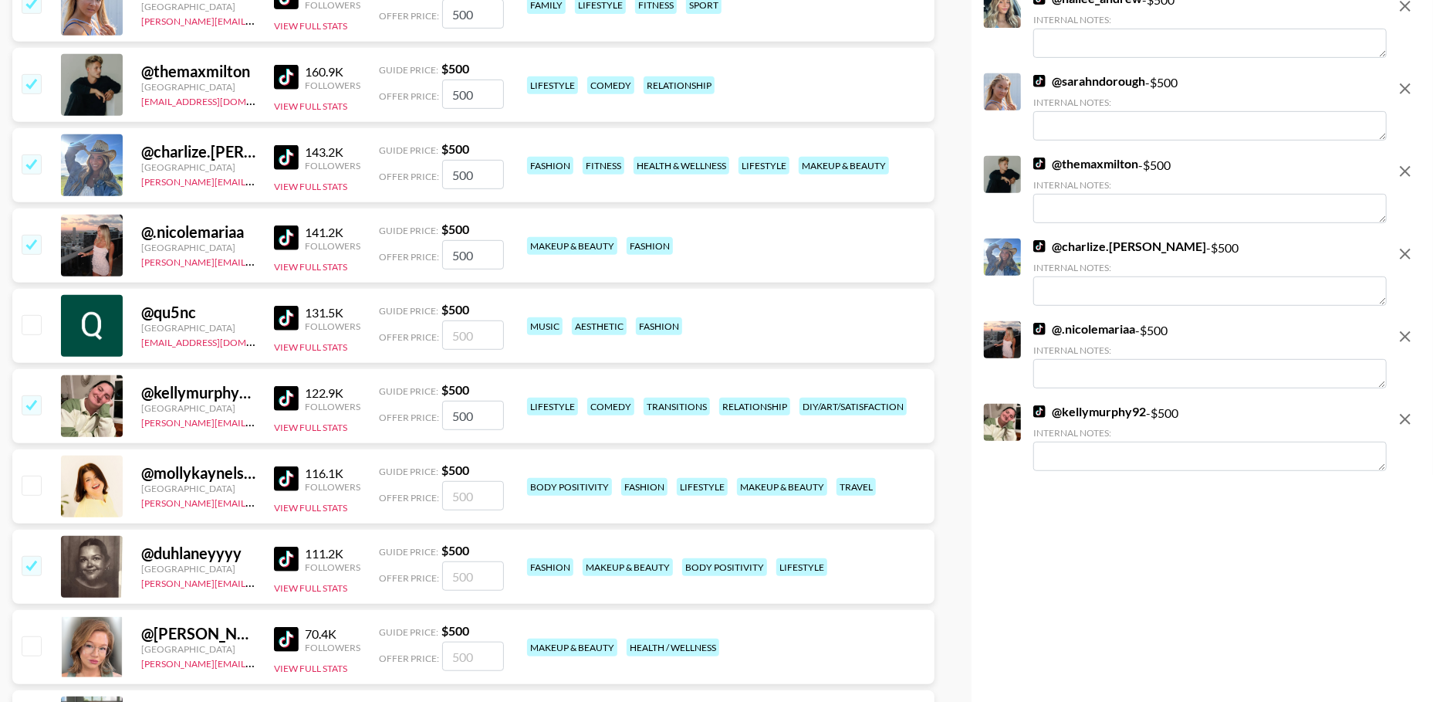
type input "500"
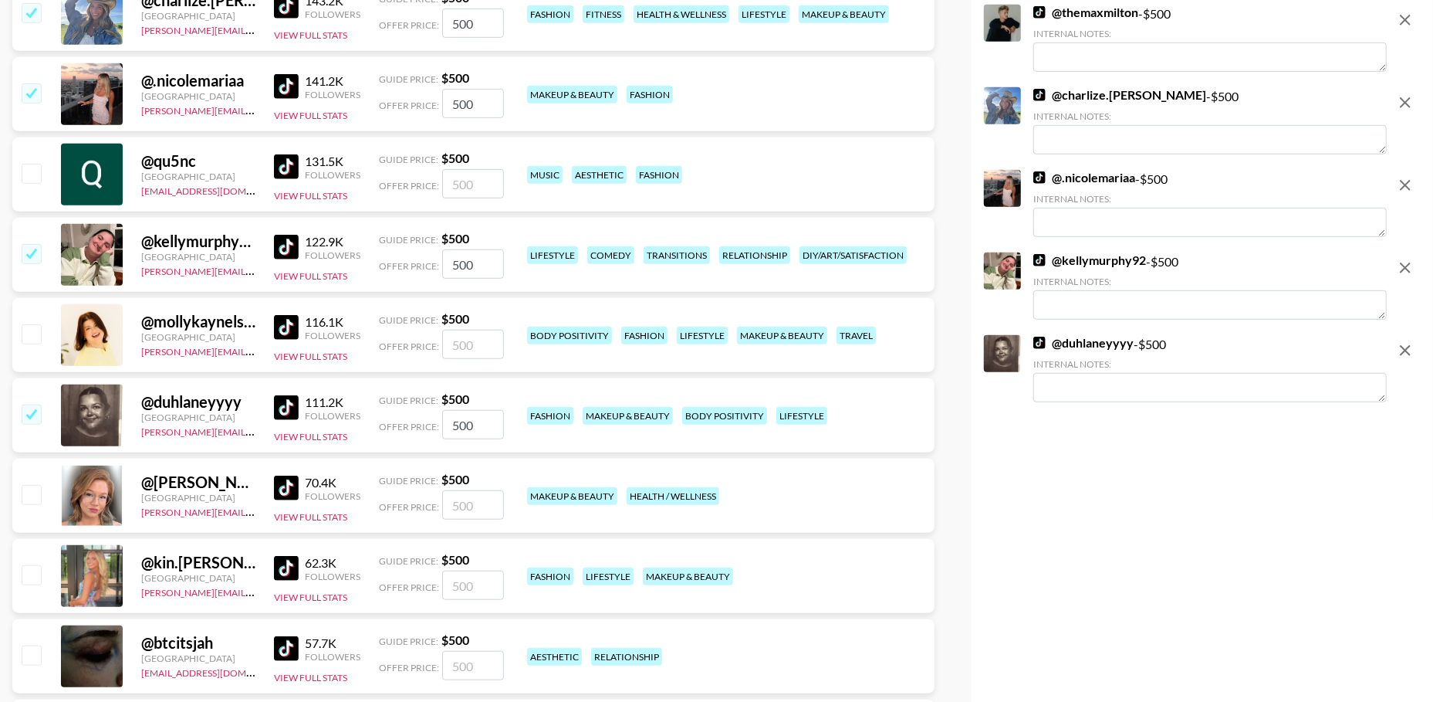
scroll to position [724, 0]
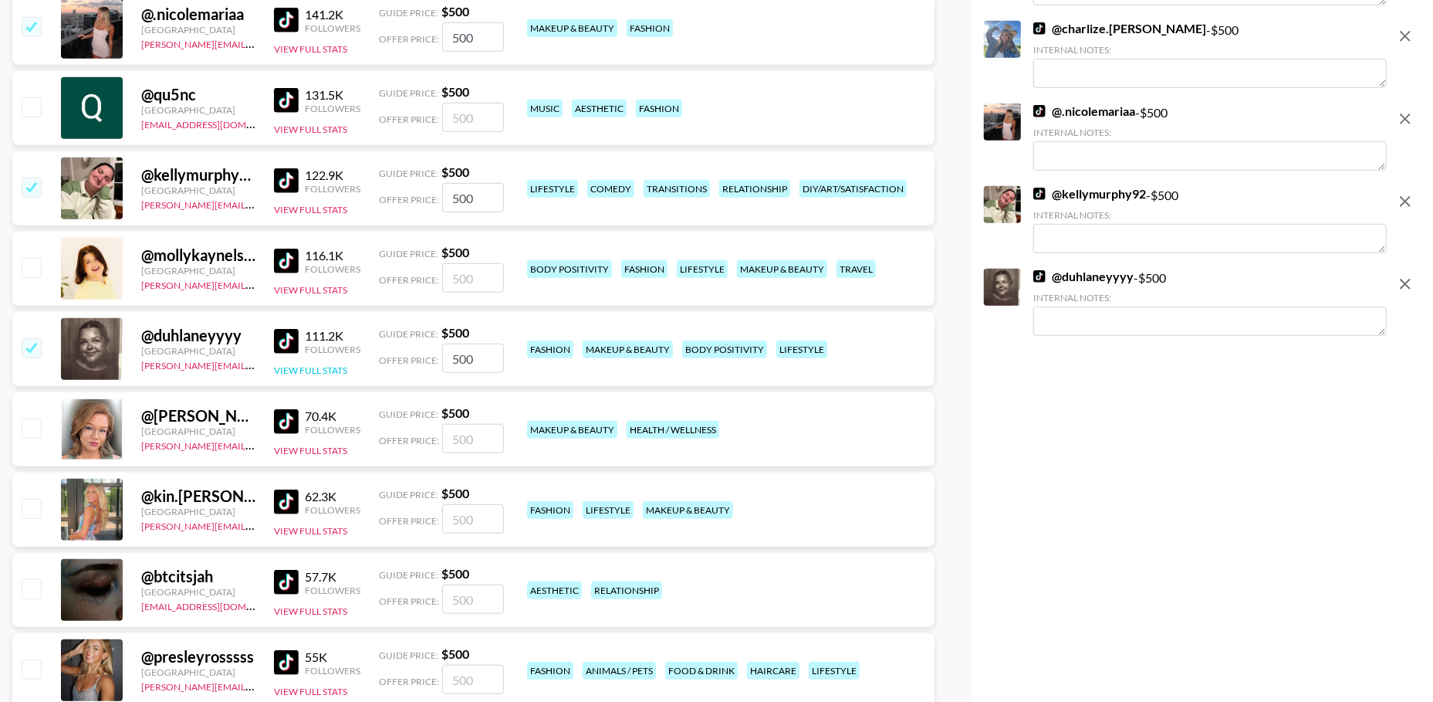
click at [342, 368] on button "View Full Stats" at bounding box center [310, 370] width 73 height 12
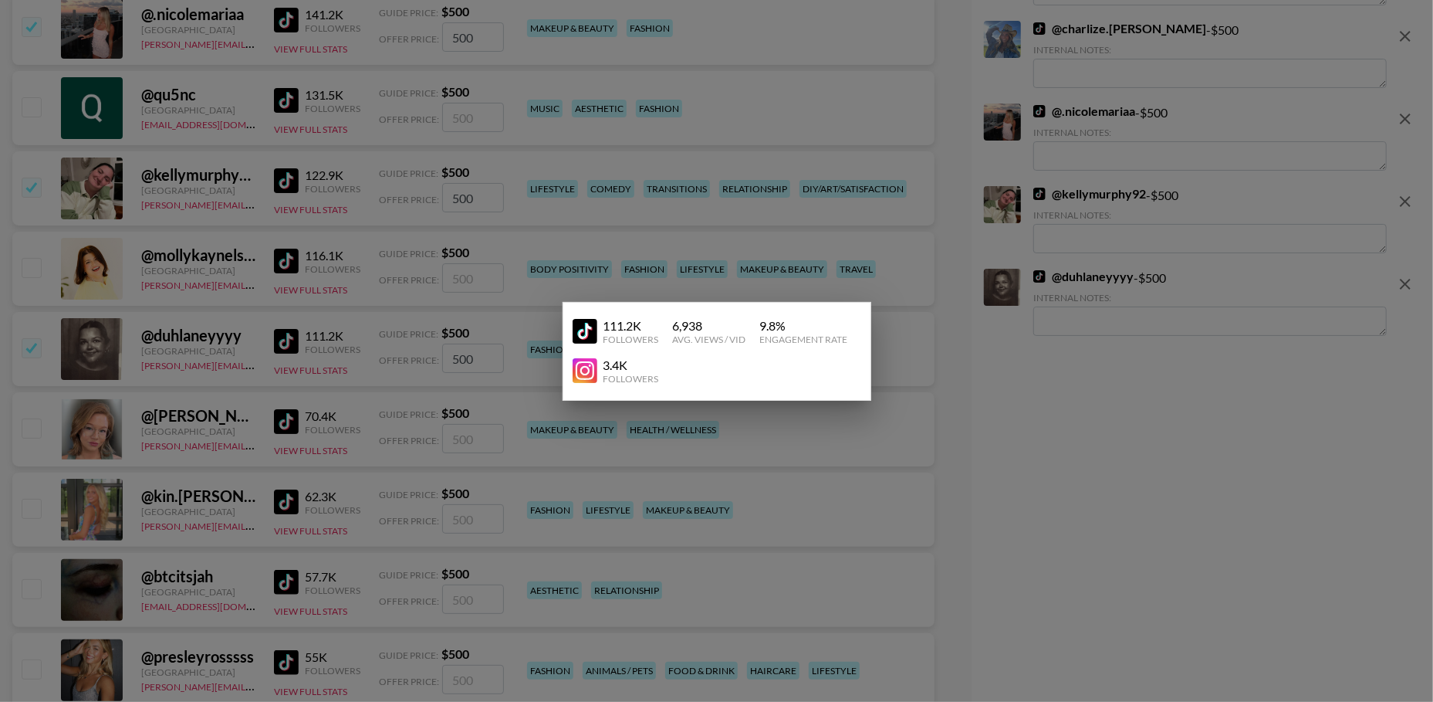
click at [357, 349] on div at bounding box center [716, 351] width 1433 height 702
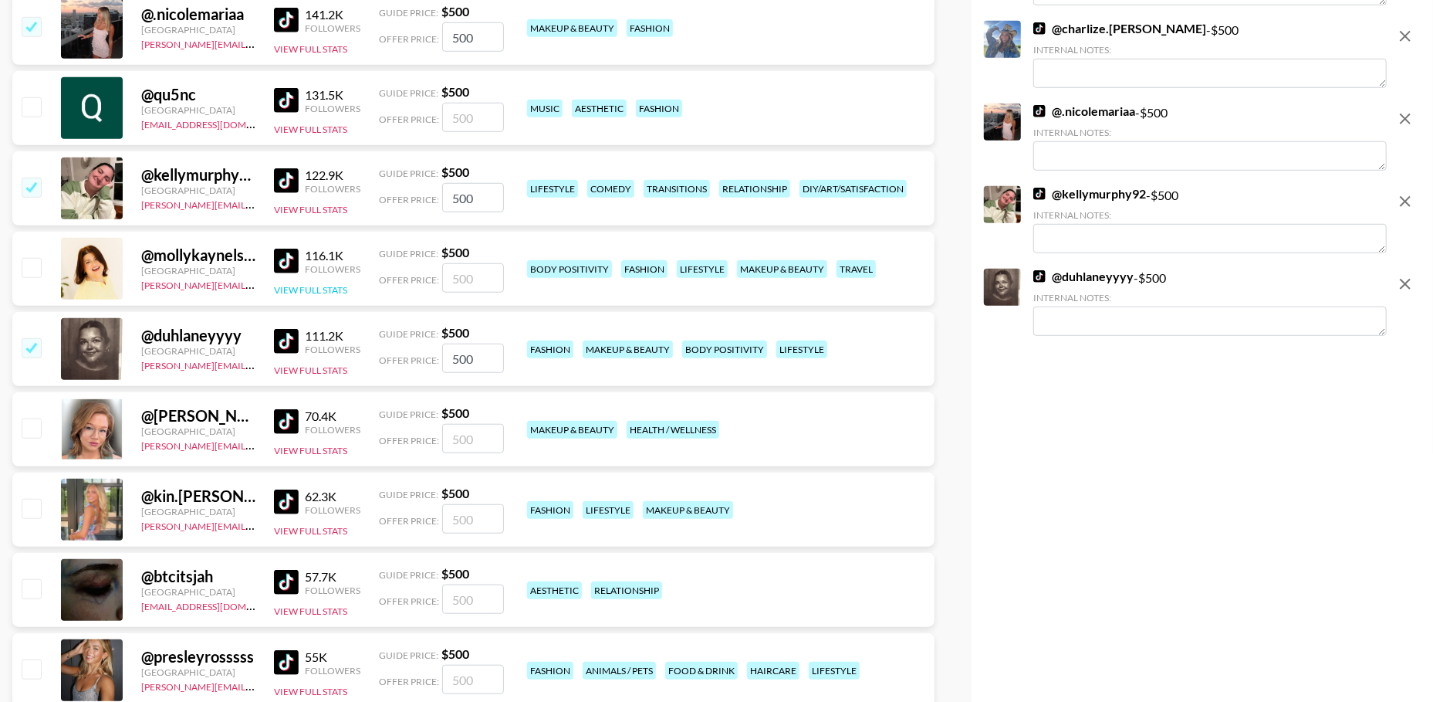
click at [314, 286] on button "View Full Stats" at bounding box center [310, 290] width 73 height 12
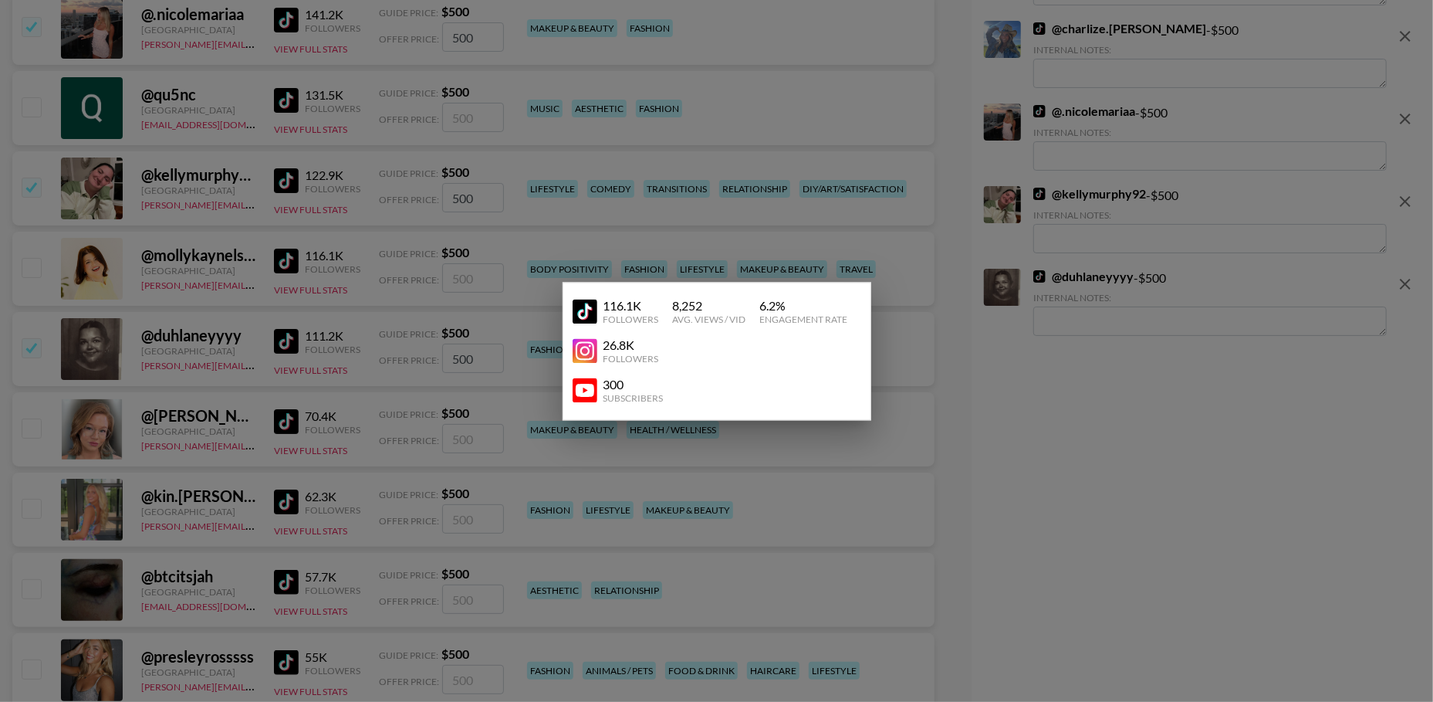
click at [328, 249] on div at bounding box center [716, 351] width 1433 height 702
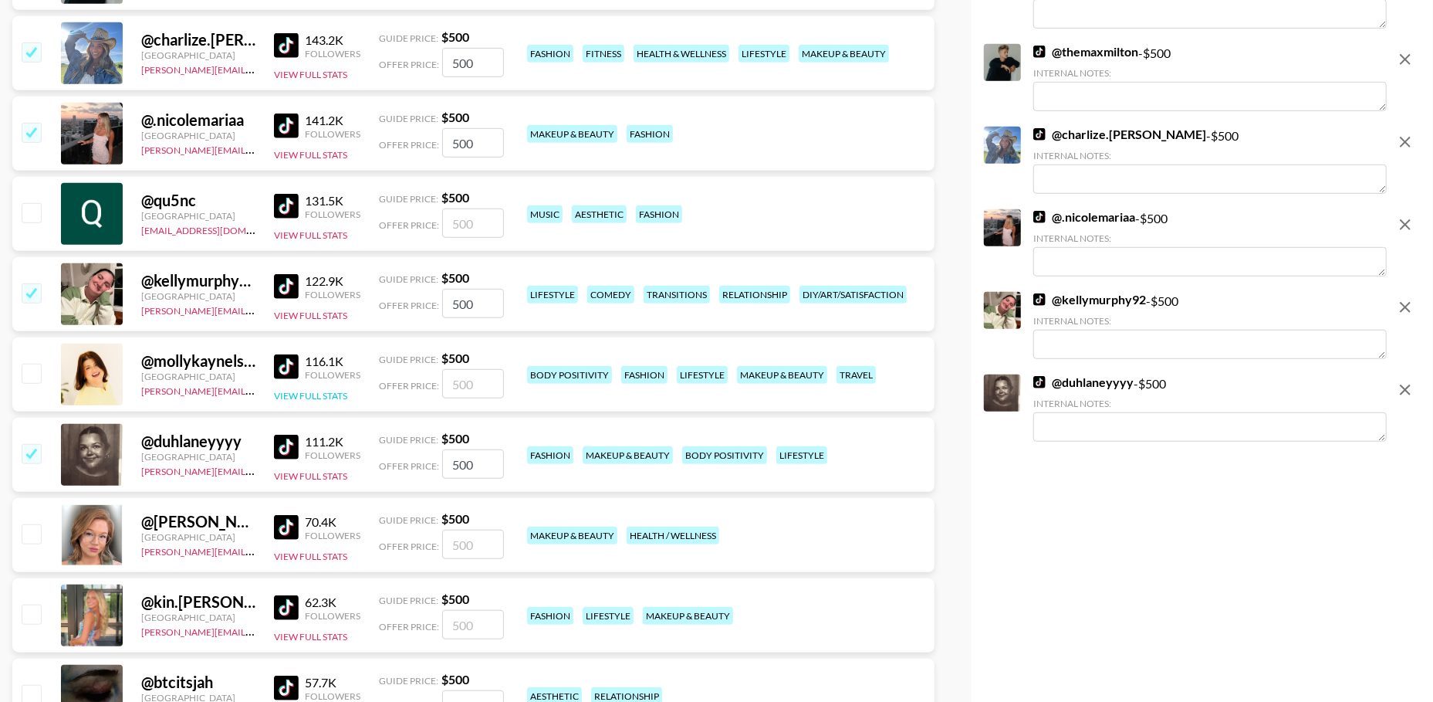
scroll to position [590, 0]
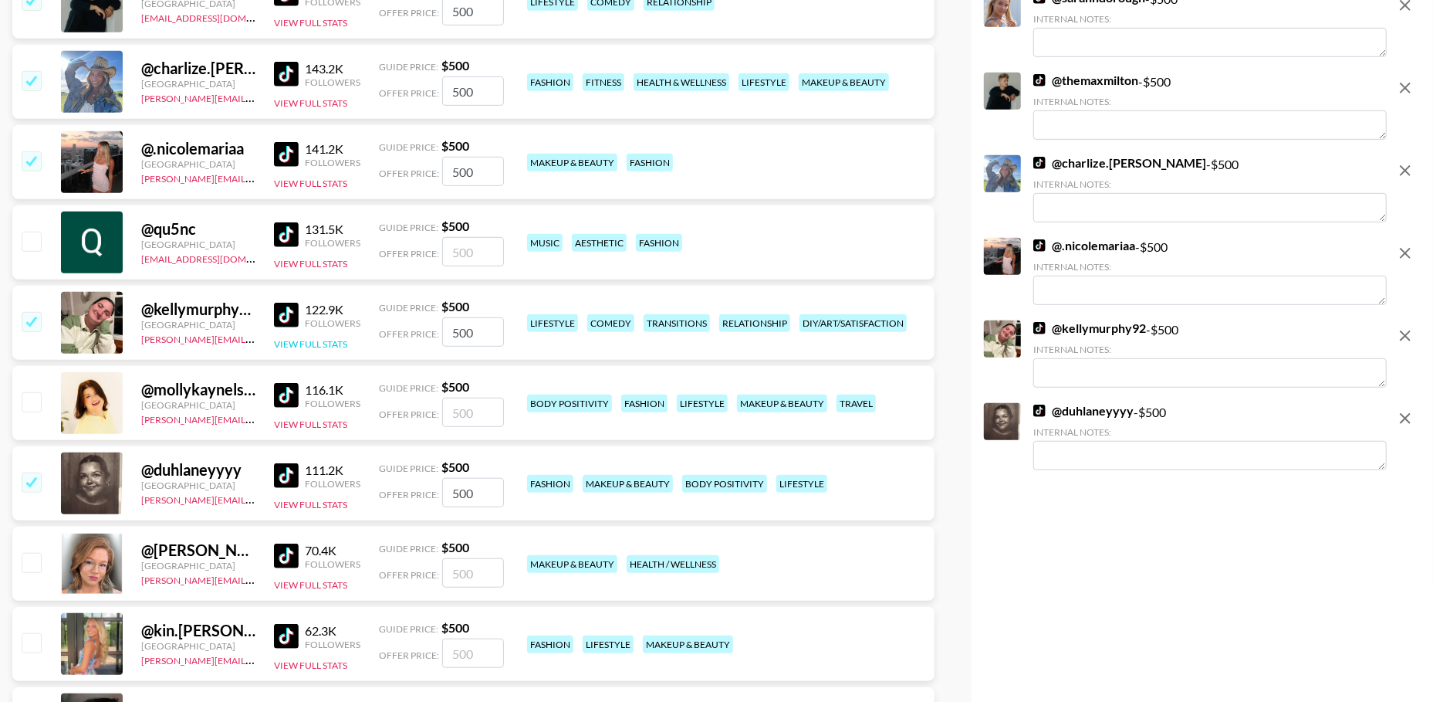
click at [327, 343] on button "View Full Stats" at bounding box center [310, 344] width 73 height 12
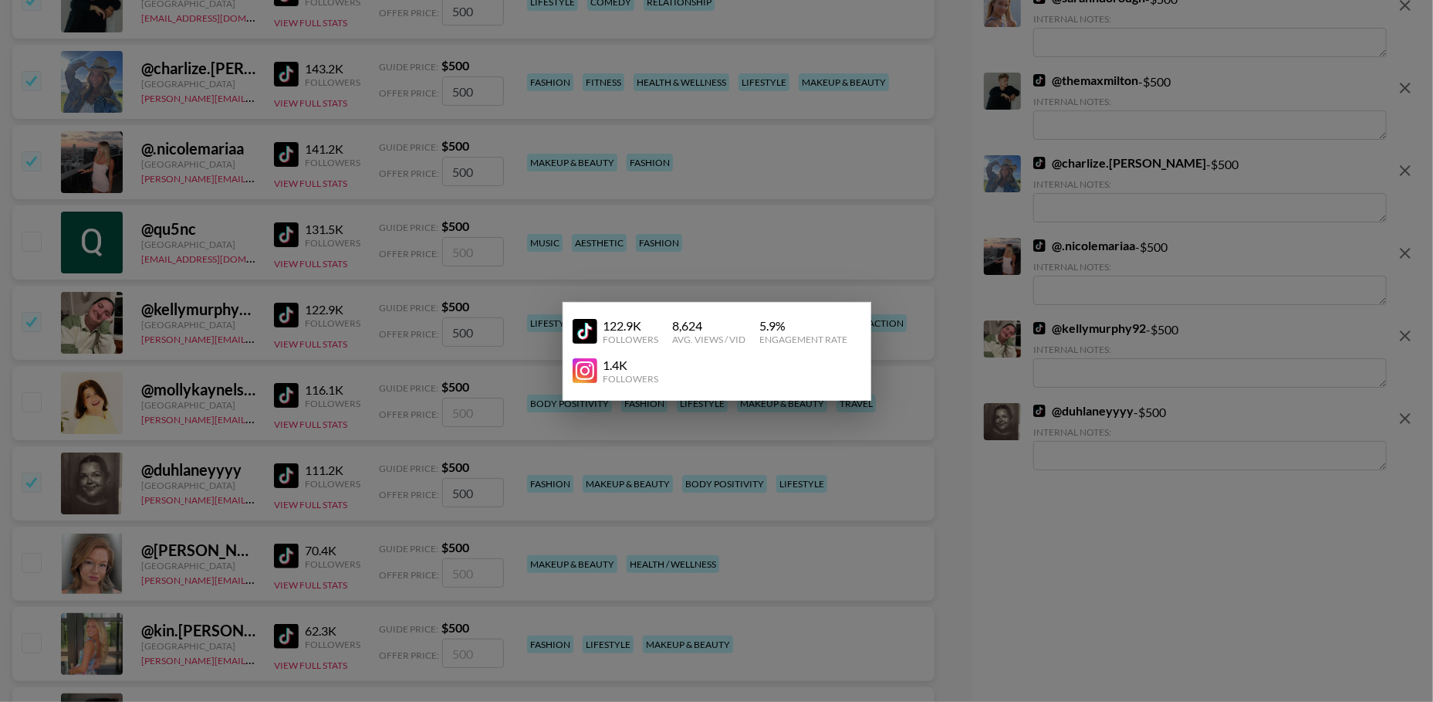
click at [364, 303] on div at bounding box center [716, 351] width 1433 height 702
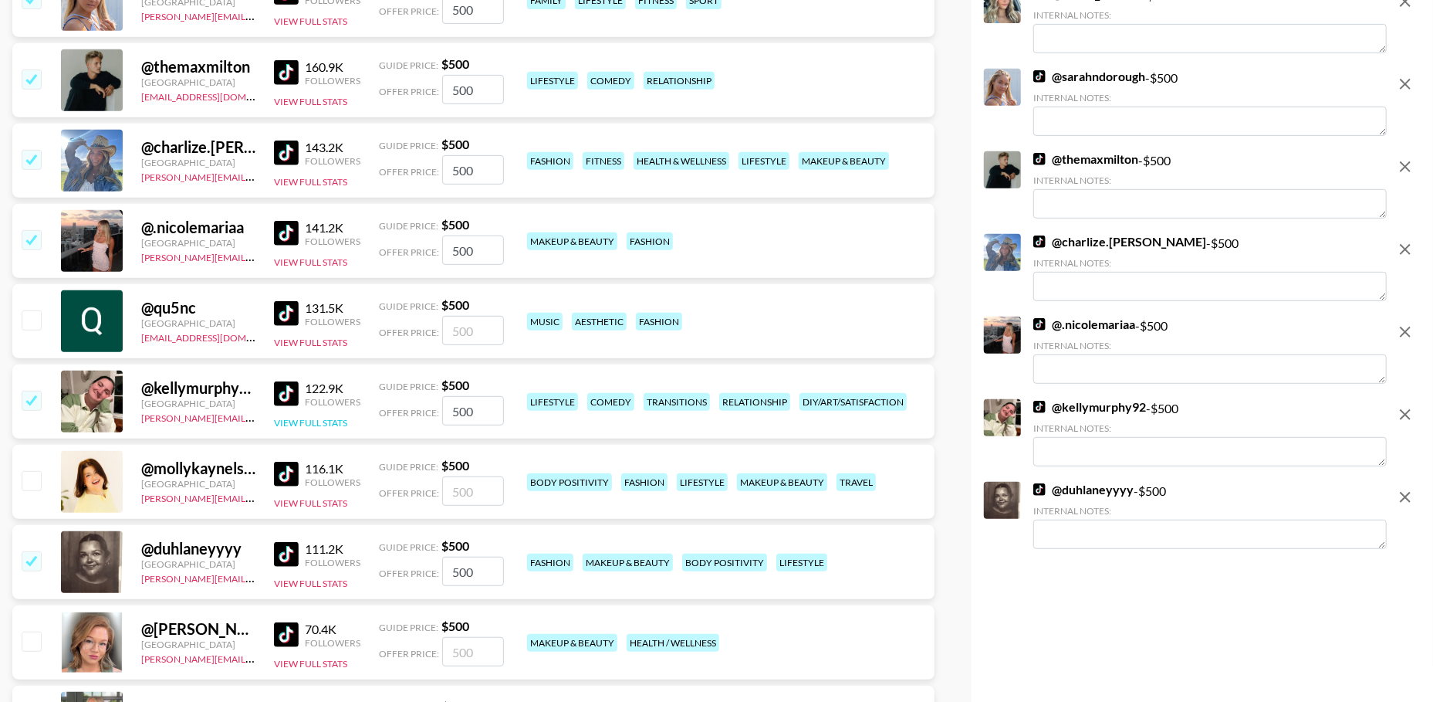
scroll to position [384, 0]
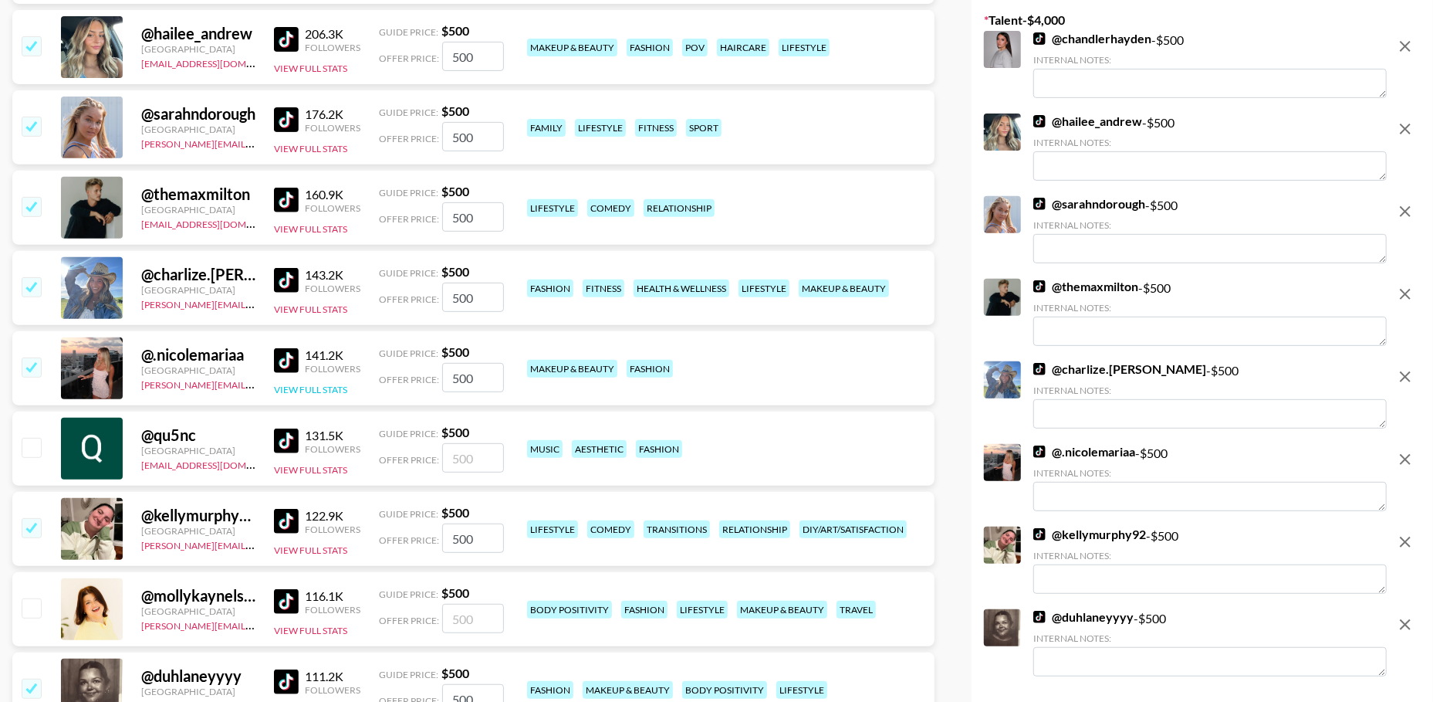
click at [325, 386] on button "View Full Stats" at bounding box center [310, 390] width 73 height 12
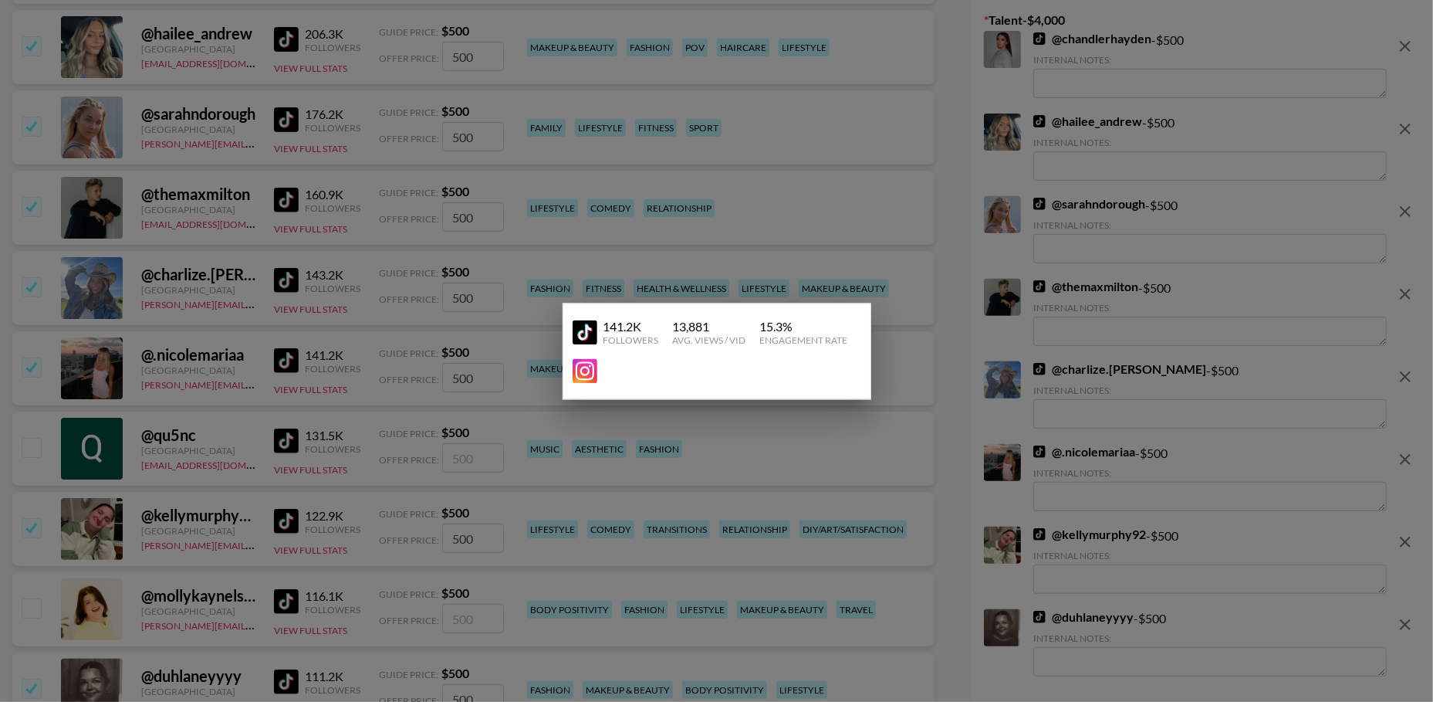
click at [324, 311] on div at bounding box center [716, 351] width 1433 height 702
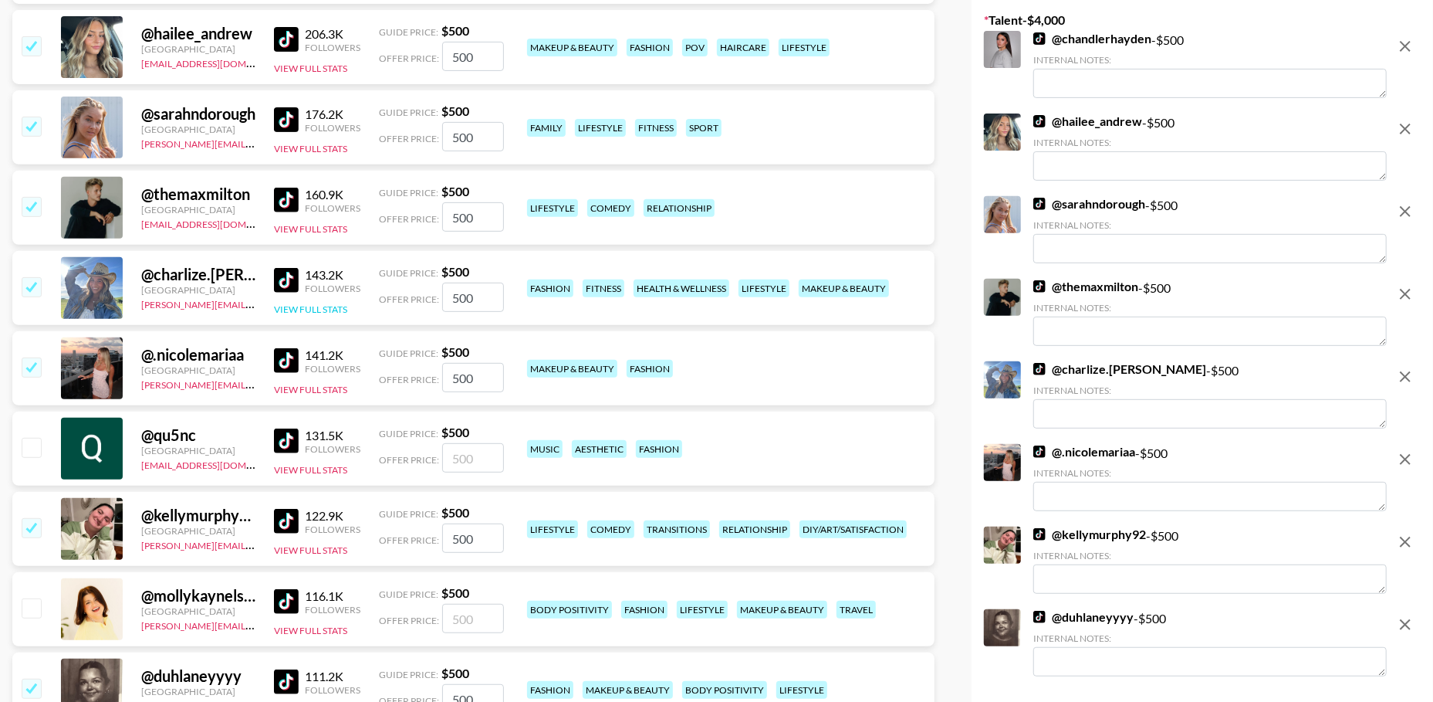
click at [303, 308] on button "View Full Stats" at bounding box center [310, 309] width 73 height 12
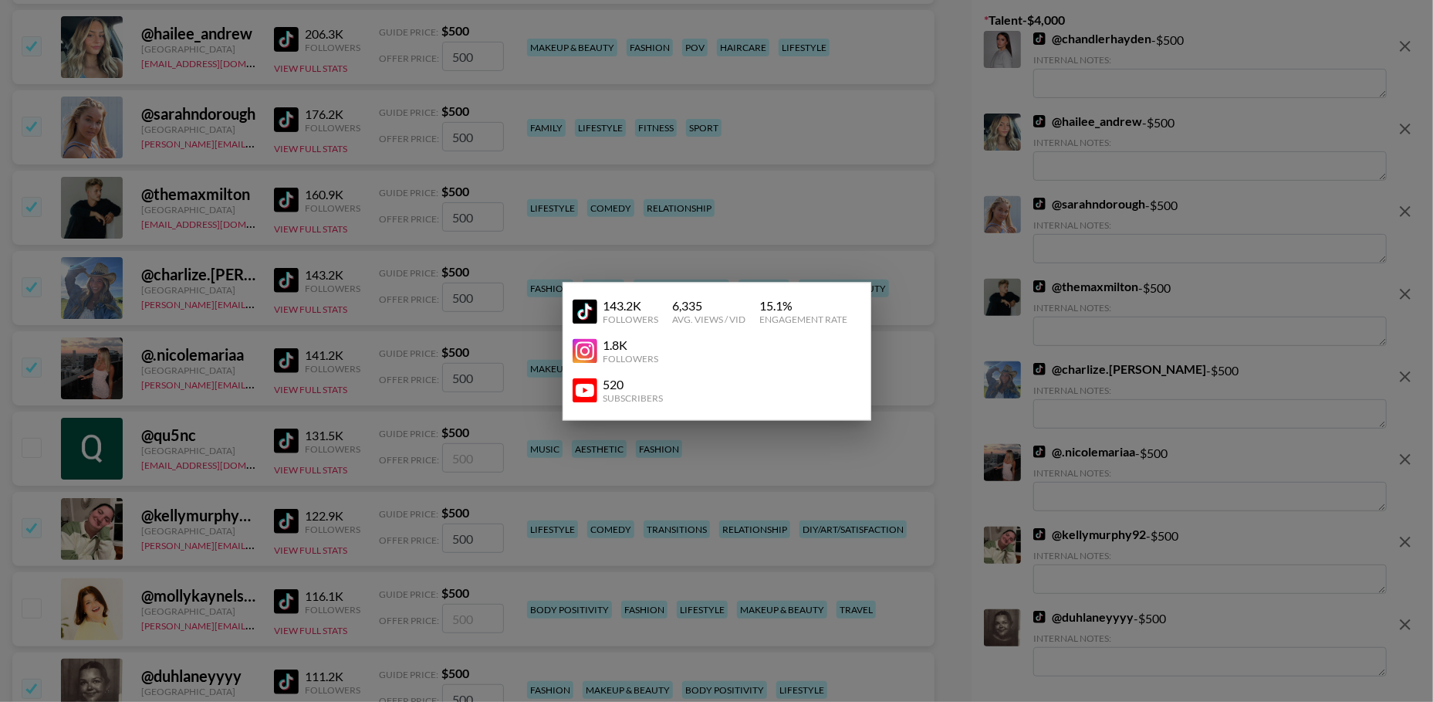
click at [324, 255] on div at bounding box center [716, 351] width 1433 height 702
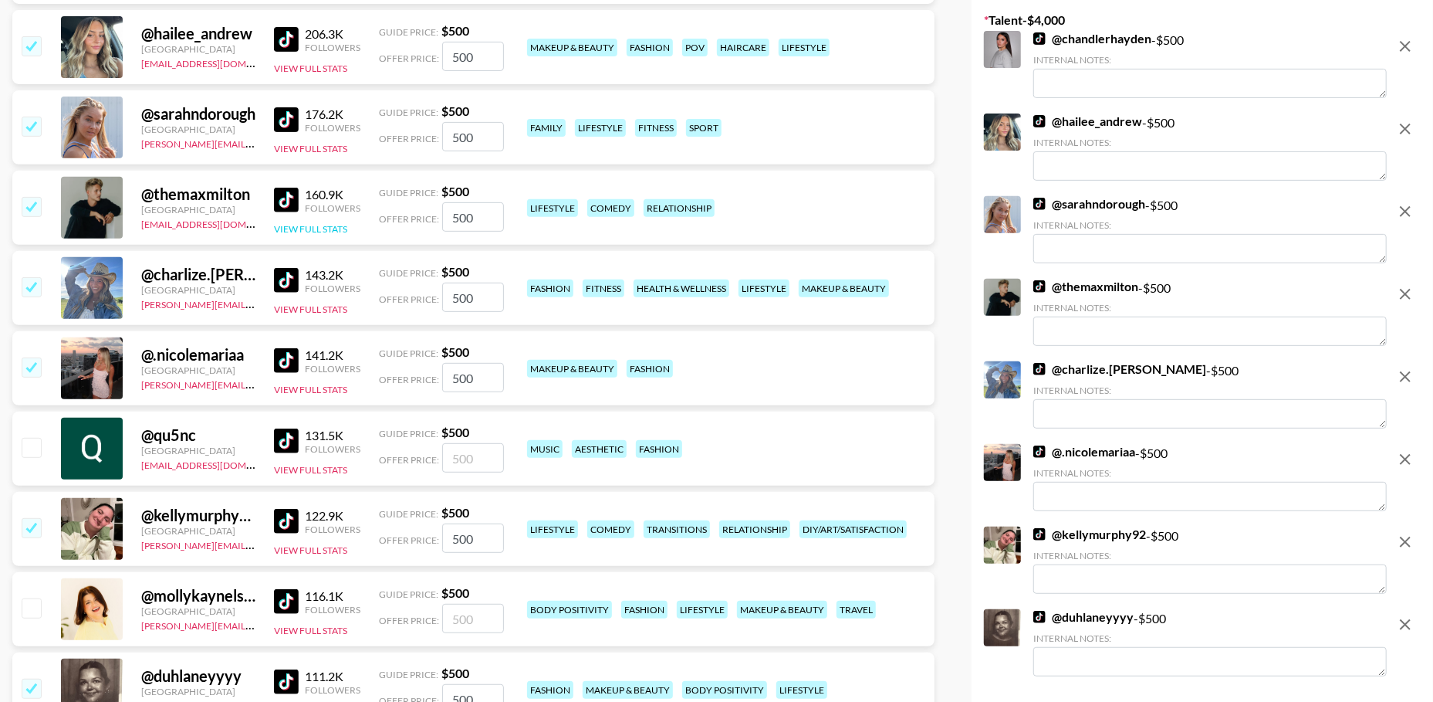
click at [314, 229] on button "View Full Stats" at bounding box center [310, 229] width 73 height 12
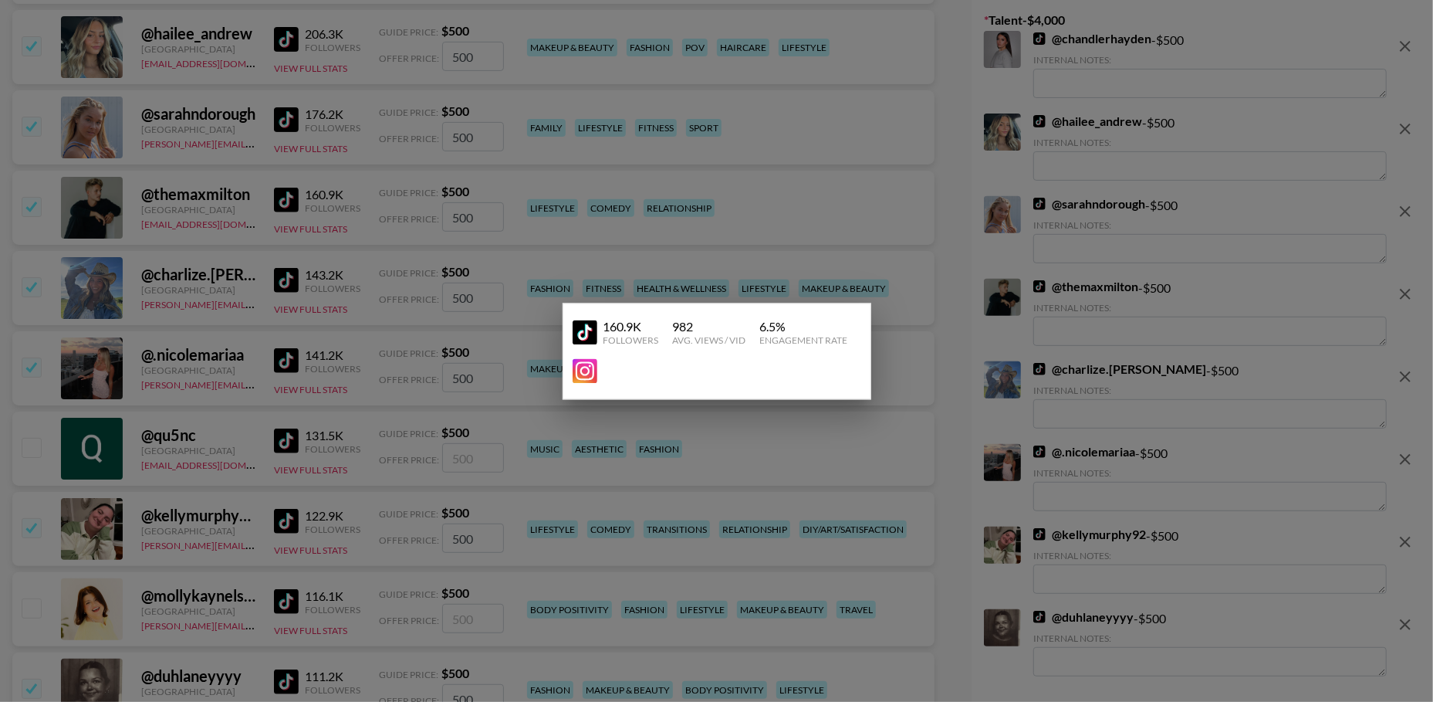
click at [334, 194] on div at bounding box center [716, 351] width 1433 height 702
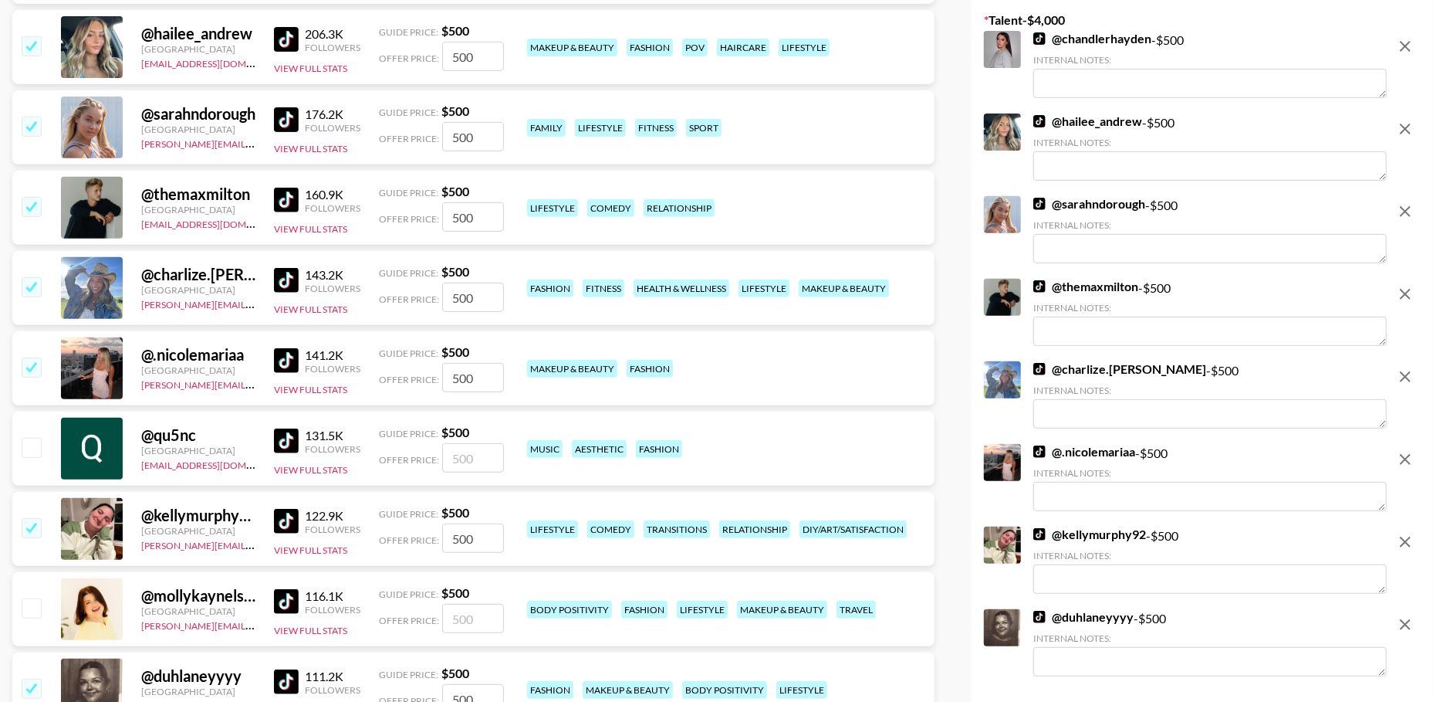
click at [34, 205] on input "checkbox" at bounding box center [31, 206] width 19 height 19
checkbox input "false"
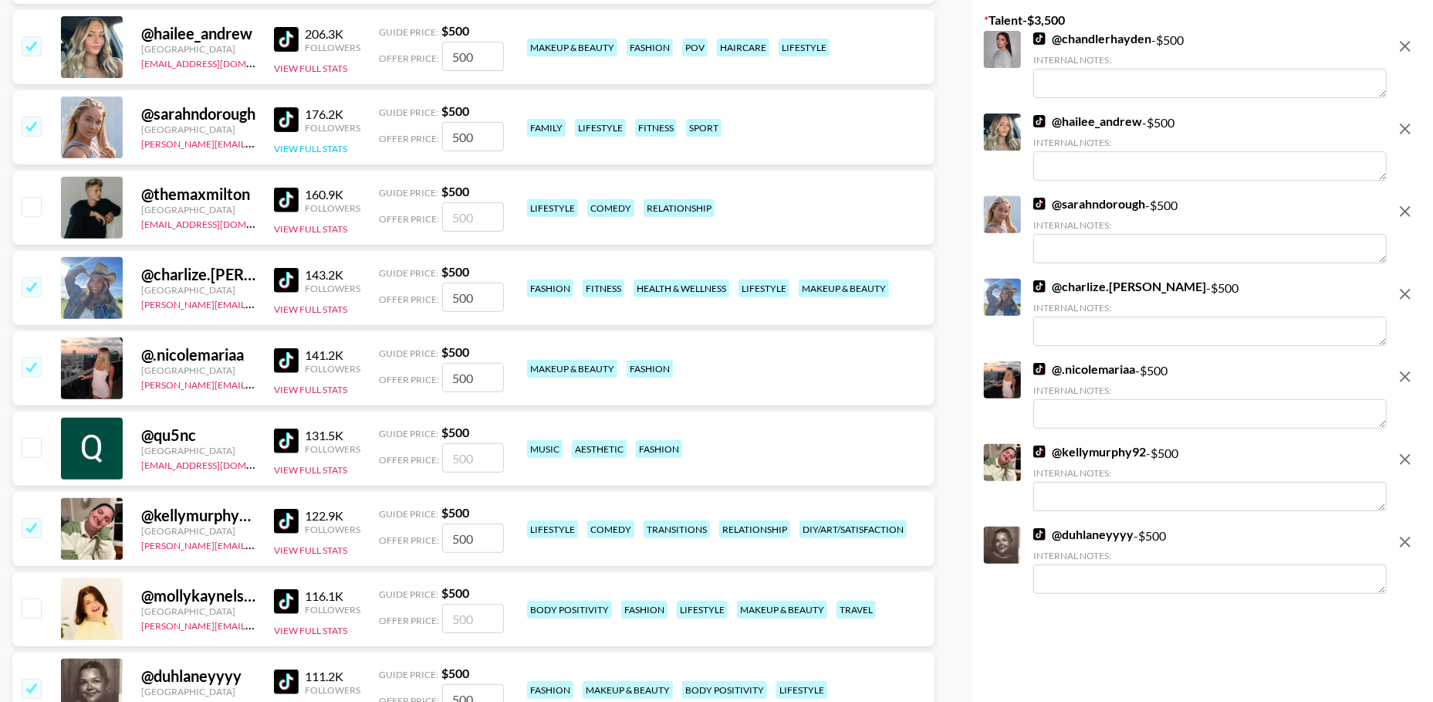
click at [340, 147] on button "View Full Stats" at bounding box center [310, 149] width 73 height 12
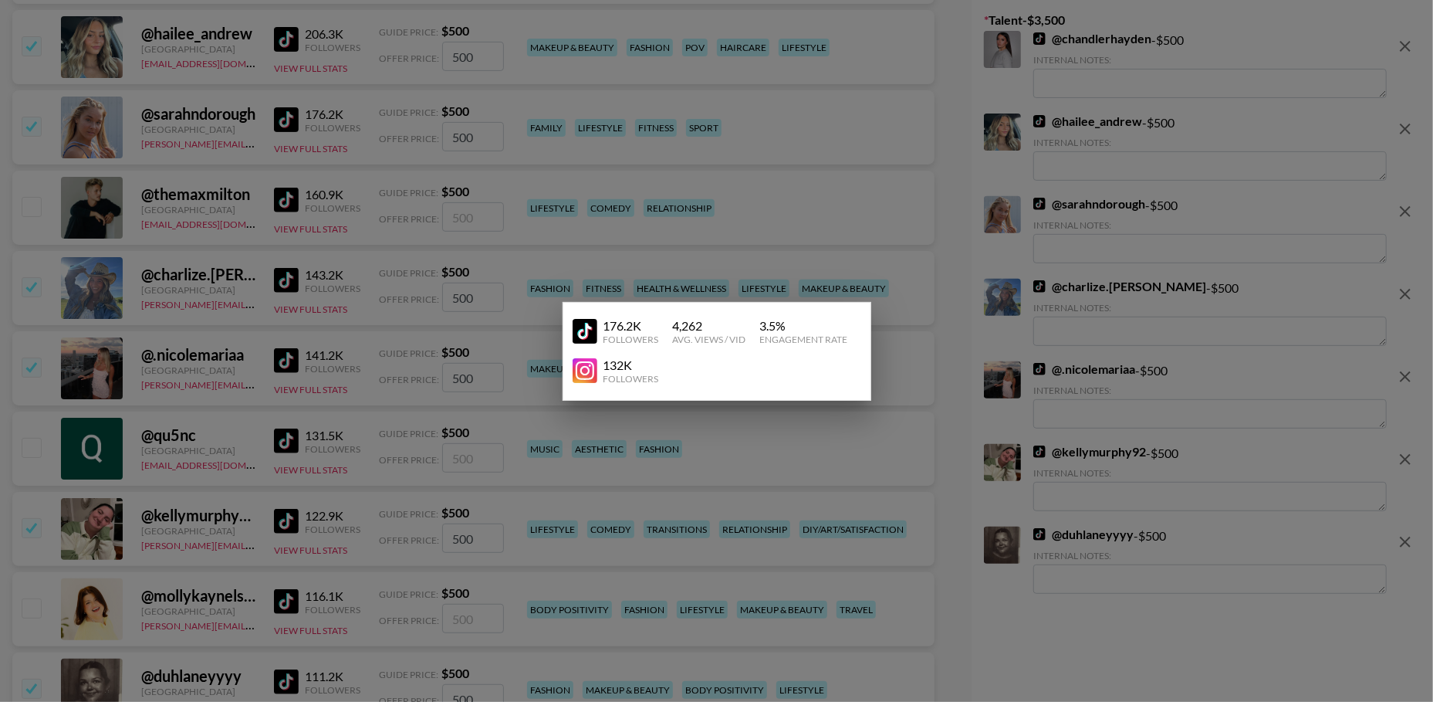
click at [350, 130] on div at bounding box center [716, 351] width 1433 height 702
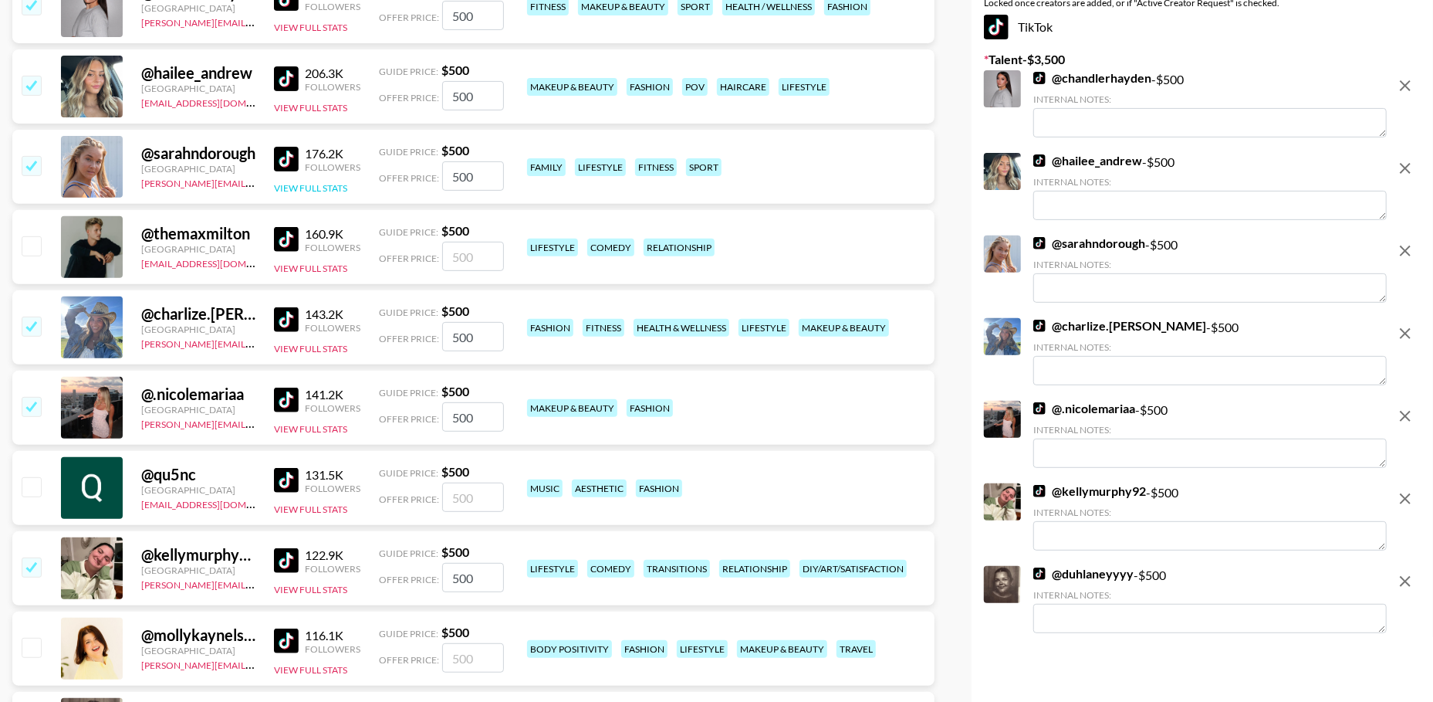
scroll to position [326, 0]
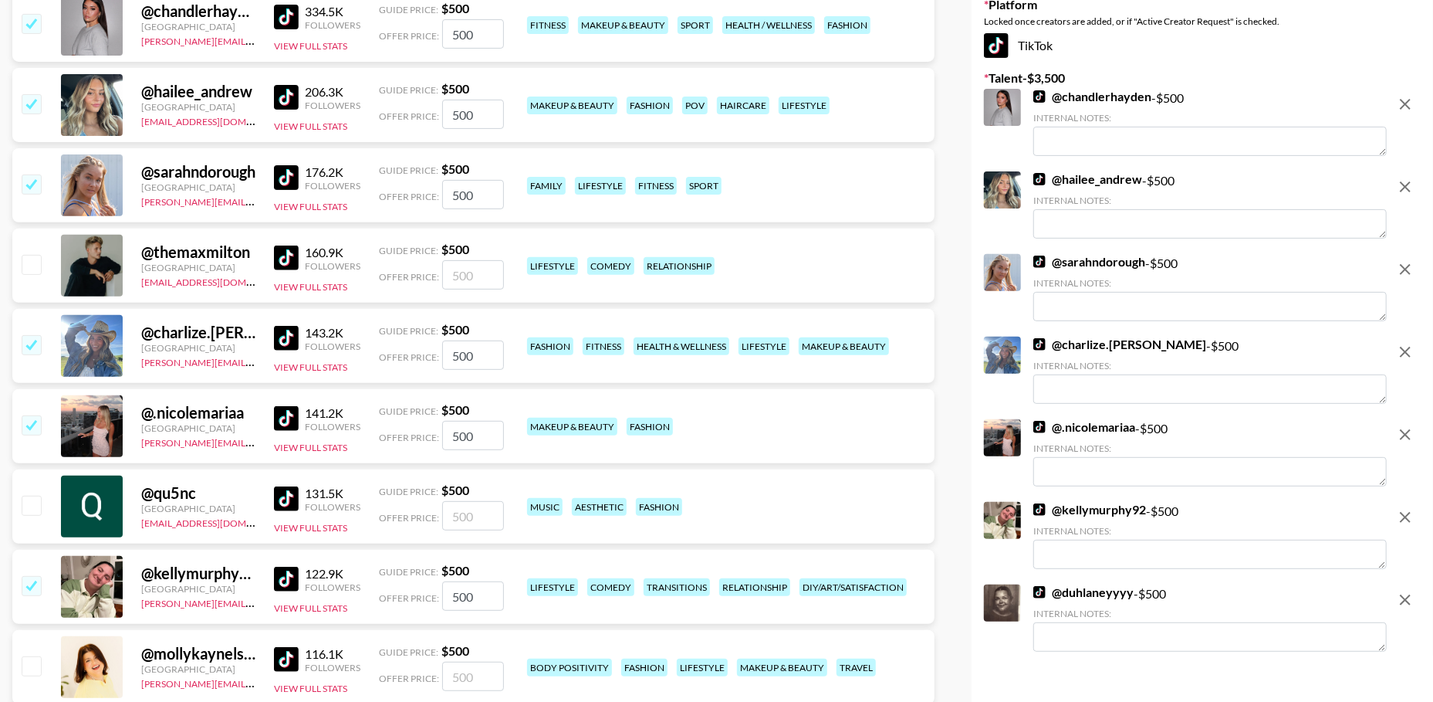
click at [25, 183] on input "checkbox" at bounding box center [31, 183] width 19 height 19
checkbox input "false"
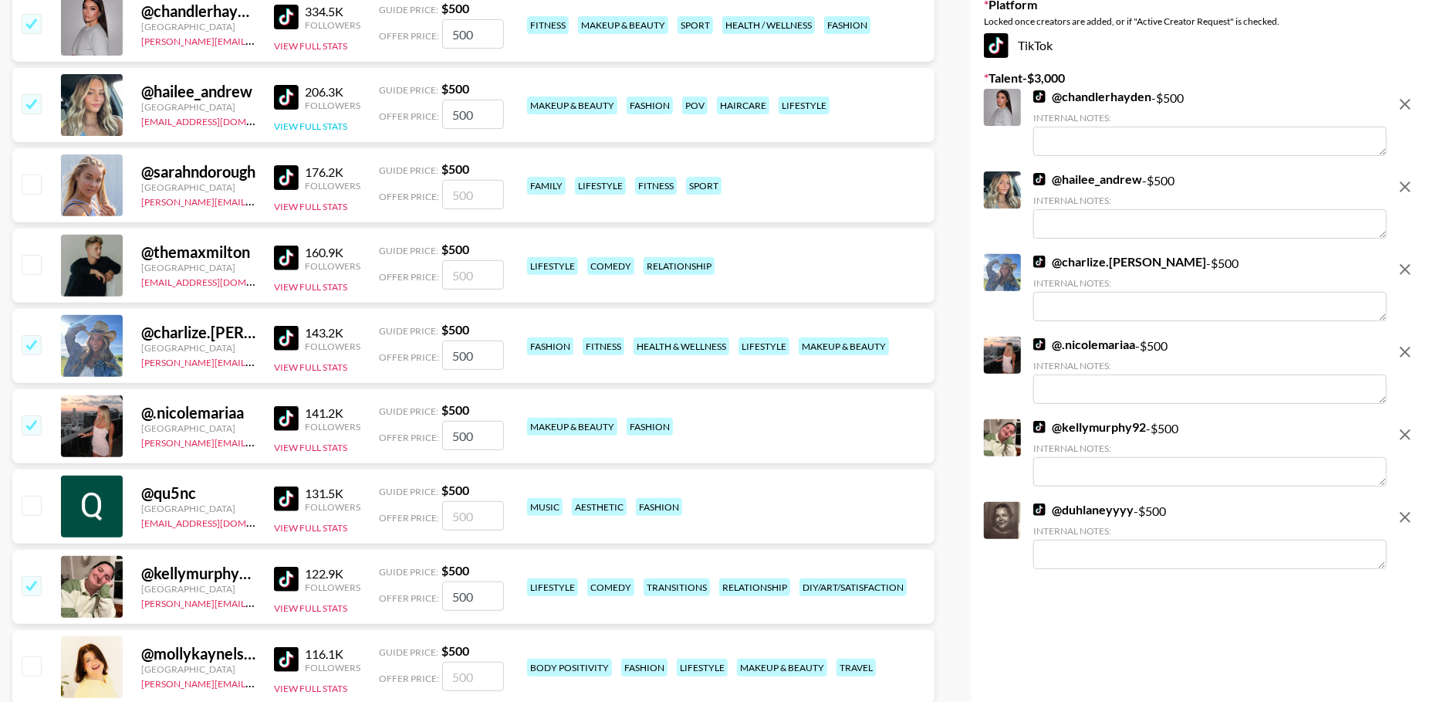
click at [323, 122] on button "View Full Stats" at bounding box center [310, 126] width 73 height 12
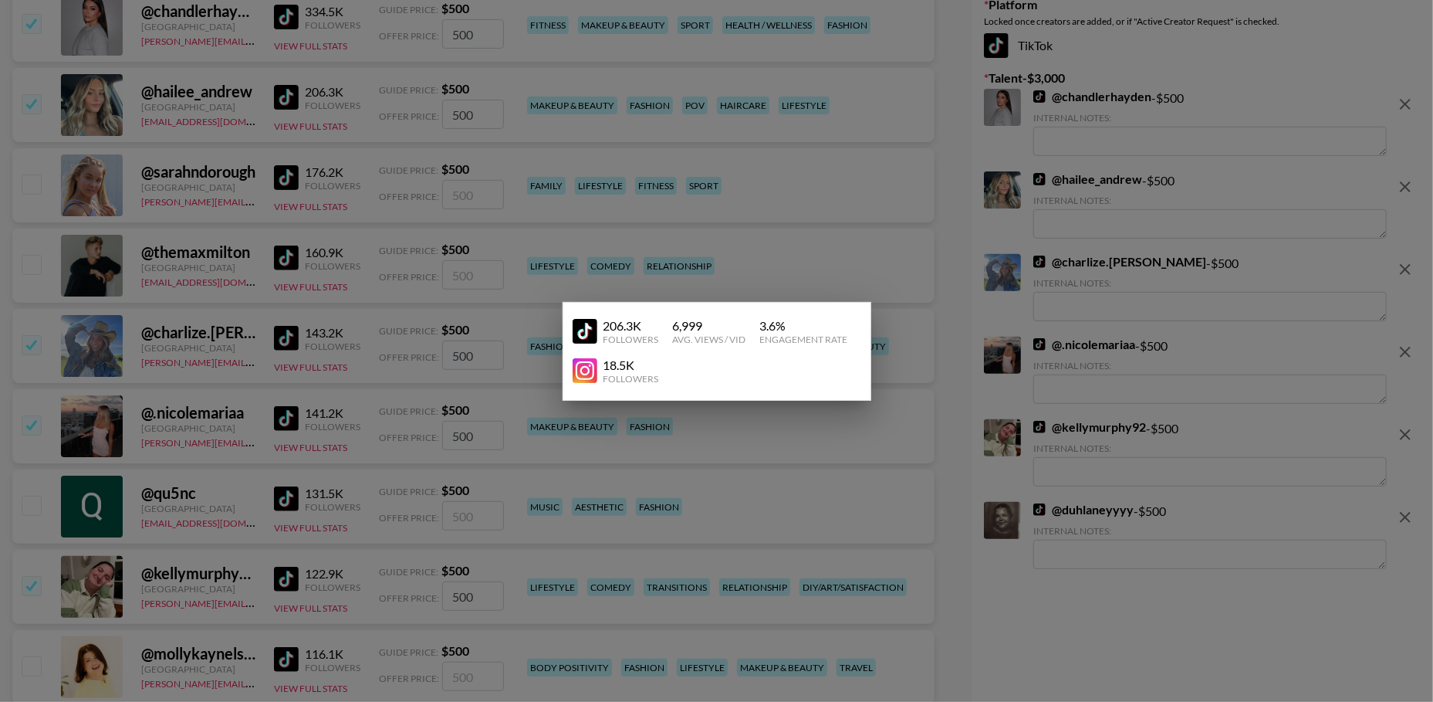
click at [327, 96] on div at bounding box center [716, 351] width 1433 height 702
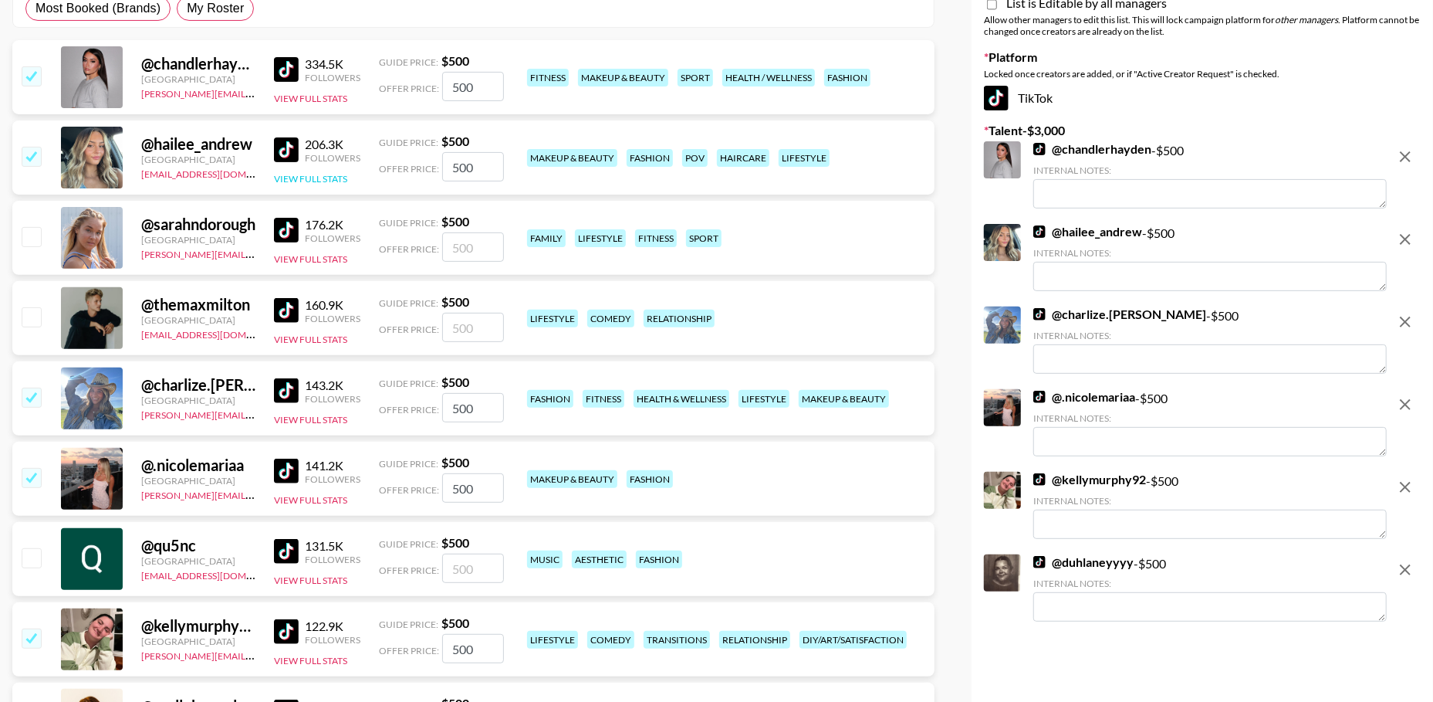
scroll to position [213, 0]
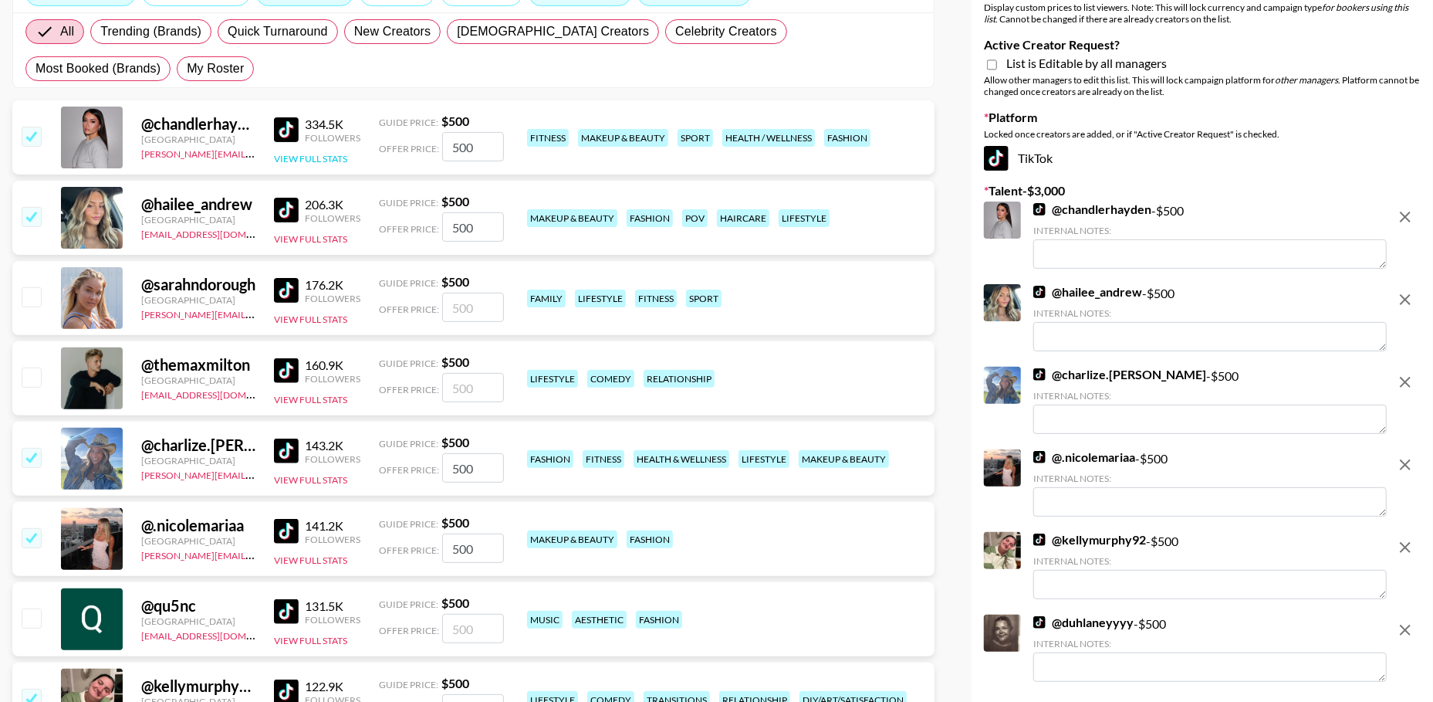
click at [324, 159] on button "View Full Stats" at bounding box center [310, 159] width 73 height 12
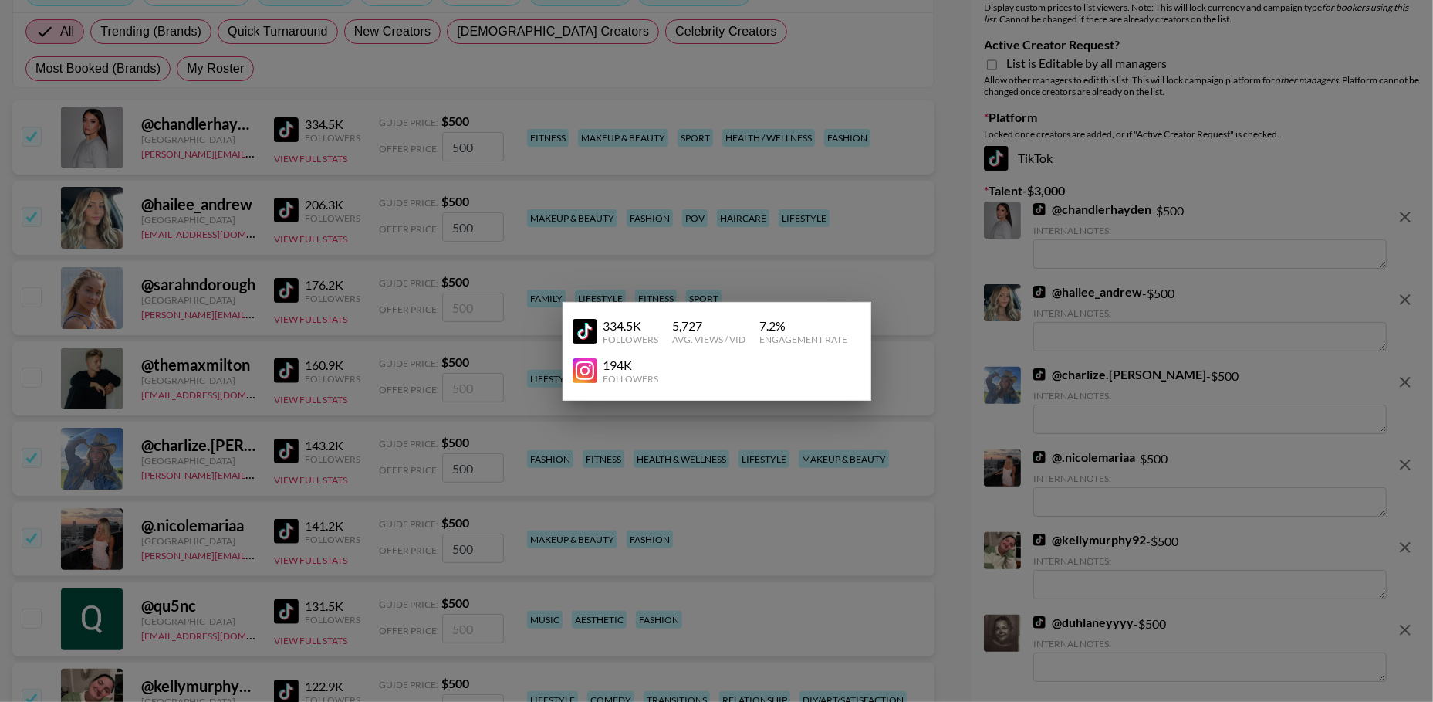
click at [351, 140] on div at bounding box center [716, 351] width 1433 height 702
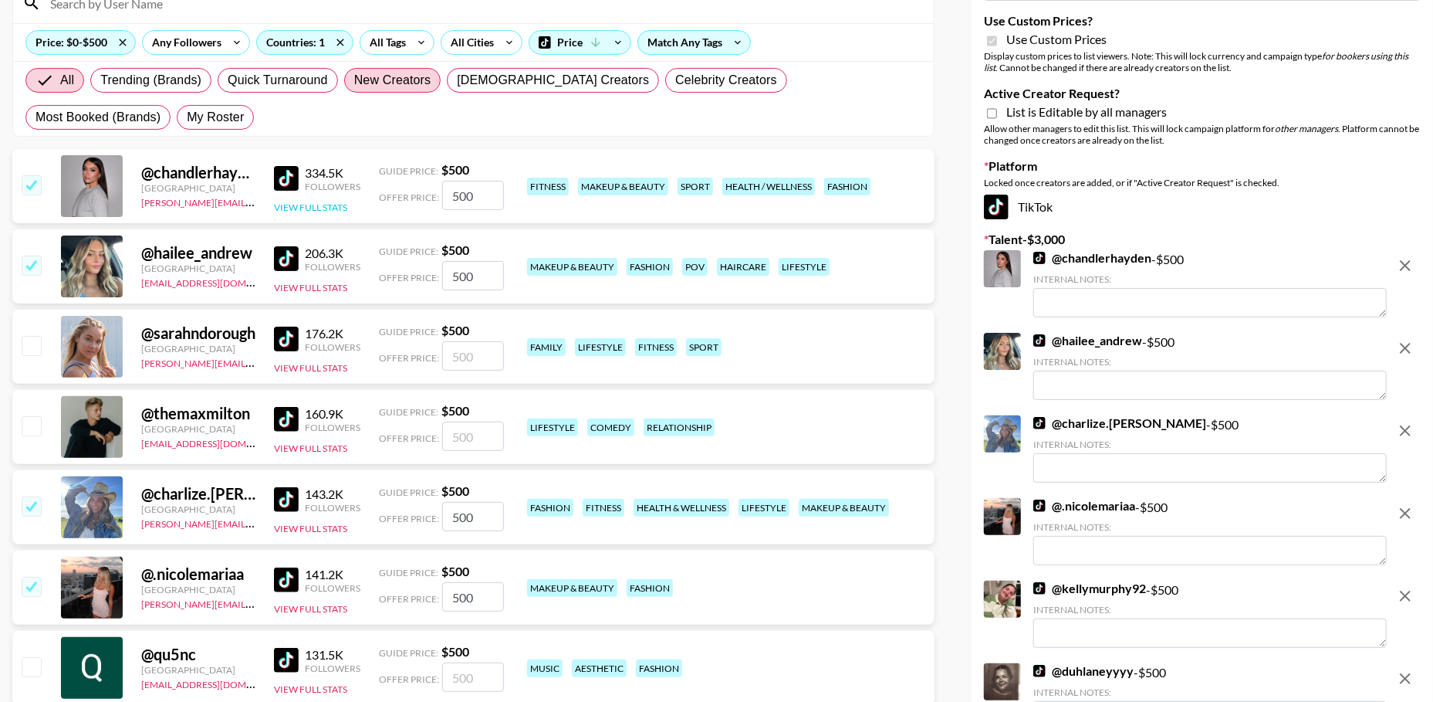
scroll to position [120, 0]
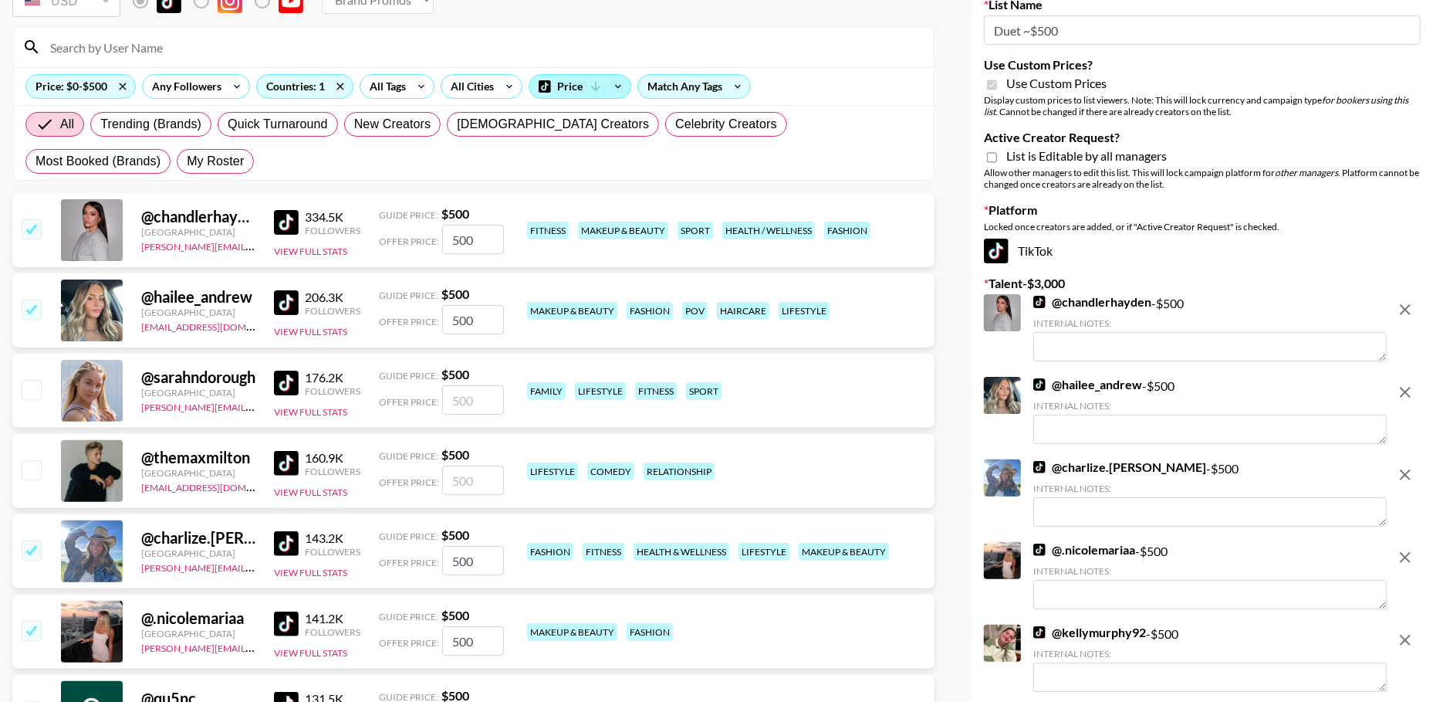
click at [570, 80] on div "Price" at bounding box center [580, 86] width 101 height 23
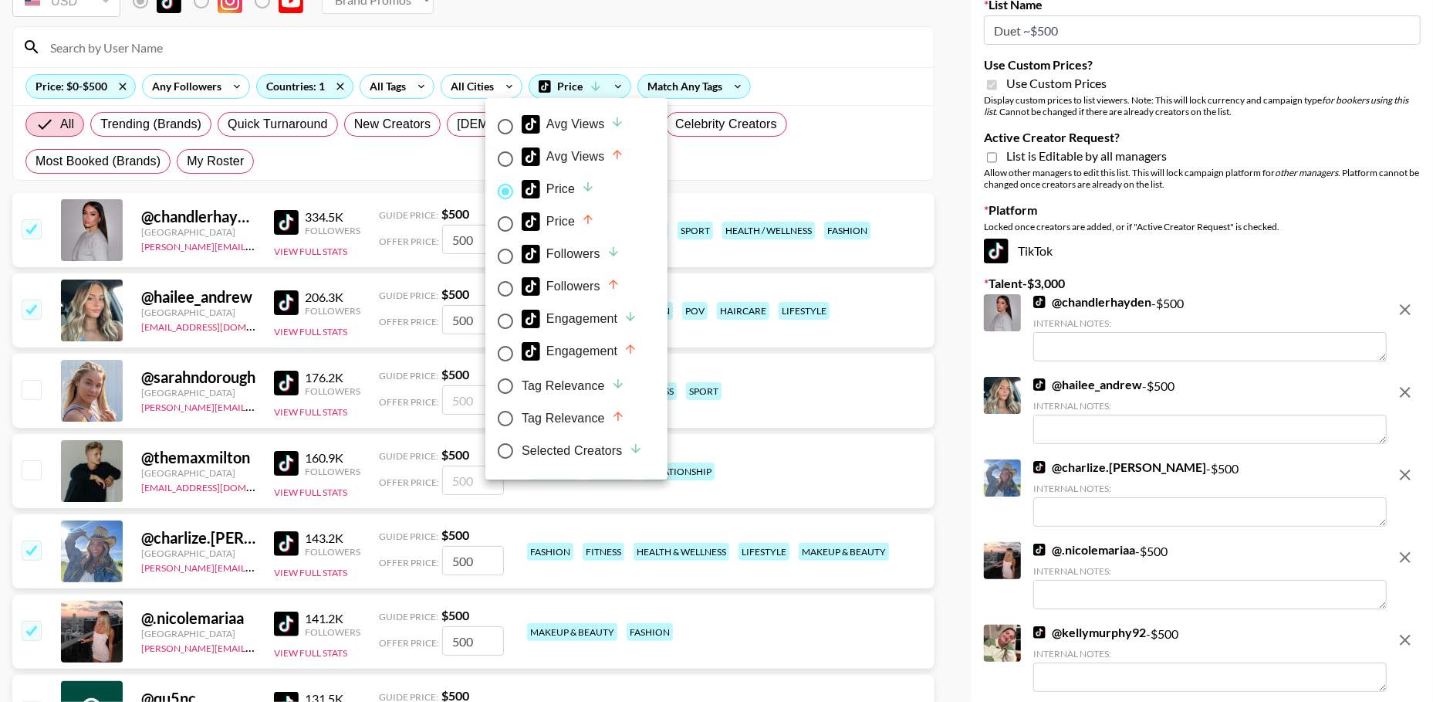
click at [557, 126] on div "Avg Views" at bounding box center [573, 124] width 103 height 19
click at [522, 126] on input "Avg Views" at bounding box center [505, 126] width 32 height 32
radio input "true"
radio input "false"
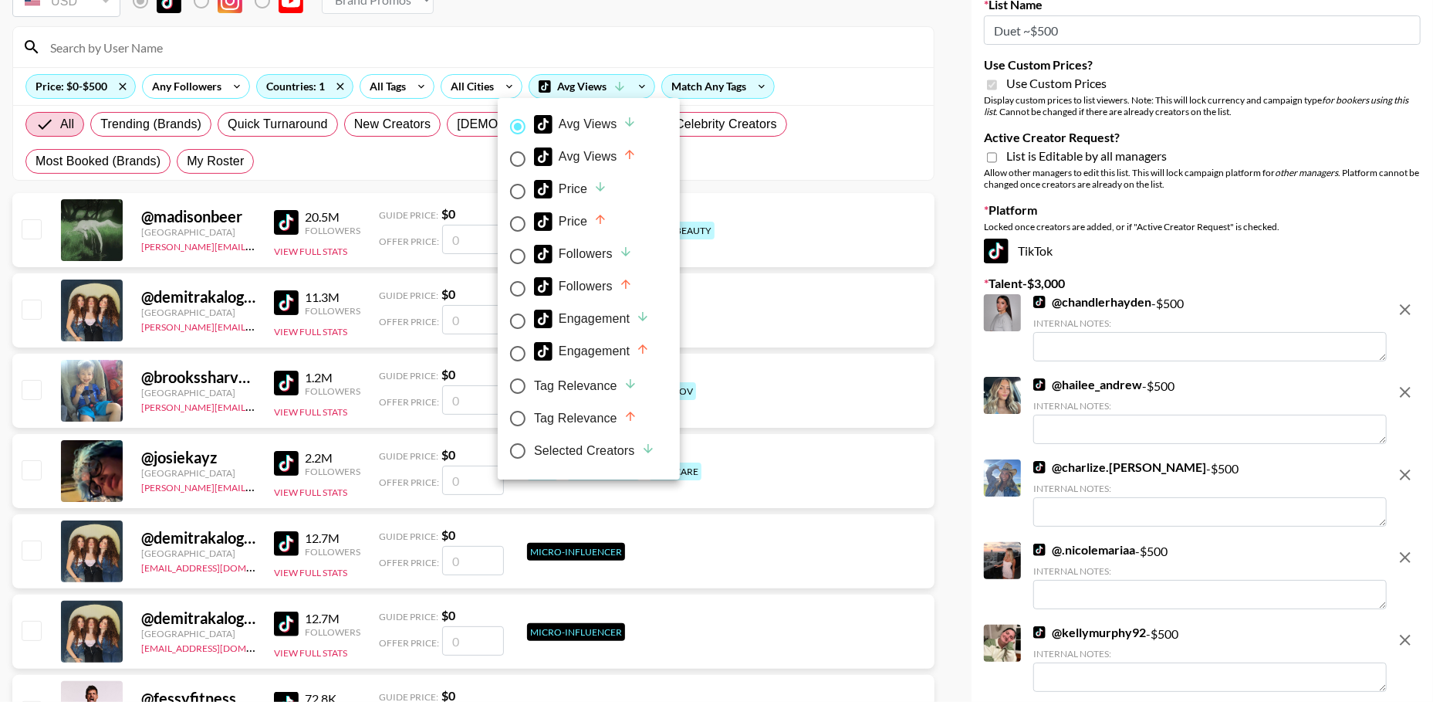
click at [911, 117] on div at bounding box center [716, 351] width 1433 height 702
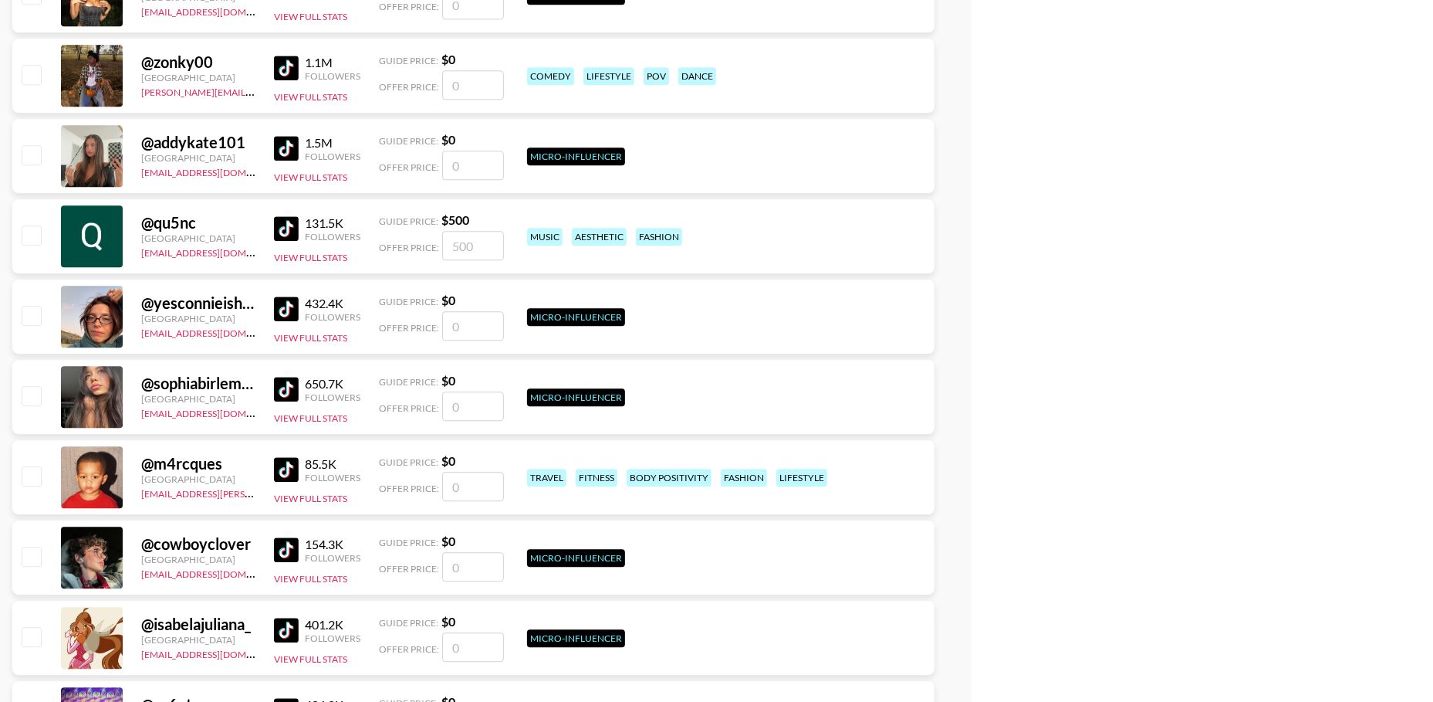
scroll to position [15651, 0]
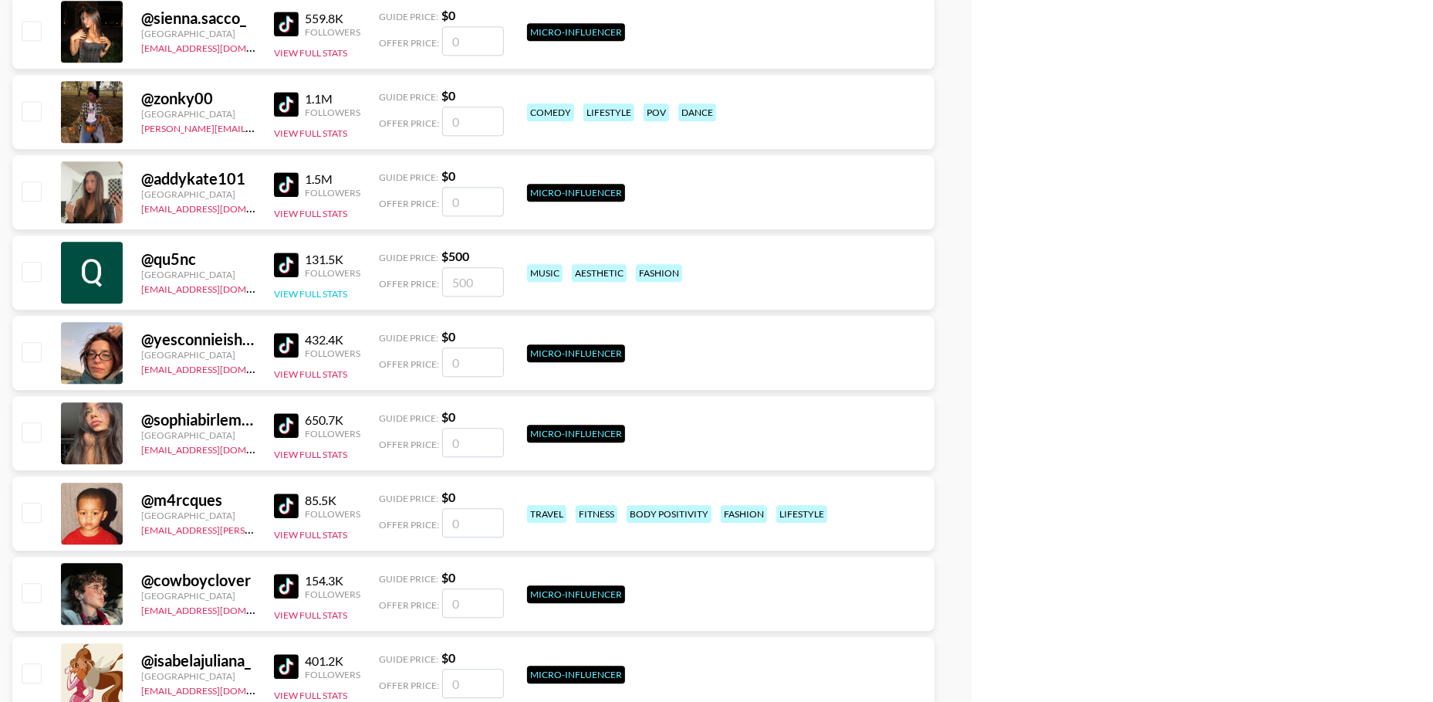
click at [308, 289] on button "View Full Stats" at bounding box center [310, 294] width 73 height 12
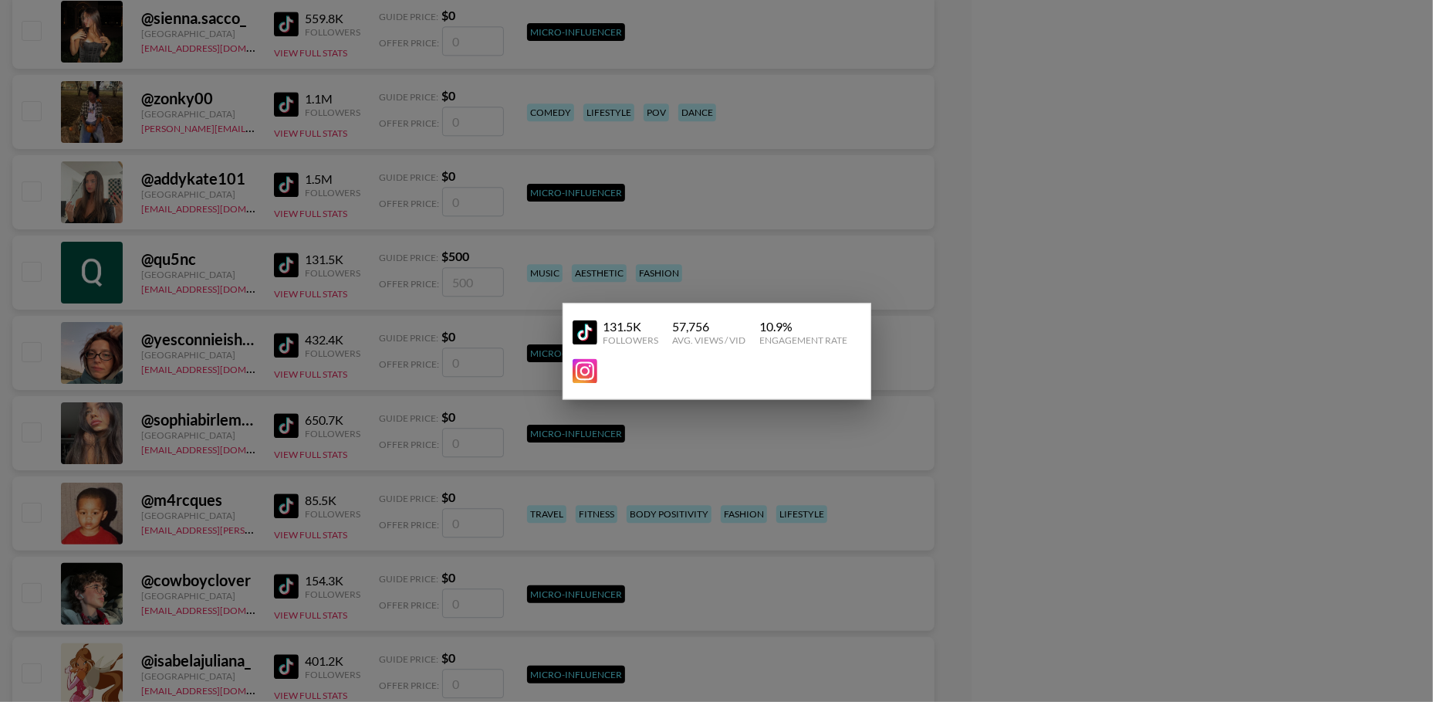
click at [242, 286] on div at bounding box center [716, 351] width 1433 height 702
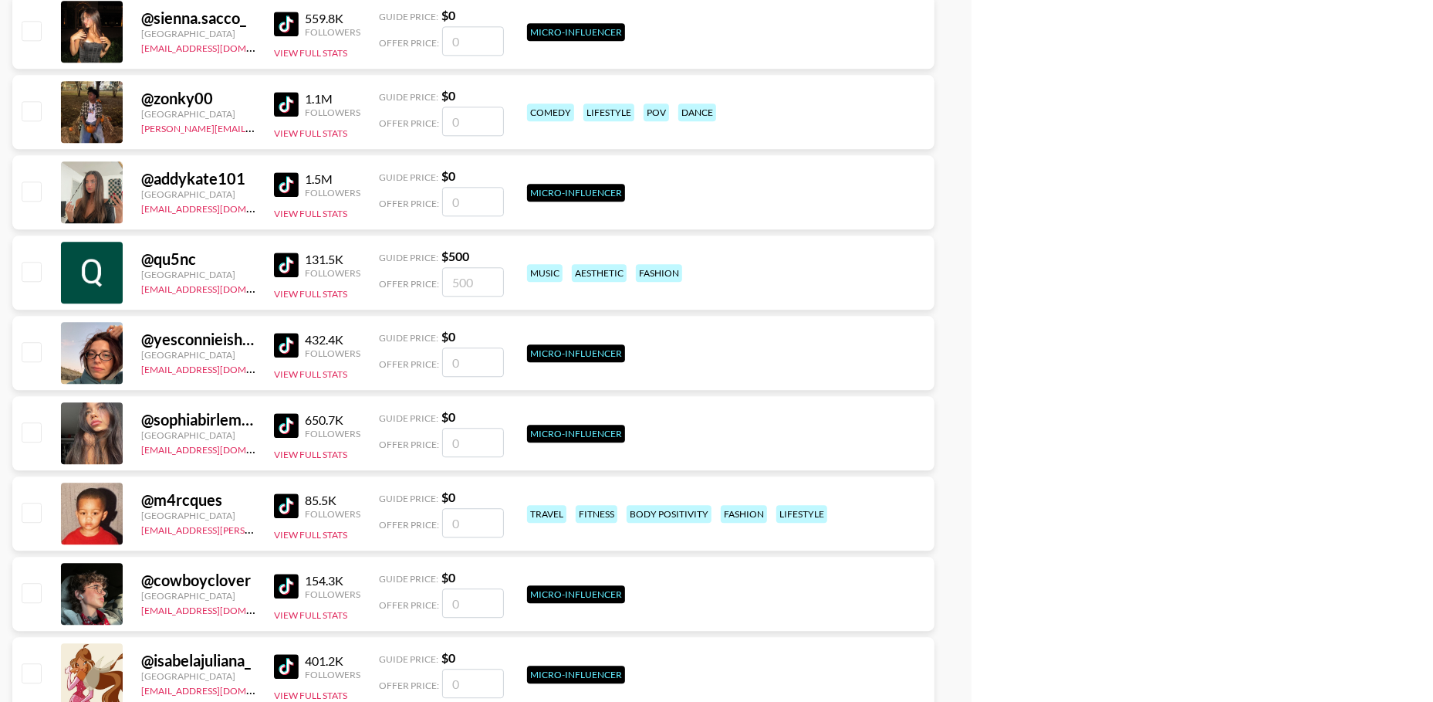
click at [39, 267] on input "checkbox" at bounding box center [31, 271] width 19 height 19
checkbox input "true"
type input "500"
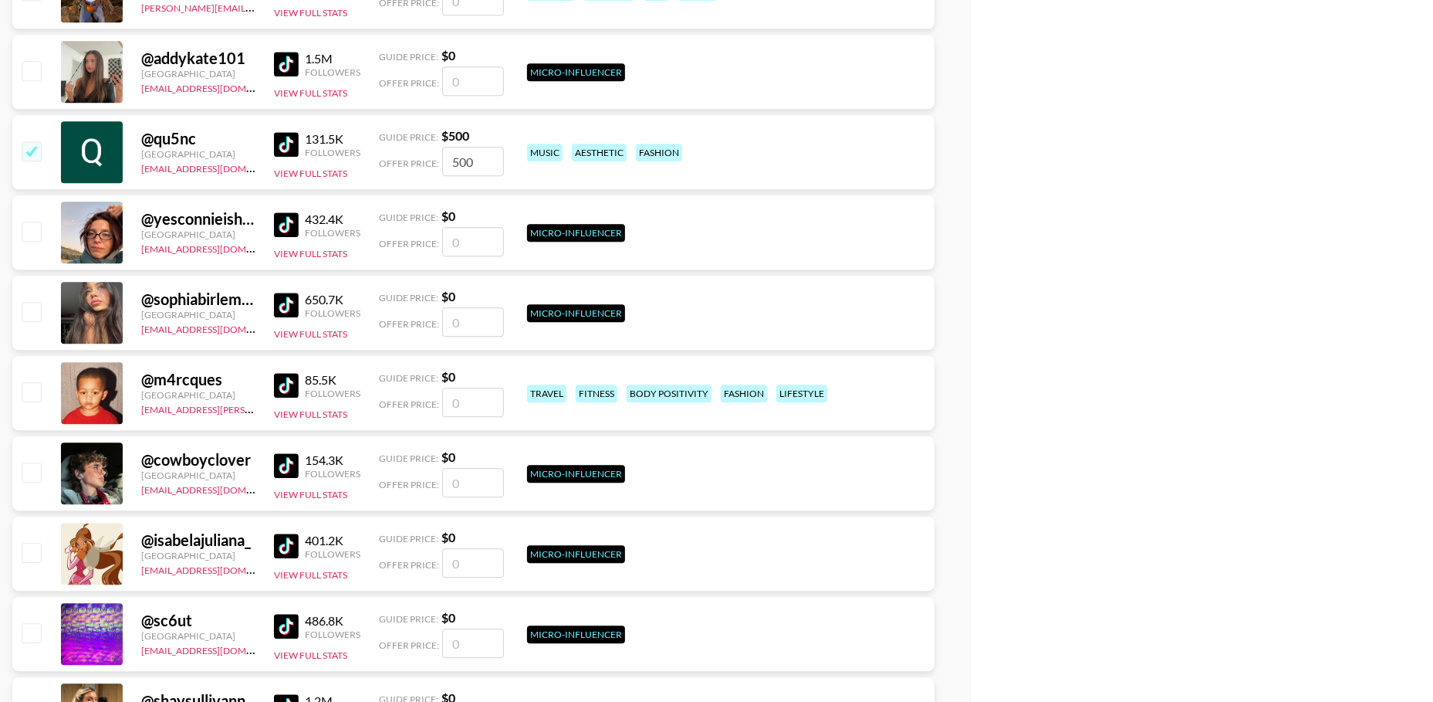
scroll to position [15710, 0]
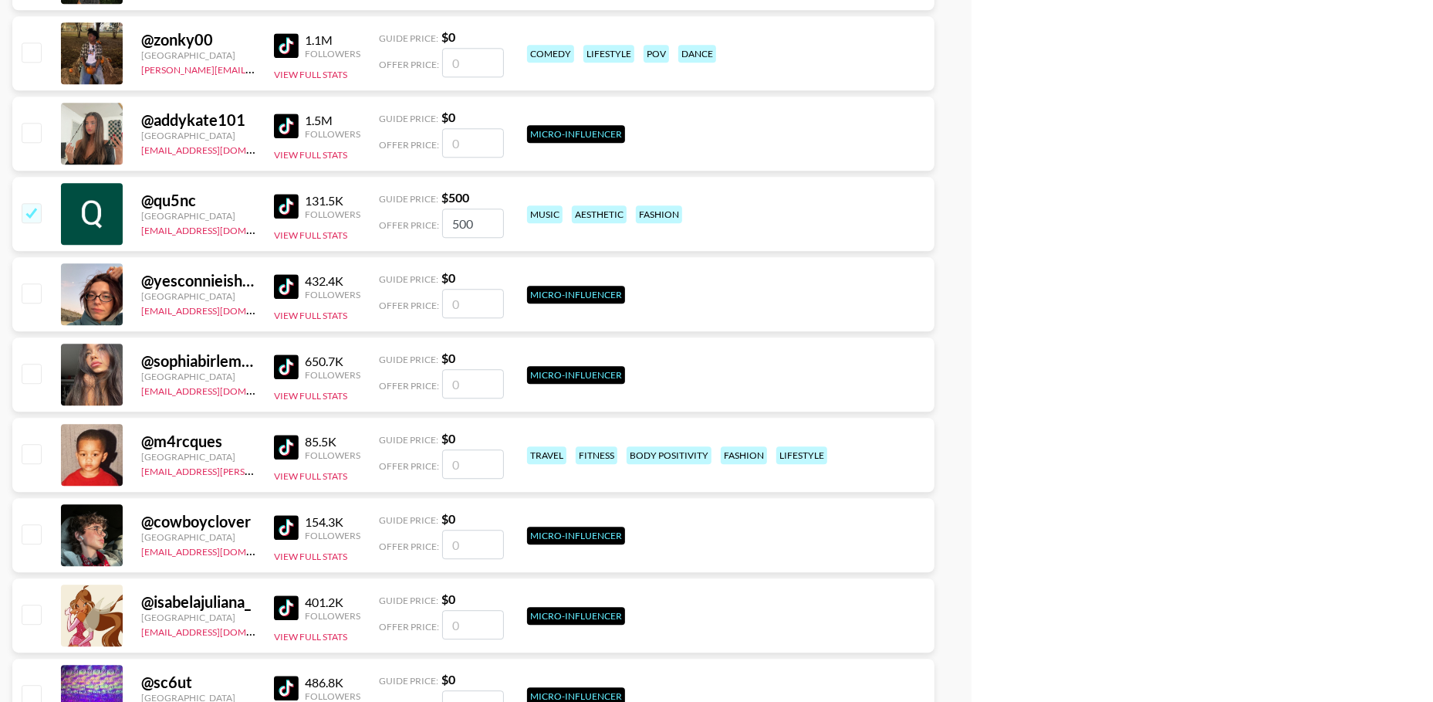
click at [275, 200] on img at bounding box center [286, 206] width 25 height 25
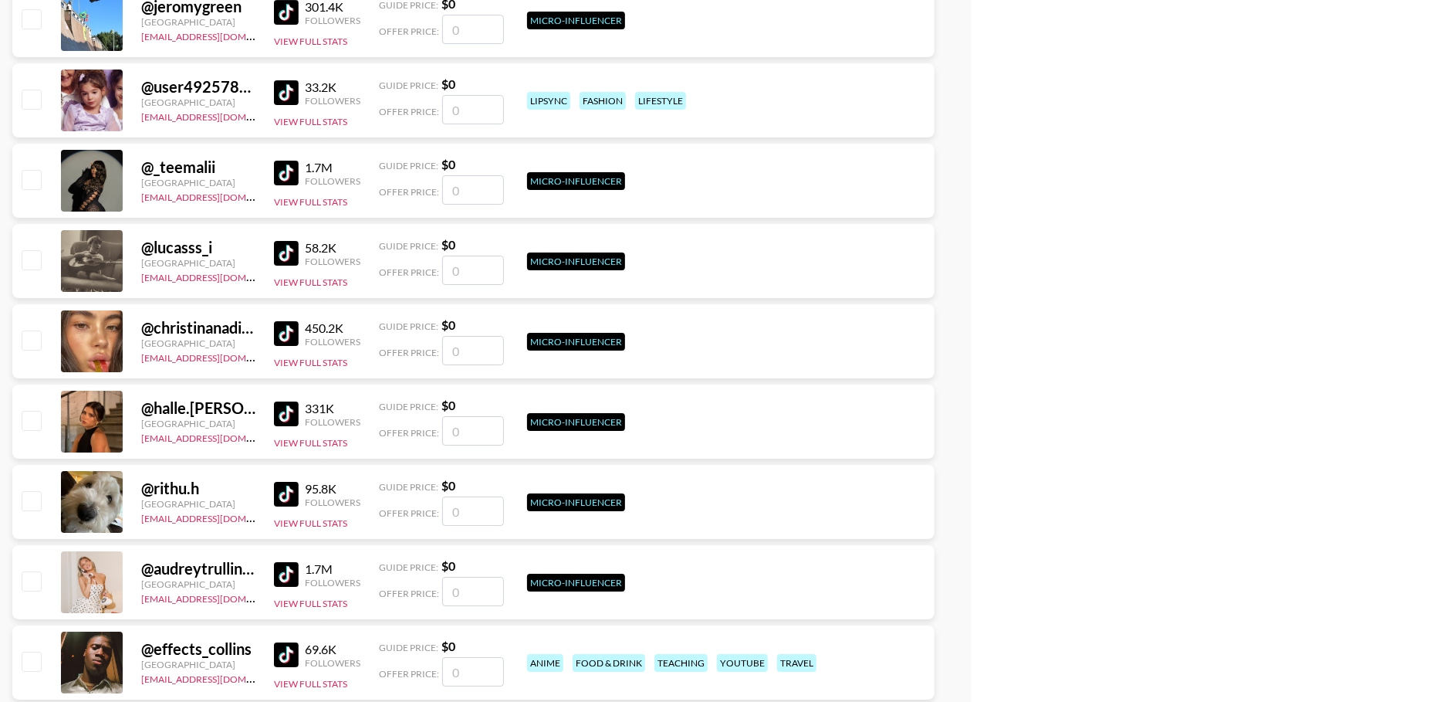
scroll to position [16779, 0]
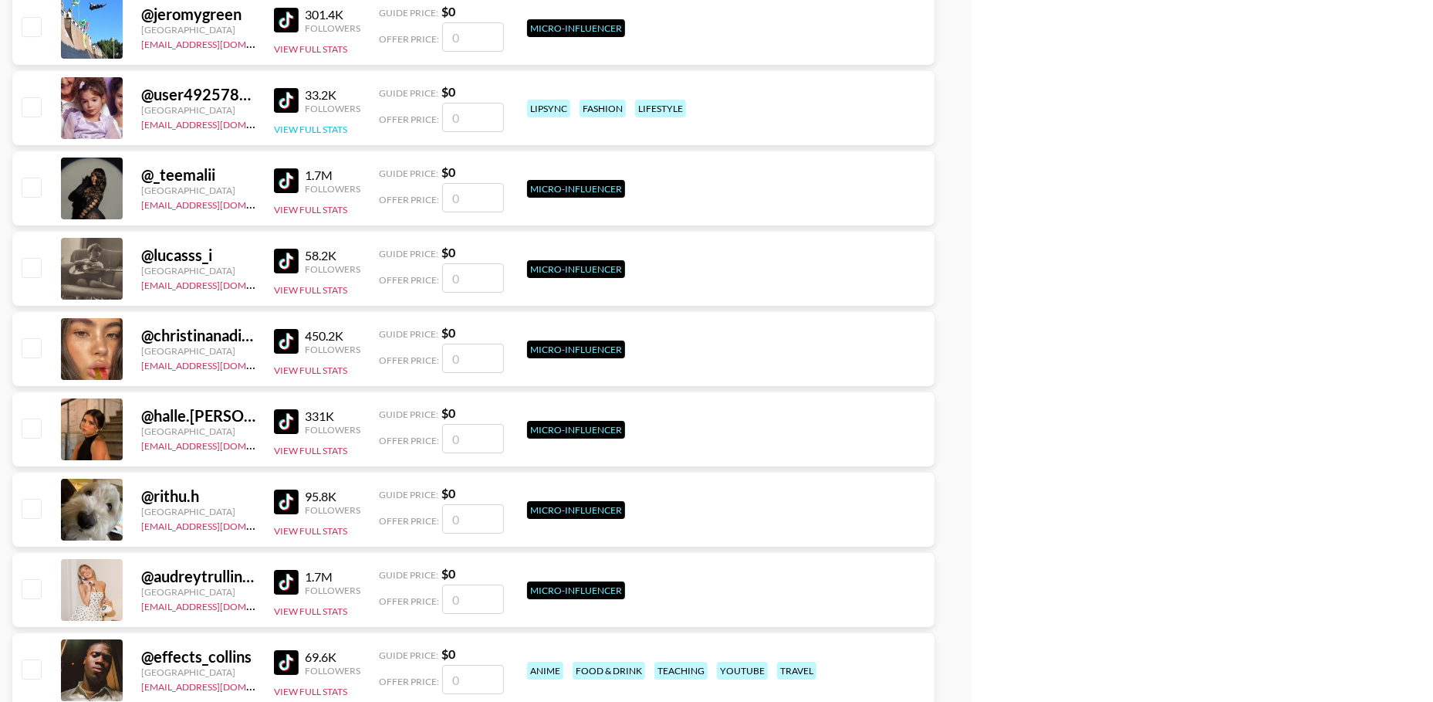
click at [310, 126] on button "View Full Stats" at bounding box center [310, 130] width 73 height 12
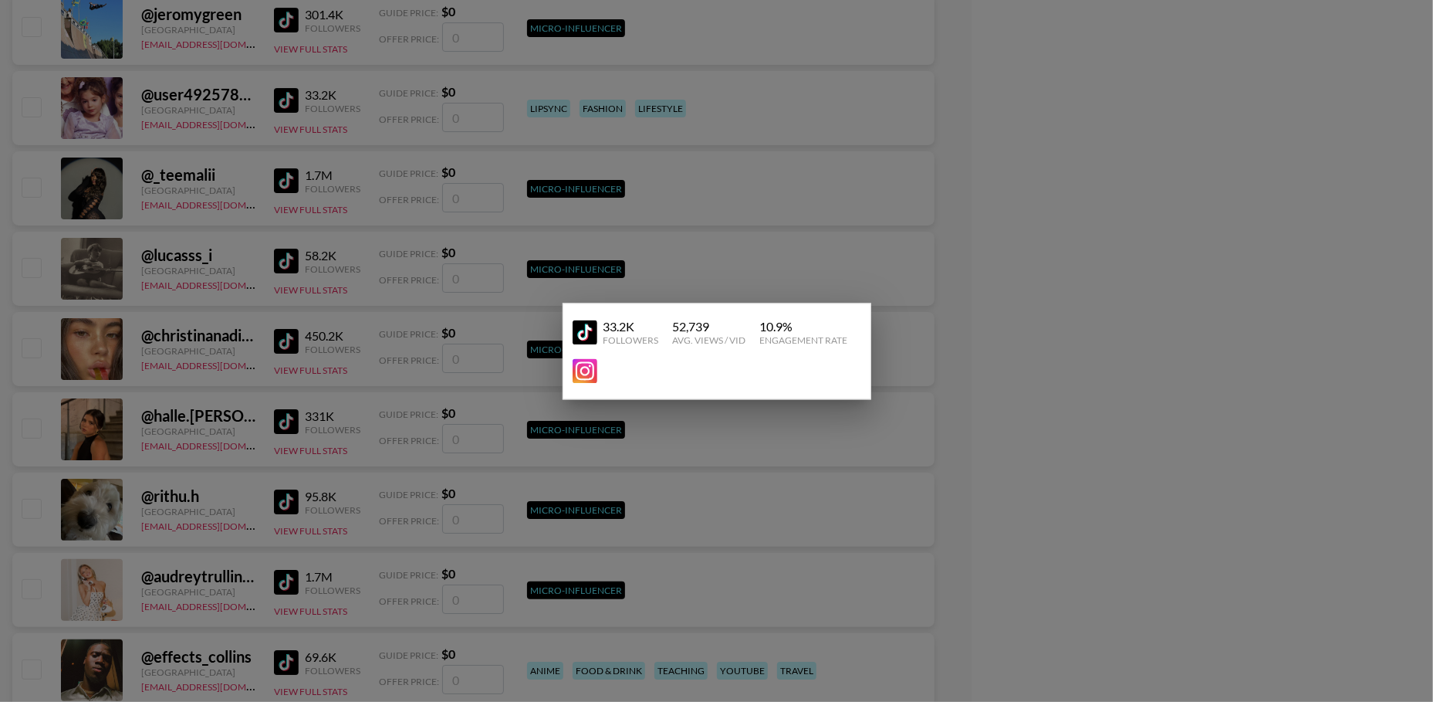
click at [241, 130] on div at bounding box center [716, 351] width 1433 height 702
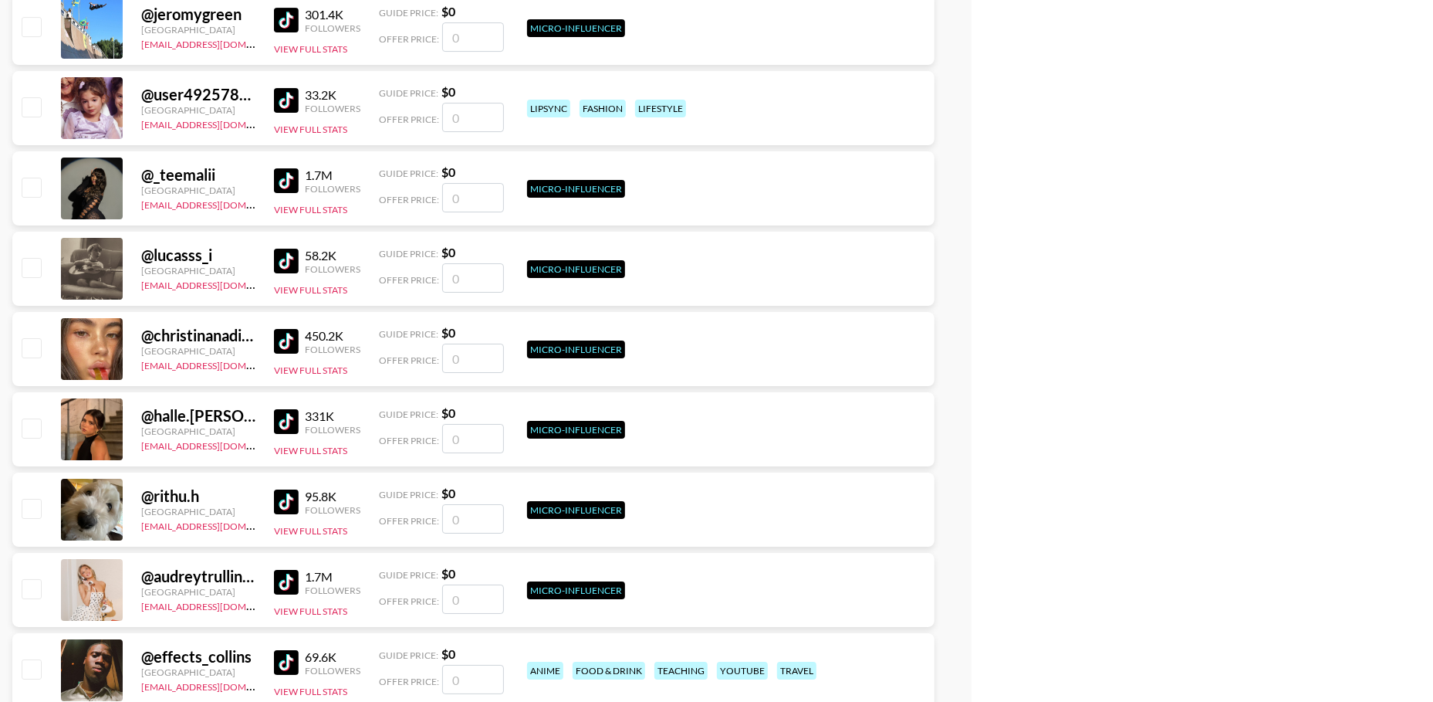
click at [29, 107] on input "checkbox" at bounding box center [31, 106] width 19 height 19
checkbox input "false"
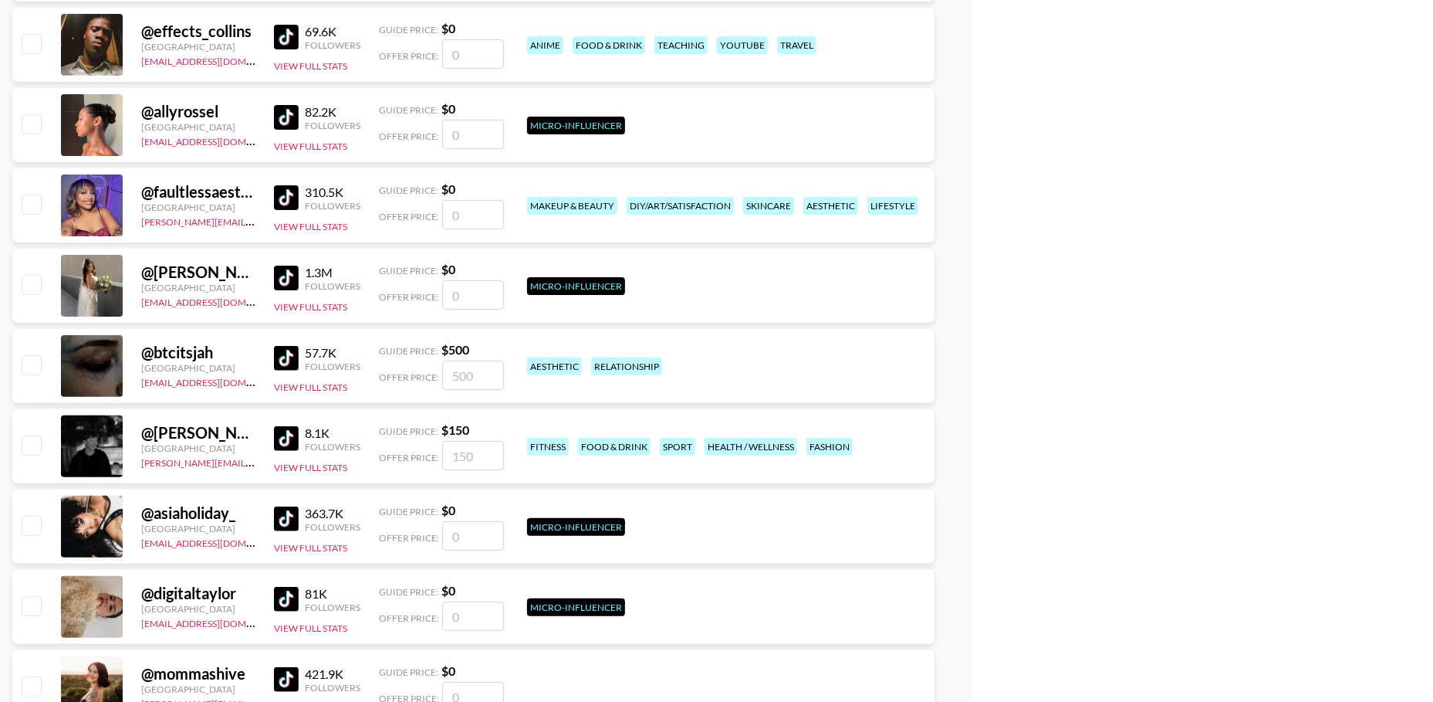
scroll to position [17445, 0]
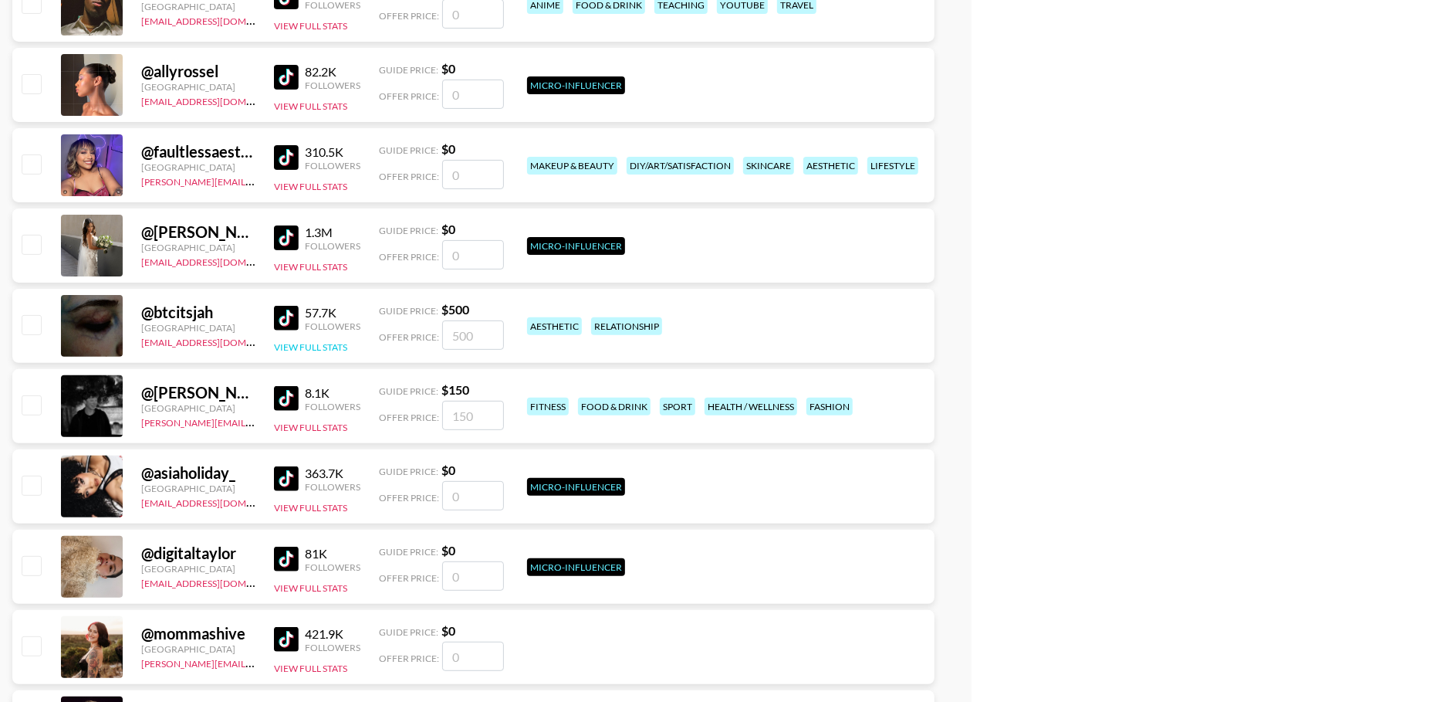
click at [288, 350] on button "View Full Stats" at bounding box center [310, 347] width 73 height 12
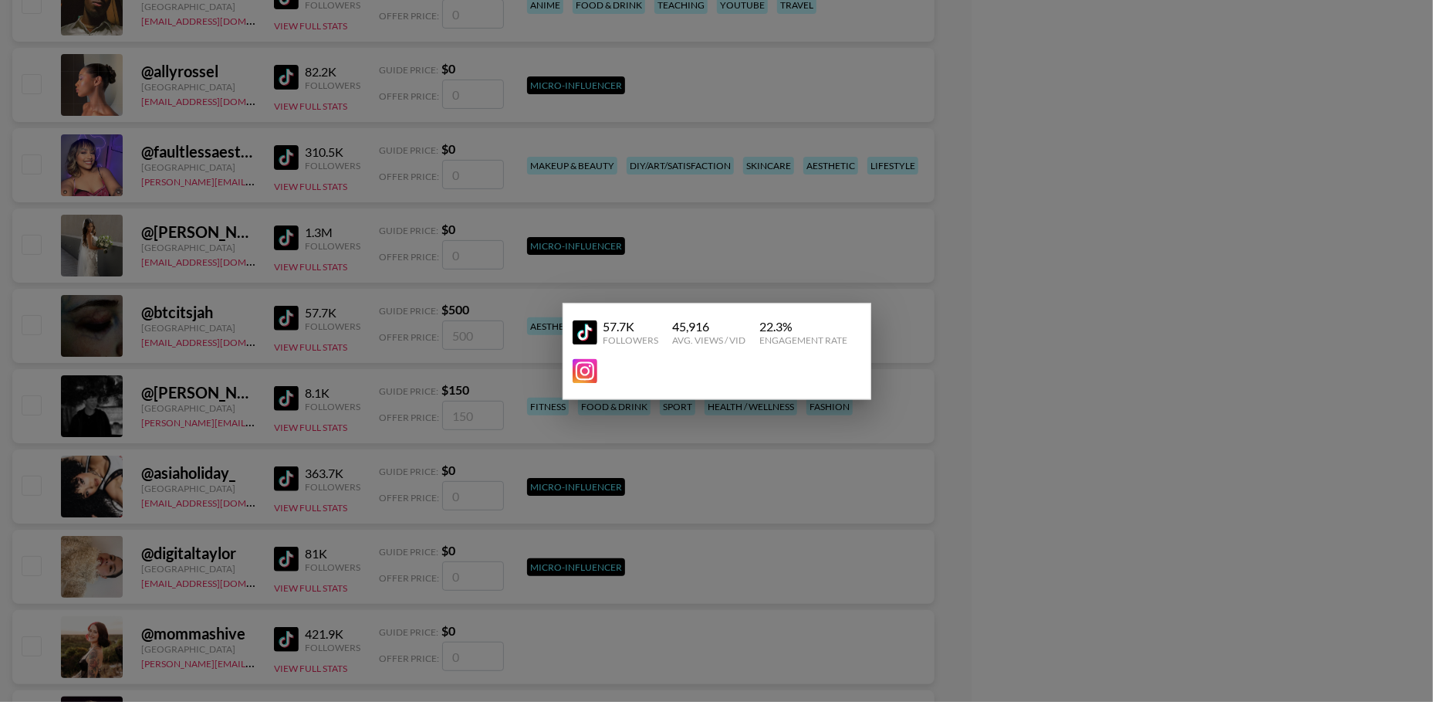
click at [252, 327] on div at bounding box center [716, 351] width 1433 height 702
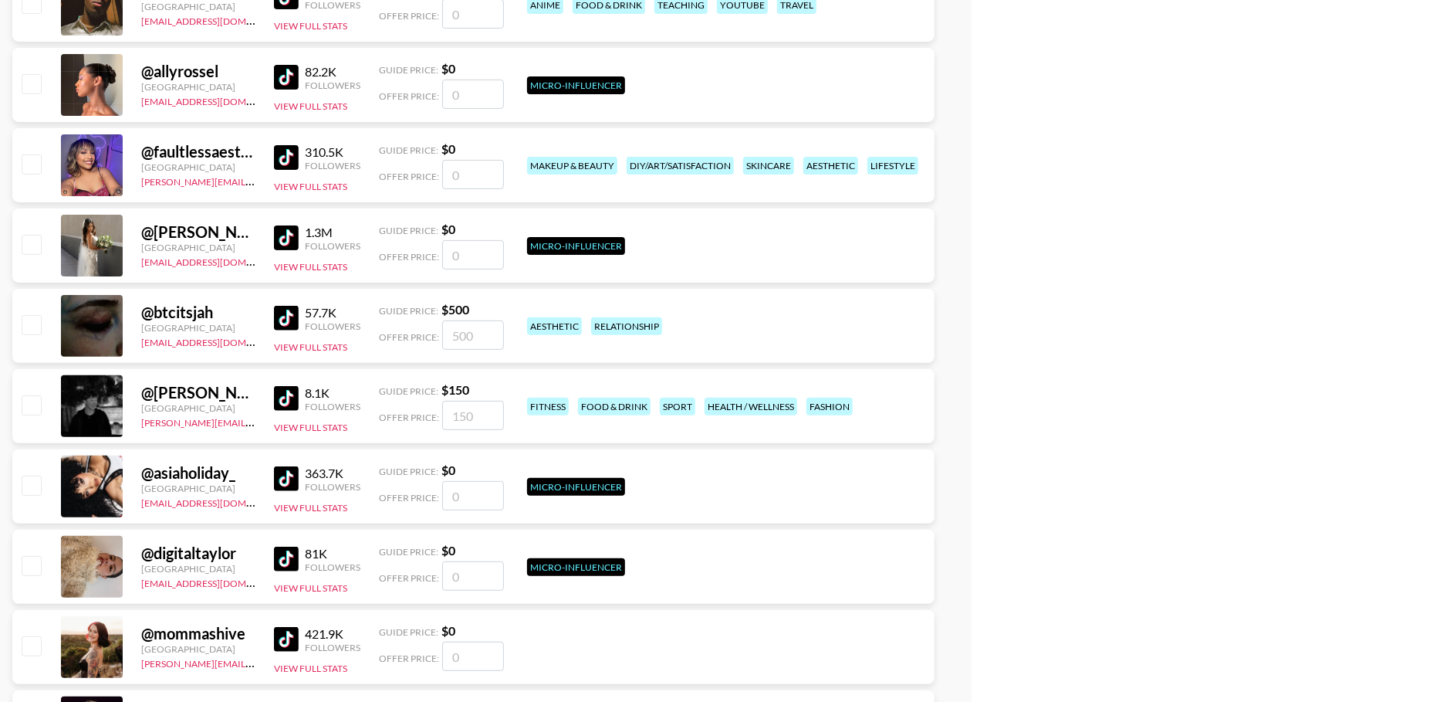
click at [291, 313] on img at bounding box center [286, 318] width 25 height 25
click at [39, 327] on input "checkbox" at bounding box center [31, 324] width 19 height 19
checkbox input "true"
type input "500"
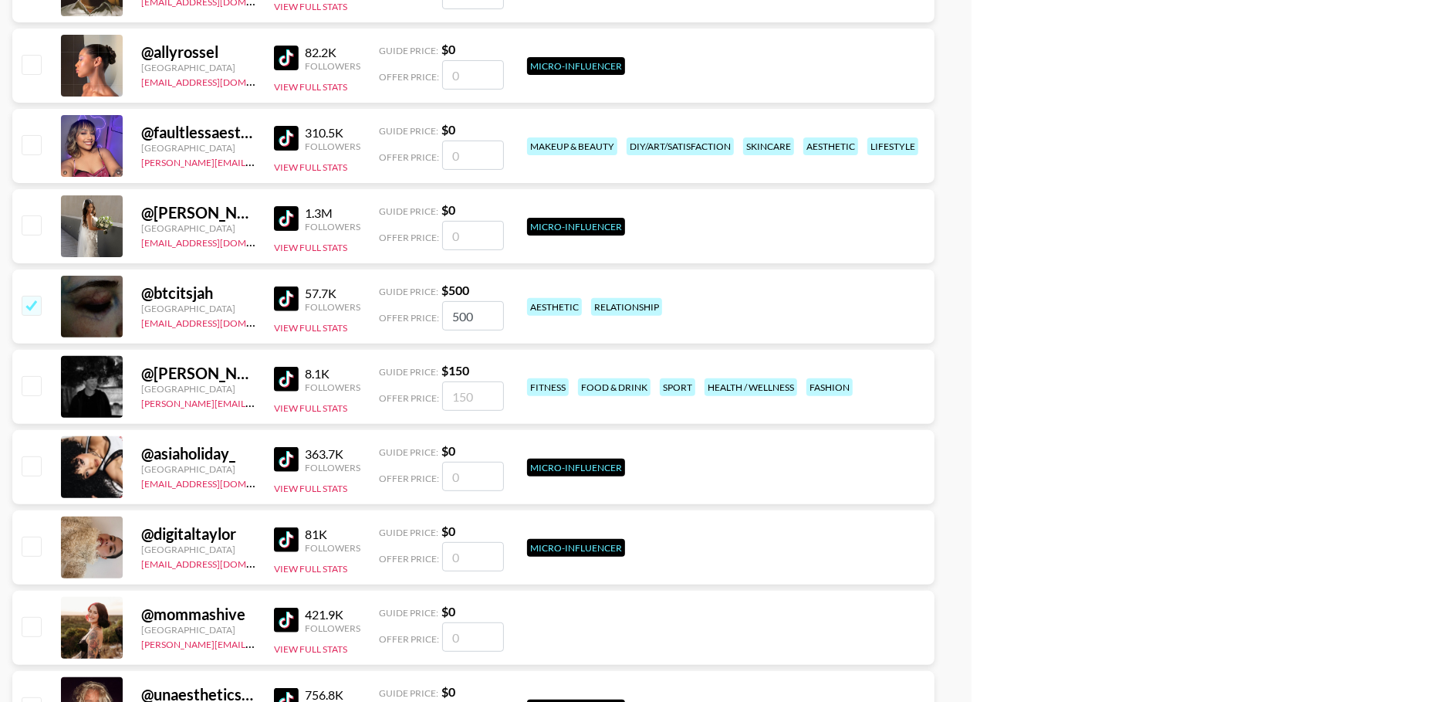
scroll to position [17488, 0]
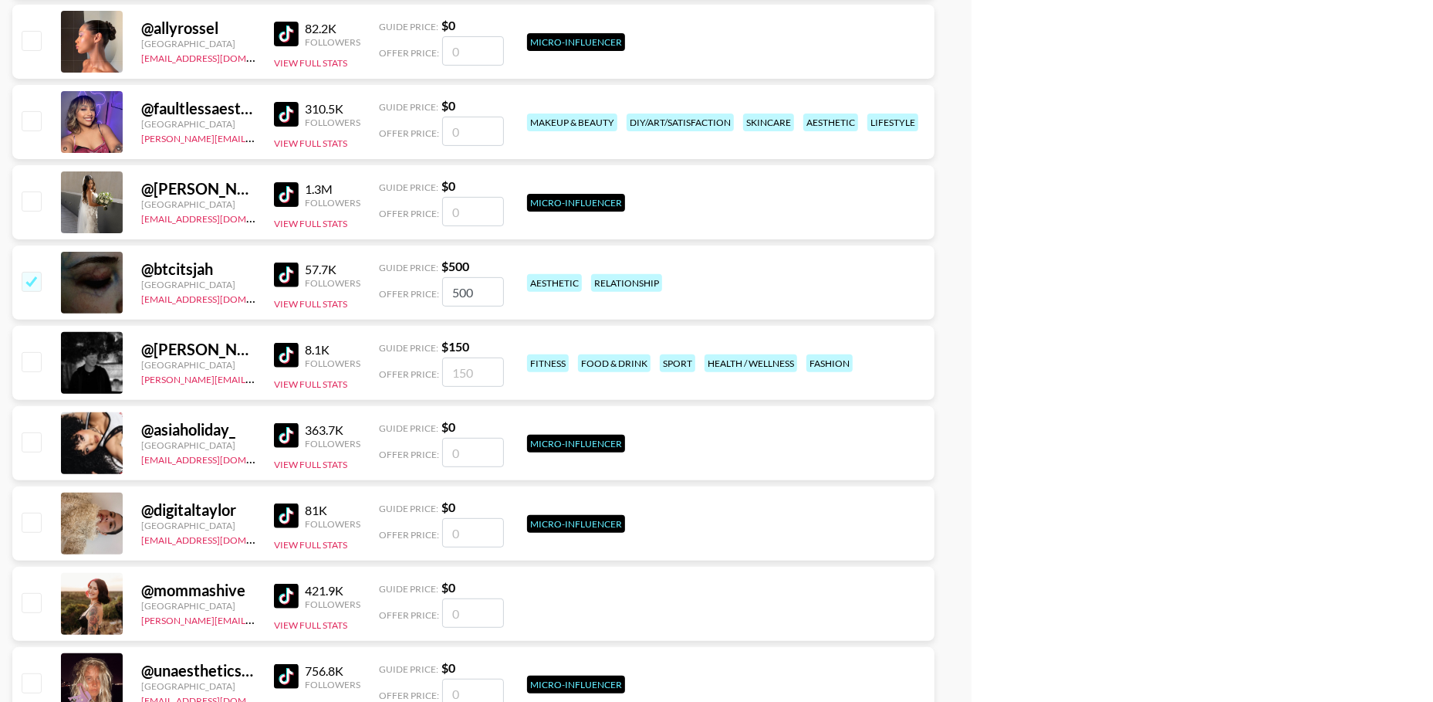
click at [32, 357] on input "checkbox" at bounding box center [31, 361] width 19 height 19
checkbox input "true"
type input "150"
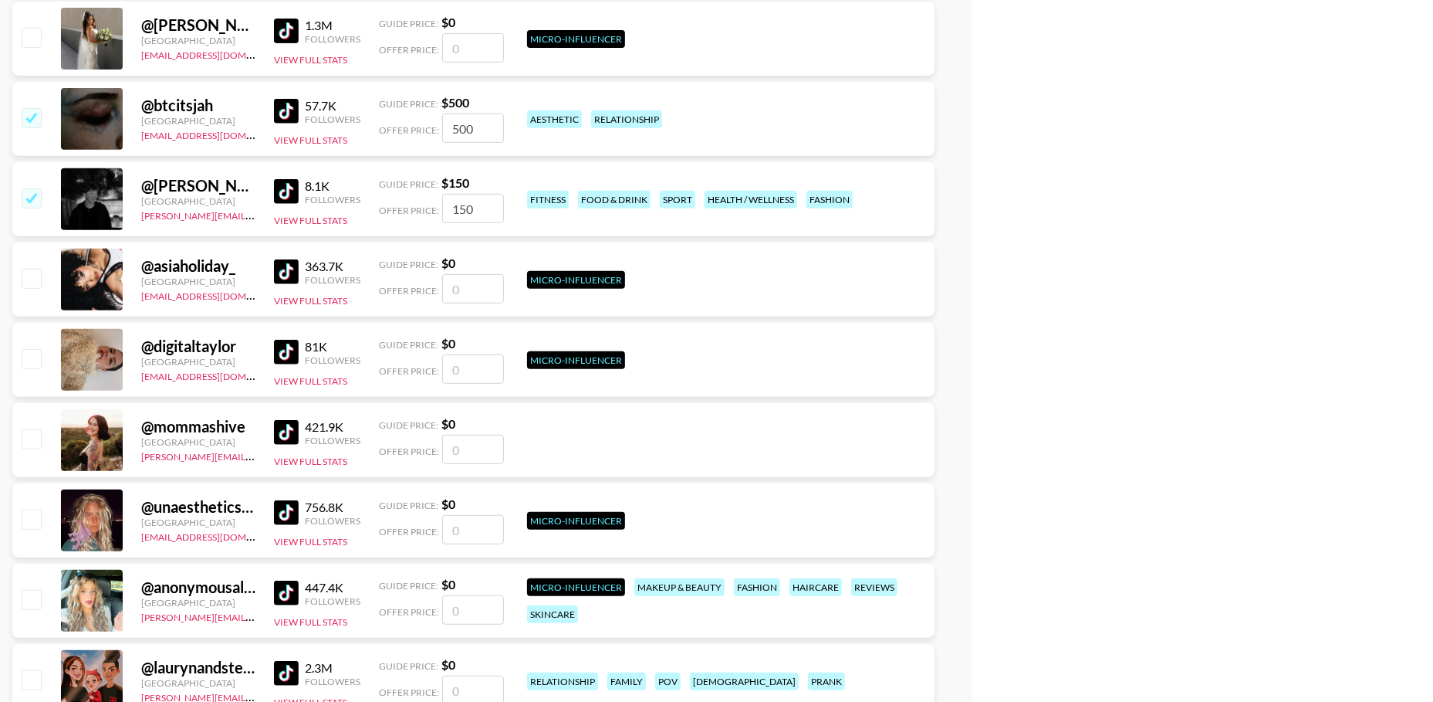
scroll to position [17719, 0]
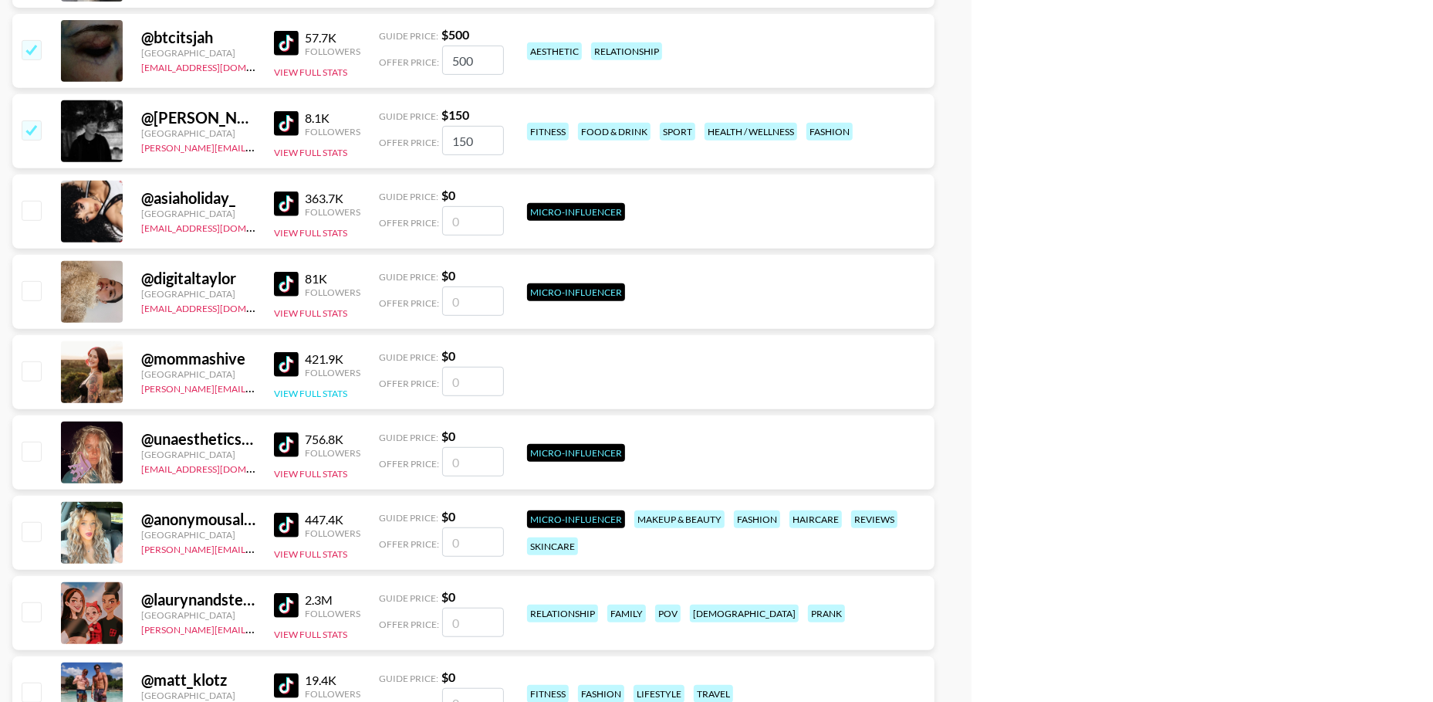
click at [287, 391] on button "View Full Stats" at bounding box center [310, 393] width 73 height 12
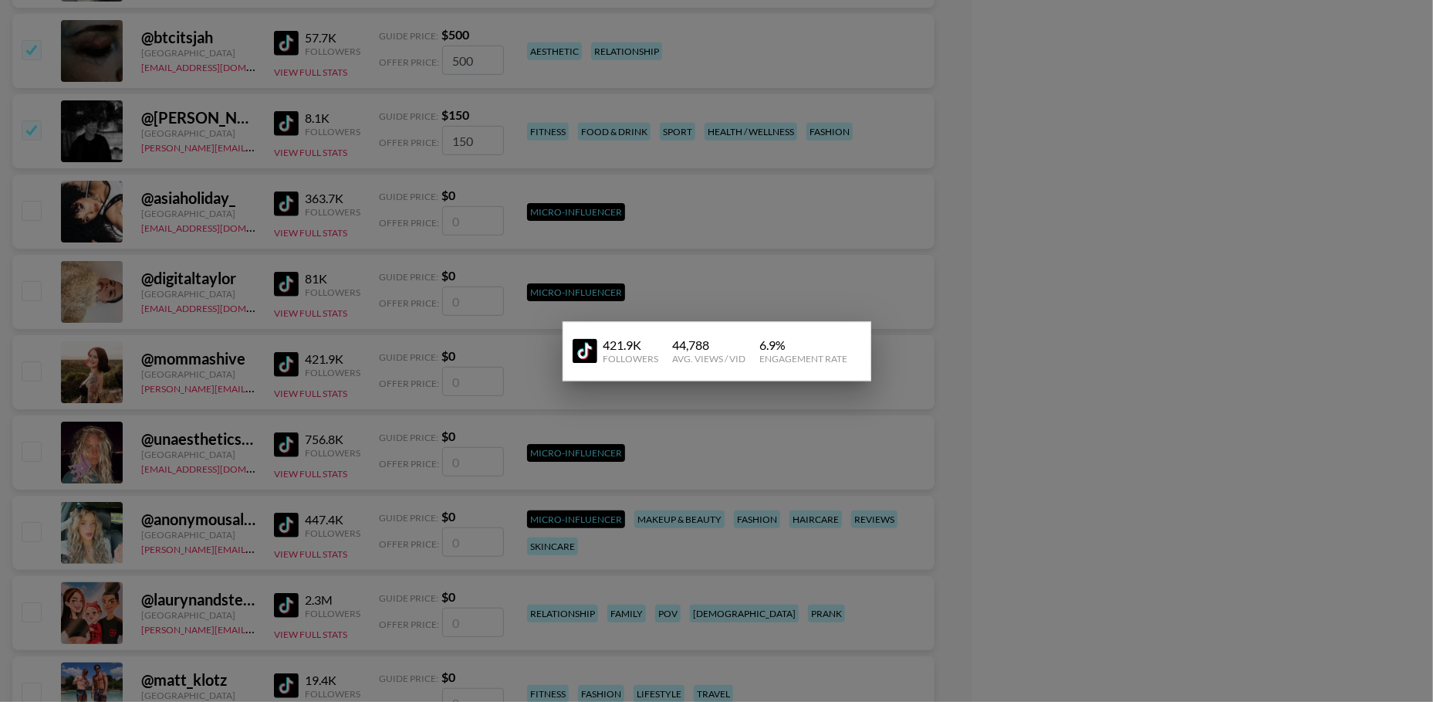
click at [245, 379] on div at bounding box center [716, 351] width 1433 height 702
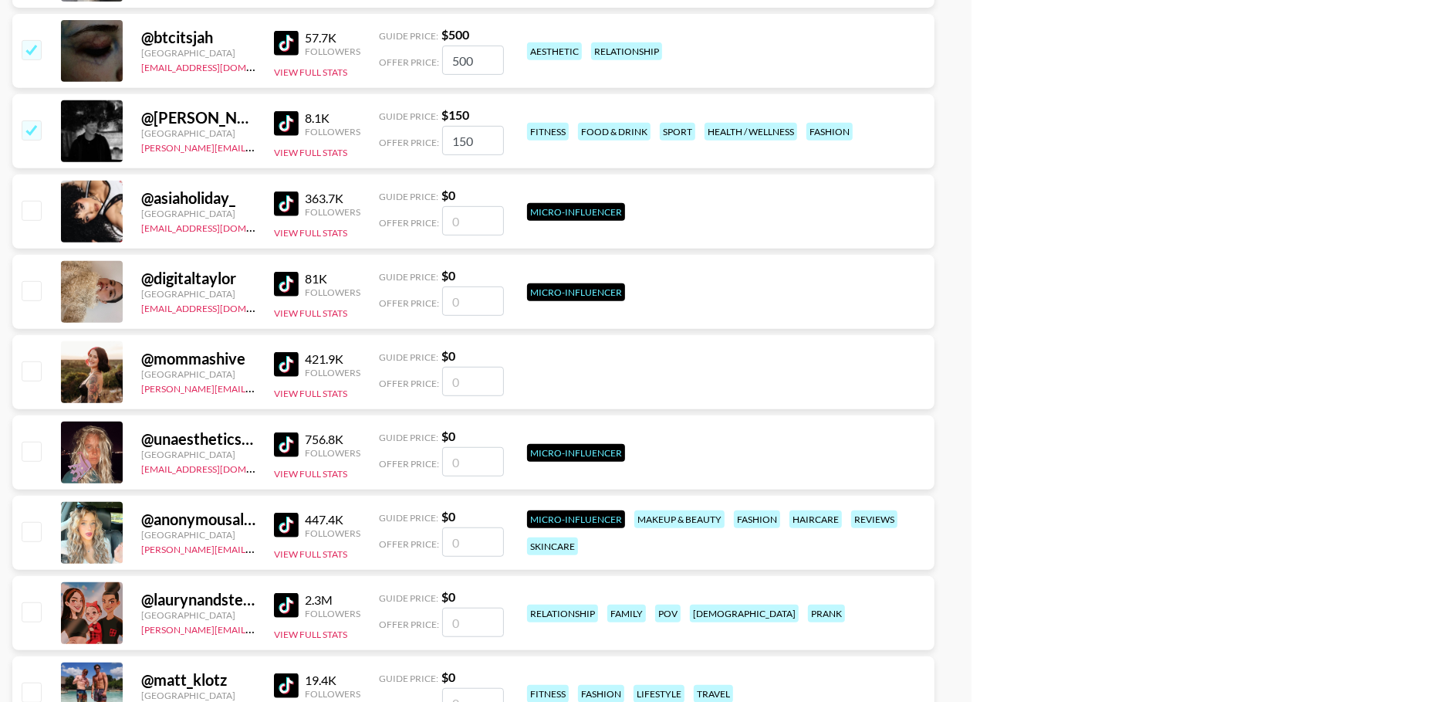
click at [36, 375] on input "checkbox" at bounding box center [31, 370] width 19 height 19
checkbox input "false"
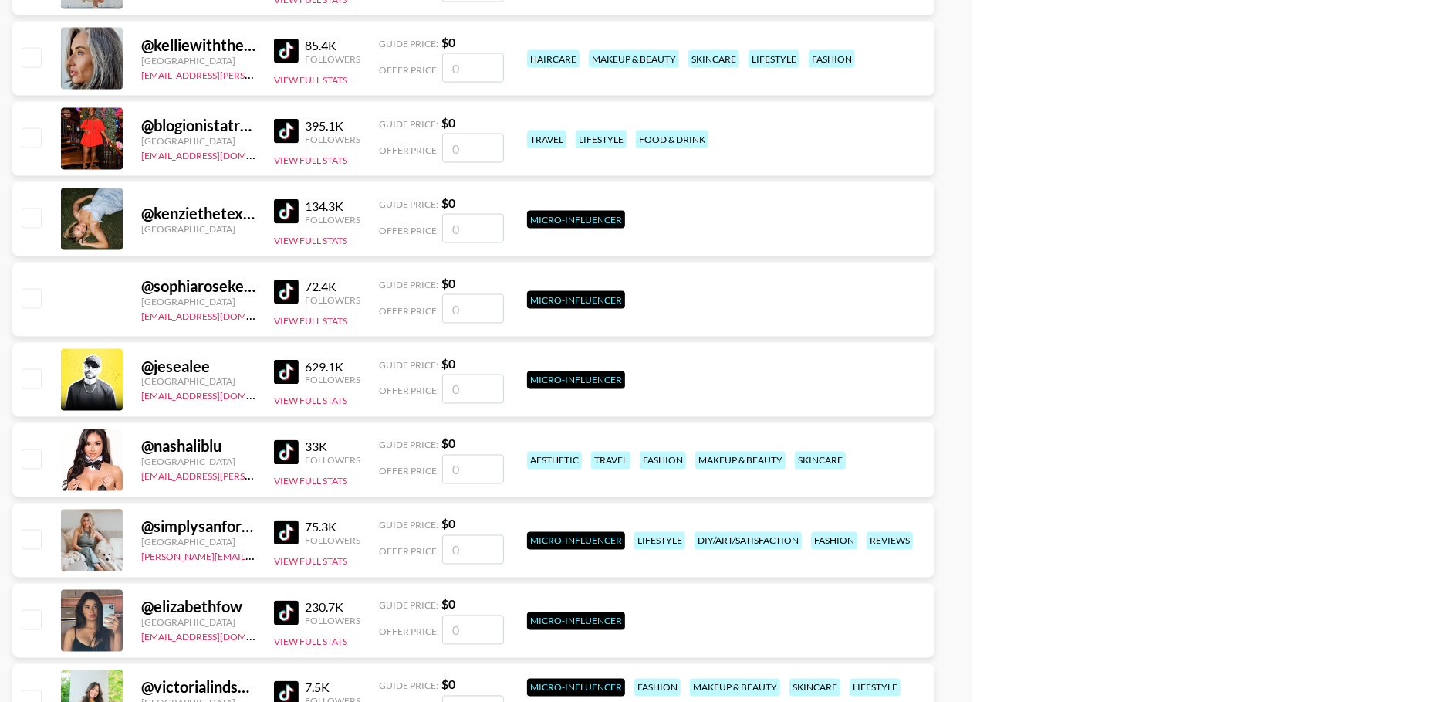
scroll to position [27437, 0]
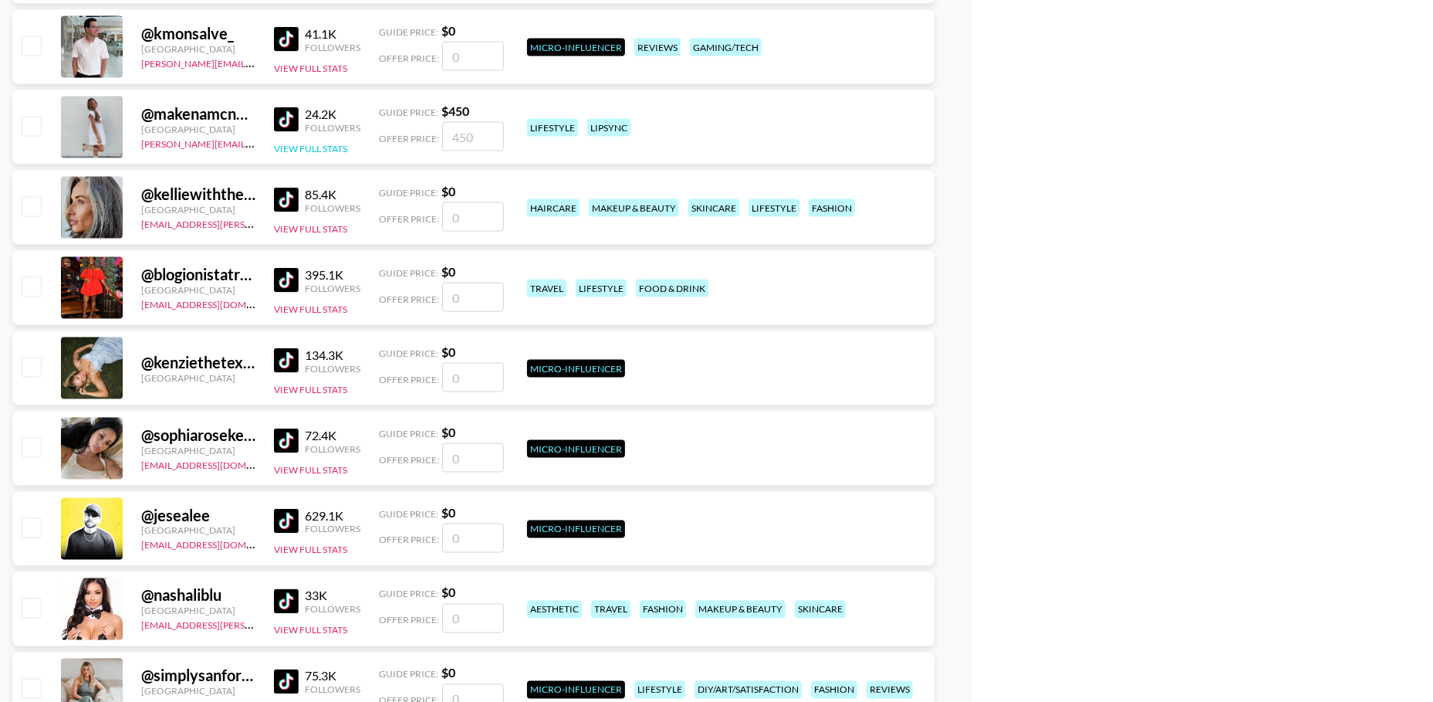
click at [290, 143] on button "View Full Stats" at bounding box center [310, 149] width 73 height 12
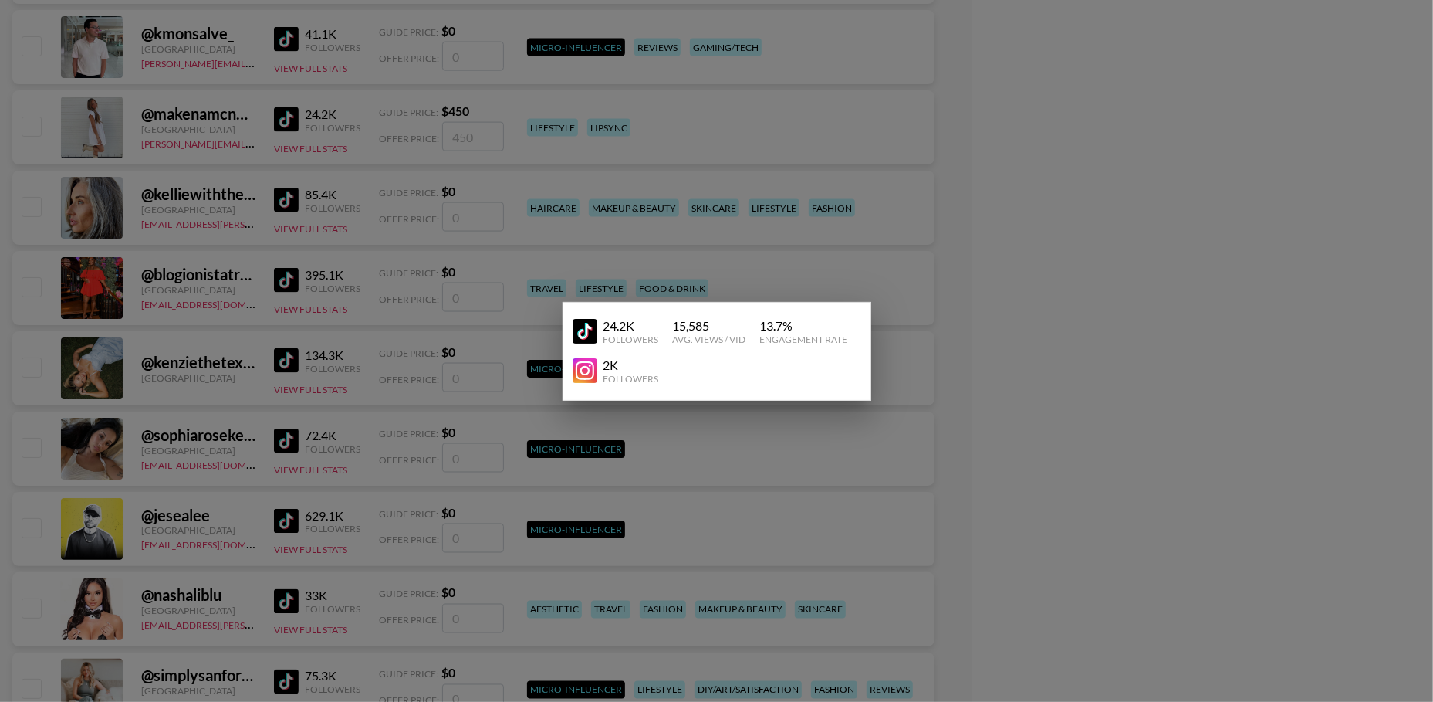
click at [240, 140] on div at bounding box center [716, 351] width 1433 height 702
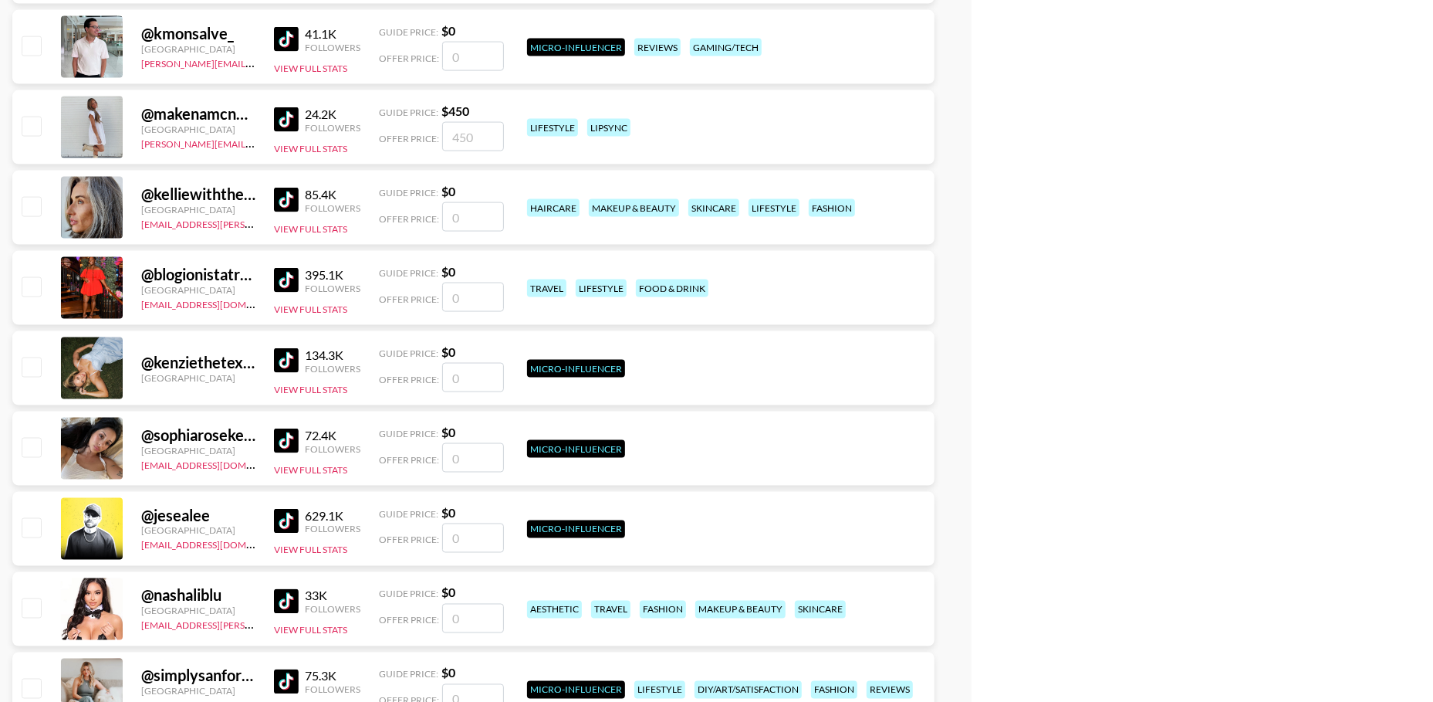
click at [38, 125] on input "checkbox" at bounding box center [31, 126] width 19 height 19
checkbox input "true"
type input "450"
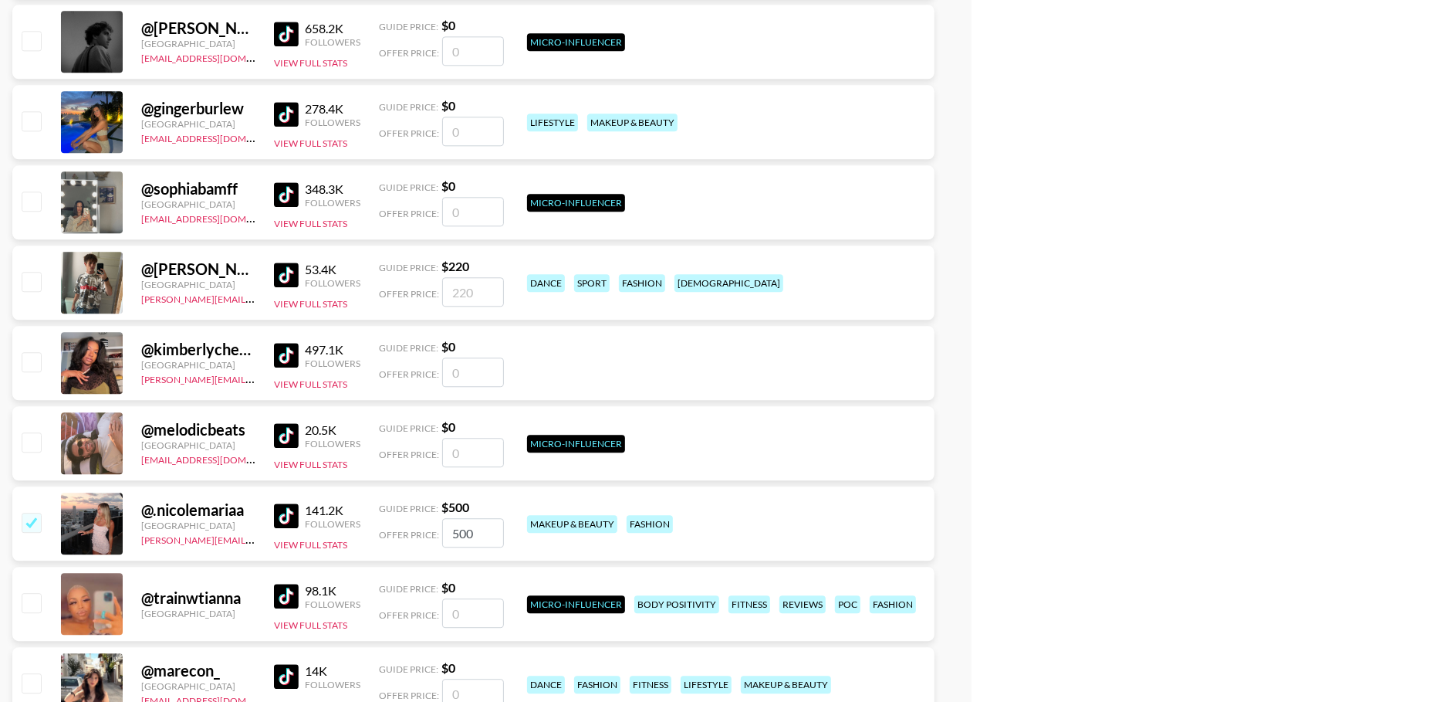
scroll to position [28563, 0]
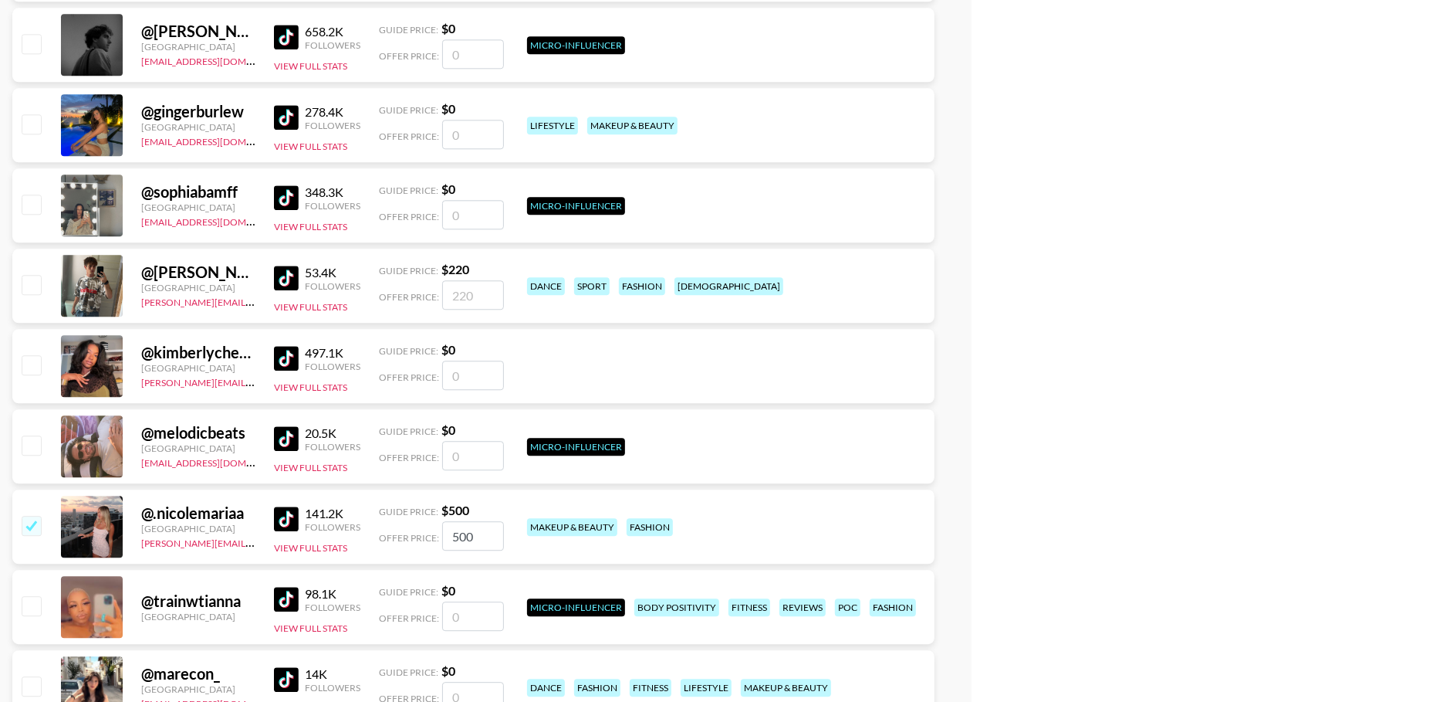
click at [308, 313] on div "@ jacob.[PERSON_NAME].161 United States [PERSON_NAME][EMAIL_ADDRESS][PERSON_NAM…" at bounding box center [473, 286] width 922 height 74
click at [309, 305] on button "View Full Stats" at bounding box center [310, 307] width 73 height 12
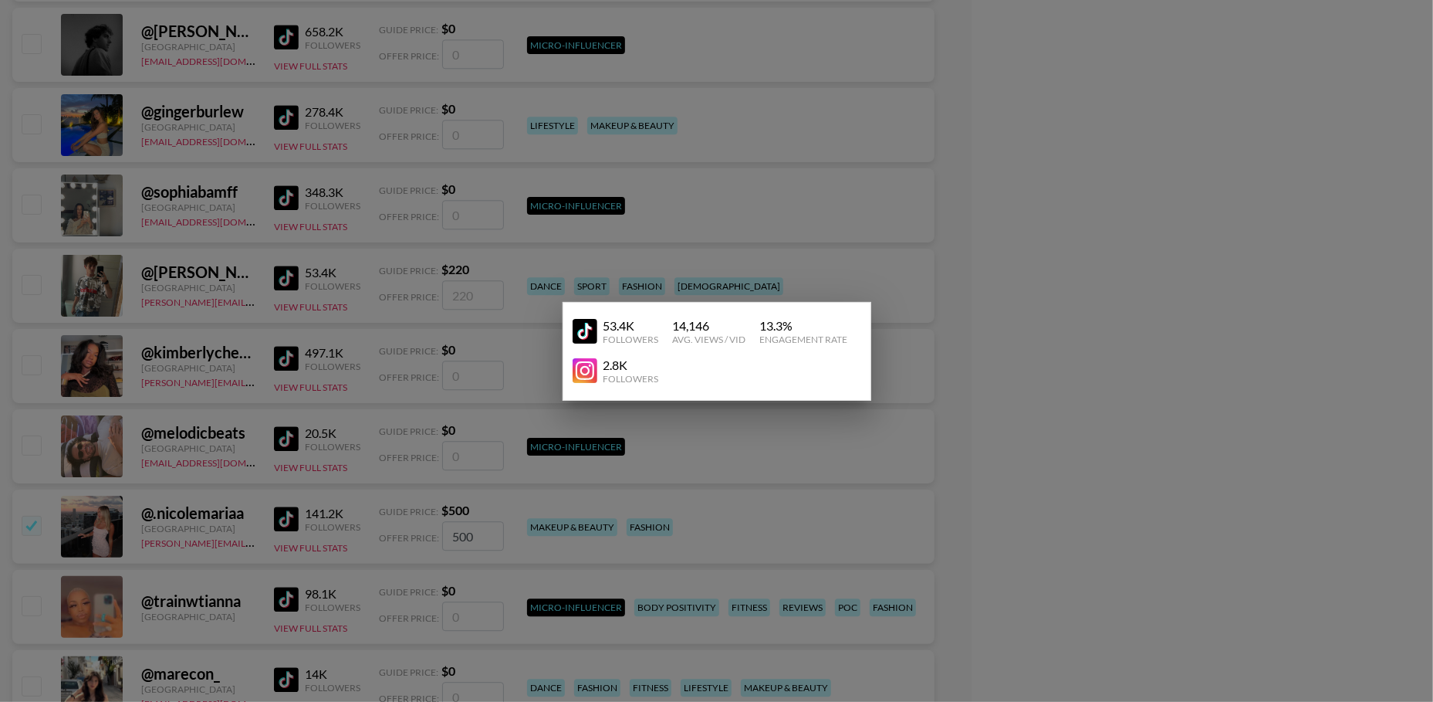
click at [208, 294] on div at bounding box center [716, 351] width 1433 height 702
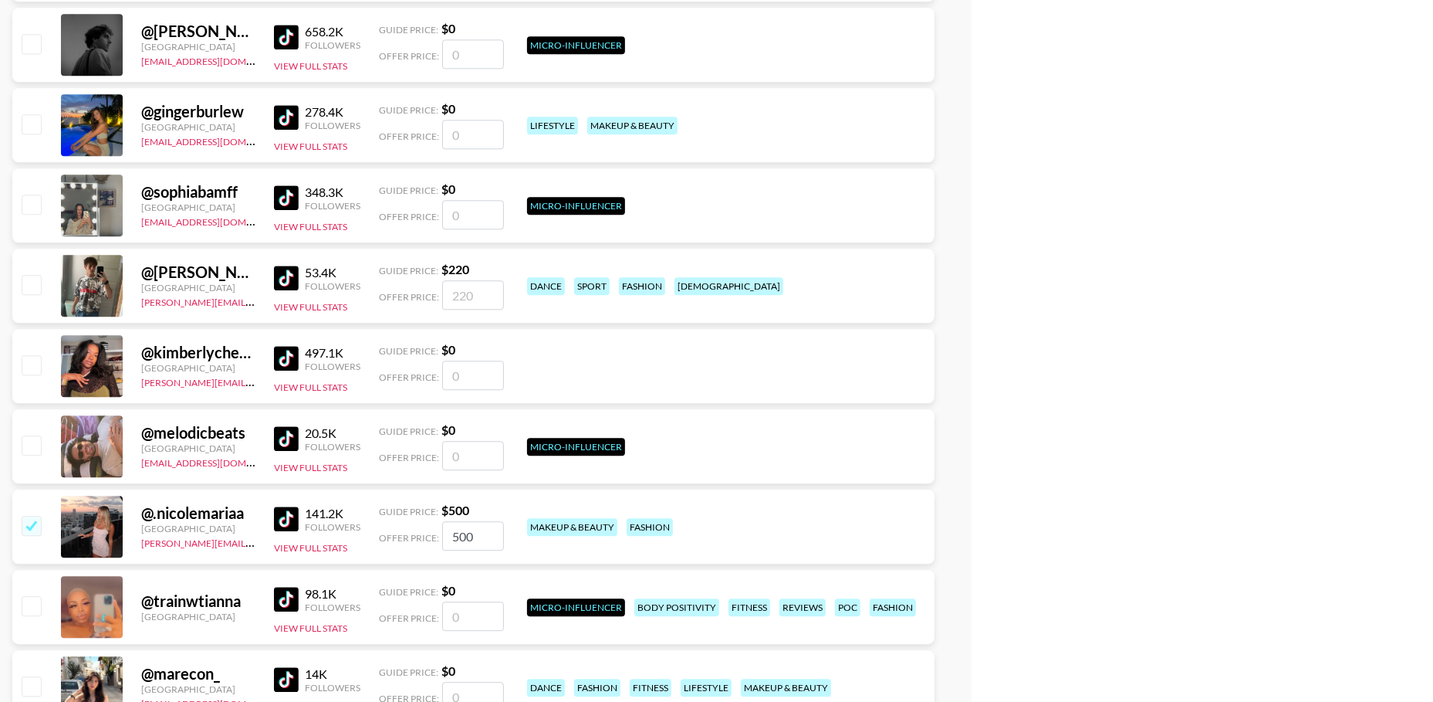
click at [29, 275] on input "checkbox" at bounding box center [31, 284] width 19 height 19
checkbox input "true"
type input "220"
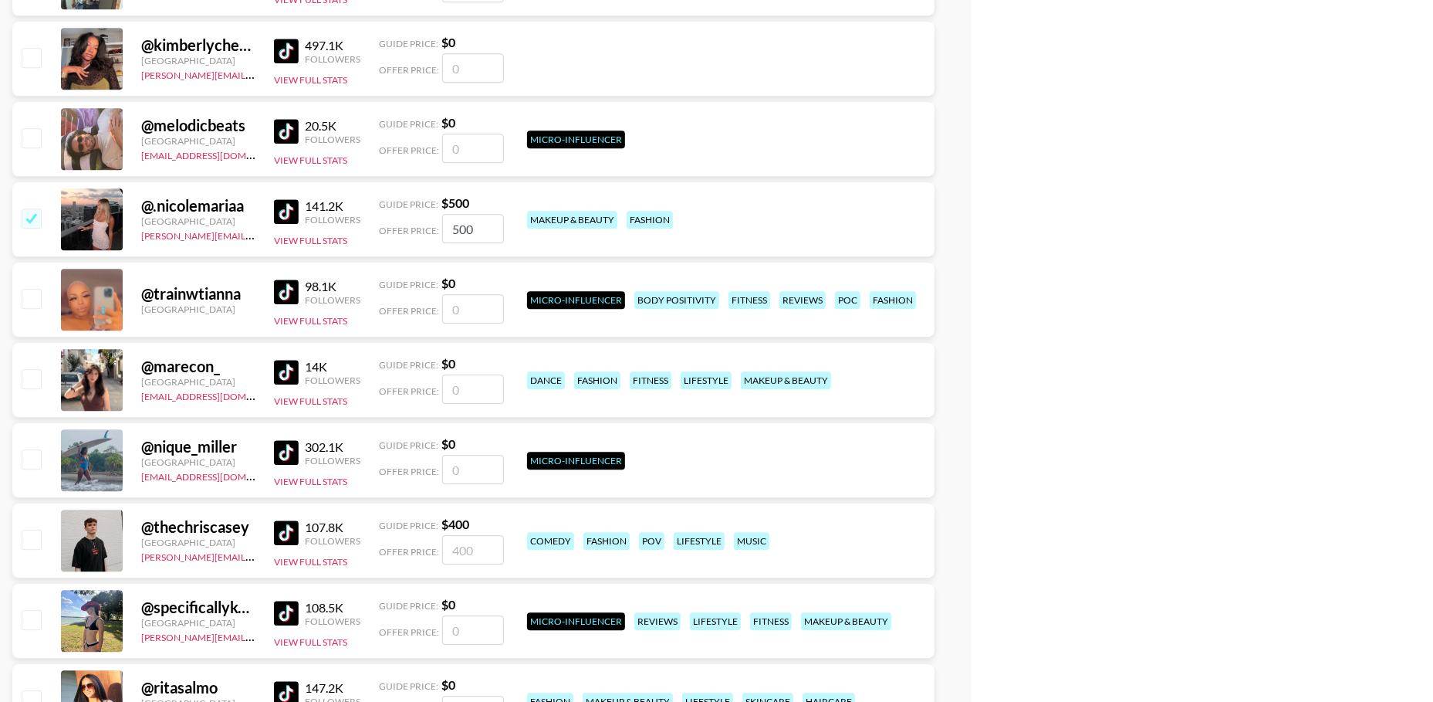
scroll to position [28910, 0]
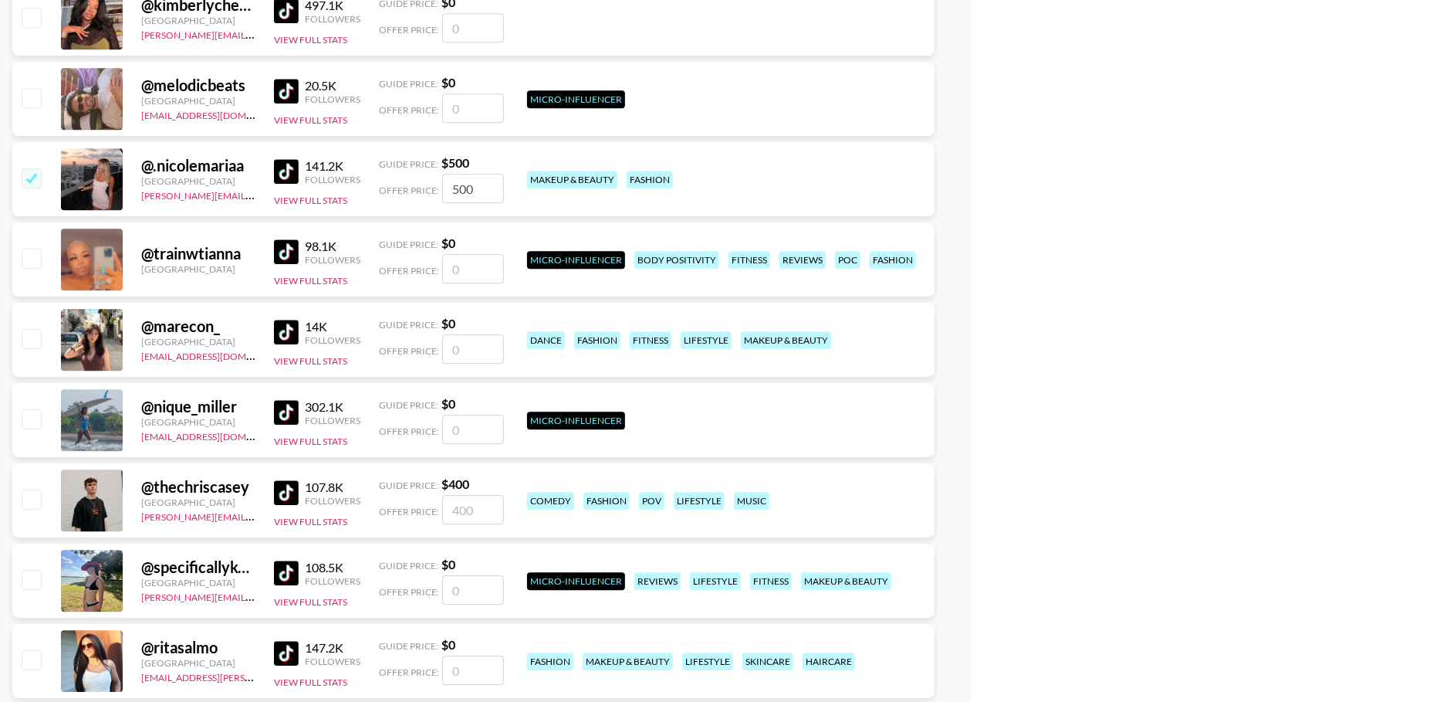
click at [298, 191] on div "141.2K Followers View Full Stats" at bounding box center [317, 179] width 86 height 55
click at [290, 203] on button "View Full Stats" at bounding box center [310, 201] width 73 height 12
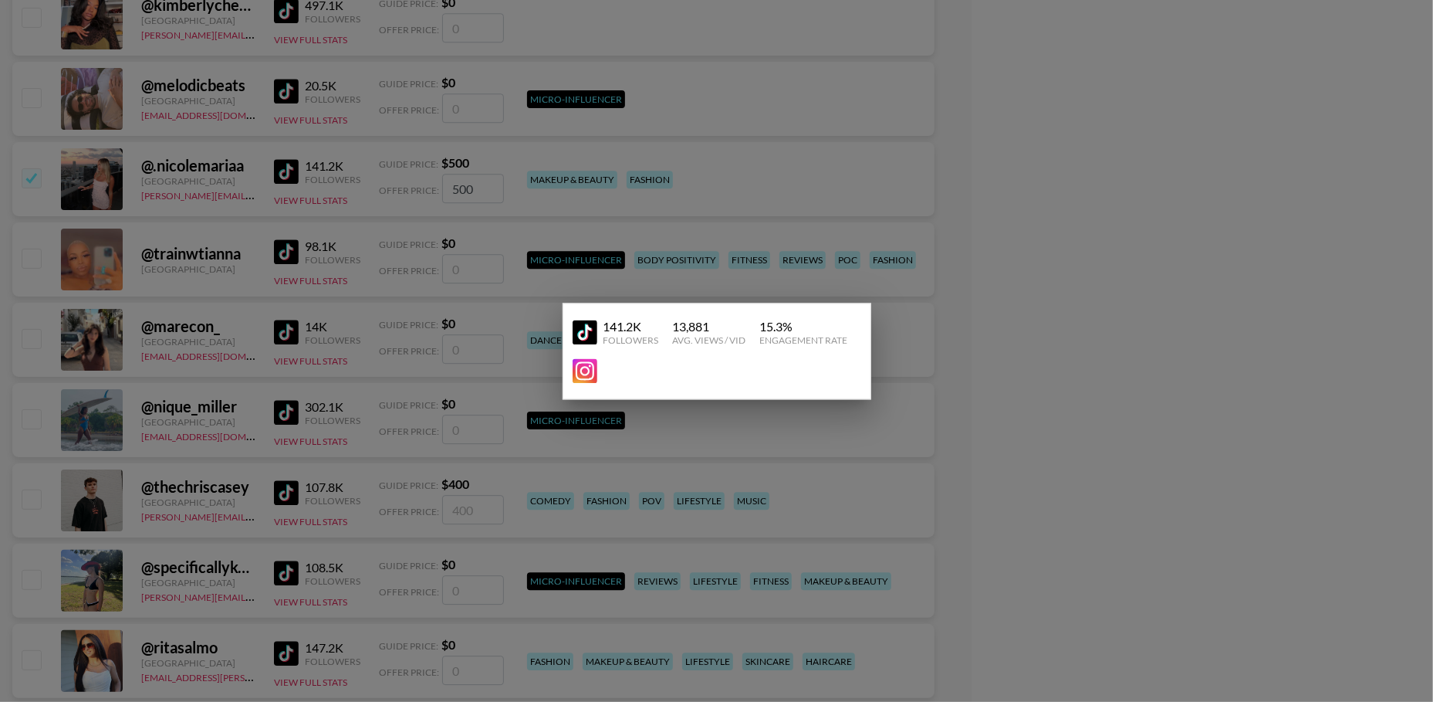
click at [223, 245] on div at bounding box center [716, 351] width 1433 height 702
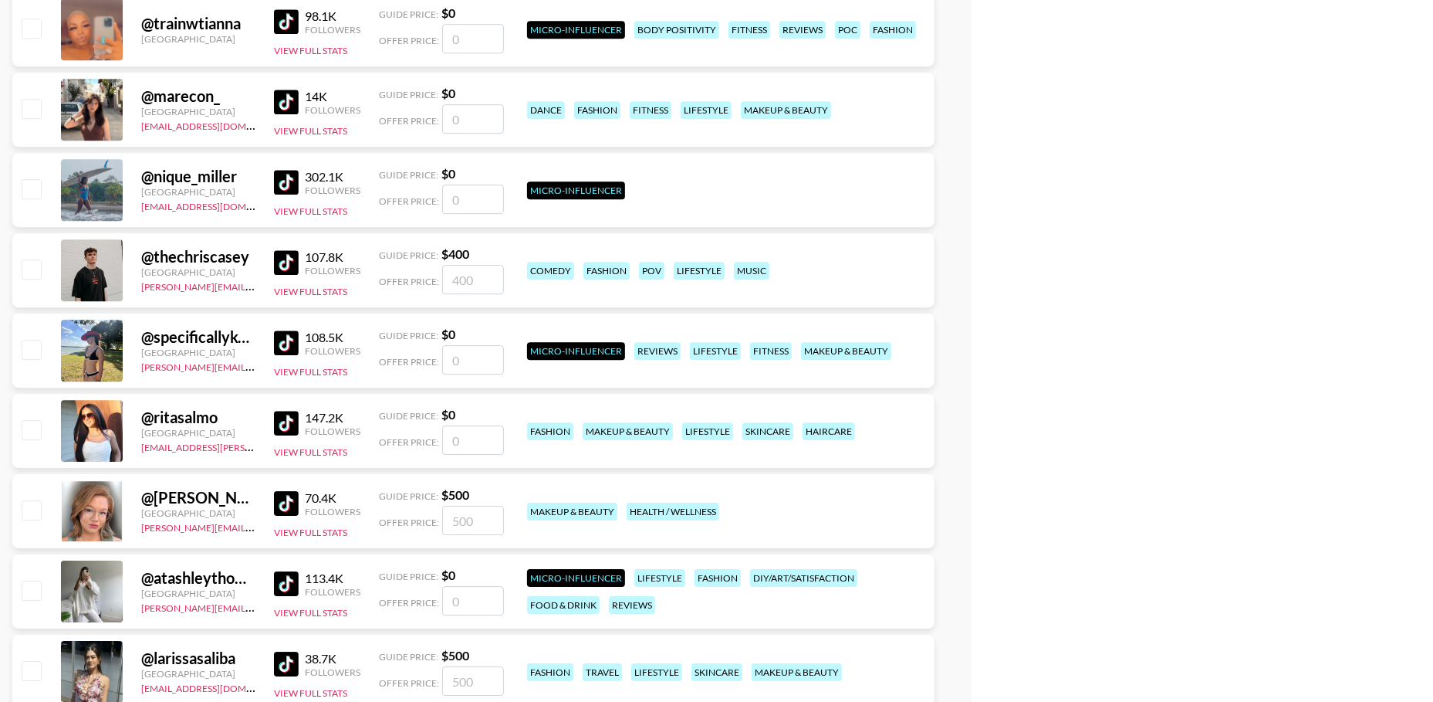
scroll to position [29191, 0]
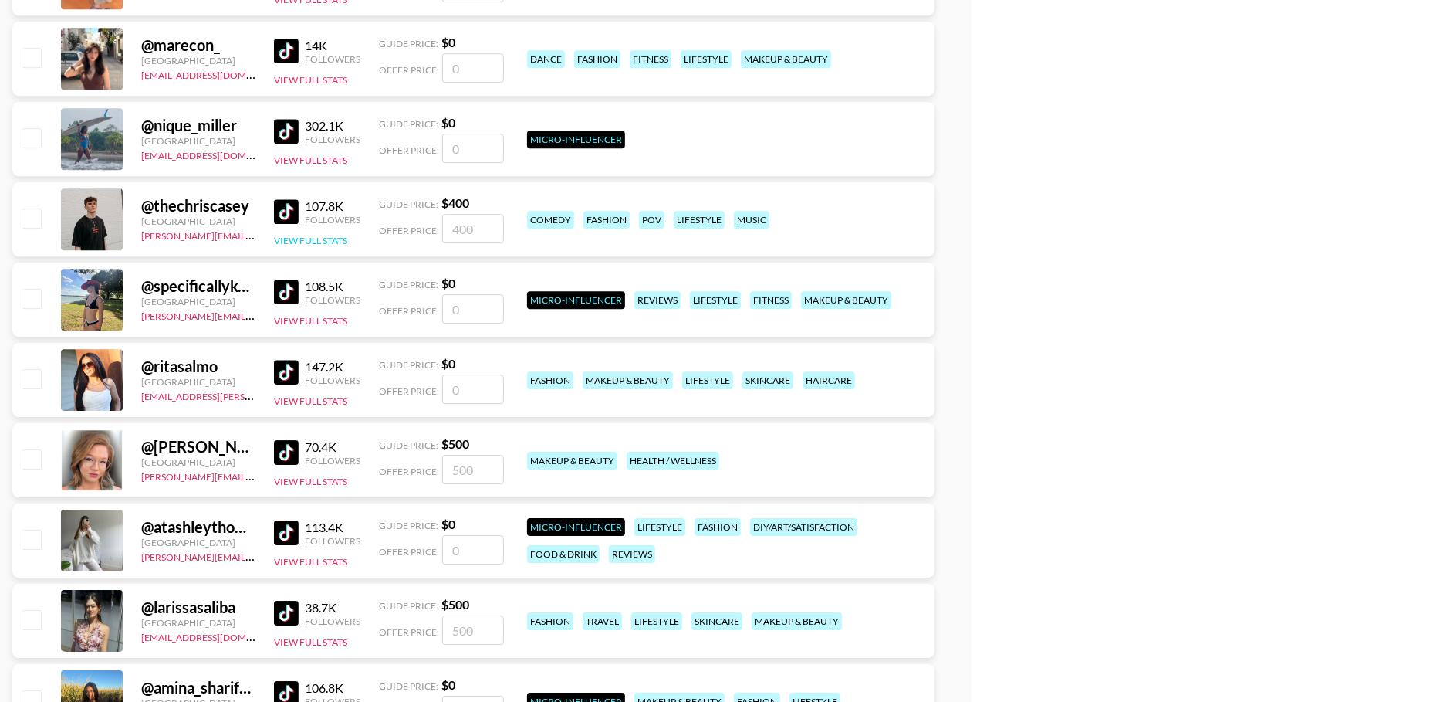
click at [302, 239] on button "View Full Stats" at bounding box center [310, 241] width 73 height 12
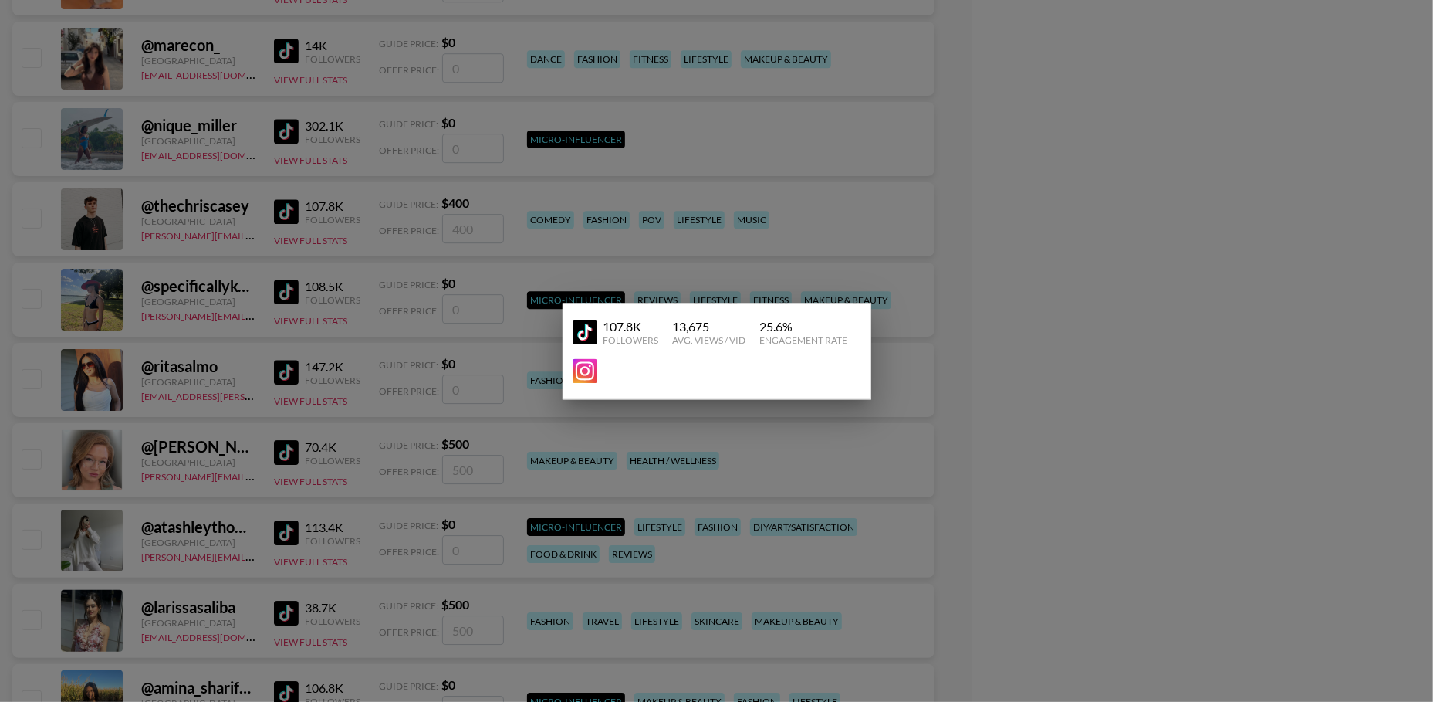
click at [215, 299] on div at bounding box center [716, 351] width 1433 height 702
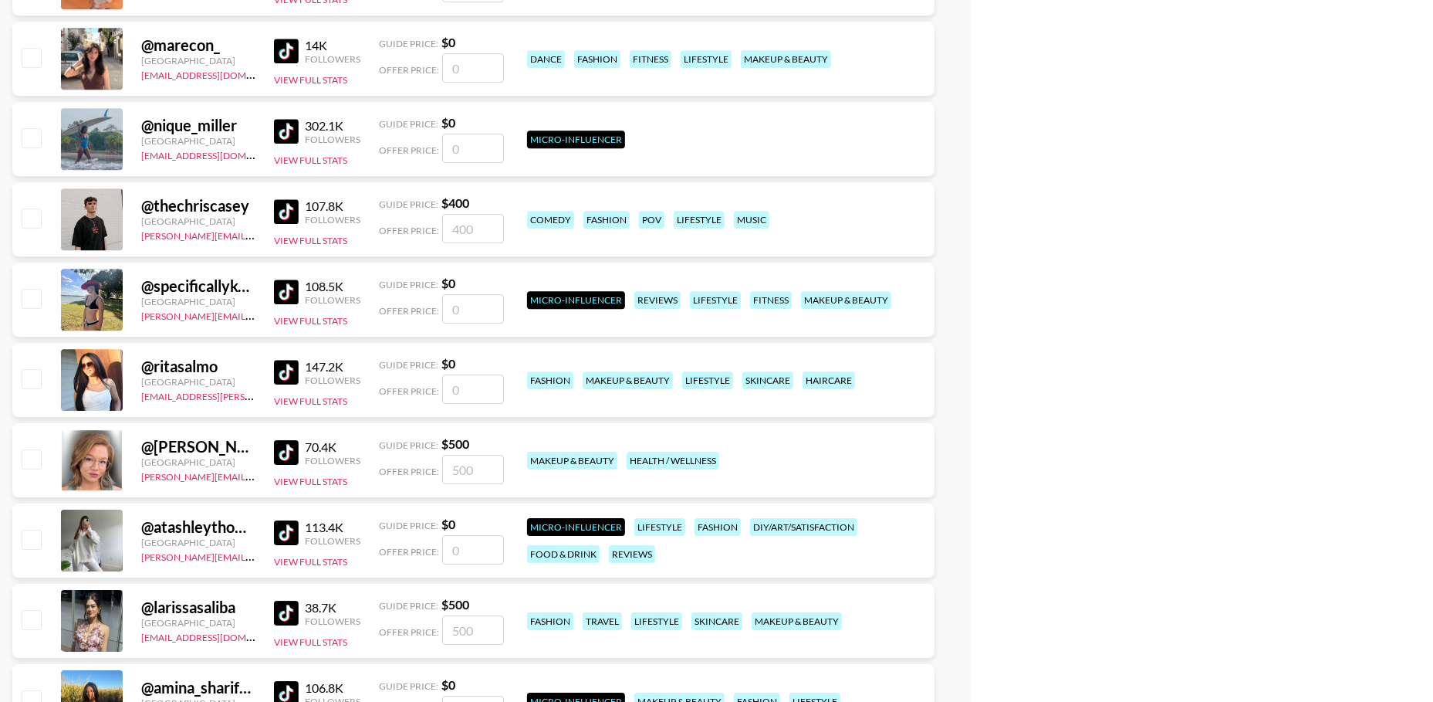
click at [39, 222] on input "checkbox" at bounding box center [31, 217] width 19 height 19
checkbox input "true"
type input "400"
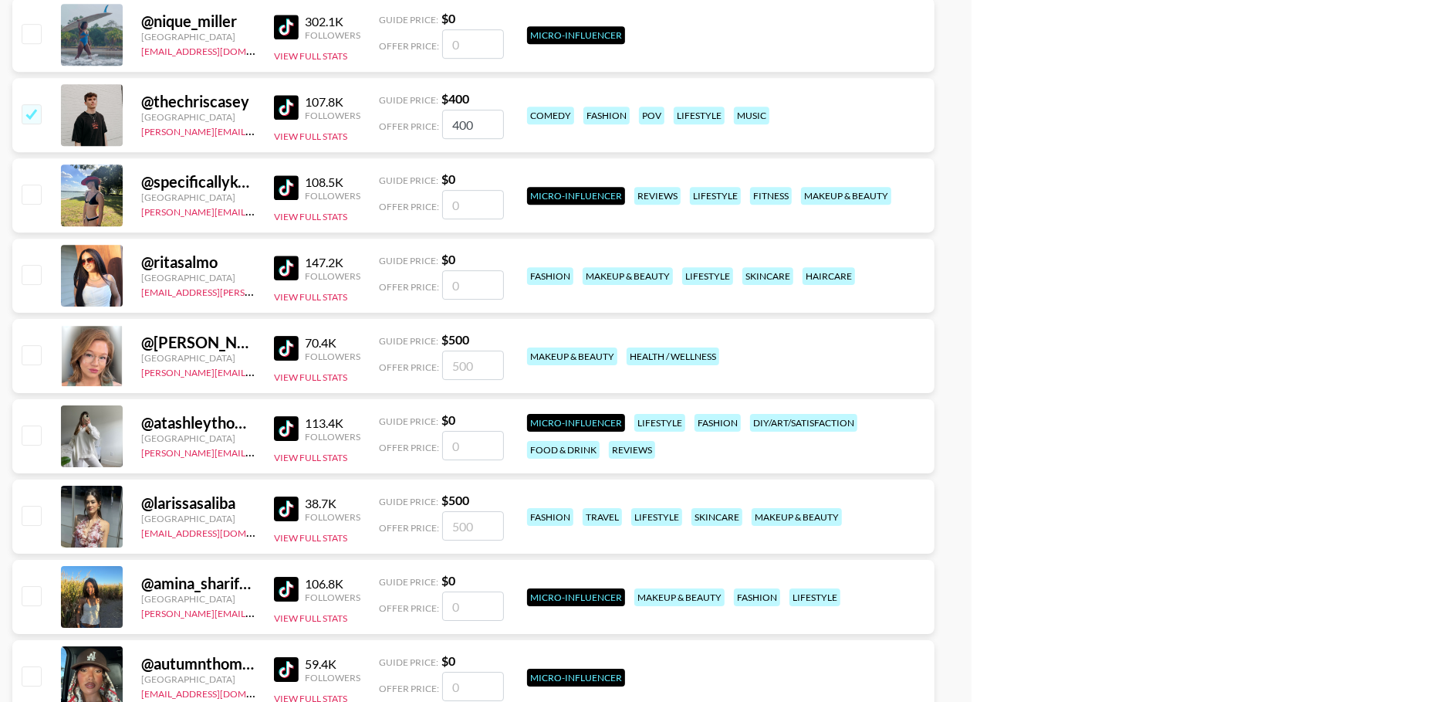
scroll to position [29360, 0]
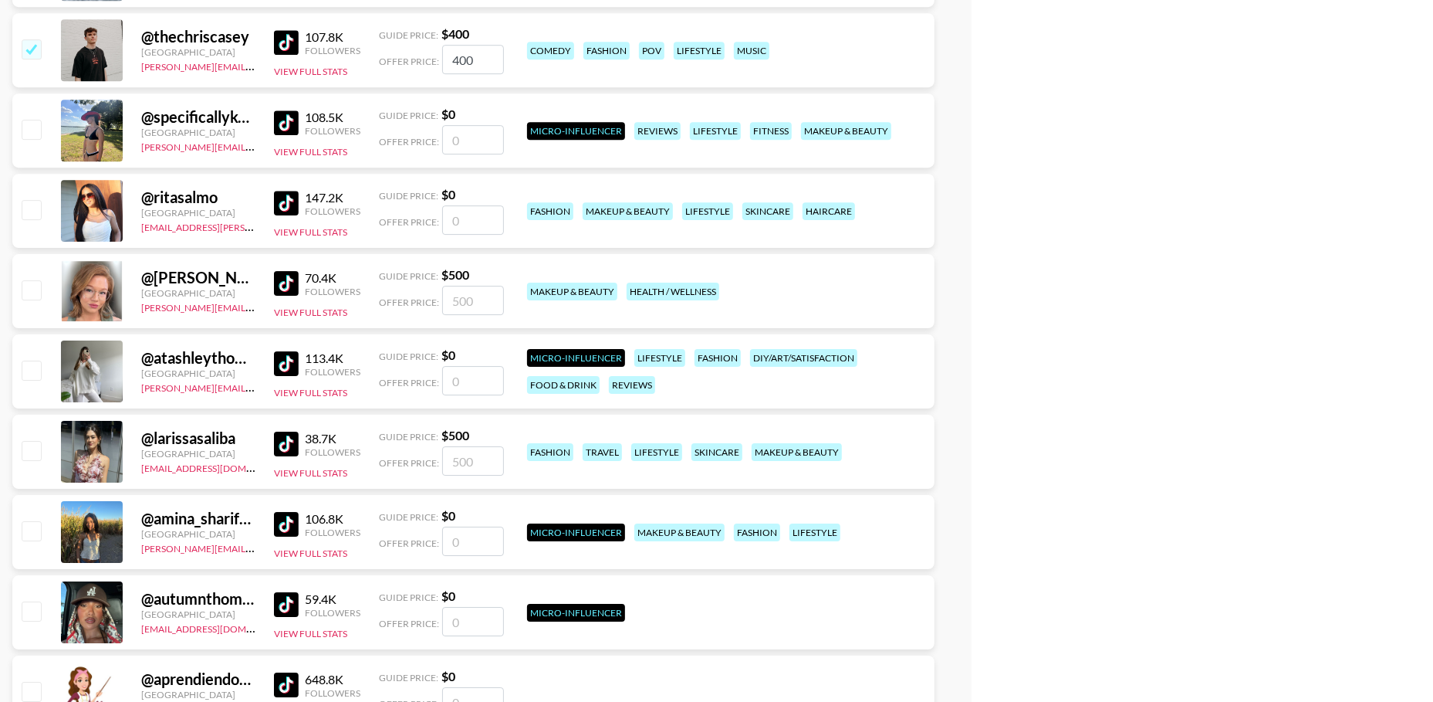
click at [289, 316] on div "70.4K Followers View Full Stats" at bounding box center [317, 291] width 86 height 55
click at [292, 310] on button "View Full Stats" at bounding box center [310, 312] width 73 height 12
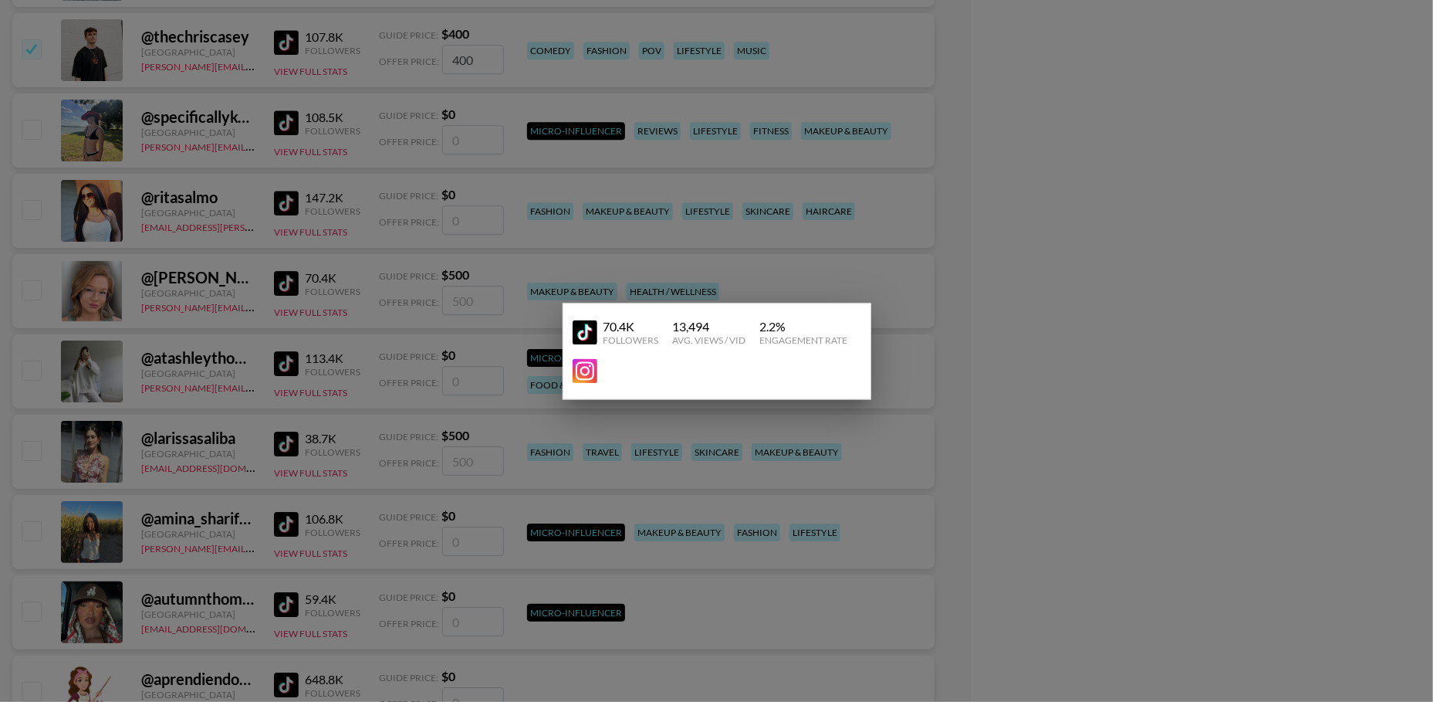
click at [220, 319] on div at bounding box center [716, 351] width 1433 height 702
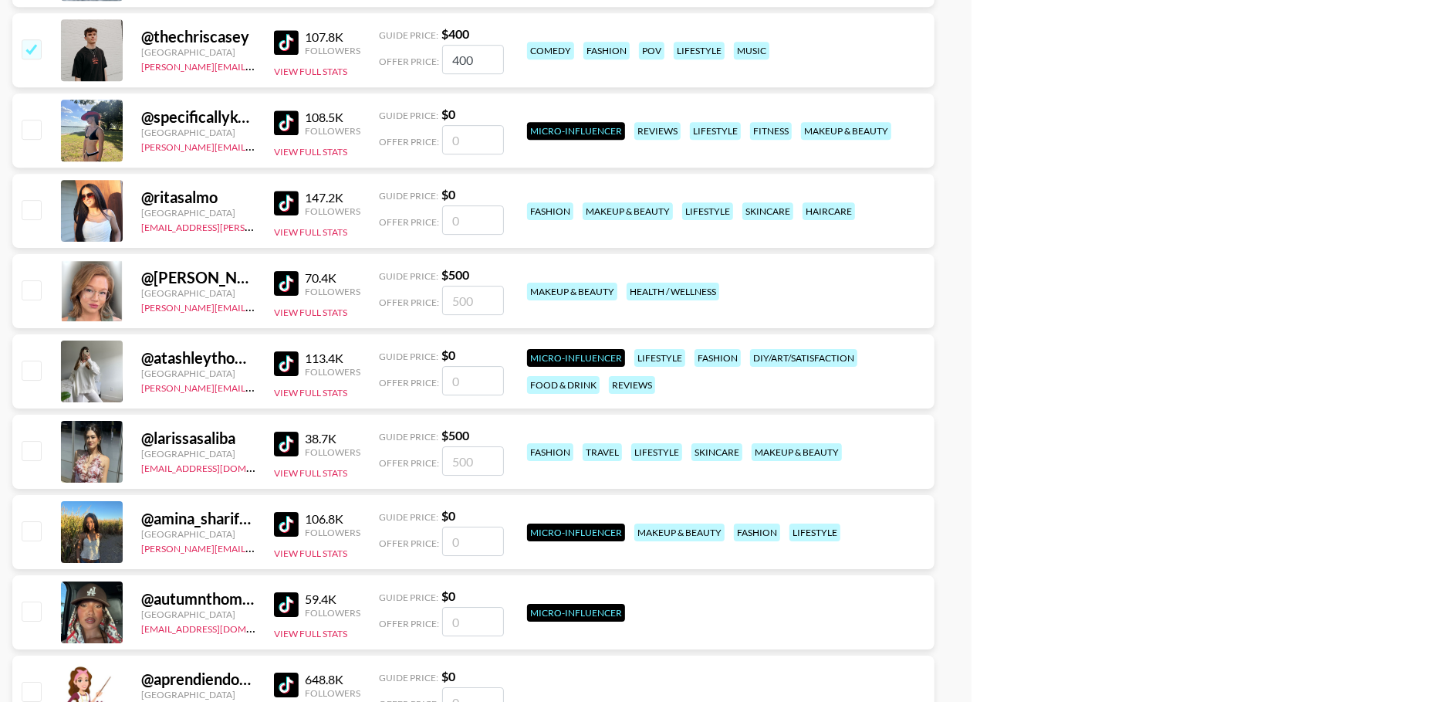
click at [35, 283] on input "checkbox" at bounding box center [31, 289] width 19 height 19
checkbox input "true"
type input "500"
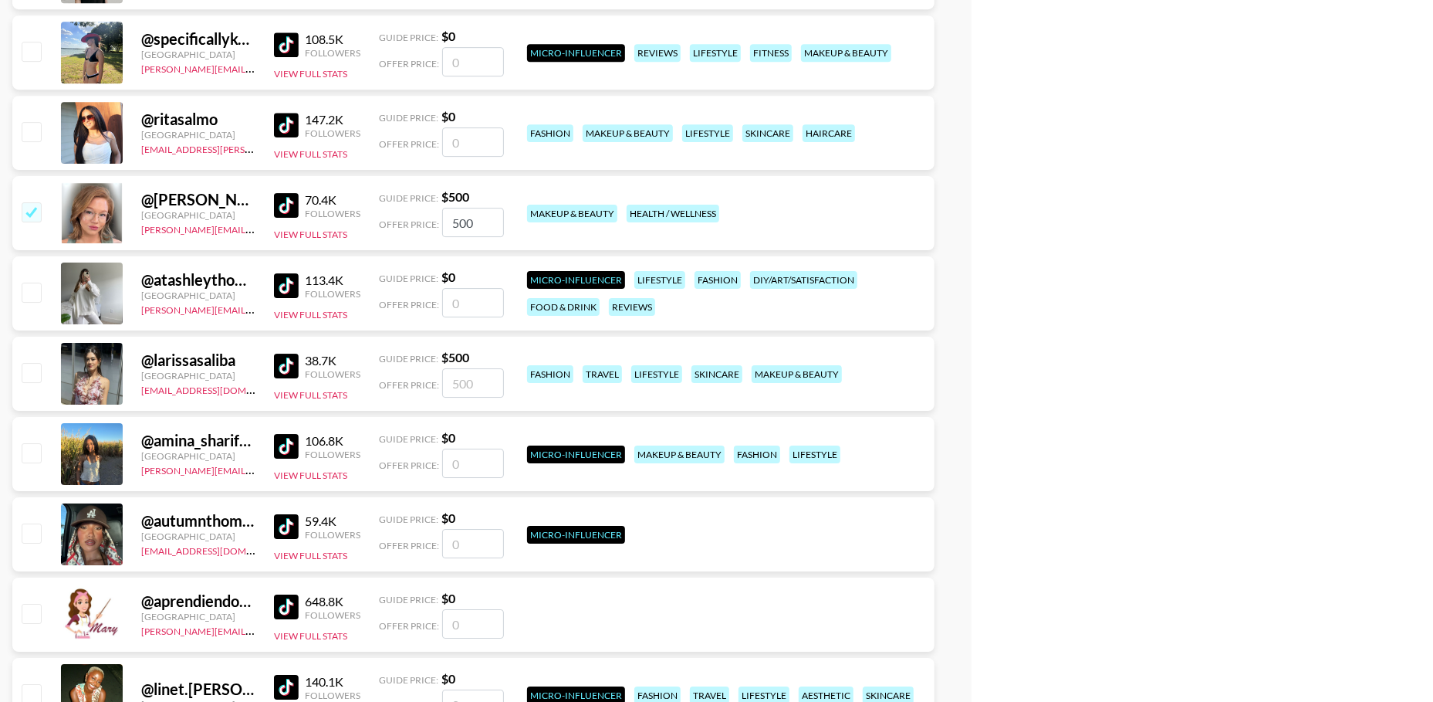
scroll to position [29440, 0]
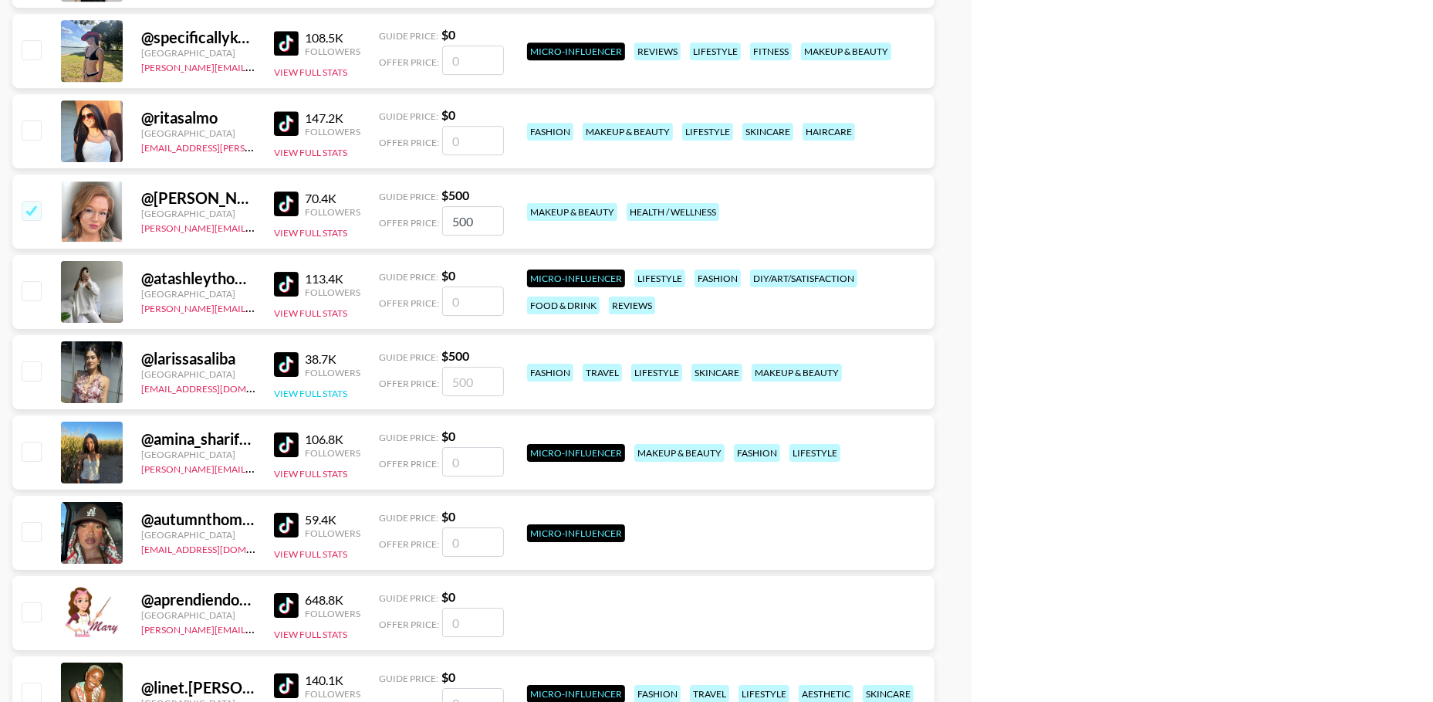
click at [287, 388] on button "View Full Stats" at bounding box center [310, 393] width 73 height 12
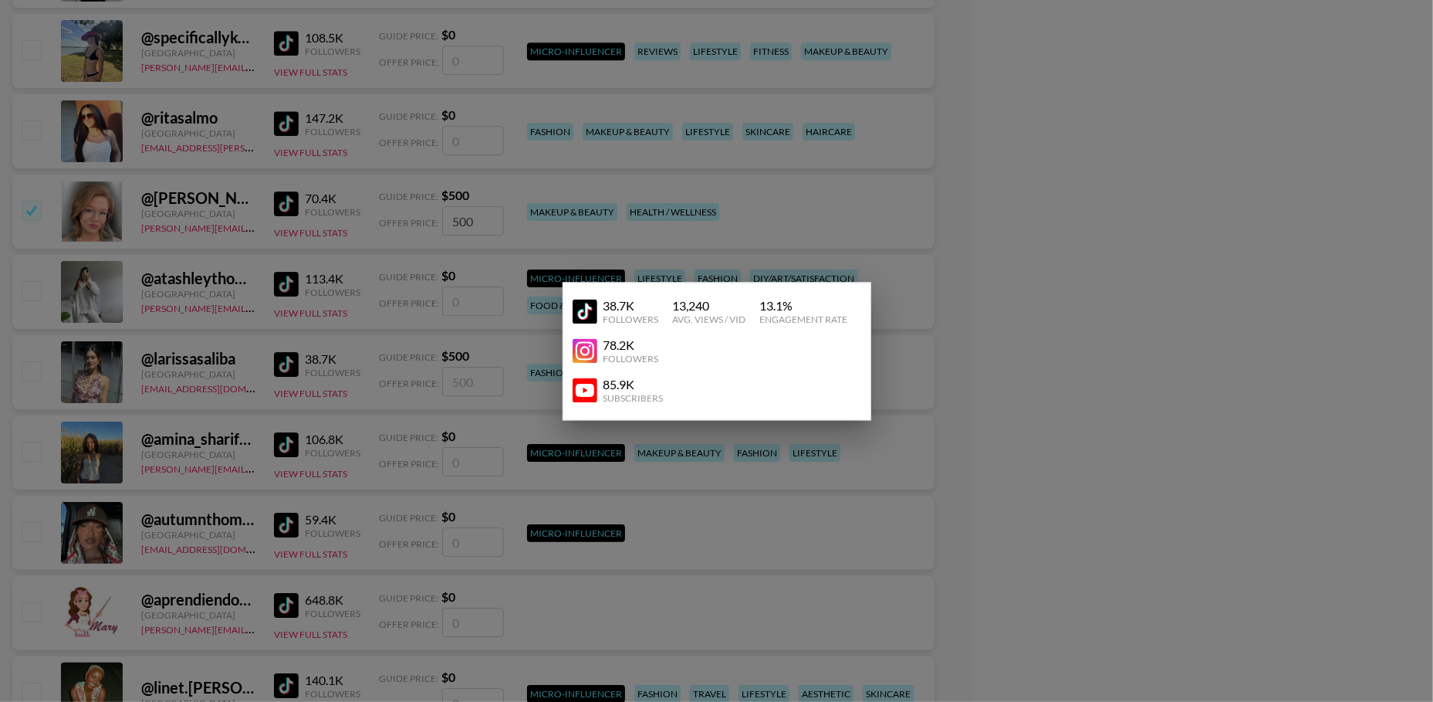
click at [242, 386] on div at bounding box center [716, 351] width 1433 height 702
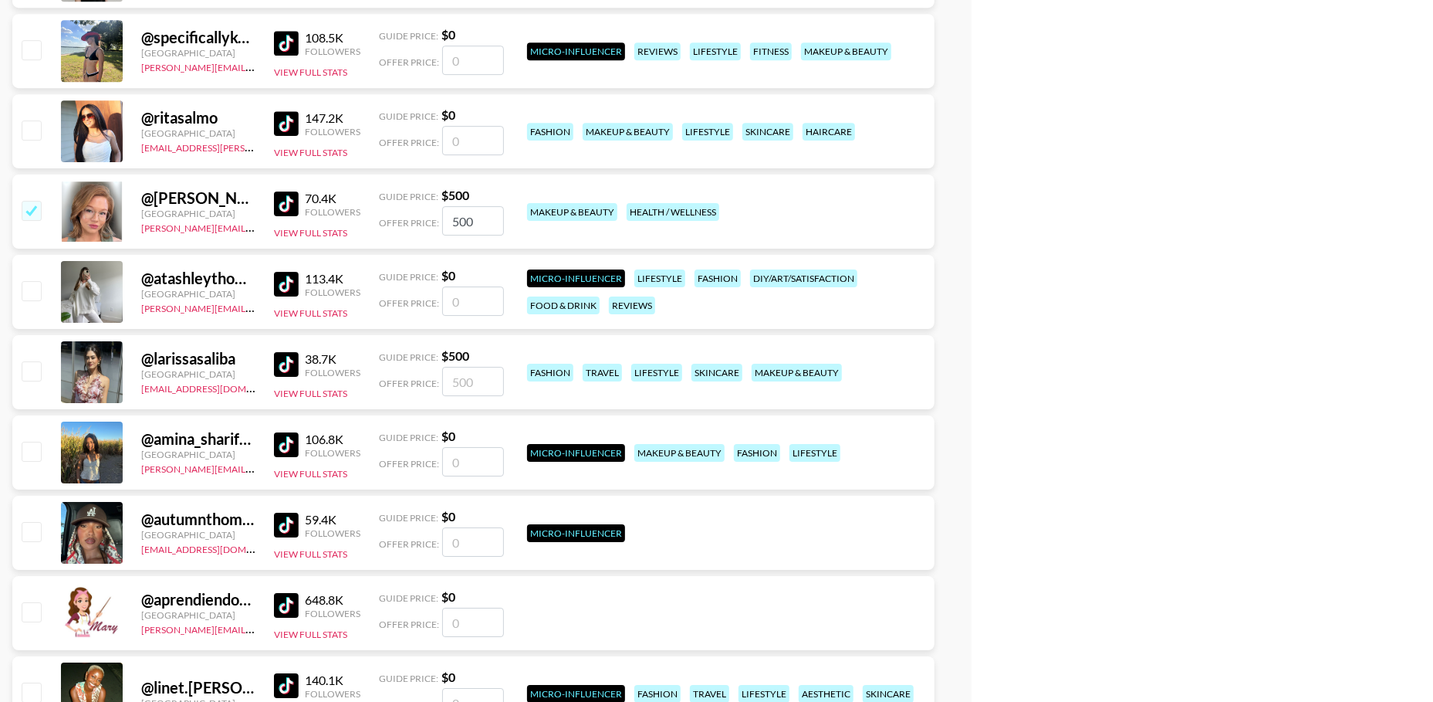
click at [34, 371] on input "checkbox" at bounding box center [31, 370] width 19 height 19
checkbox input "true"
type input "500"
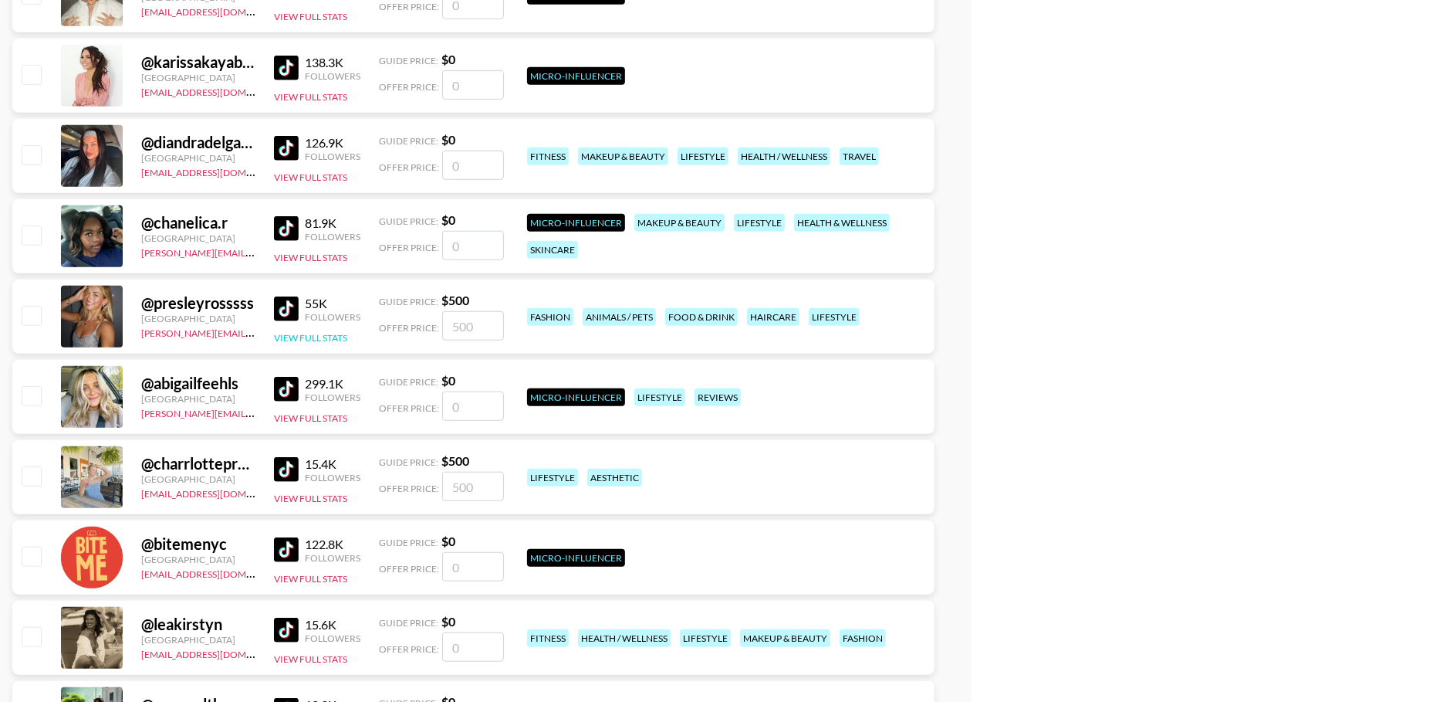
scroll to position [30783, 0]
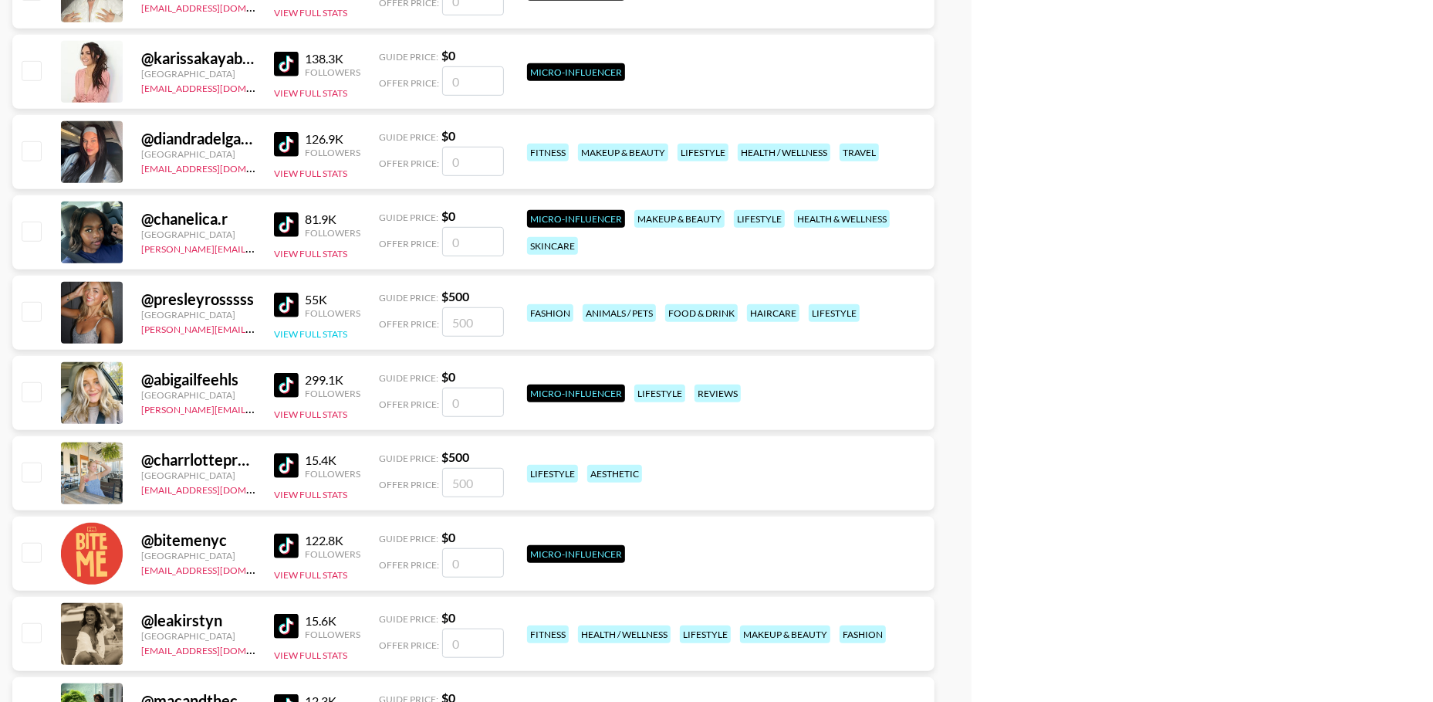
click at [313, 329] on button "View Full Stats" at bounding box center [310, 334] width 73 height 12
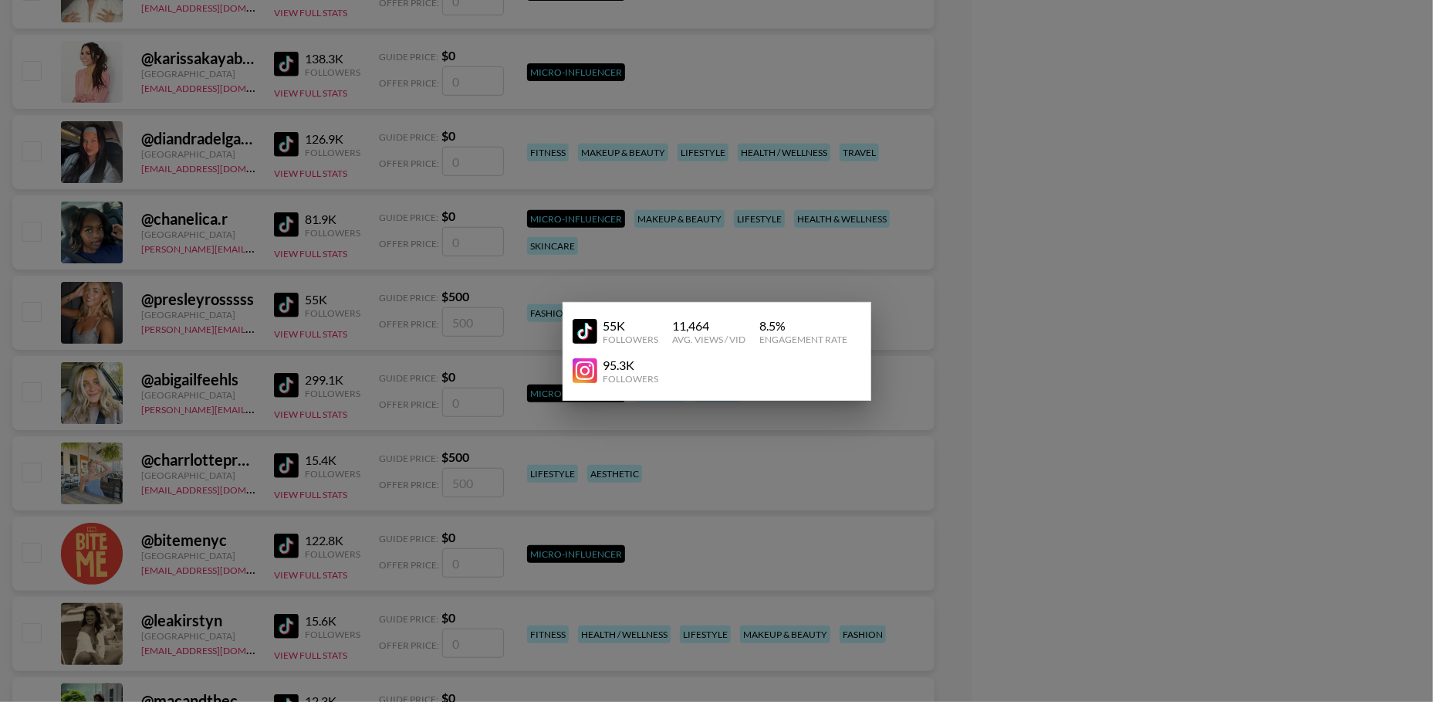
click at [190, 329] on div at bounding box center [716, 351] width 1433 height 702
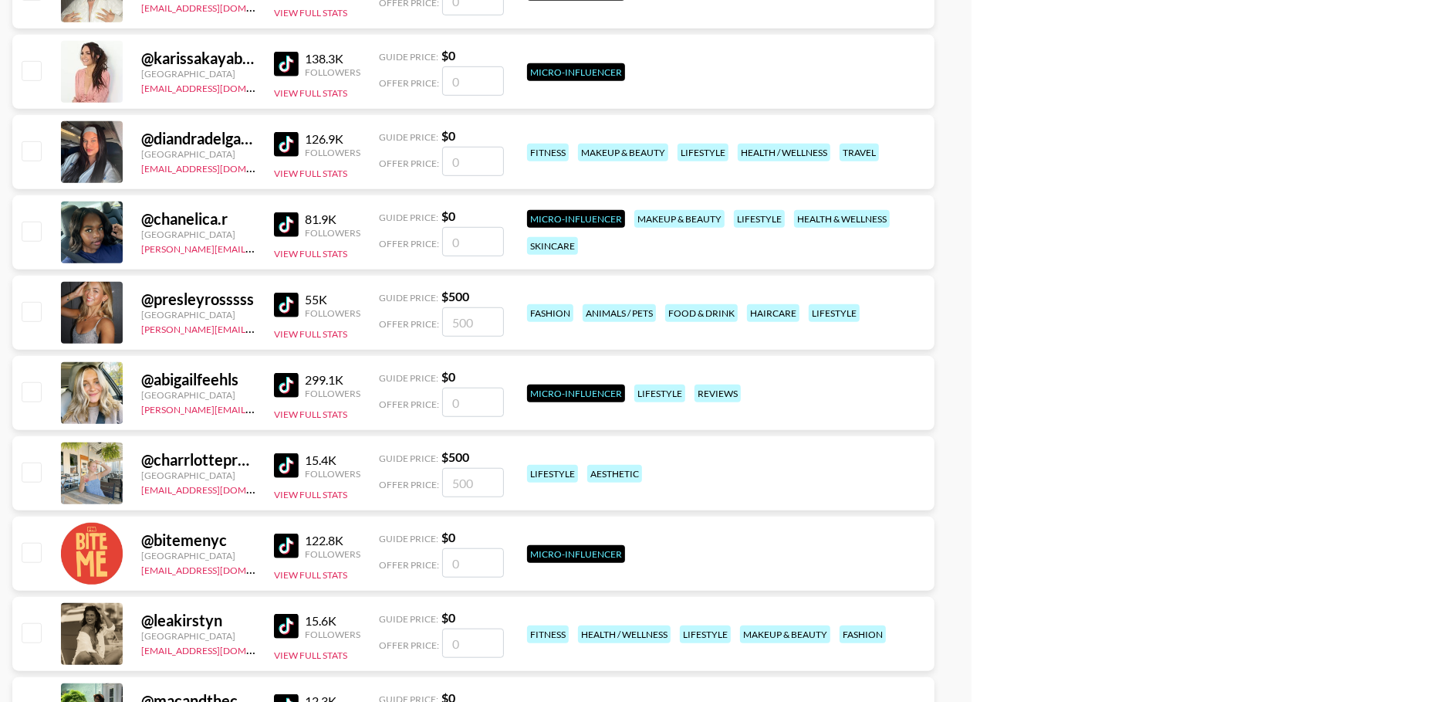
click at [35, 311] on input "checkbox" at bounding box center [31, 311] width 19 height 19
checkbox input "true"
type input "500"
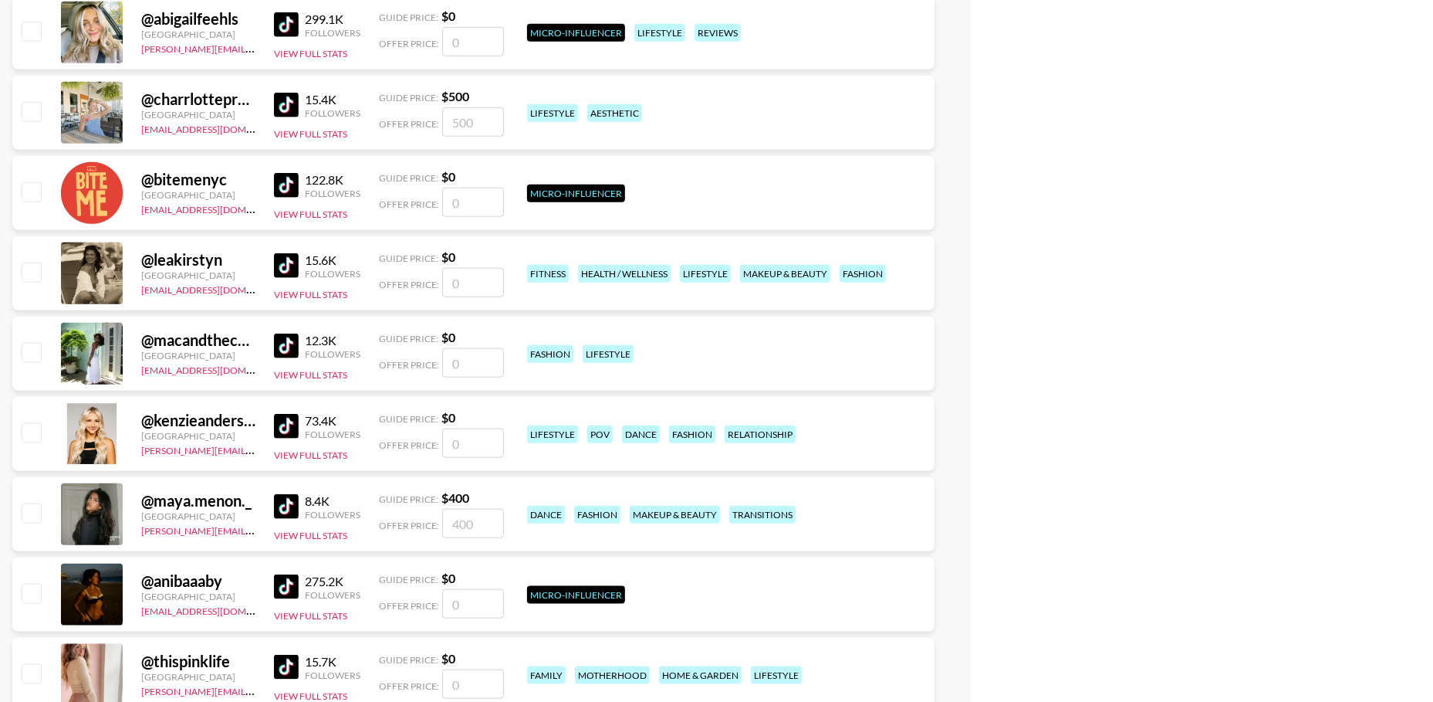
scroll to position [31173, 0]
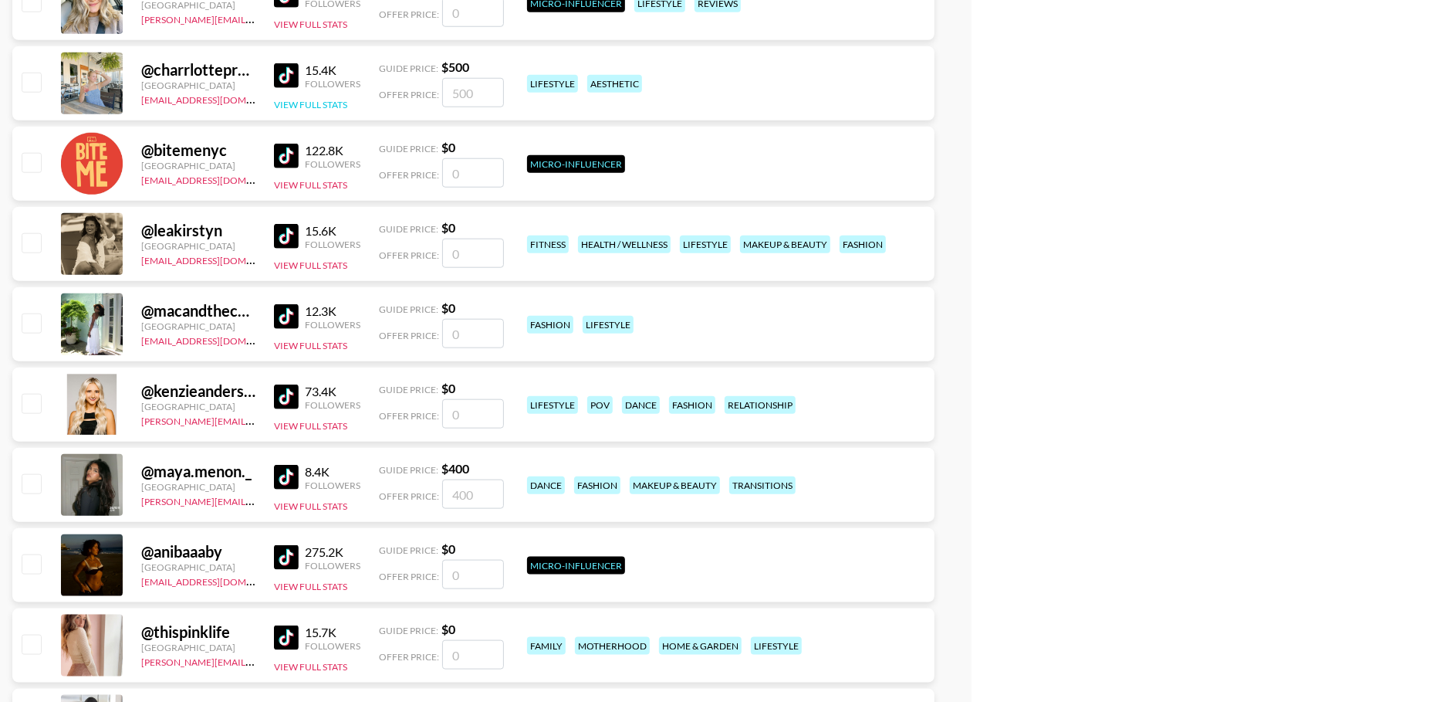
click at [315, 102] on button "View Full Stats" at bounding box center [310, 105] width 73 height 12
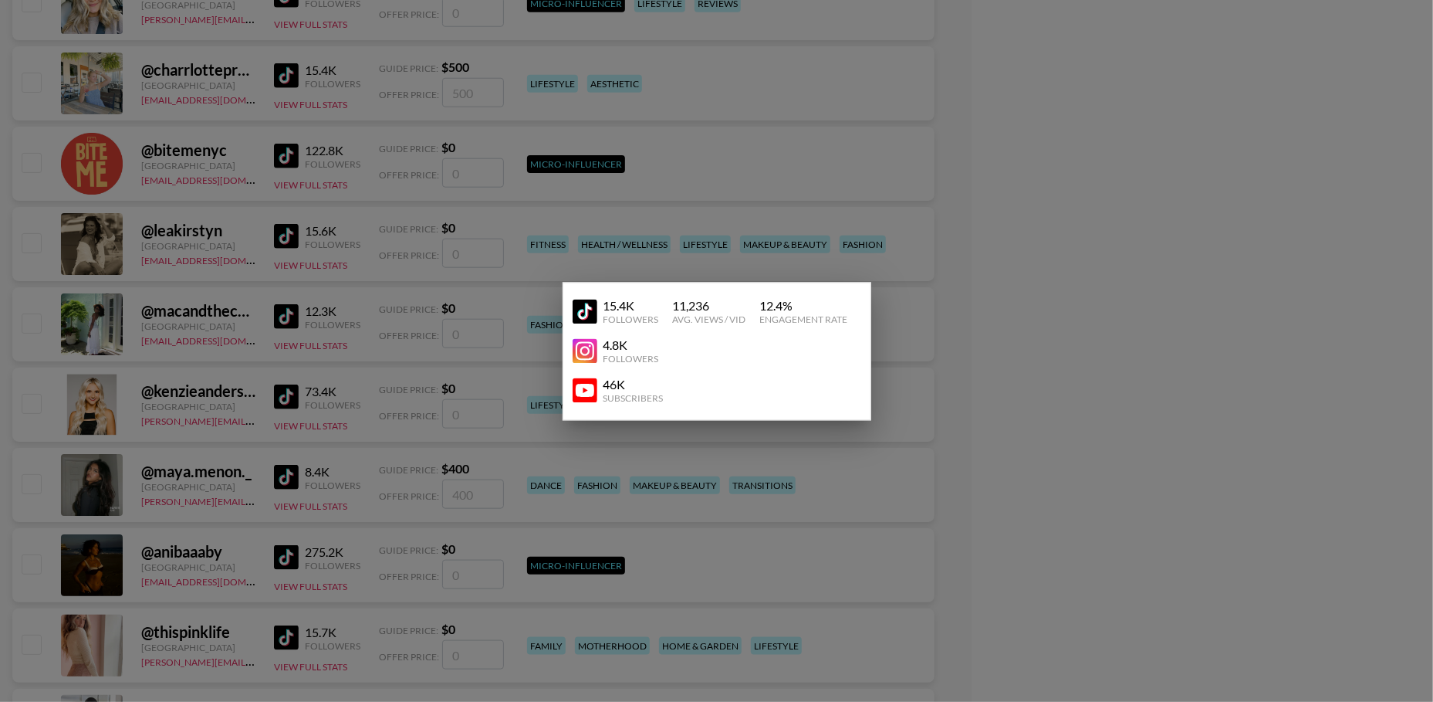
click at [202, 115] on div at bounding box center [716, 351] width 1433 height 702
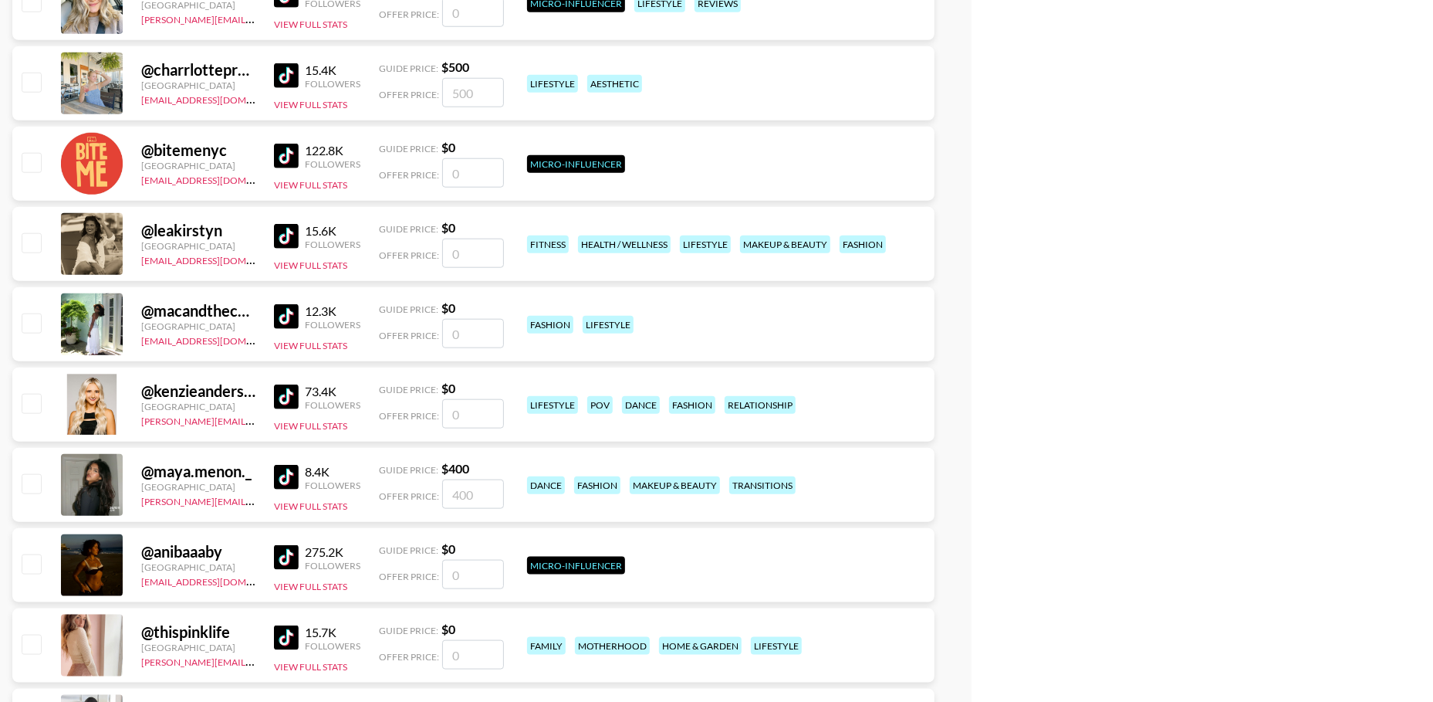
click at [25, 84] on input "checkbox" at bounding box center [31, 82] width 19 height 19
checkbox input "true"
type input "500"
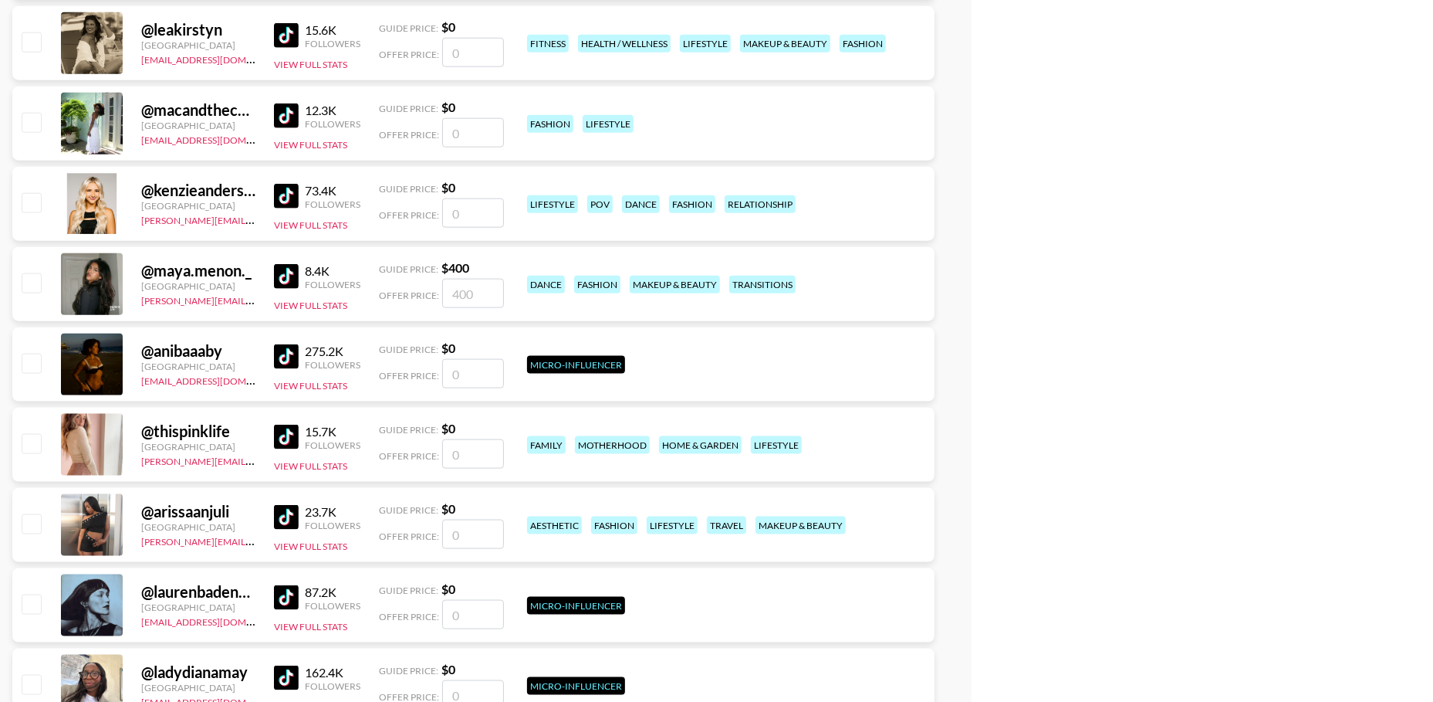
scroll to position [31377, 0]
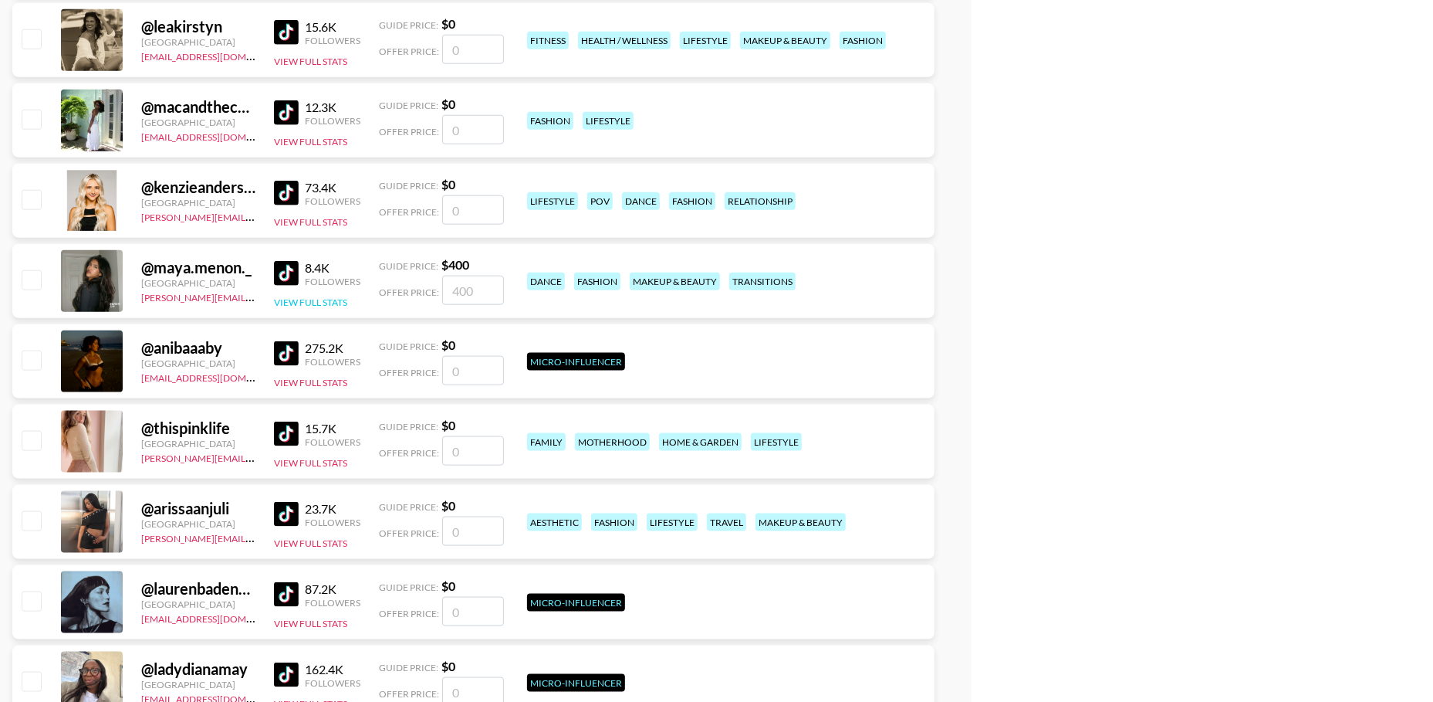
click at [299, 301] on button "View Full Stats" at bounding box center [310, 302] width 73 height 12
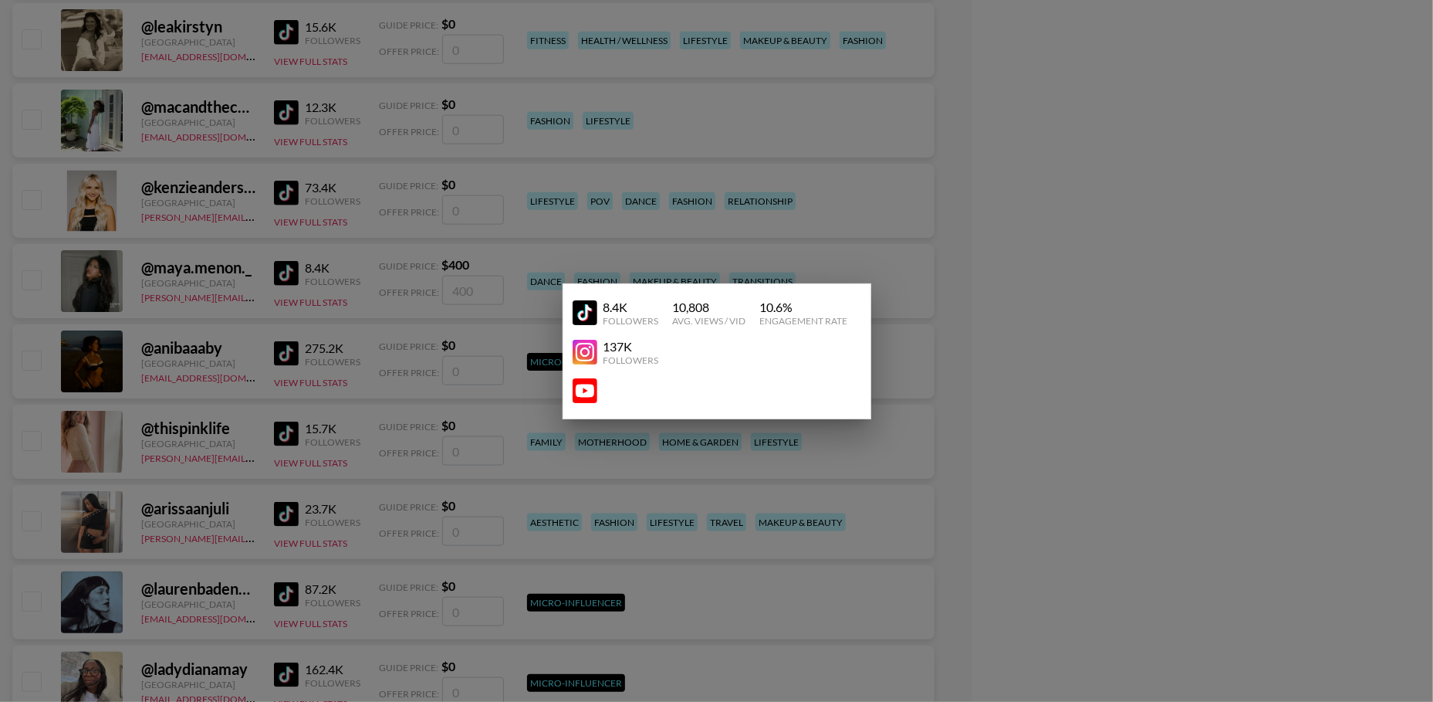
click at [253, 321] on div at bounding box center [716, 351] width 1433 height 702
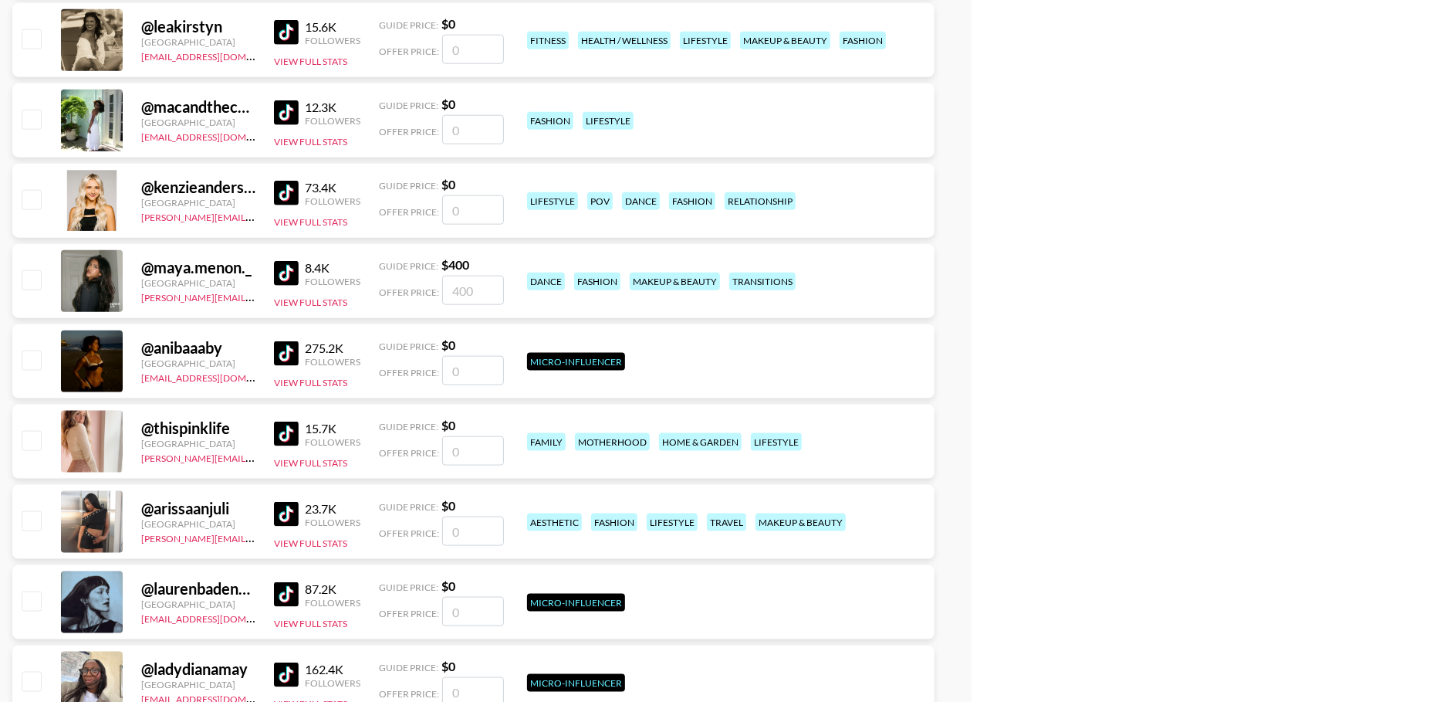
click at [29, 270] on input "checkbox" at bounding box center [31, 279] width 19 height 19
checkbox input "true"
type input "400"
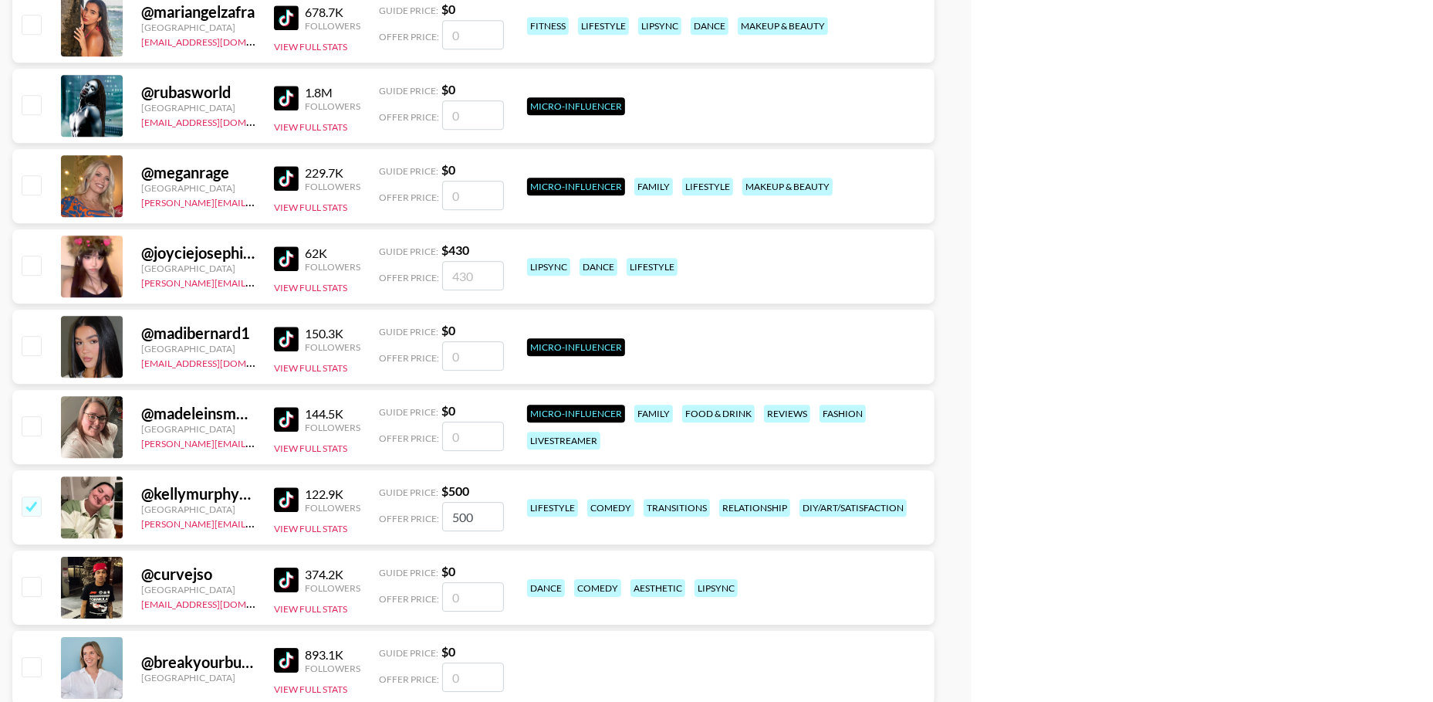
scroll to position [33321, 0]
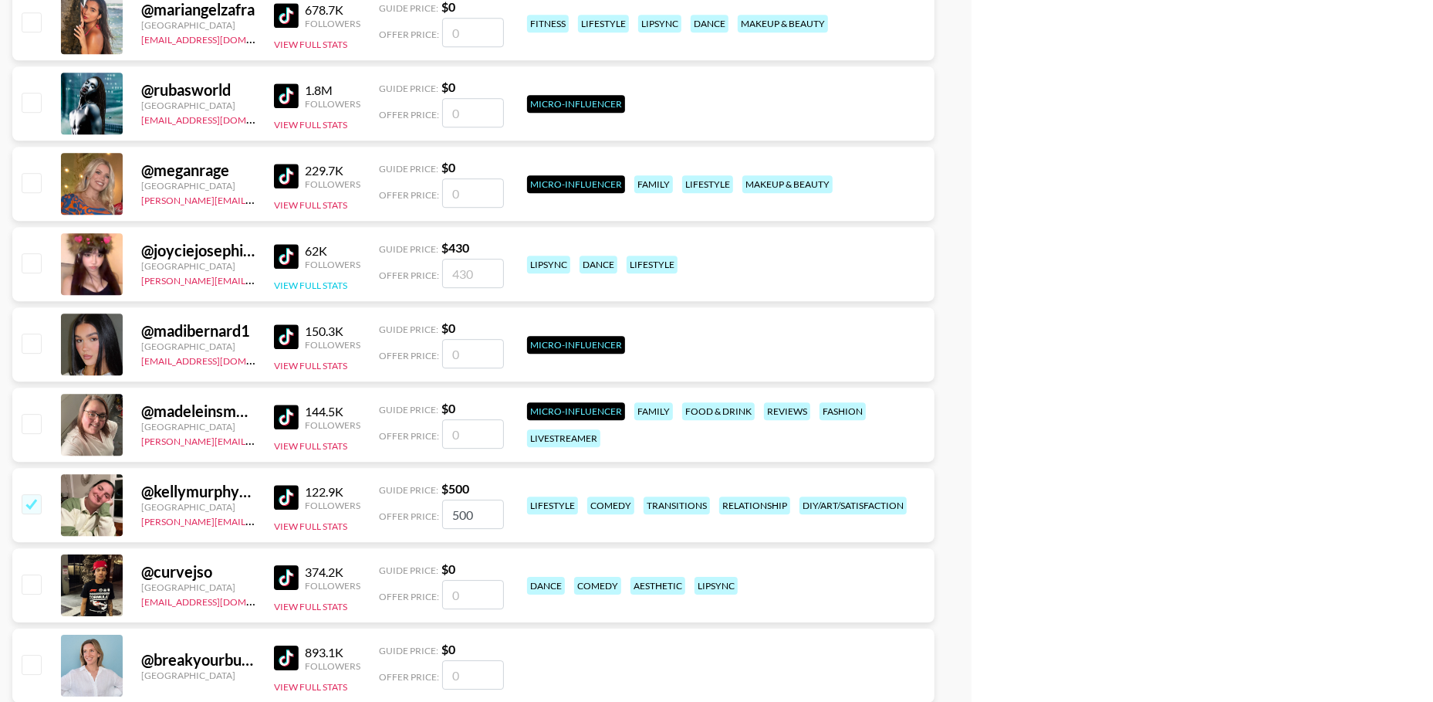
click at [310, 279] on button "View Full Stats" at bounding box center [310, 285] width 73 height 12
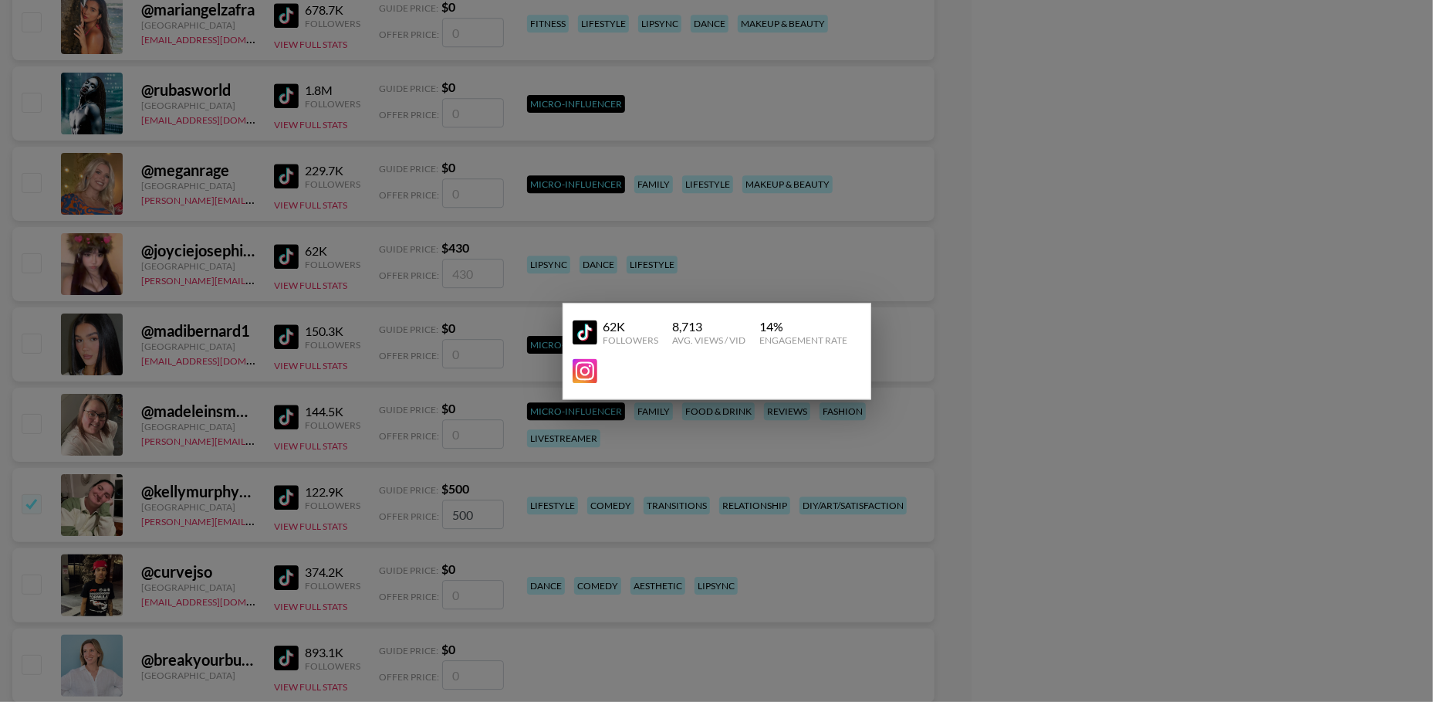
click at [225, 331] on div at bounding box center [716, 351] width 1433 height 702
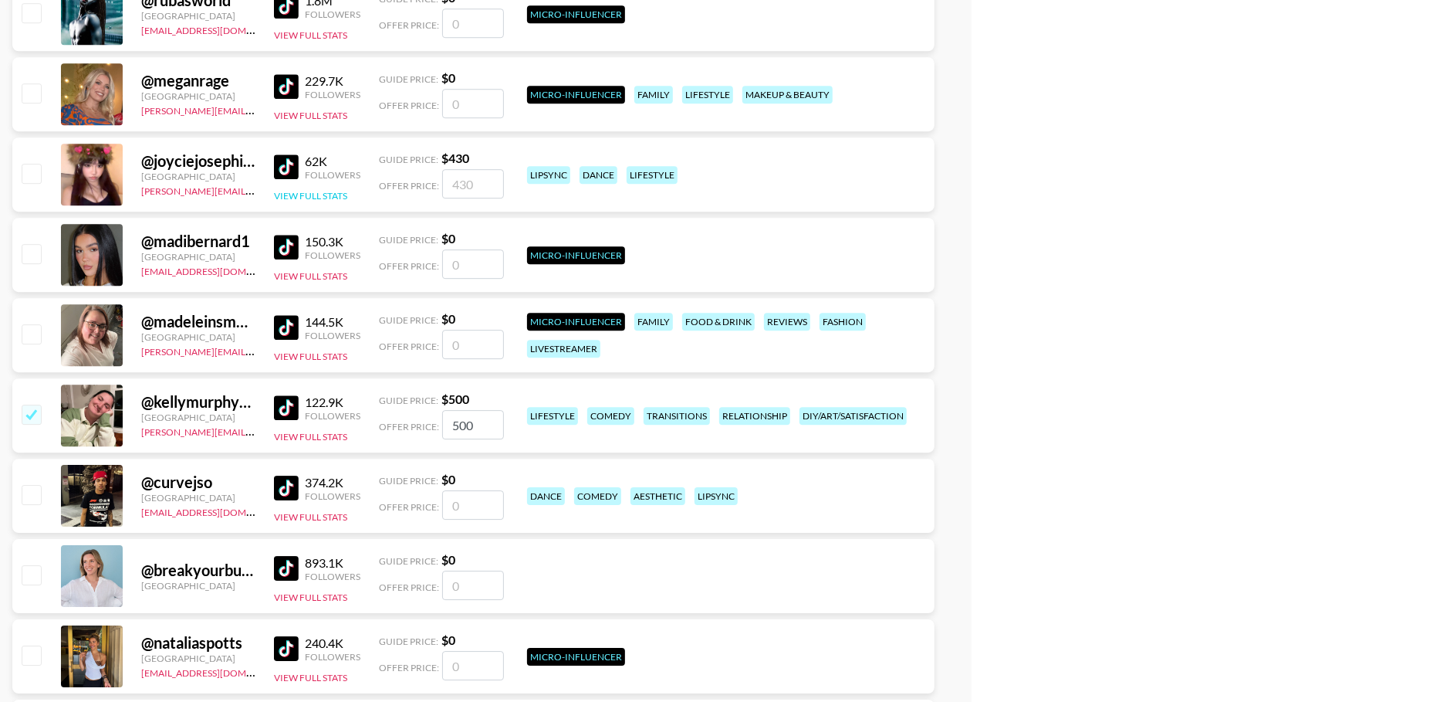
scroll to position [33414, 0]
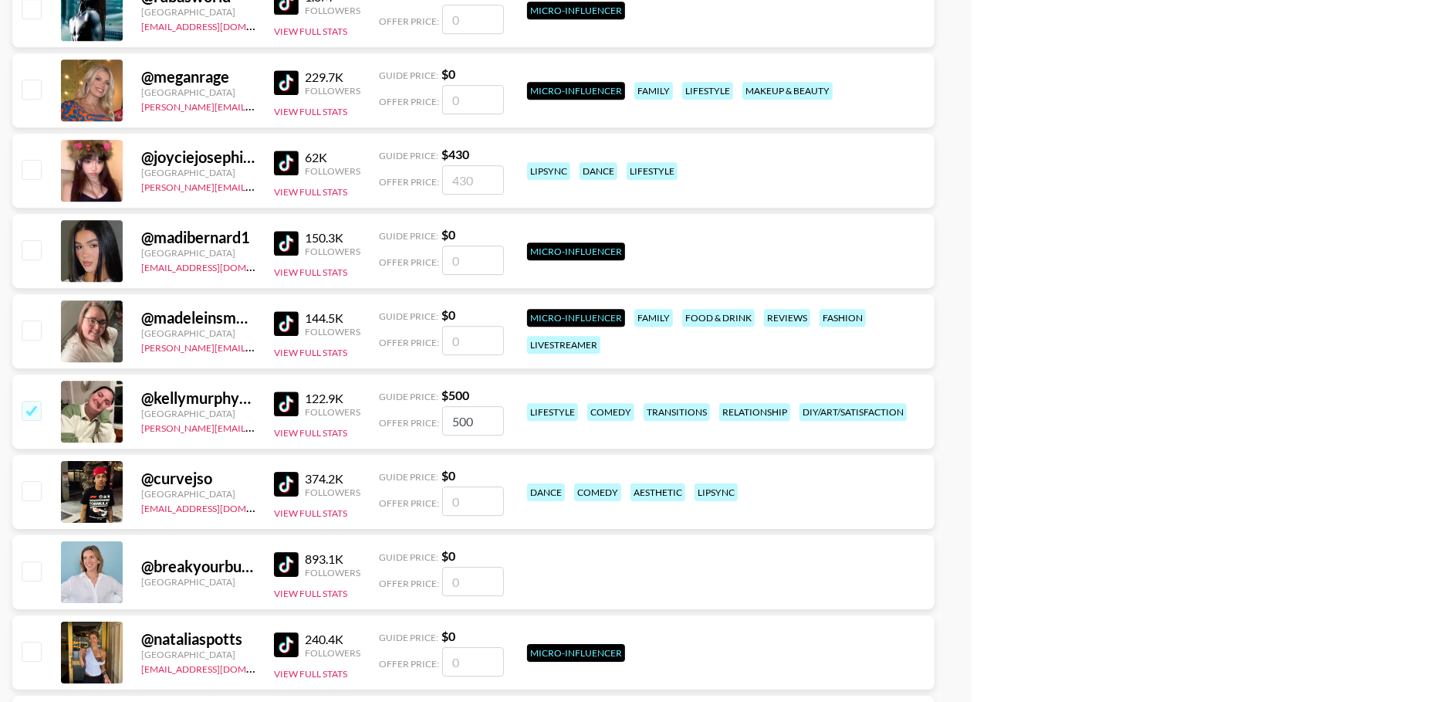
click at [32, 408] on input "checkbox" at bounding box center [31, 410] width 19 height 19
checkbox input "false"
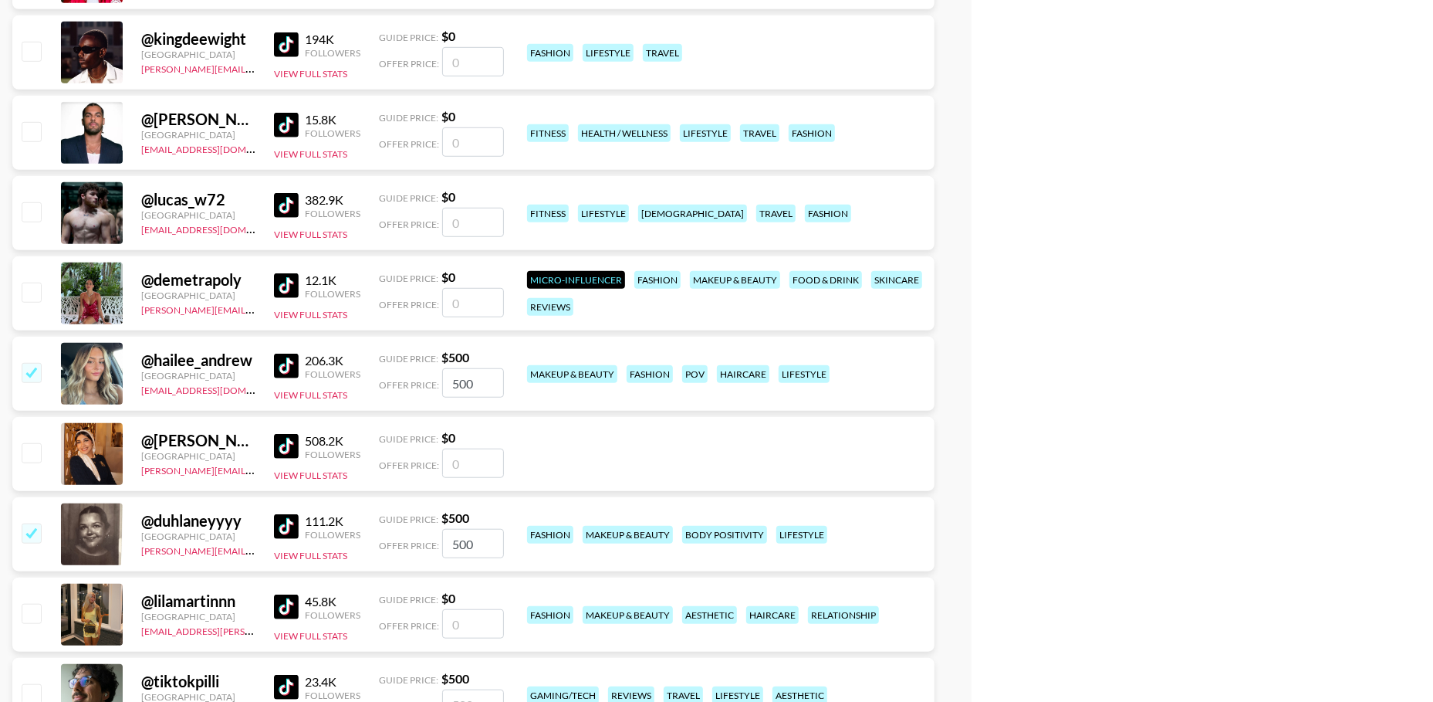
scroll to position [35137, 0]
click at [36, 370] on input "checkbox" at bounding box center [31, 373] width 19 height 19
checkbox input "false"
click at [27, 531] on input "checkbox" at bounding box center [31, 533] width 19 height 19
checkbox input "false"
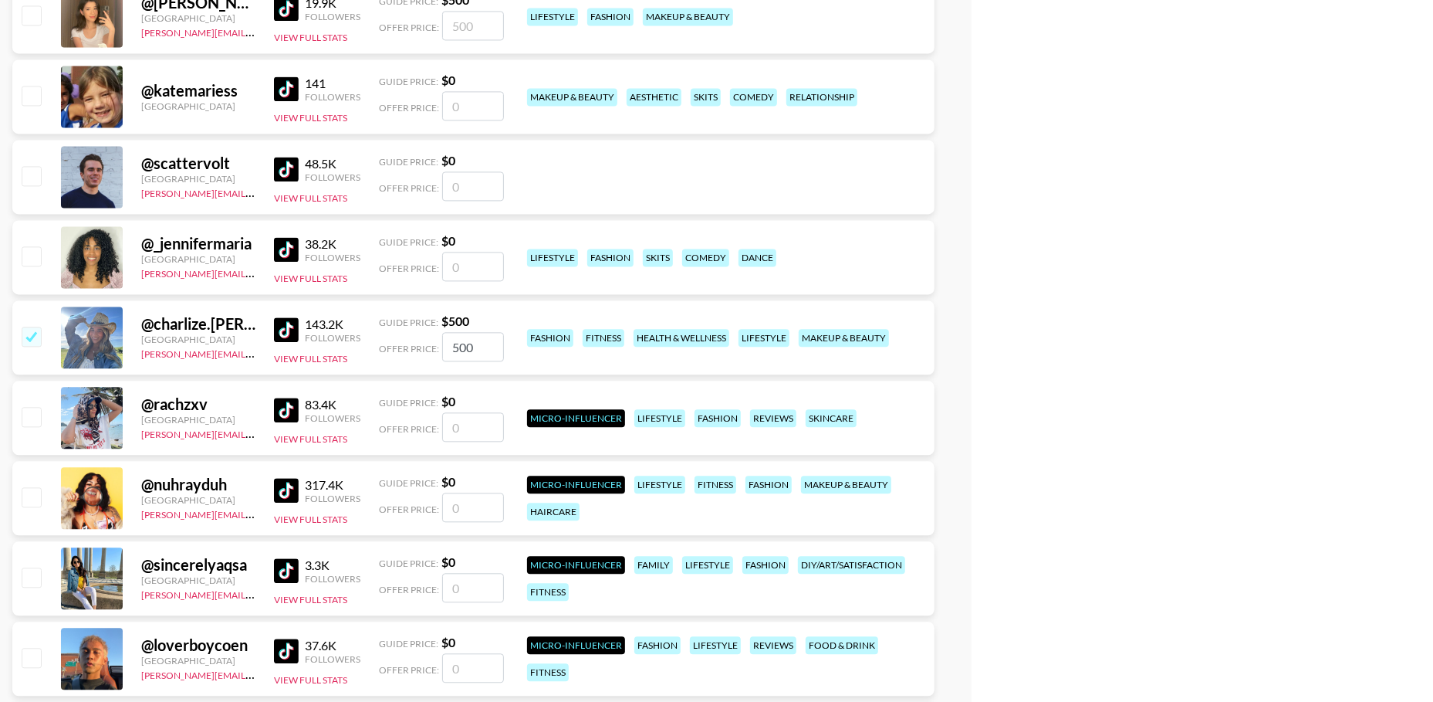
scroll to position [36789, 0]
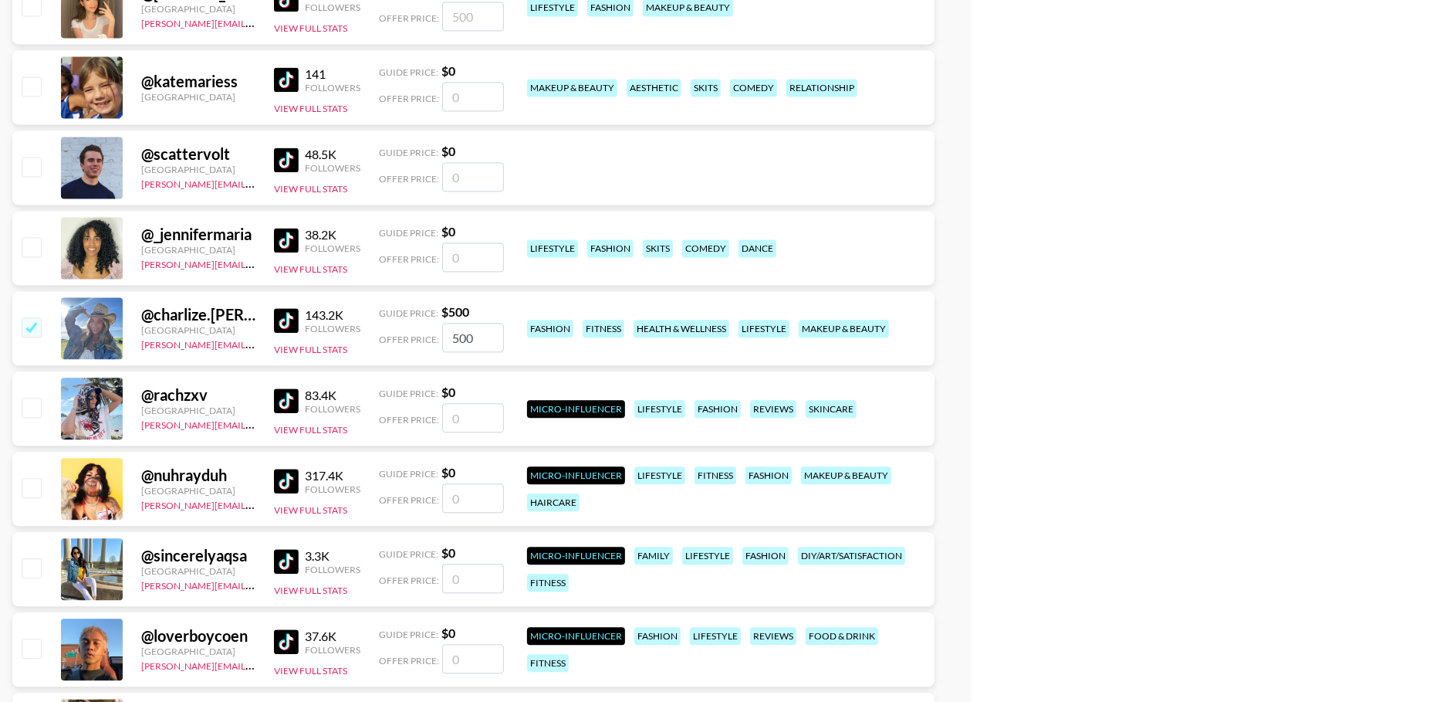
click at [32, 329] on input "checkbox" at bounding box center [31, 326] width 19 height 19
checkbox input "false"
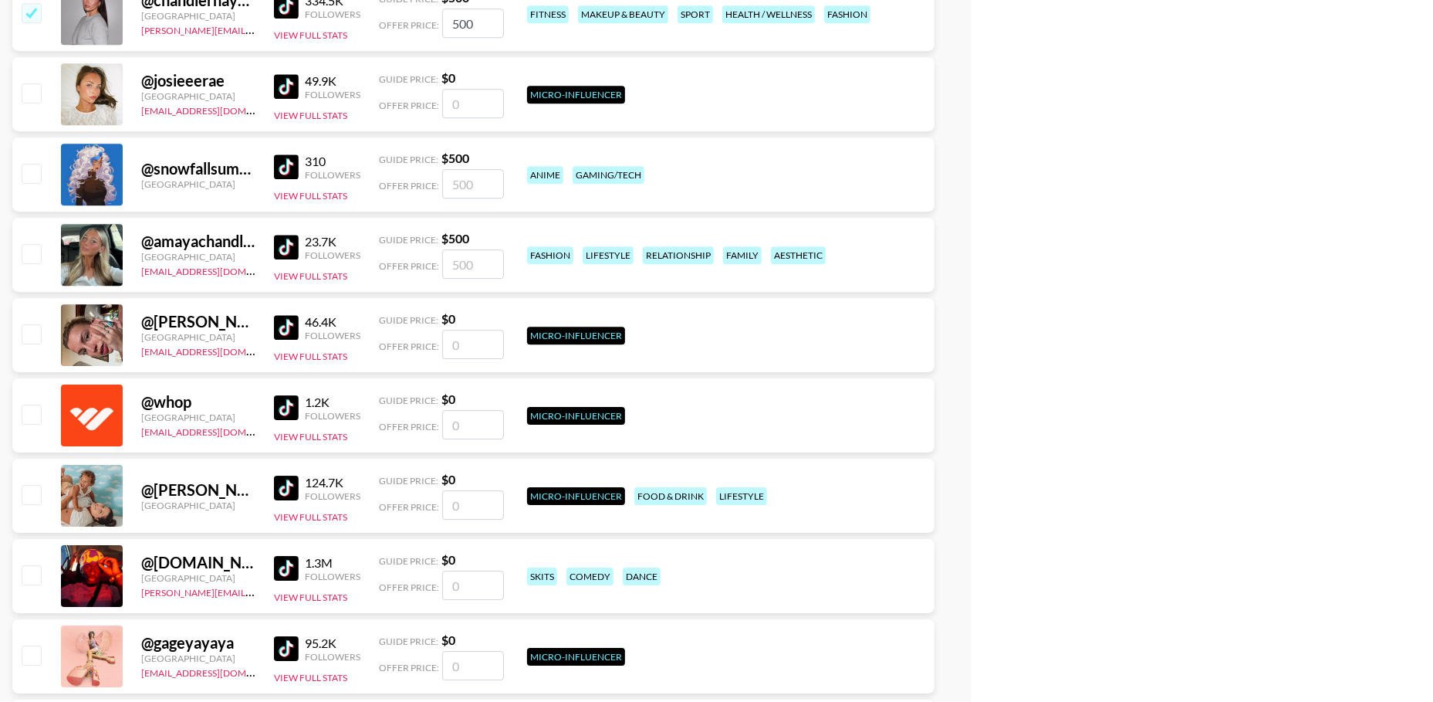
scroll to position [37727, 0]
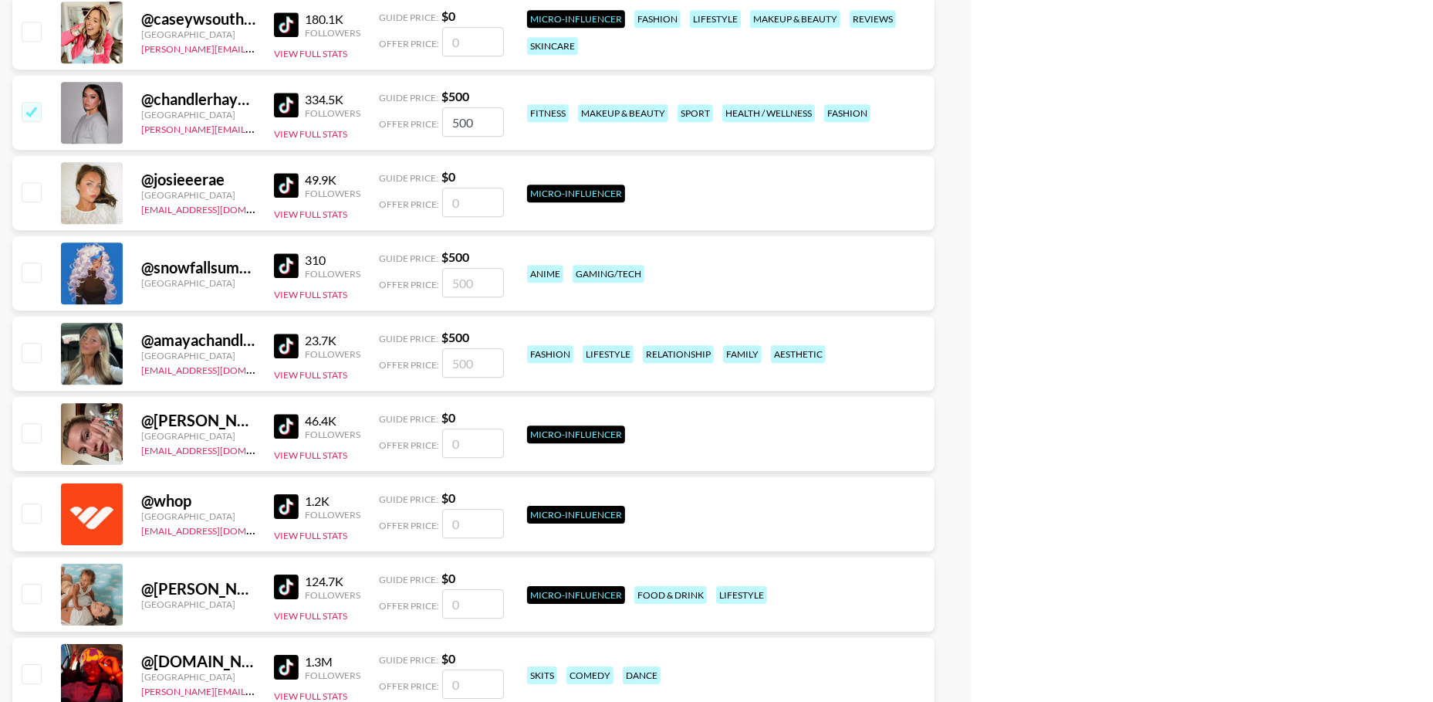
click at [36, 113] on input "checkbox" at bounding box center [31, 111] width 19 height 19
checkbox input "false"
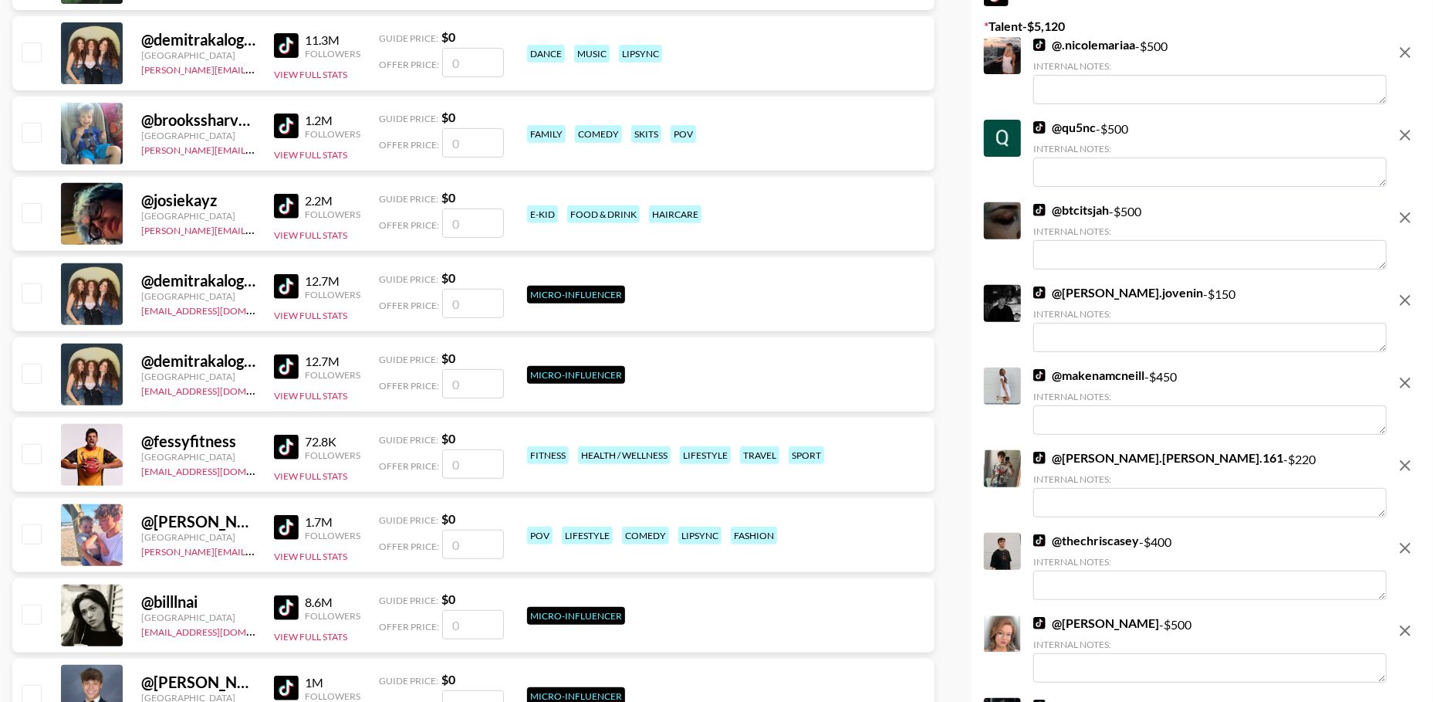
scroll to position [0, 0]
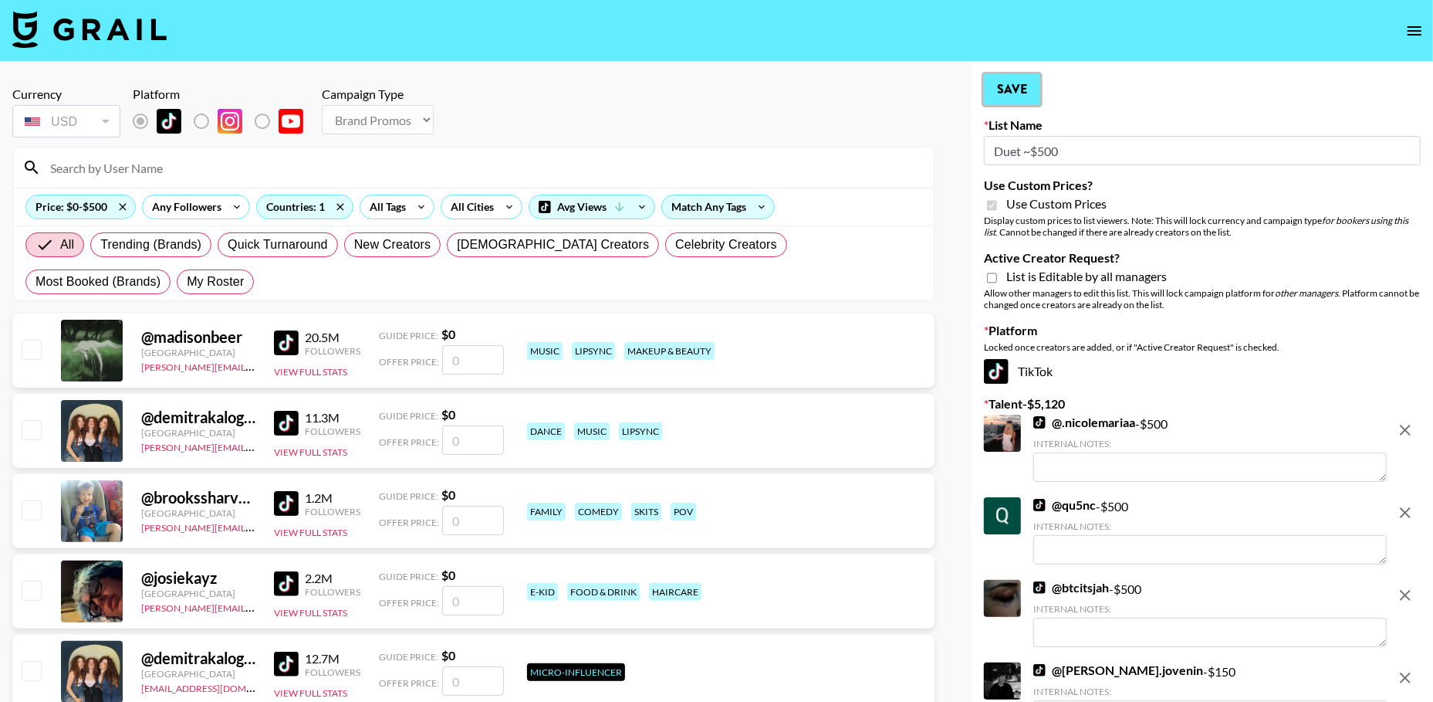
click at [1024, 83] on button "Save" at bounding box center [1012, 89] width 56 height 31
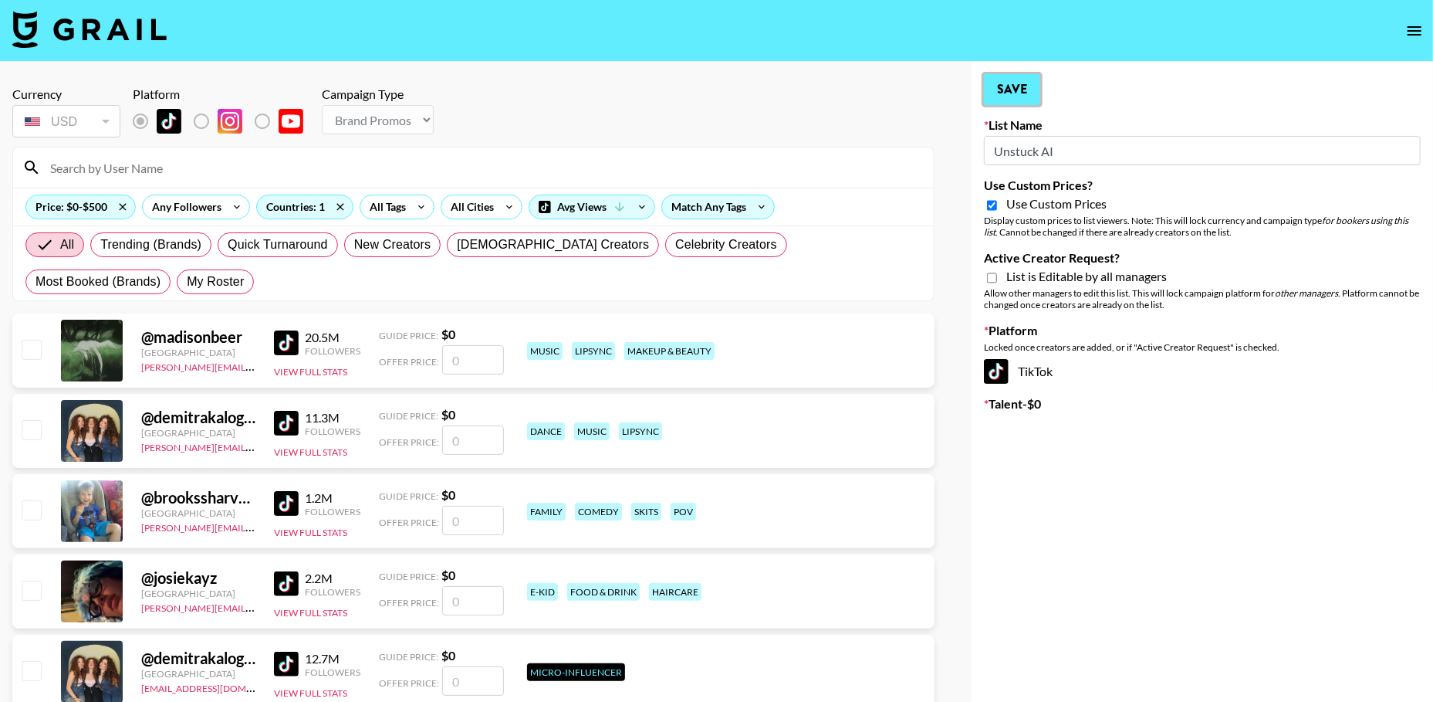
type input "Duet ~$500"
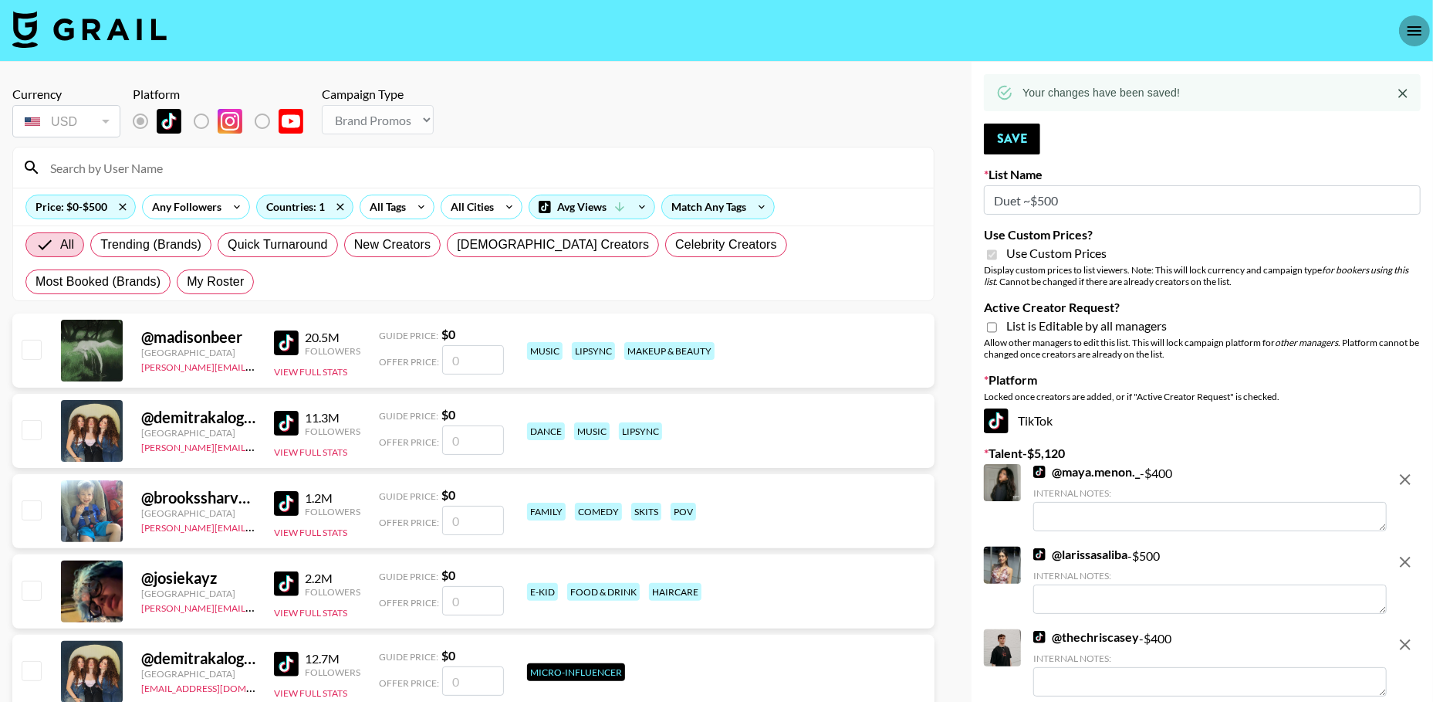
click at [1415, 36] on icon "open drawer" at bounding box center [1415, 31] width 19 height 19
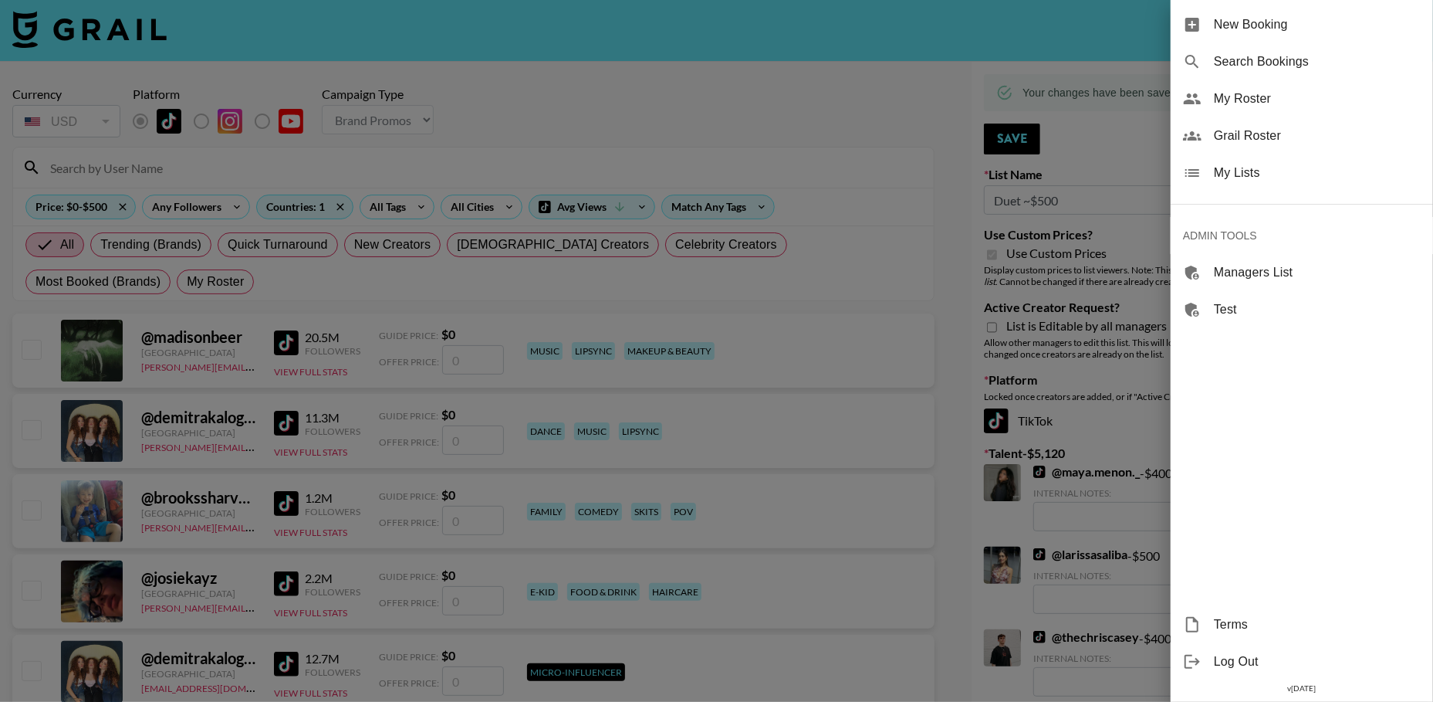
click at [1240, 172] on span "My Lists" at bounding box center [1317, 173] width 207 height 19
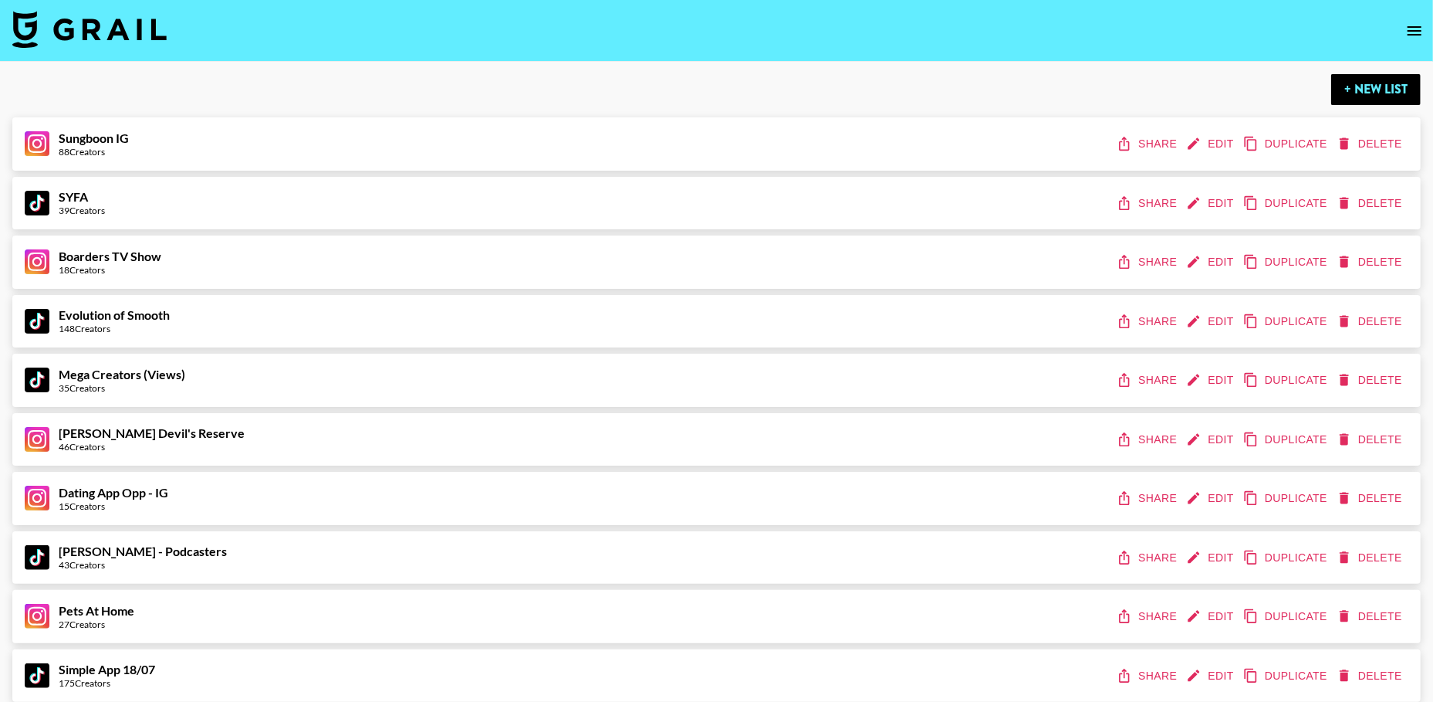
scroll to position [8349, 0]
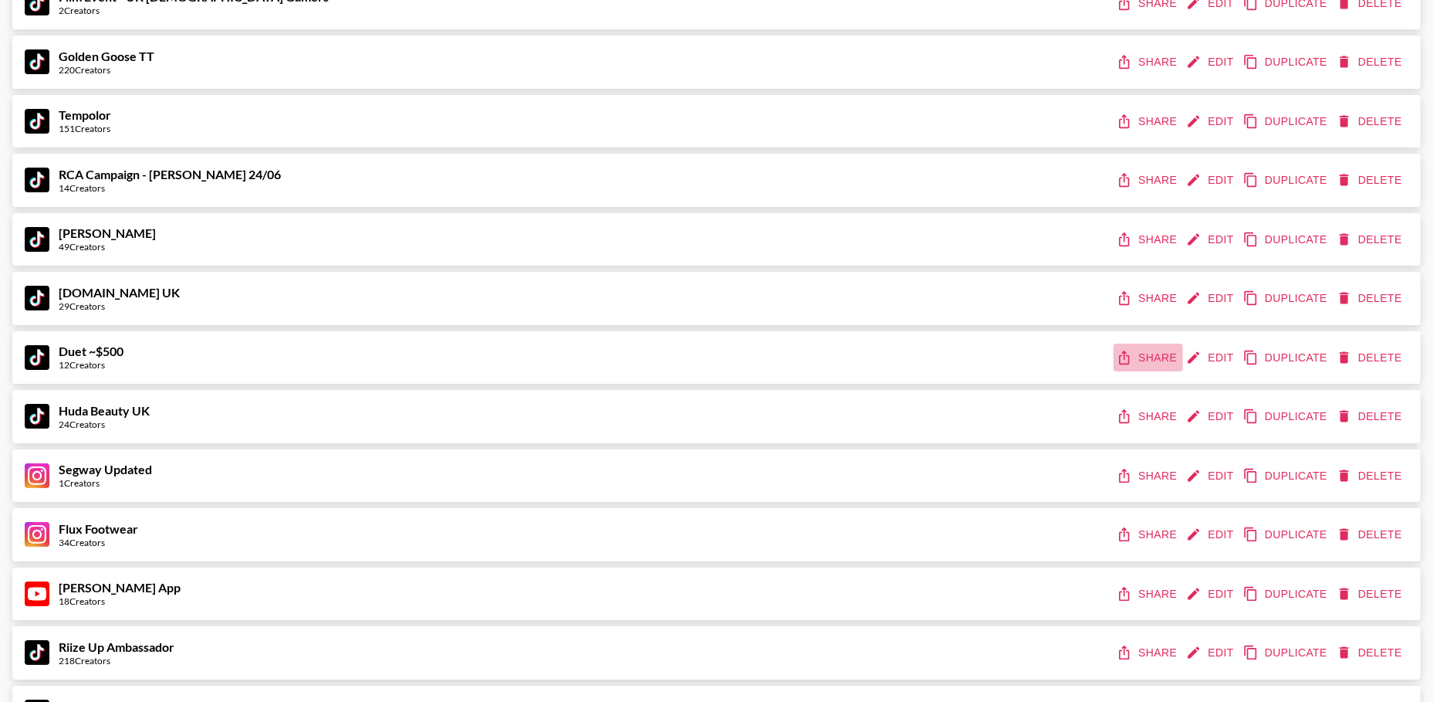
click at [1159, 353] on button "Share" at bounding box center [1148, 357] width 69 height 29
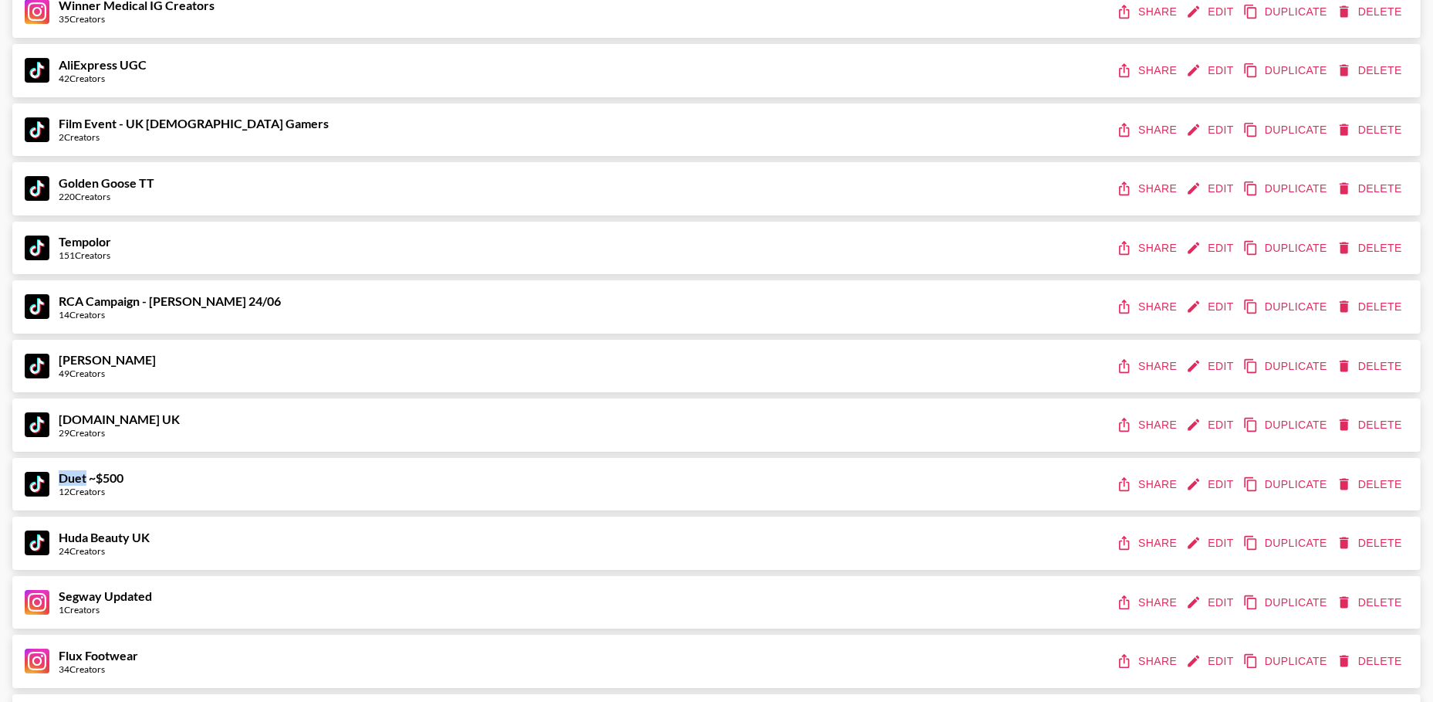
scroll to position [8214, 0]
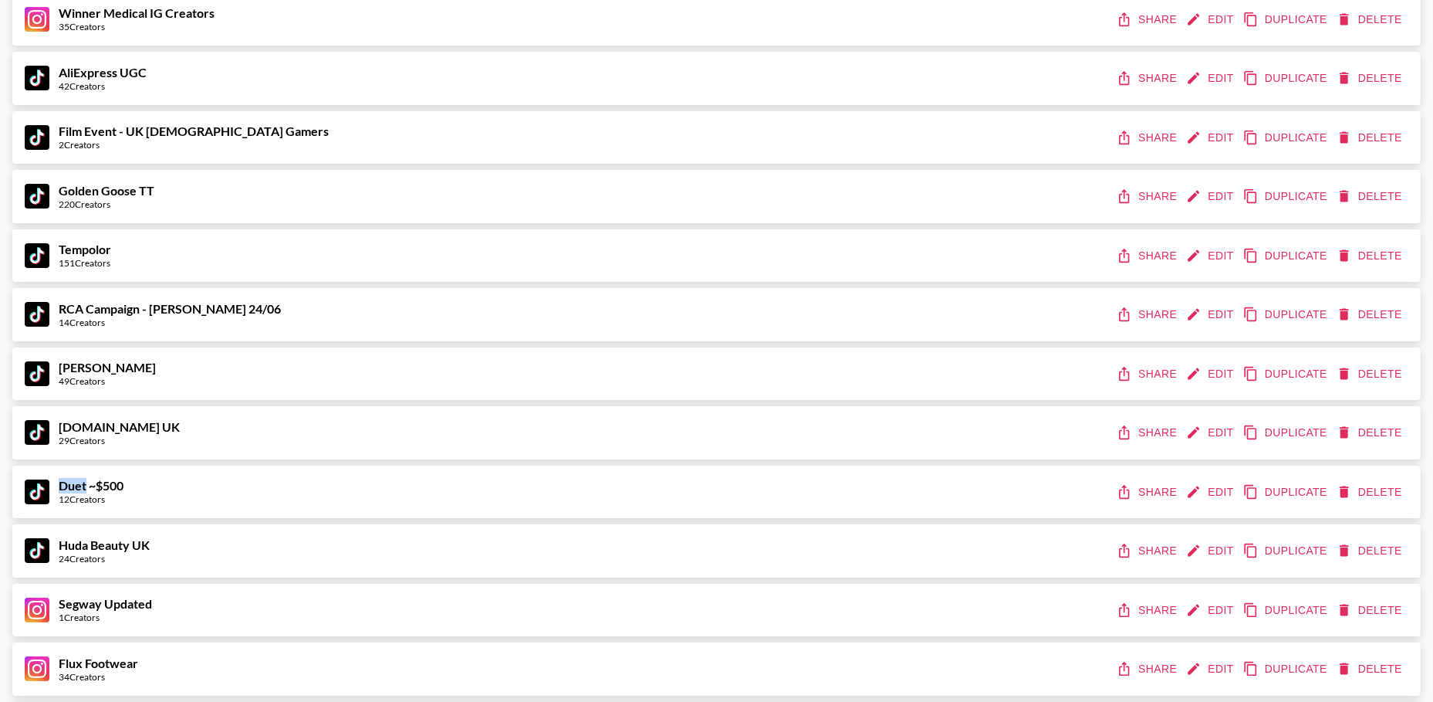
click at [1221, 369] on button "Edit" at bounding box center [1211, 374] width 57 height 29
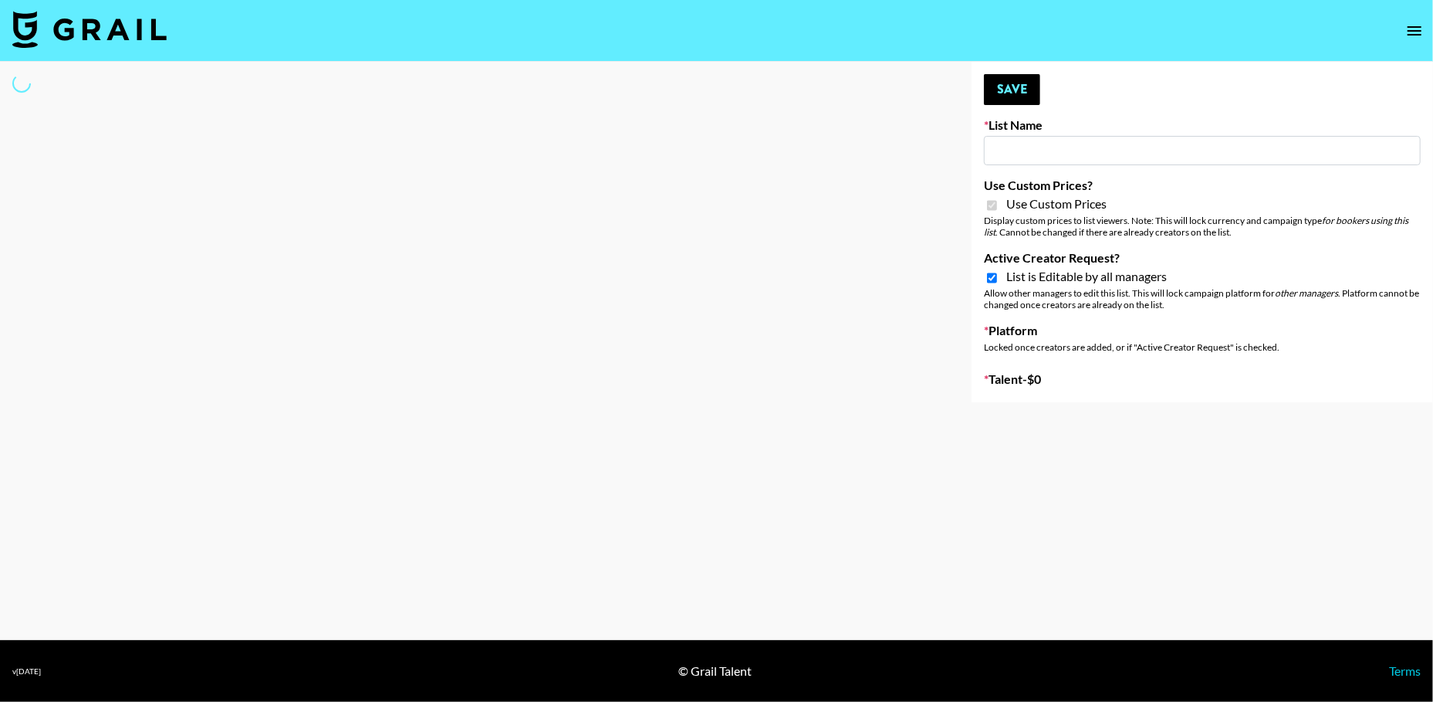
type input "[PERSON_NAME]"
checkbox input "true"
select select "Brand"
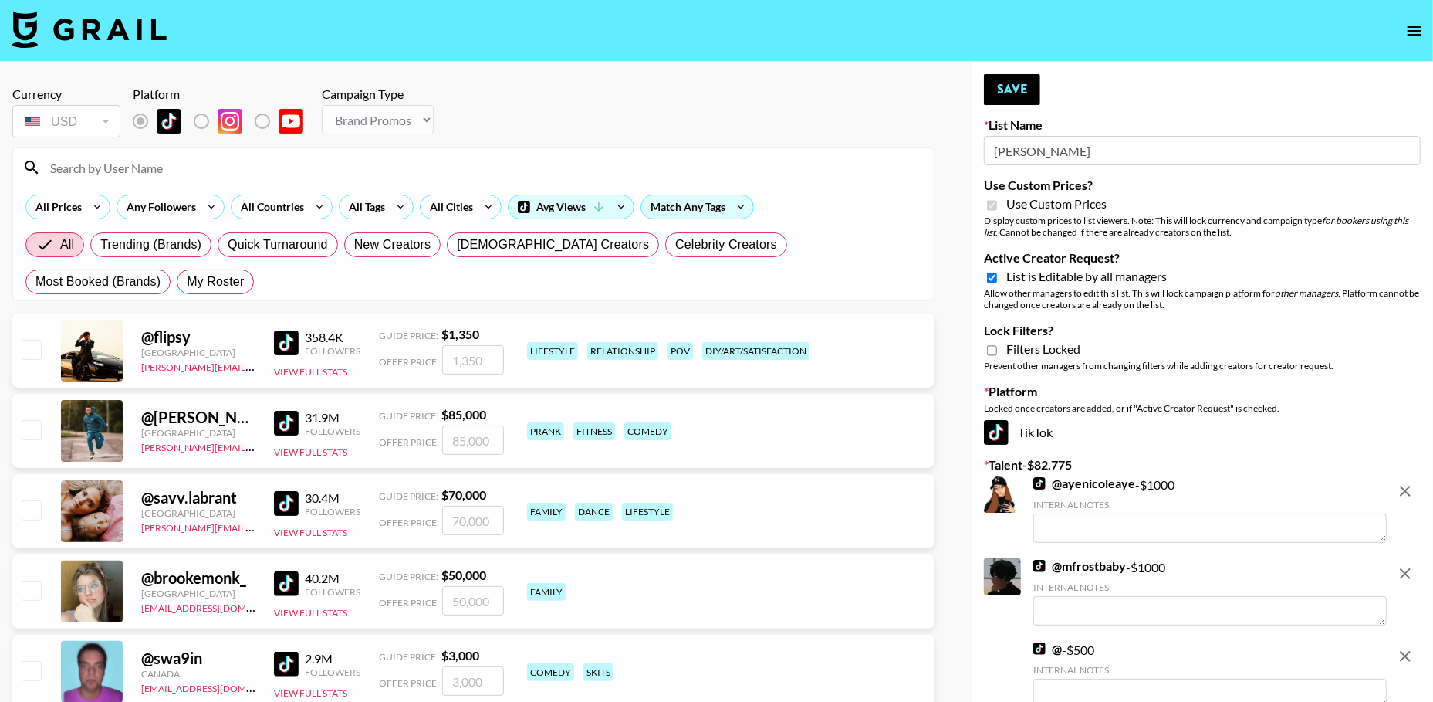
click at [1084, 155] on input "[PERSON_NAME]" at bounding box center [1202, 150] width 437 height 29
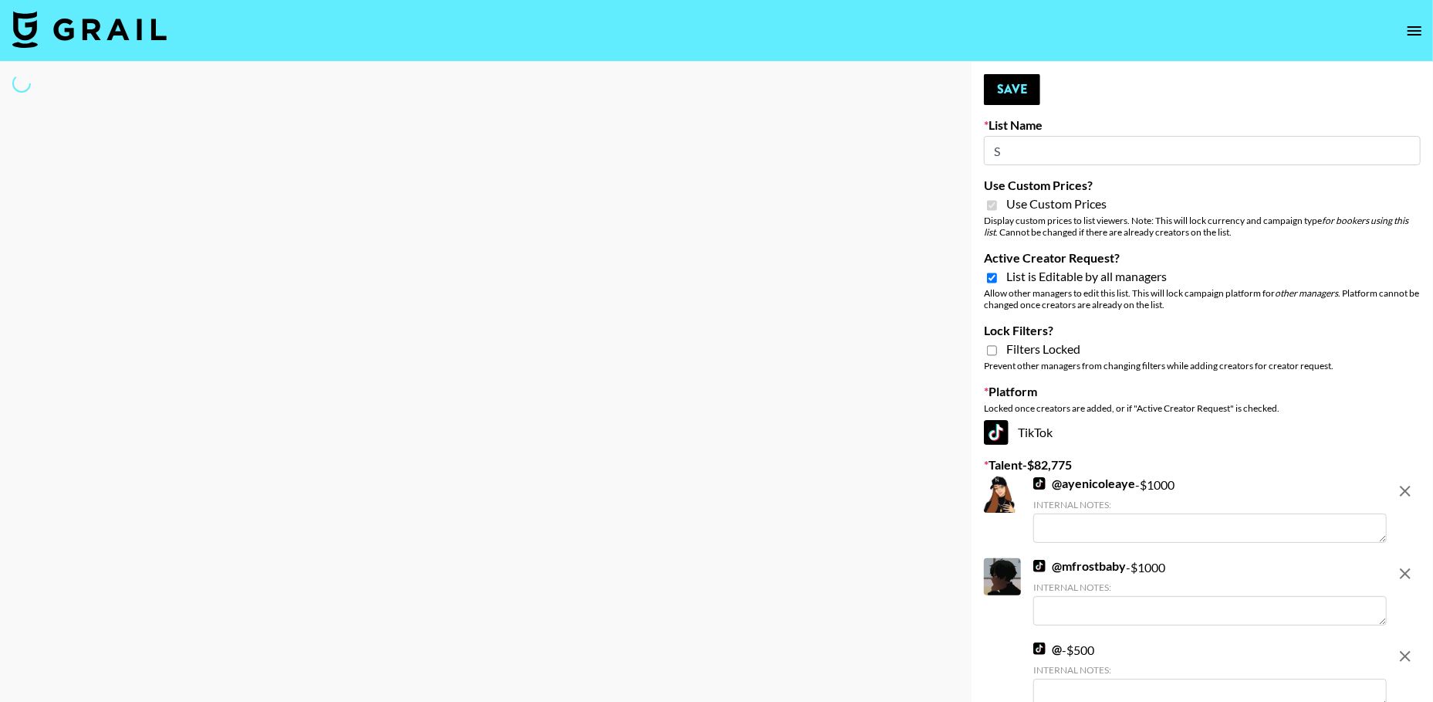
type input "Sh"
select select "Brand"
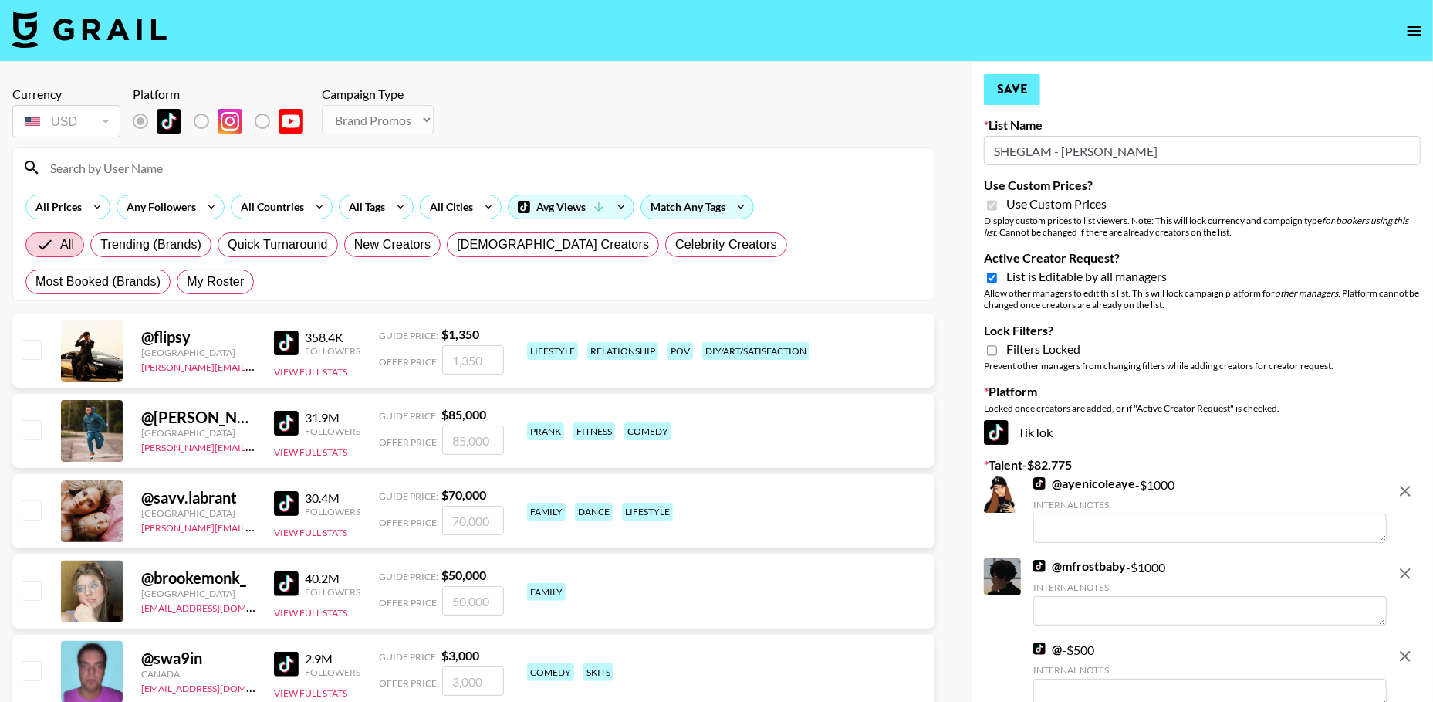
type input "SHEGLAM - [PERSON_NAME]"
click at [1012, 90] on button "Save" at bounding box center [1012, 89] width 56 height 31
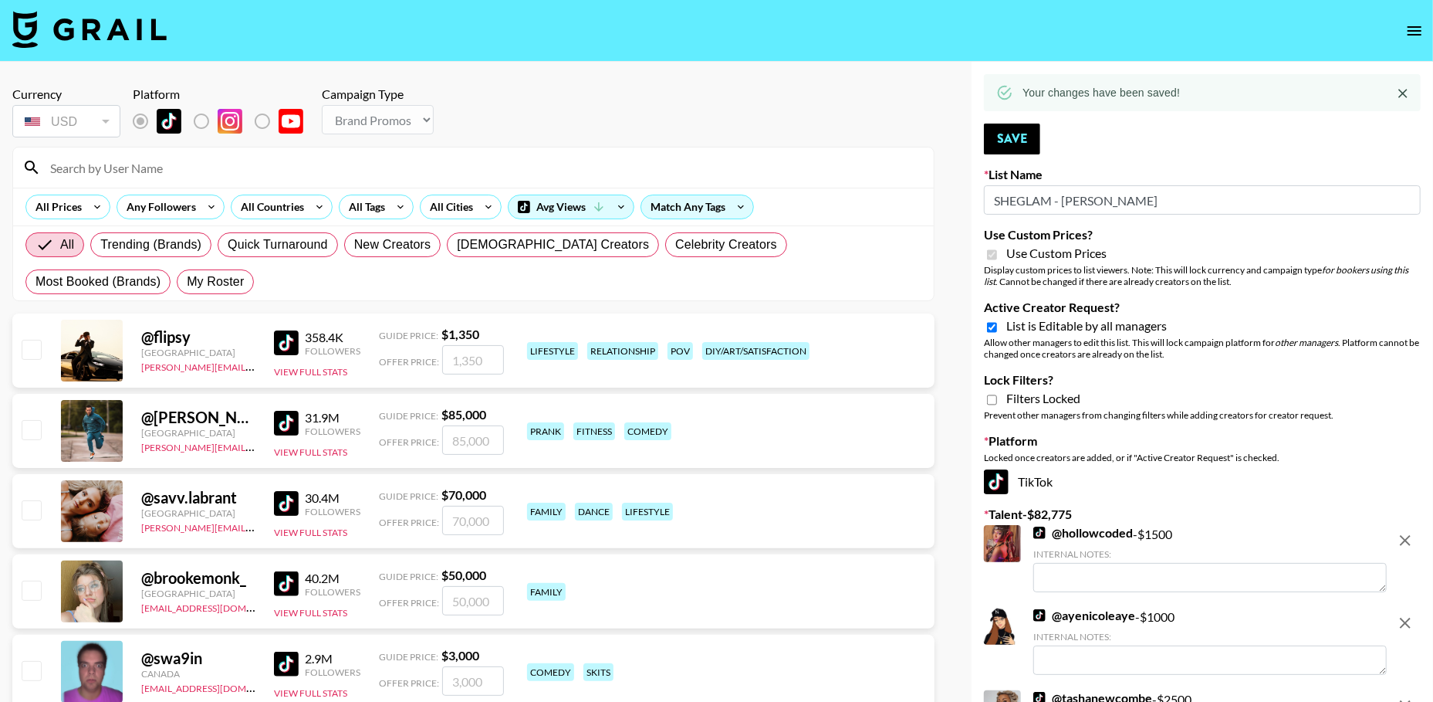
click at [1409, 541] on icon "remove" at bounding box center [1405, 540] width 19 height 19
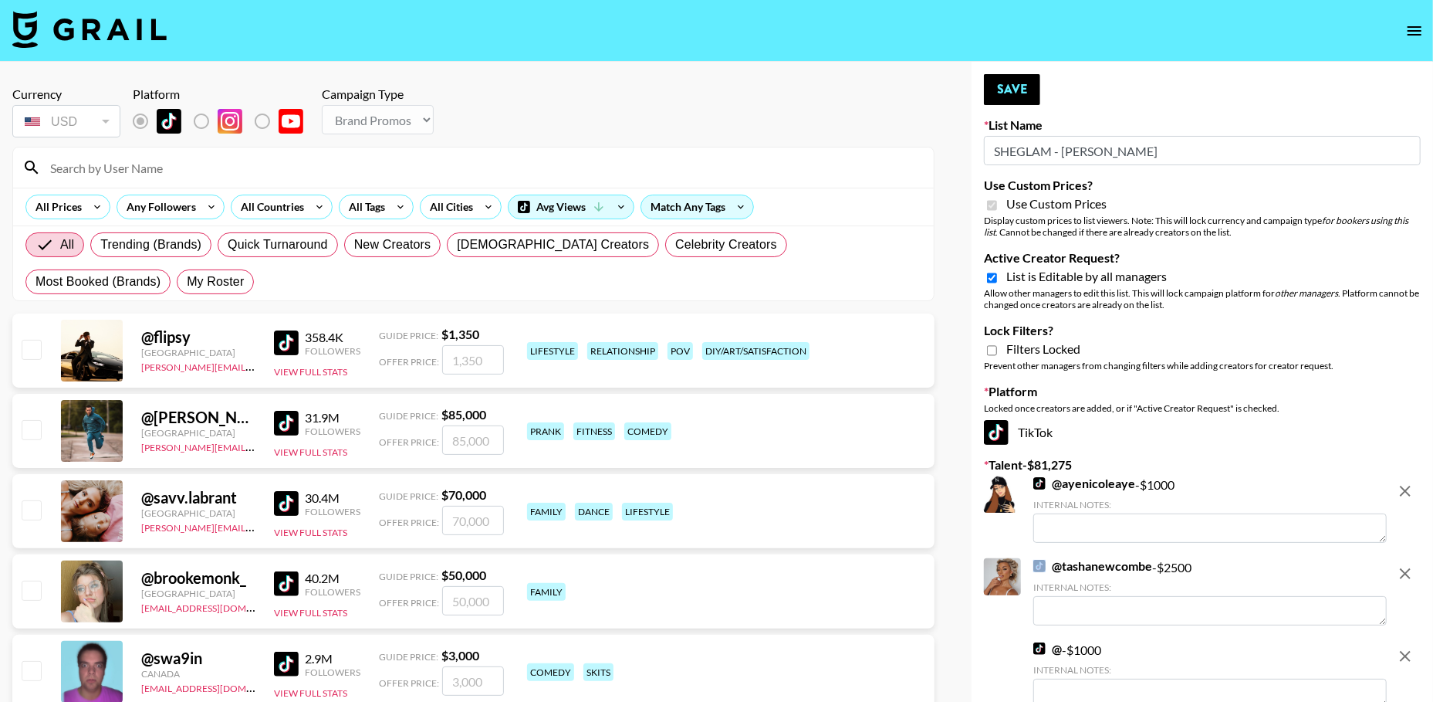
click at [1409, 541] on div at bounding box center [1405, 510] width 31 height 70
click at [1406, 490] on icon "remove" at bounding box center [1405, 491] width 11 height 11
click at [1406, 568] on icon "remove" at bounding box center [1405, 573] width 11 height 11
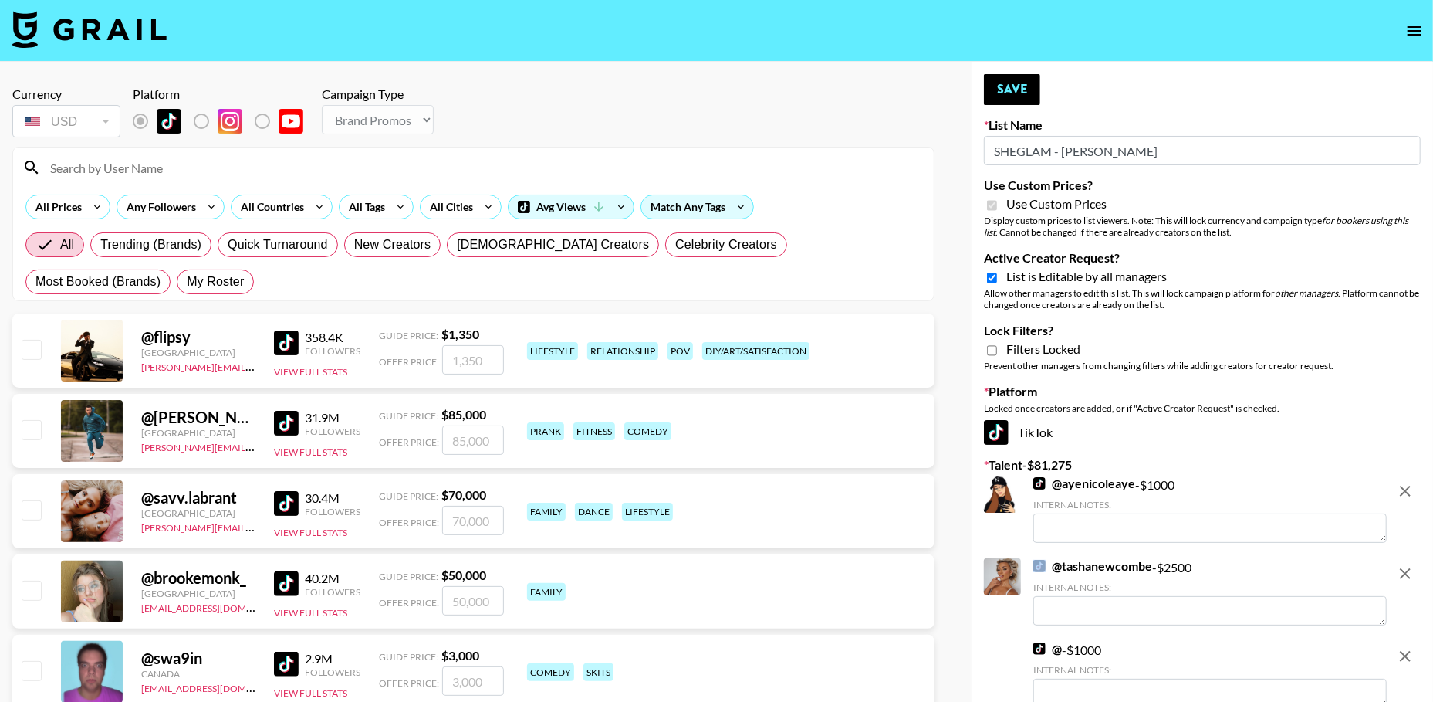
click at [1406, 651] on icon "remove" at bounding box center [1405, 656] width 11 height 11
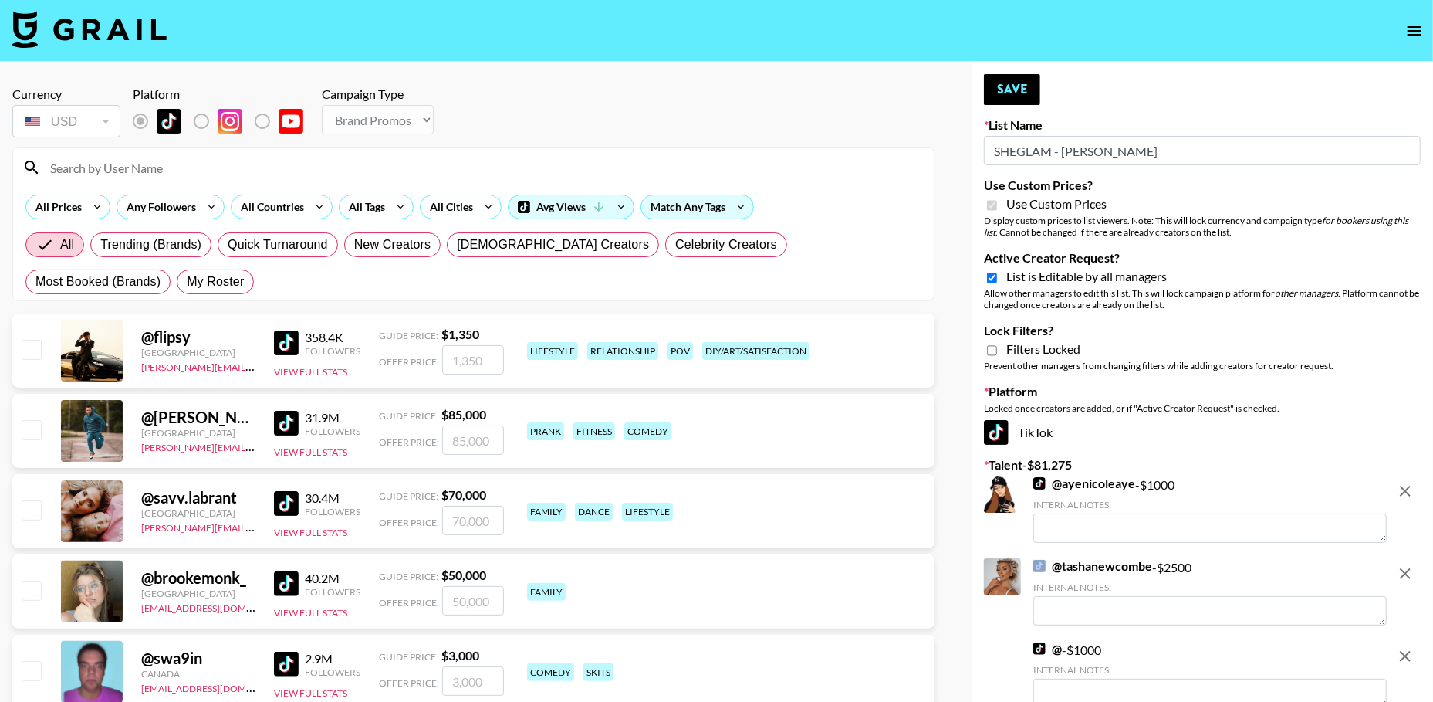
click at [1406, 490] on icon "remove" at bounding box center [1405, 491] width 11 height 11
click at [1406, 568] on icon "remove" at bounding box center [1405, 573] width 11 height 11
click at [1406, 651] on icon "remove" at bounding box center [1405, 656] width 11 height 11
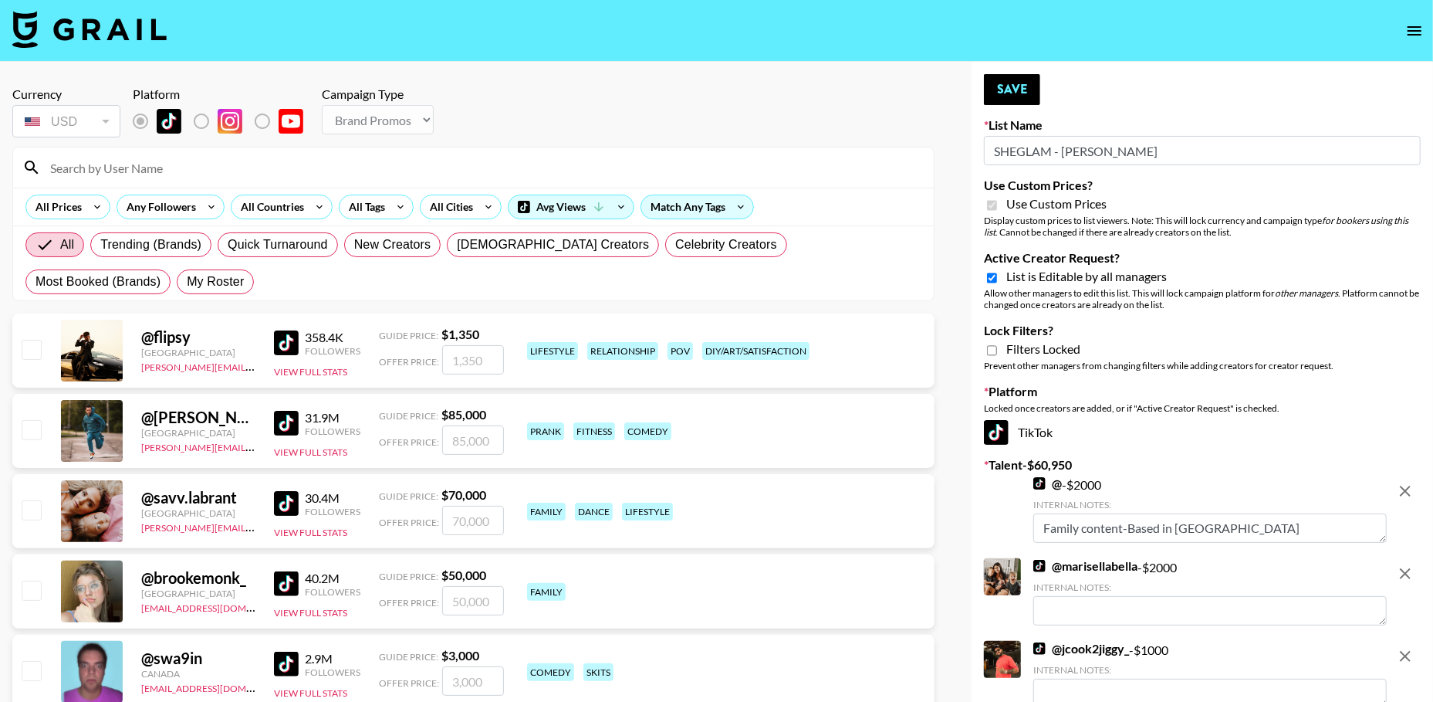
click at [1406, 490] on icon "remove" at bounding box center [1405, 491] width 11 height 11
click at [1406, 568] on icon "remove" at bounding box center [1405, 573] width 11 height 11
